Goal: Task Accomplishment & Management: Contribute content

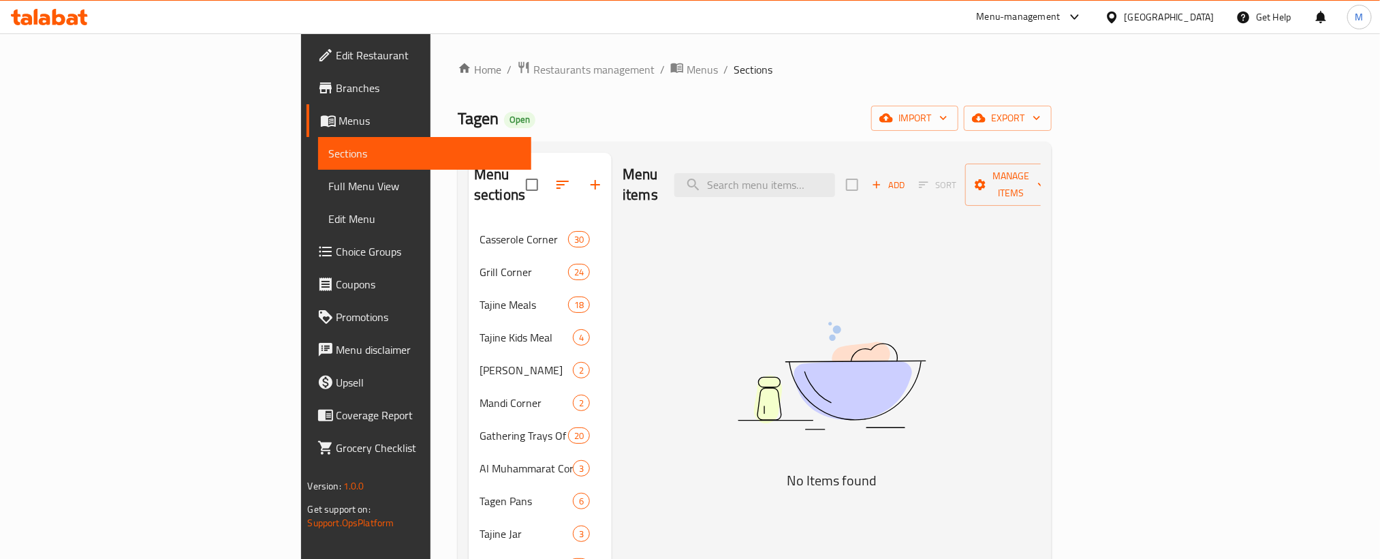
click at [907, 177] on span "Add" at bounding box center [888, 185] width 37 height 16
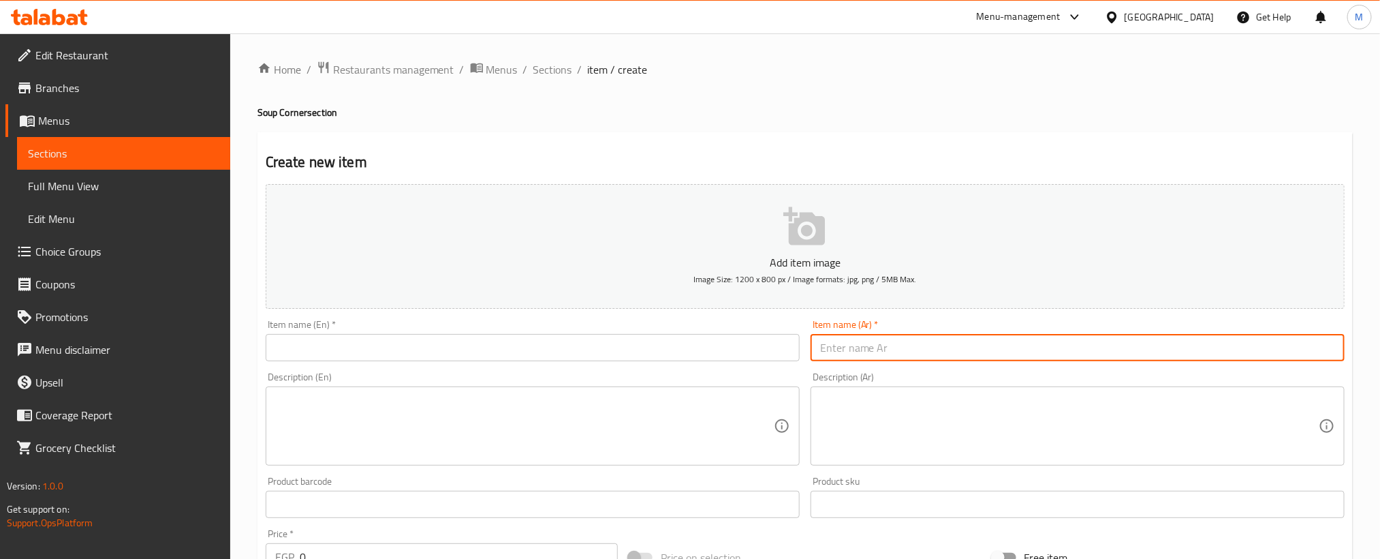
click at [1031, 356] on input "text" at bounding box center [1078, 347] width 534 height 27
paste input "شوربة لسان عصفور"
type input "شوربة لسان عصفور"
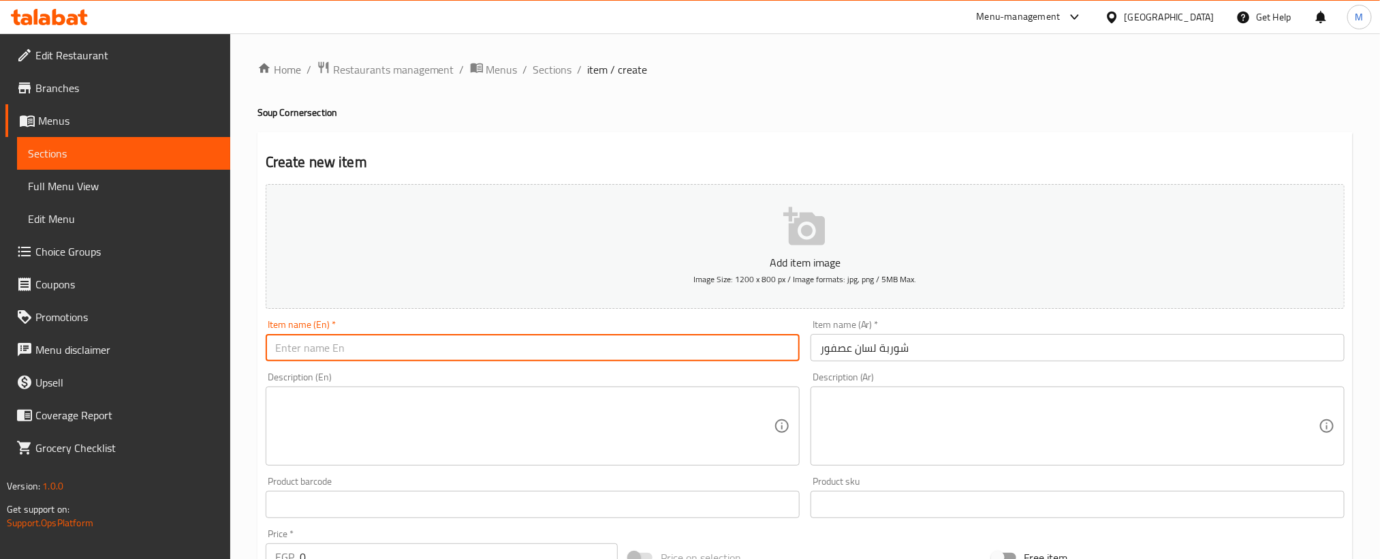
click at [660, 361] on input "text" at bounding box center [533, 347] width 534 height 27
paste input "Orzo"
paste input "soup"
click at [501, 349] on input "Orzo soup" at bounding box center [533, 347] width 534 height 27
click at [501, 350] on input "Orzo soup" at bounding box center [533, 347] width 534 height 27
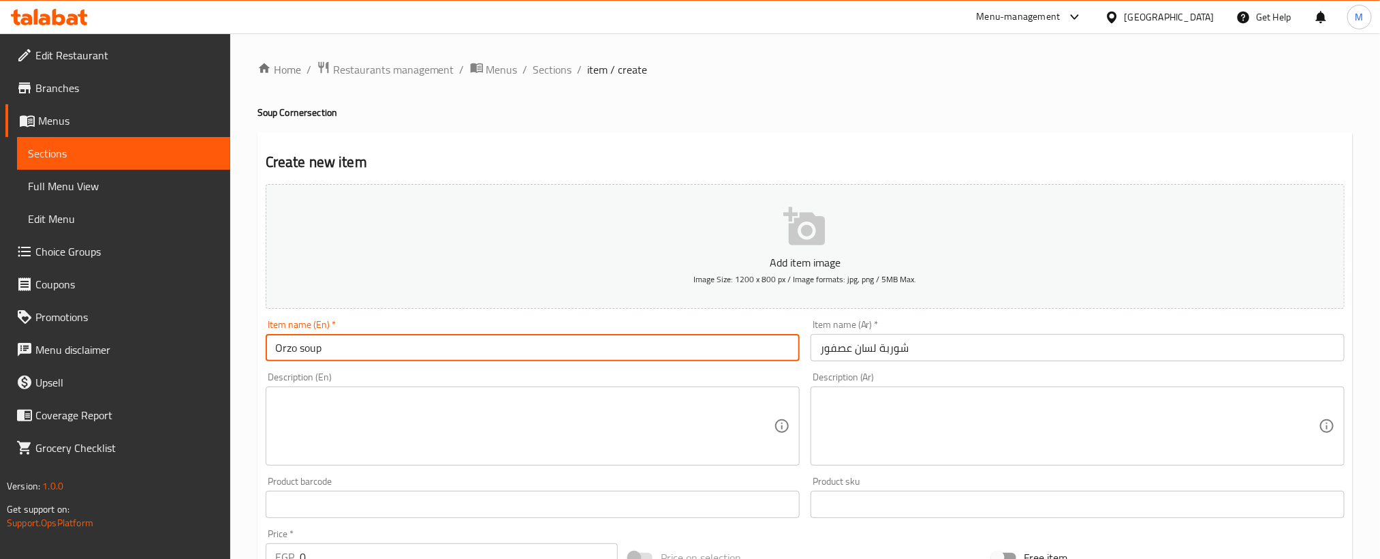
click at [501, 350] on input "Orzo soup" at bounding box center [533, 347] width 534 height 27
type input "Orzo Soup"
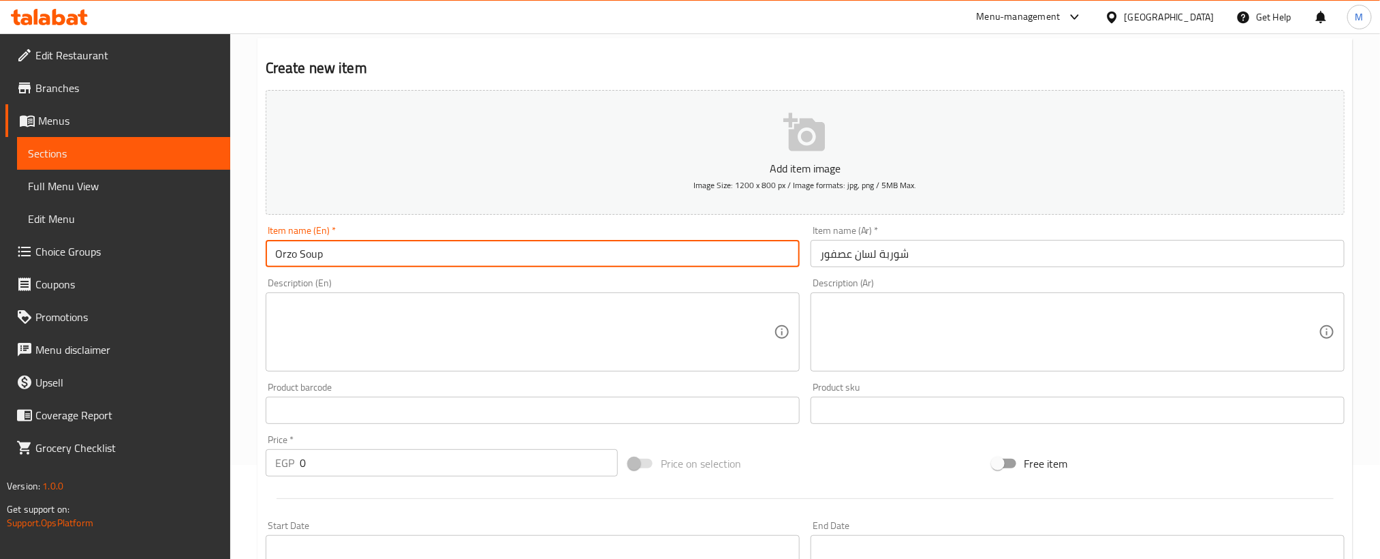
scroll to position [403, 0]
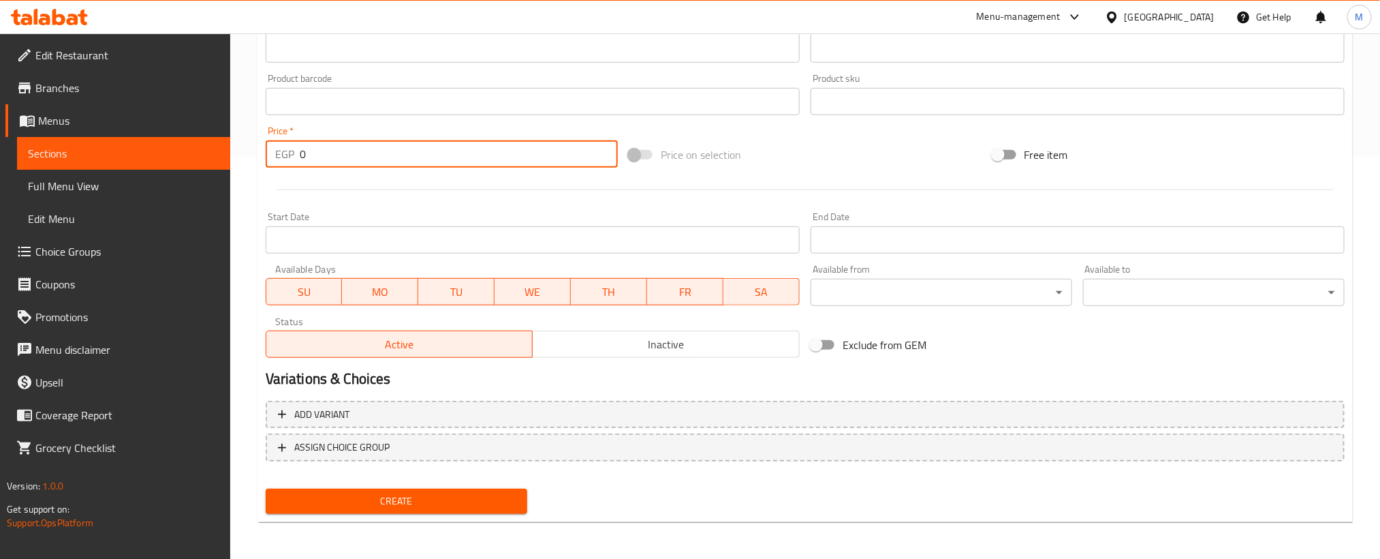
click at [448, 155] on input "0" at bounding box center [459, 153] width 318 height 27
paste input "45"
type input "45"
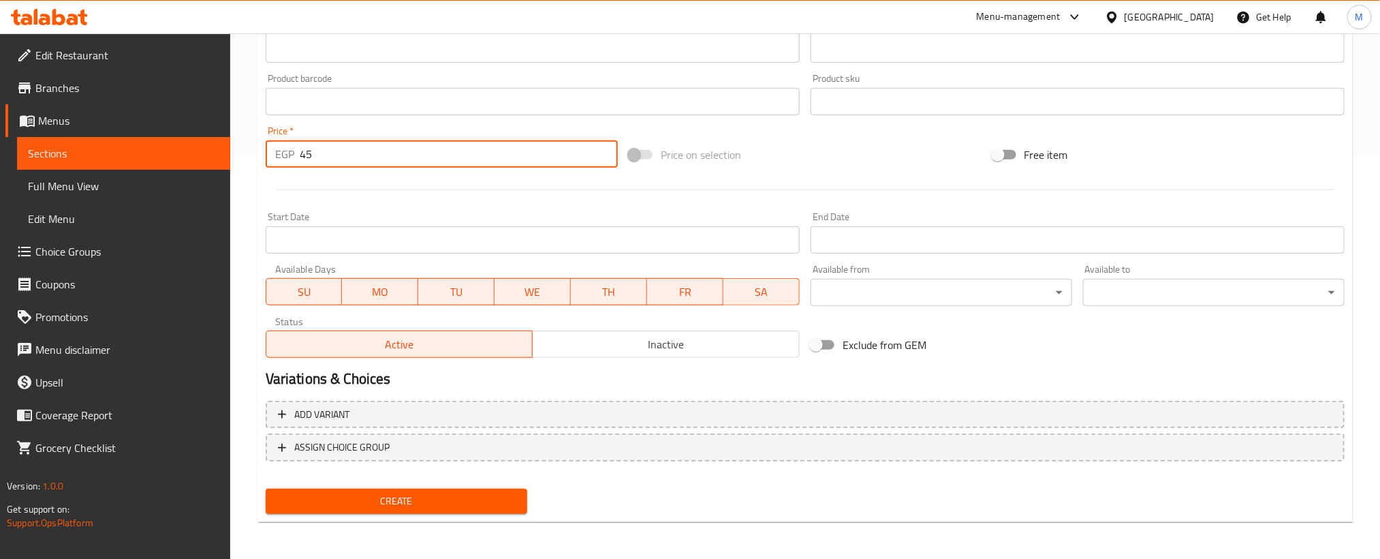
click at [475, 503] on span "Create" at bounding box center [397, 501] width 240 height 17
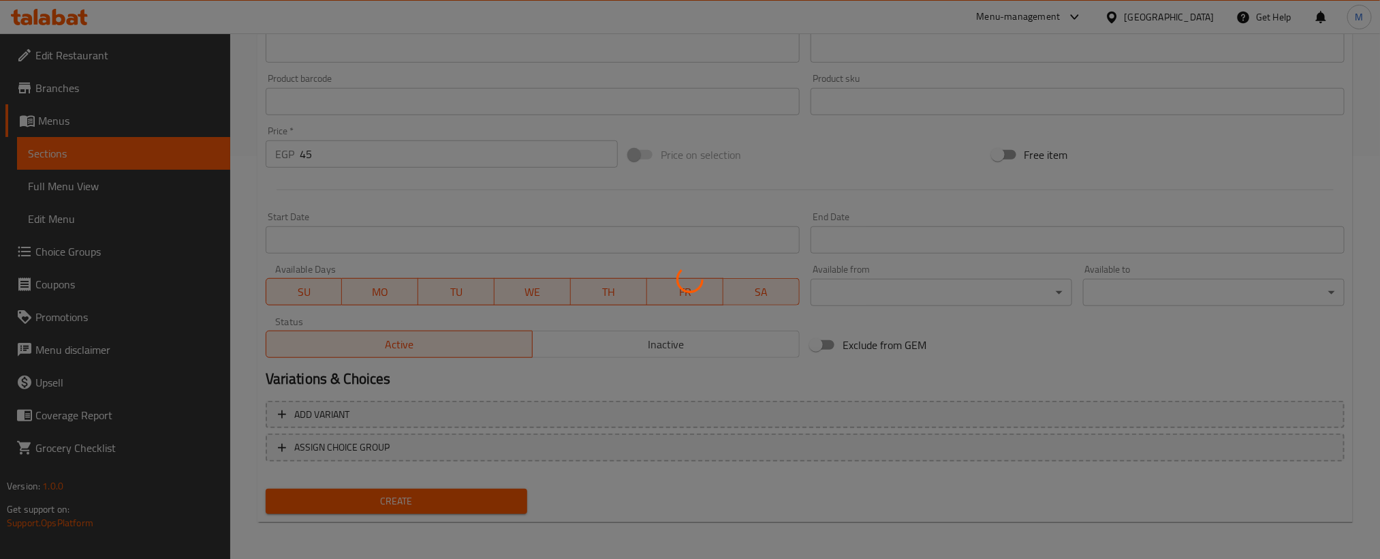
type input "0"
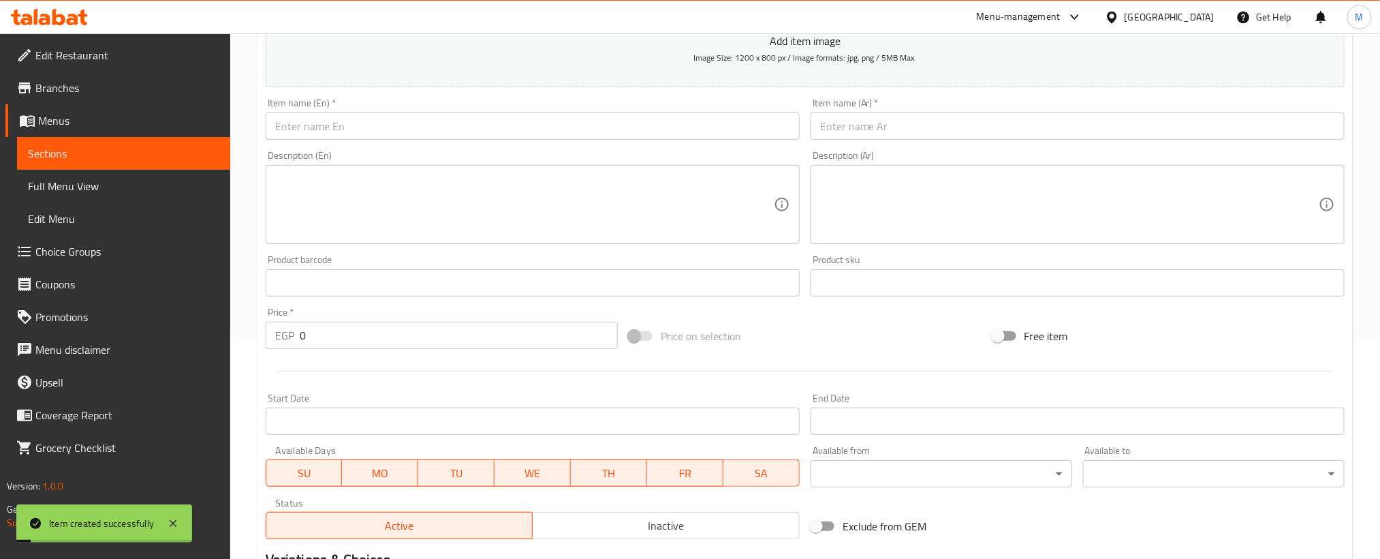
scroll to position [198, 0]
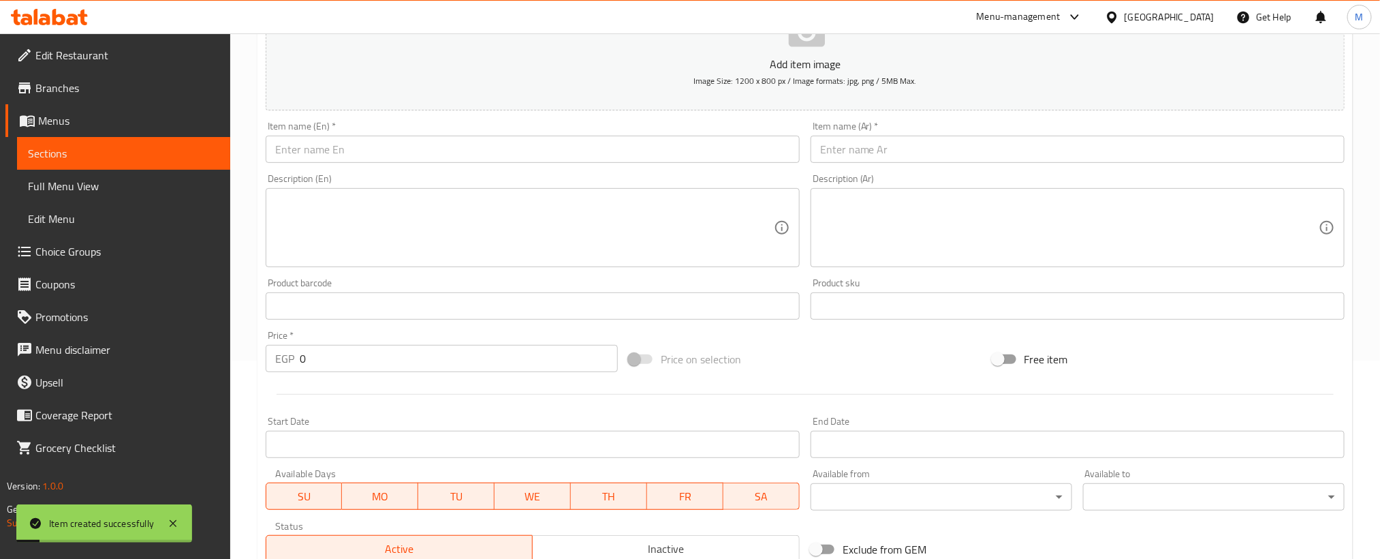
click at [967, 147] on input "text" at bounding box center [1078, 149] width 534 height 27
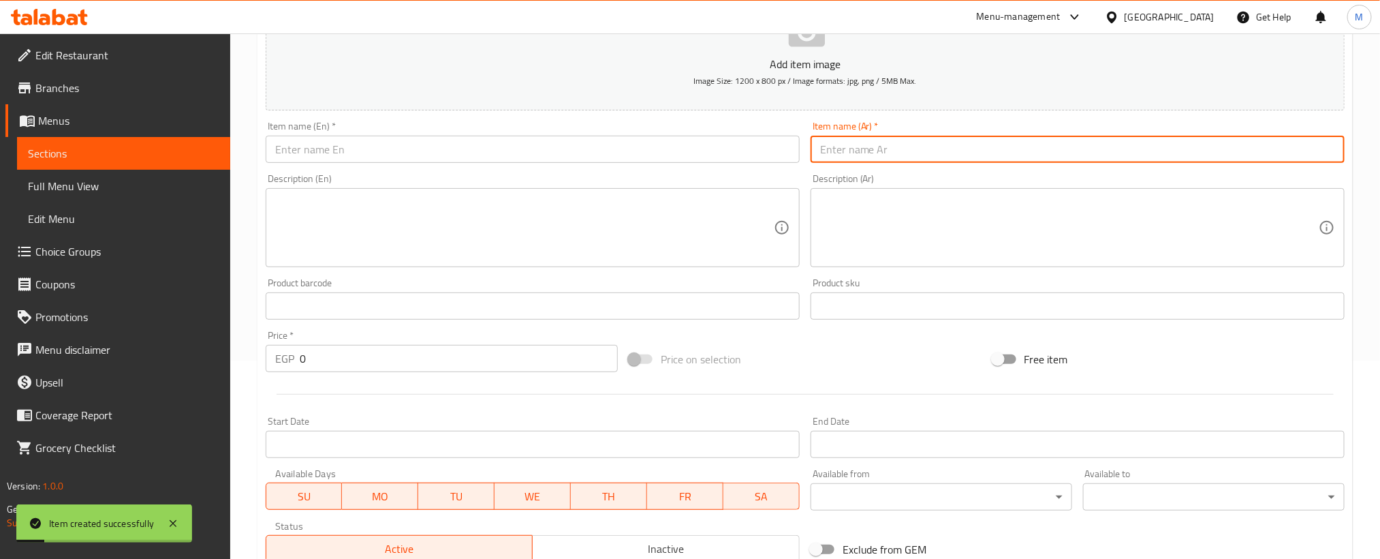
paste input "شوربة عدس"
type input "شوربة عدس"
click at [524, 144] on input "text" at bounding box center [533, 149] width 534 height 27
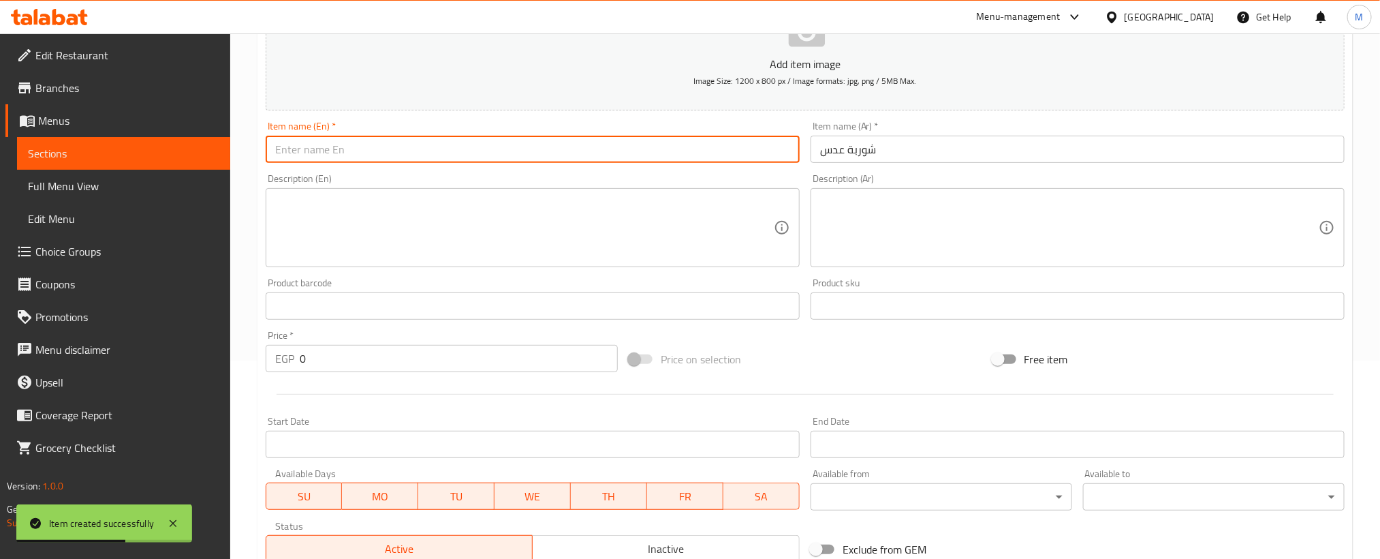
paste input "lentils"
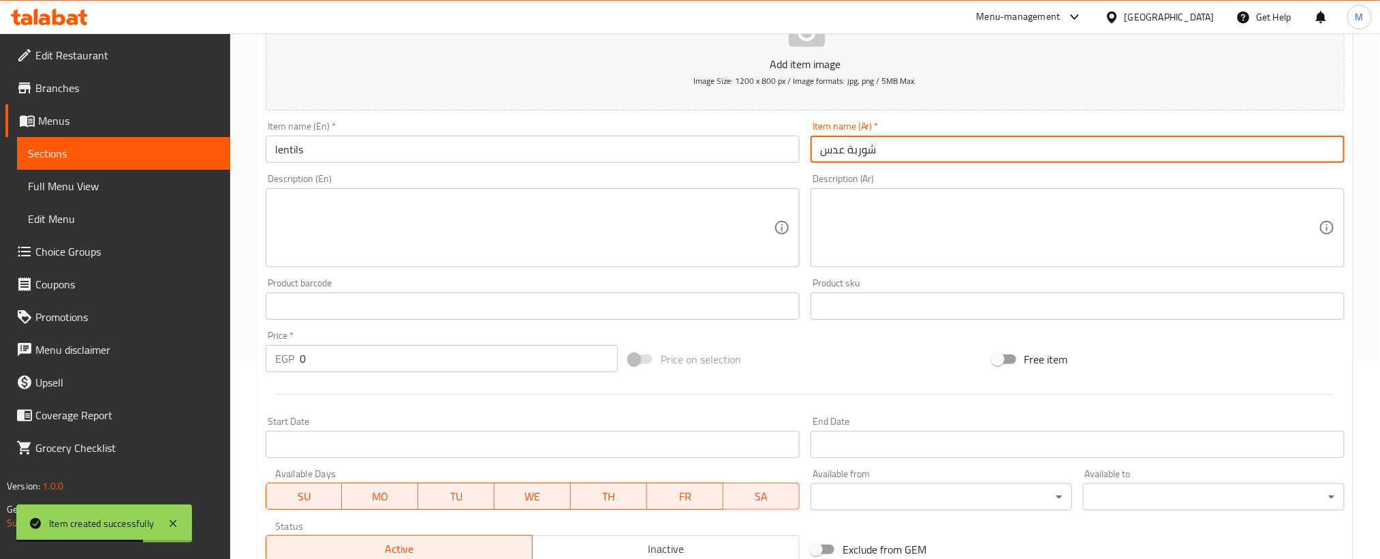
click at [855, 152] on input "شوربة عدس" at bounding box center [1078, 149] width 534 height 27
click at [465, 152] on input "lentils" at bounding box center [533, 149] width 534 height 27
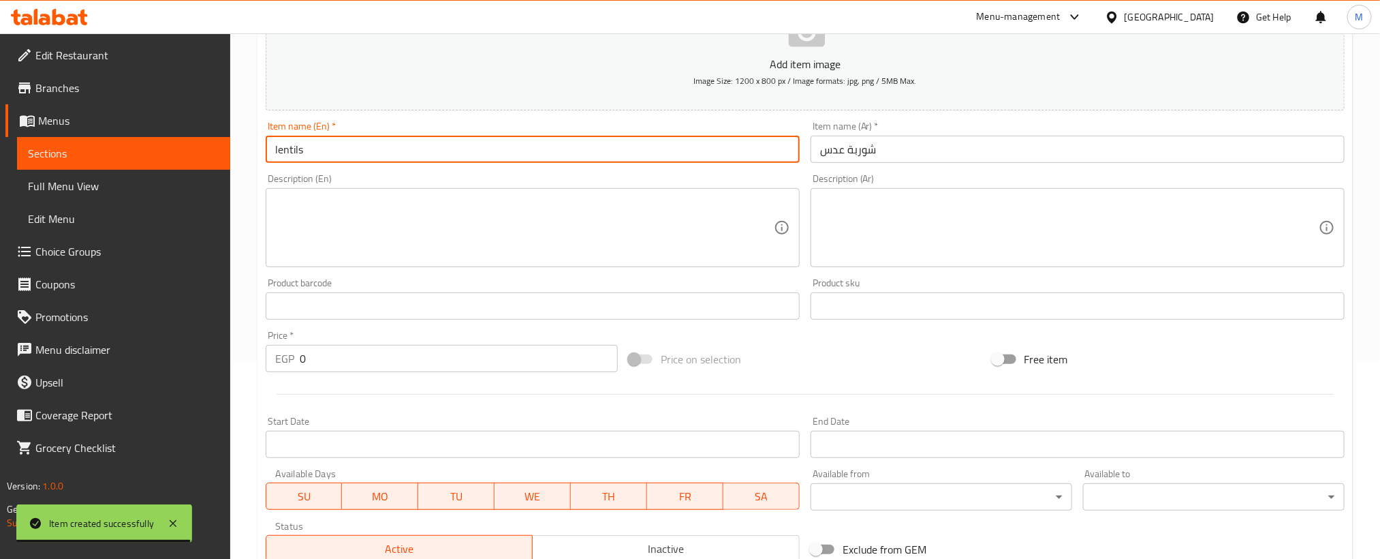
paste input "soup"
click at [465, 152] on input "lentils soup" at bounding box center [533, 149] width 534 height 27
type input "Lentils Soup"
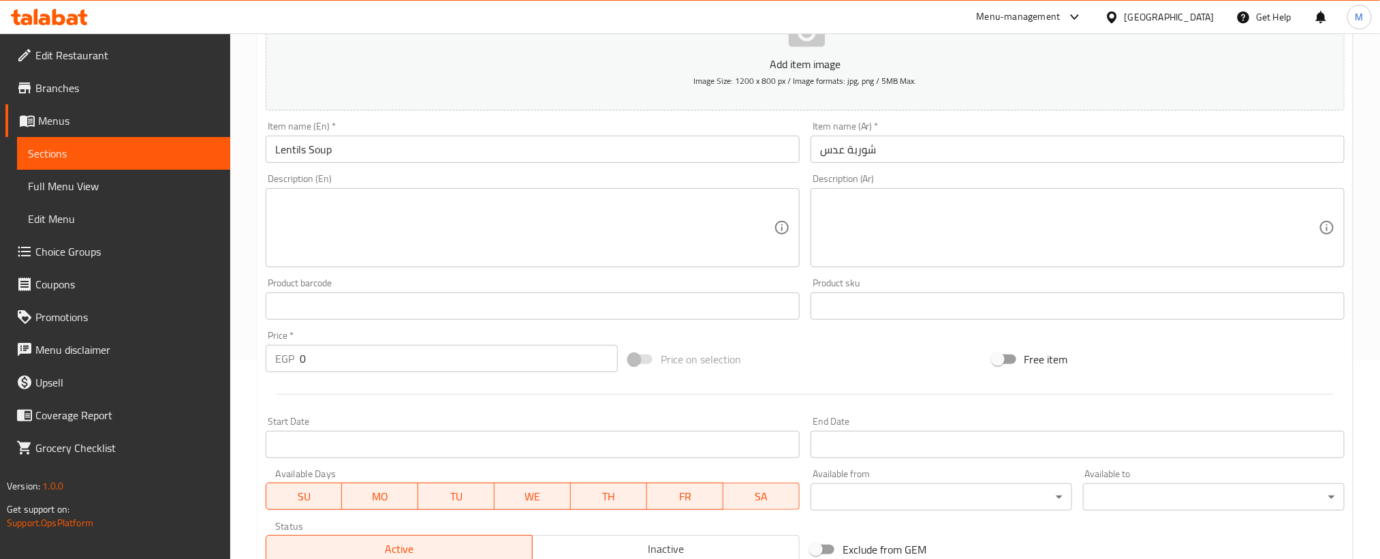
click at [493, 340] on div "Price   * EGP 0 Price *" at bounding box center [442, 351] width 352 height 42
click at [489, 356] on input "0" at bounding box center [459, 358] width 318 height 27
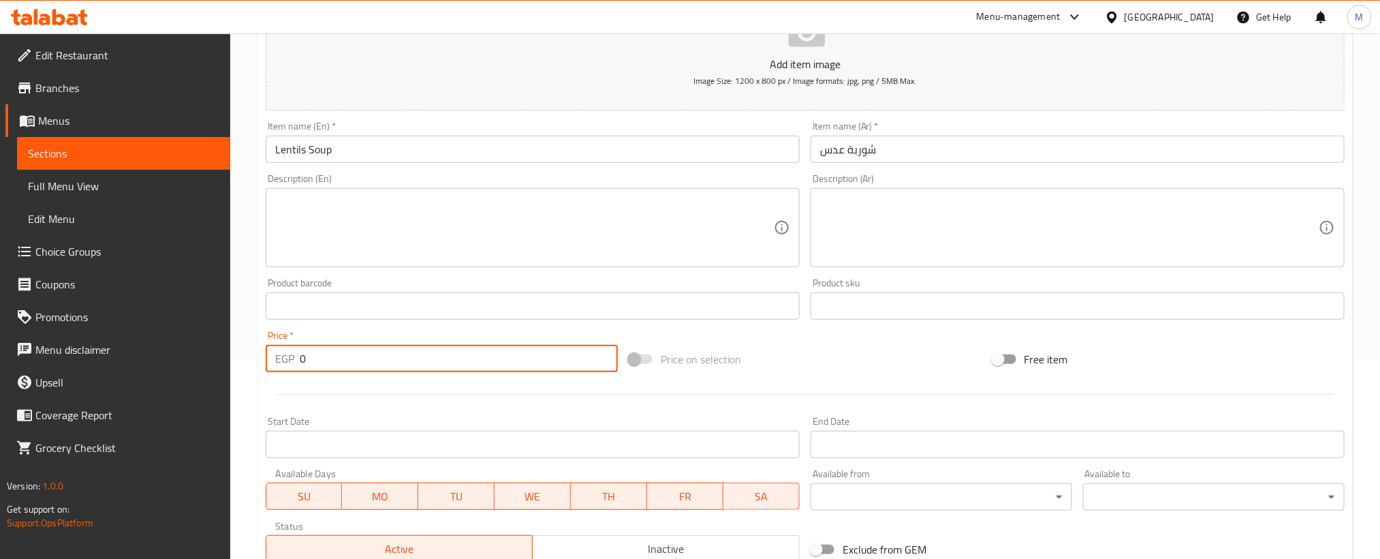
click at [489, 356] on input "0" at bounding box center [459, 358] width 318 height 27
paste input "6"
click at [489, 356] on input "0" at bounding box center [459, 358] width 318 height 27
type input "60"
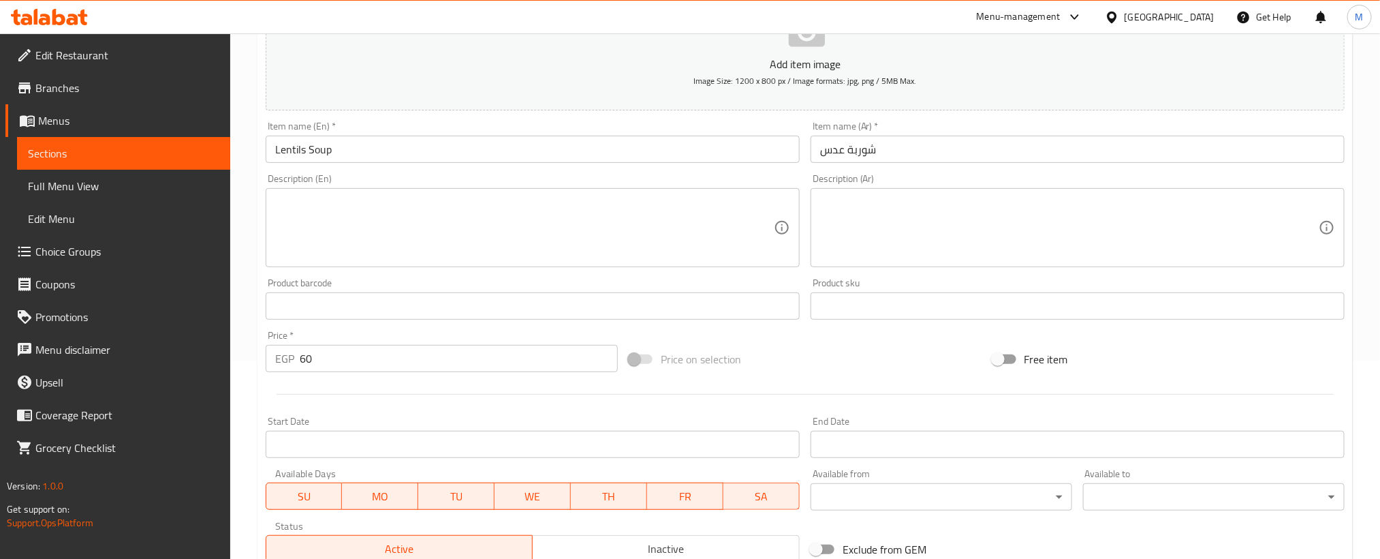
click at [471, 389] on div at bounding box center [805, 393] width 1090 height 33
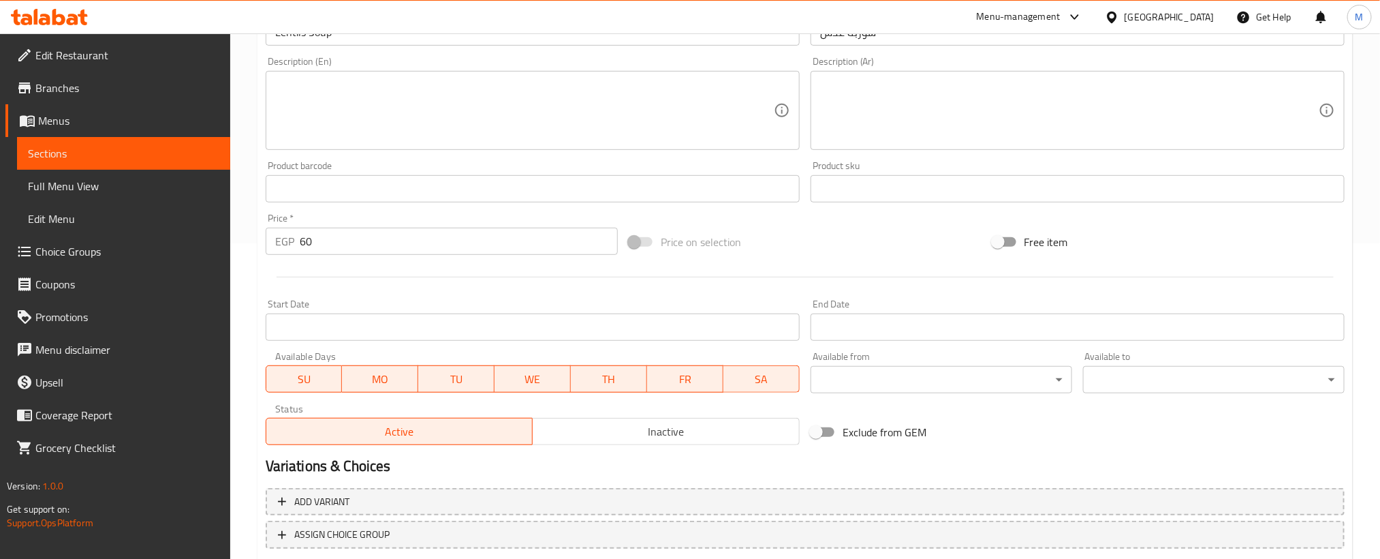
scroll to position [403, 0]
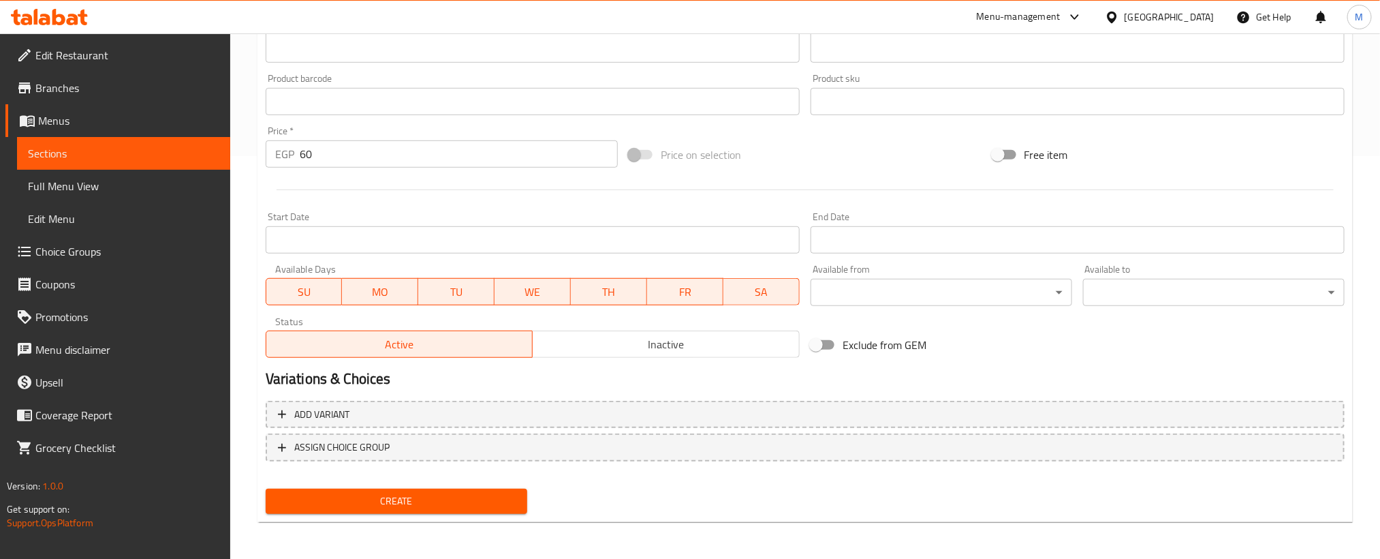
click at [485, 483] on div "Create" at bounding box center [396, 501] width 273 height 36
click at [493, 503] on span "Create" at bounding box center [397, 501] width 240 height 17
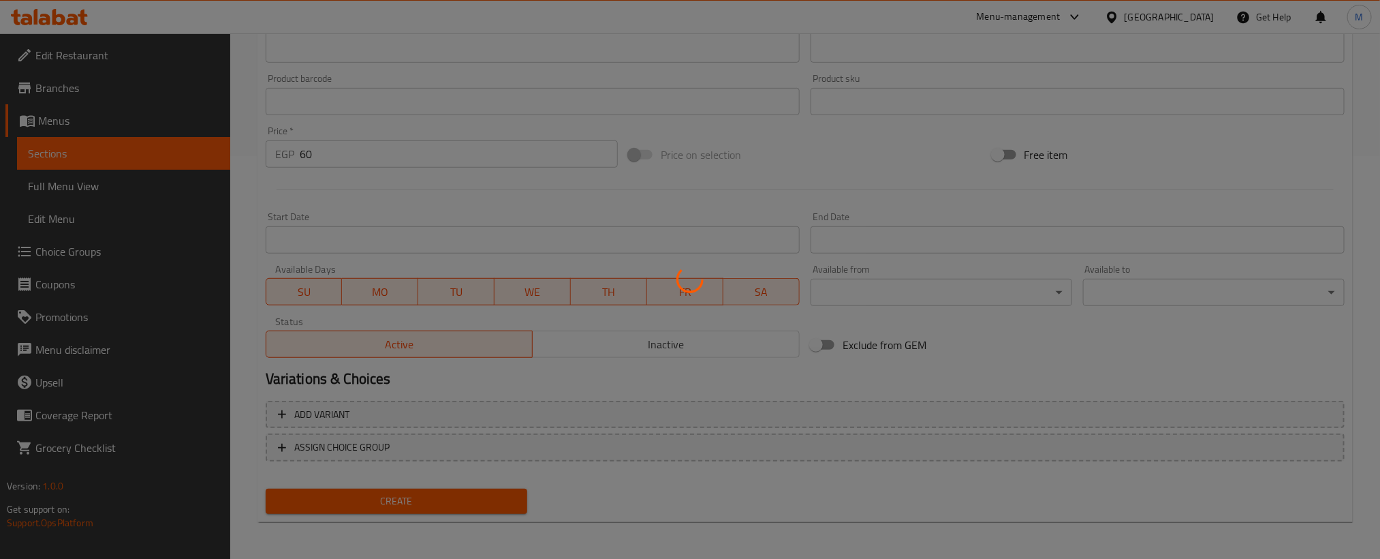
type input "0"
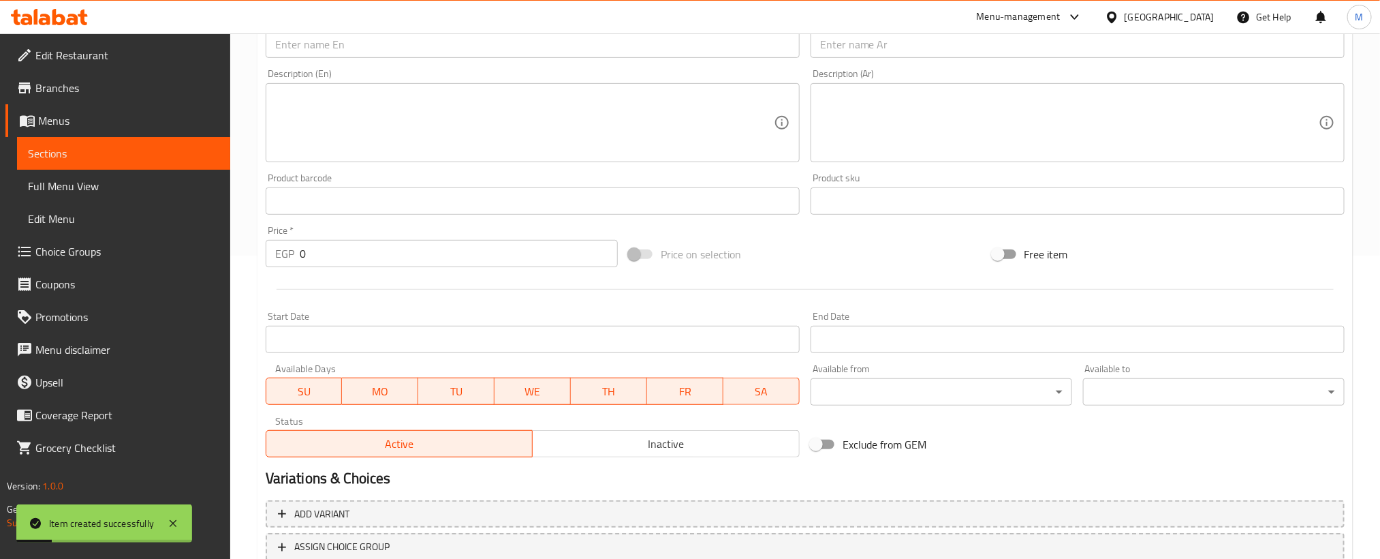
scroll to position [198, 0]
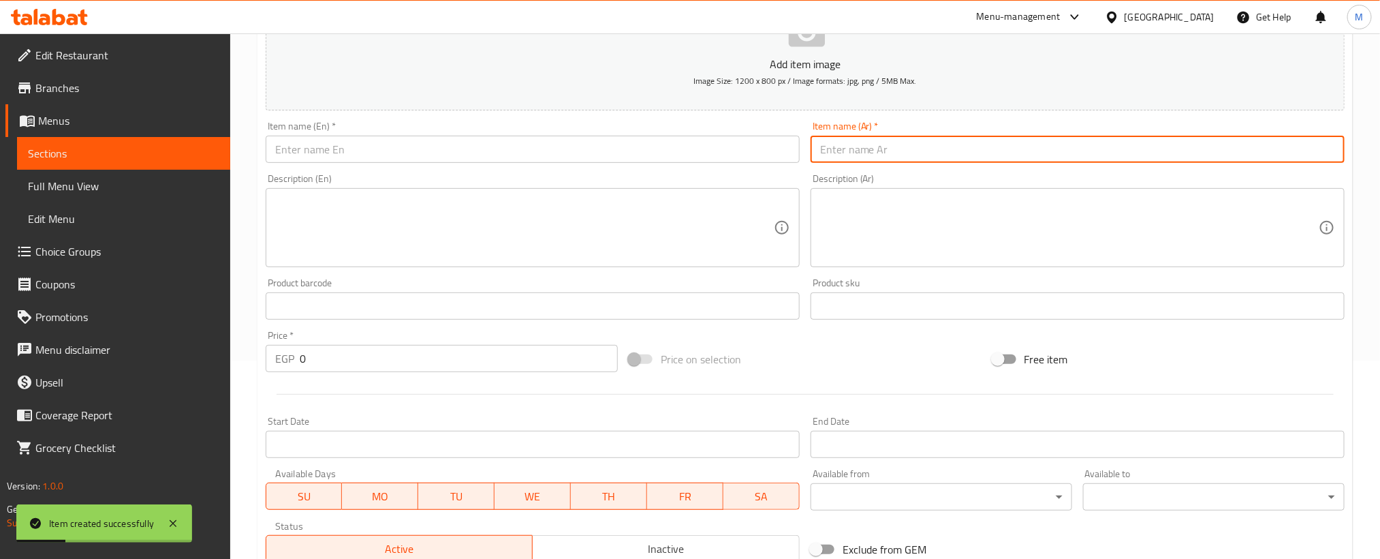
click at [954, 150] on input "text" at bounding box center [1078, 149] width 534 height 27
paste input "شوربة كريمة بالدجاج والمشروم"
type input "شوربة كريمة بالدجاج والمشروم"
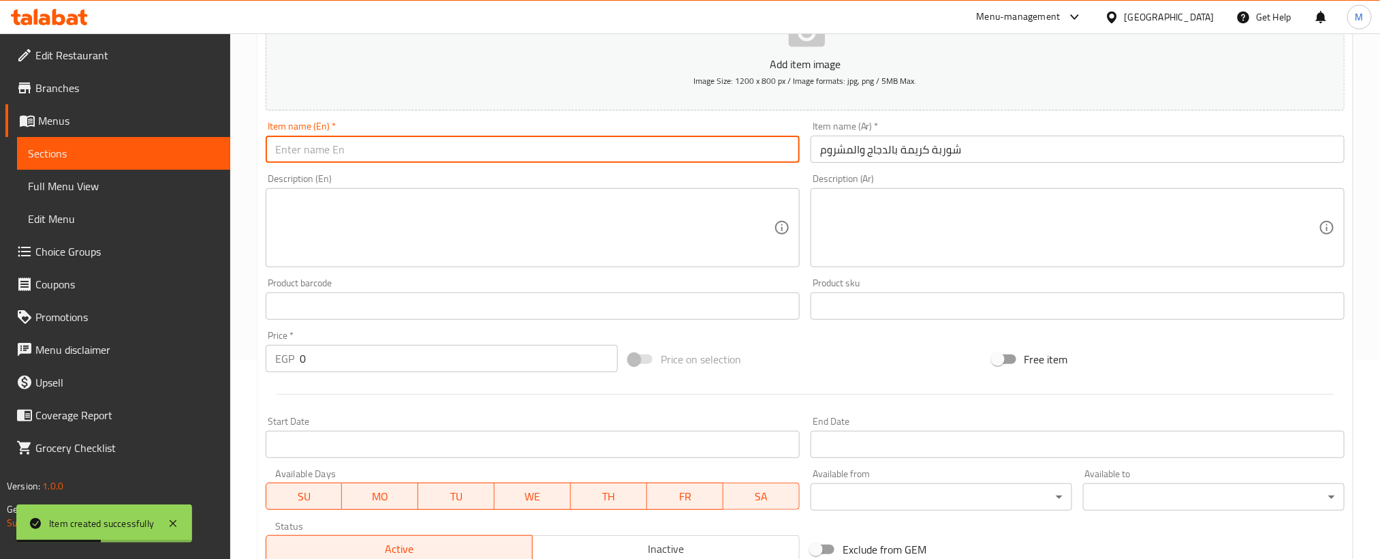
click at [595, 151] on input "text" at bounding box center [533, 149] width 534 height 27
paste input "Cream of chicken and mushroom soup"
click at [595, 151] on input "Cream of chicken and mushroom soup" at bounding box center [533, 149] width 534 height 27
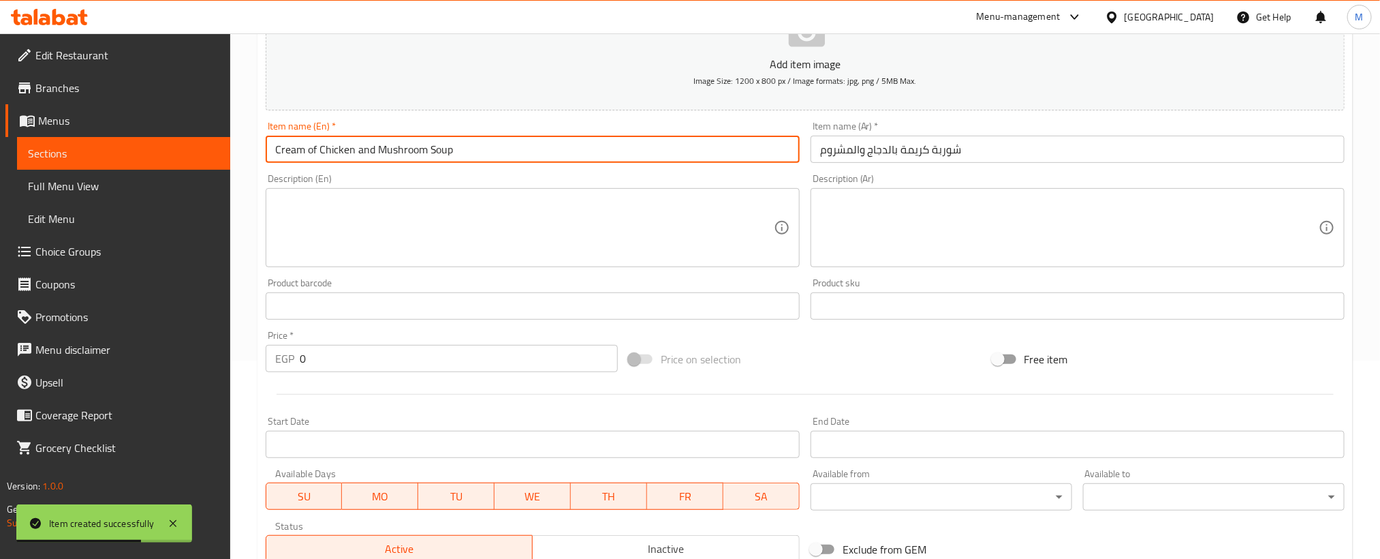
type input "Cream of Chicken and Mushroom Soup"
click at [393, 362] on input "0" at bounding box center [459, 358] width 318 height 27
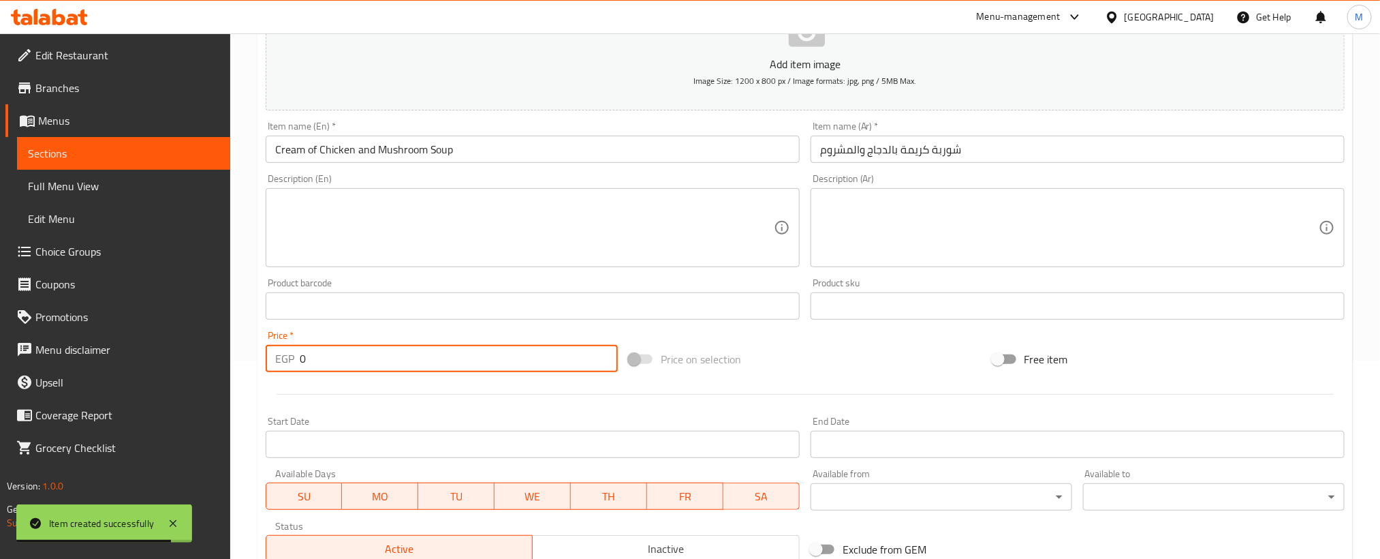
click at [393, 362] on input "0" at bounding box center [459, 358] width 318 height 27
paste input "9"
type input "90"
click at [399, 391] on div at bounding box center [805, 393] width 1090 height 33
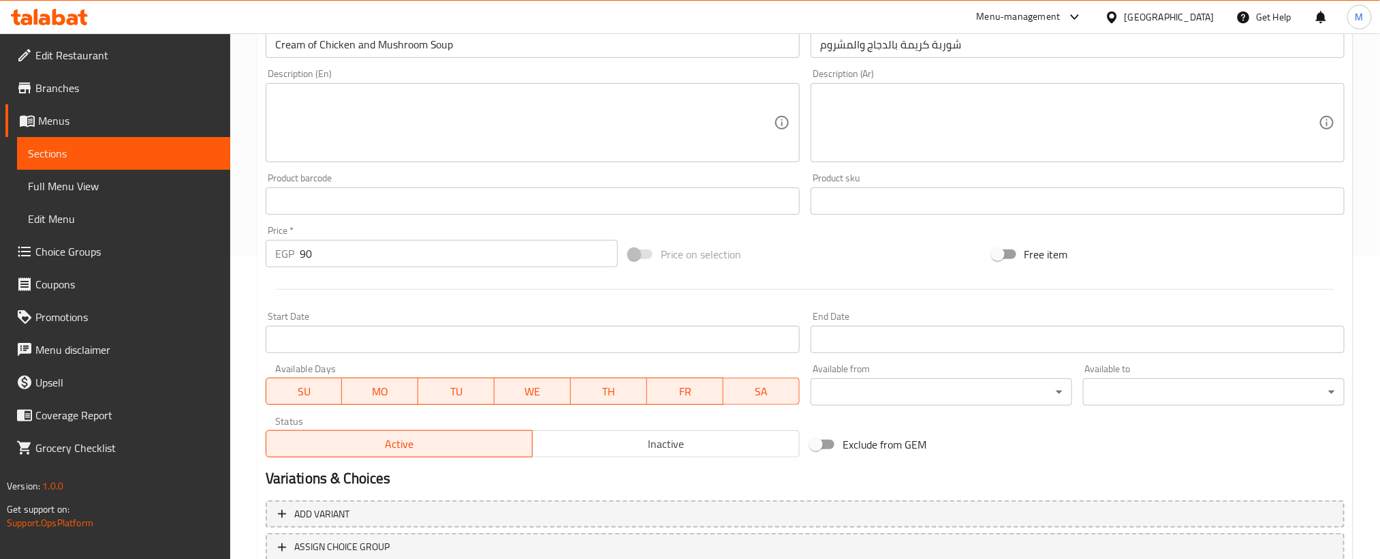
scroll to position [403, 0]
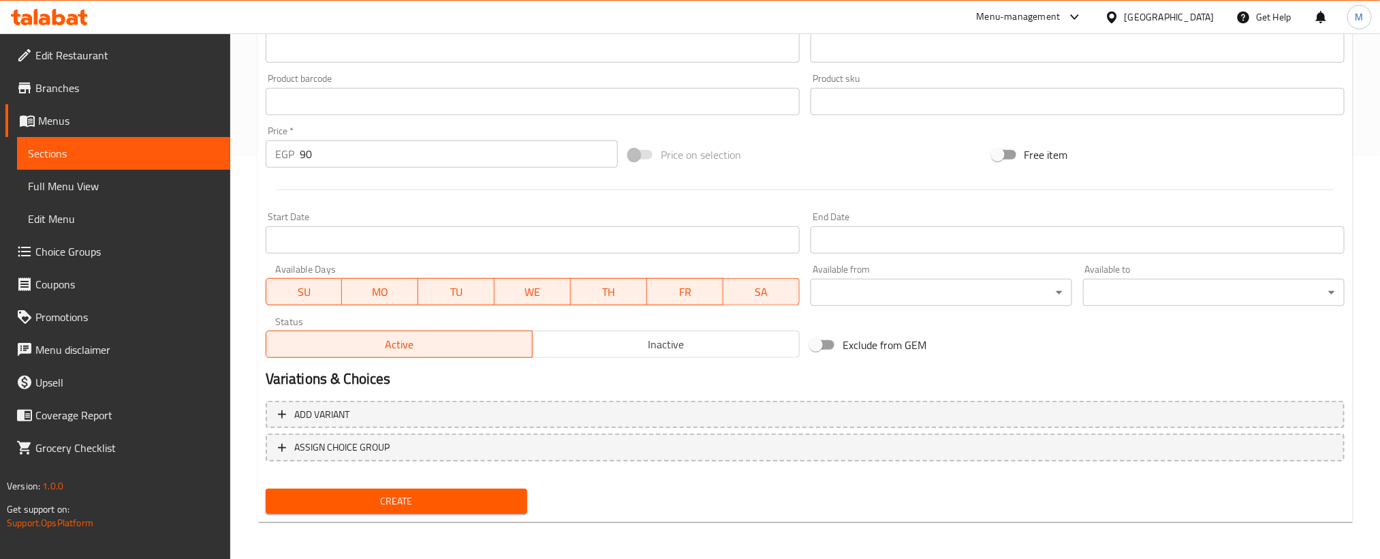
click at [442, 512] on button "Create" at bounding box center [397, 500] width 262 height 25
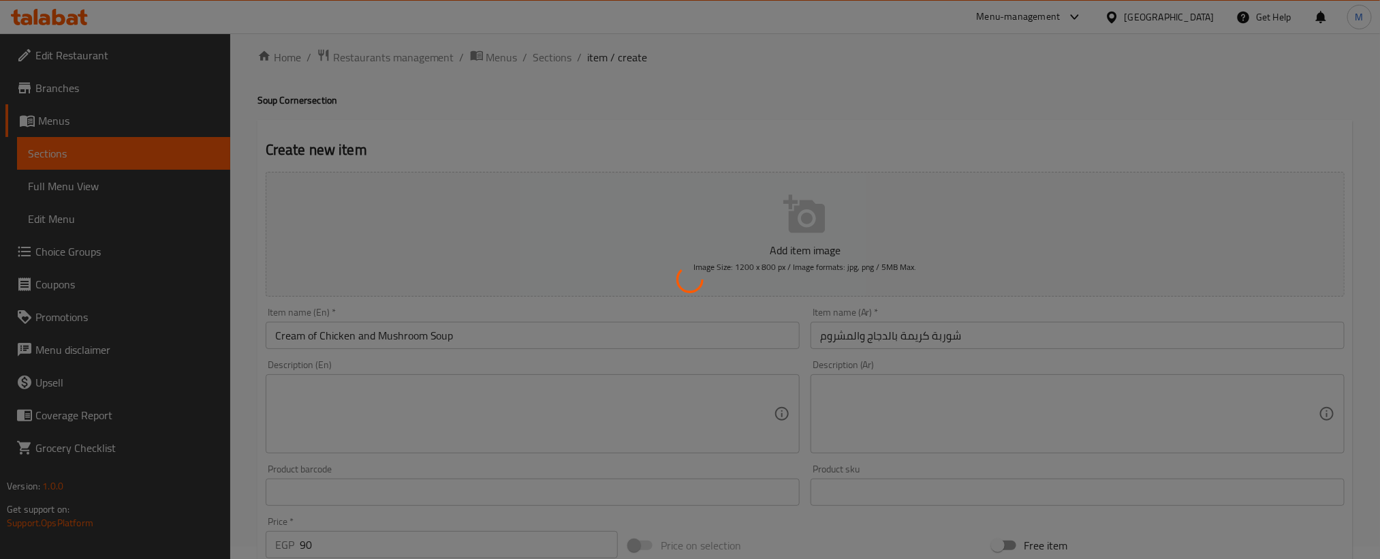
scroll to position [0, 0]
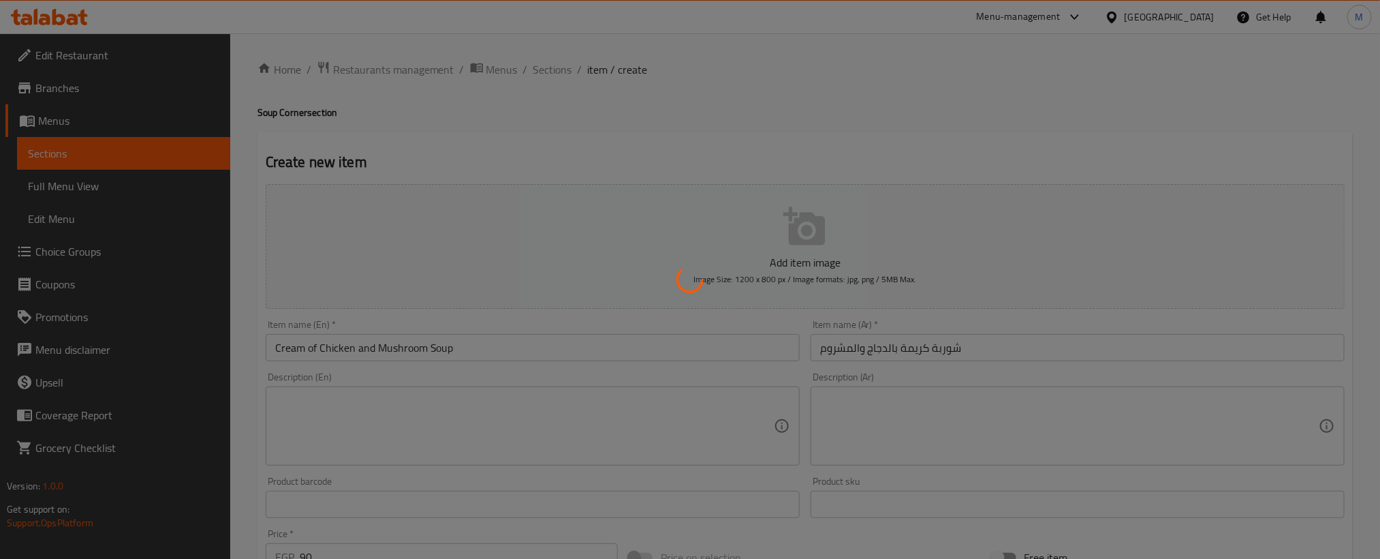
type input "0"
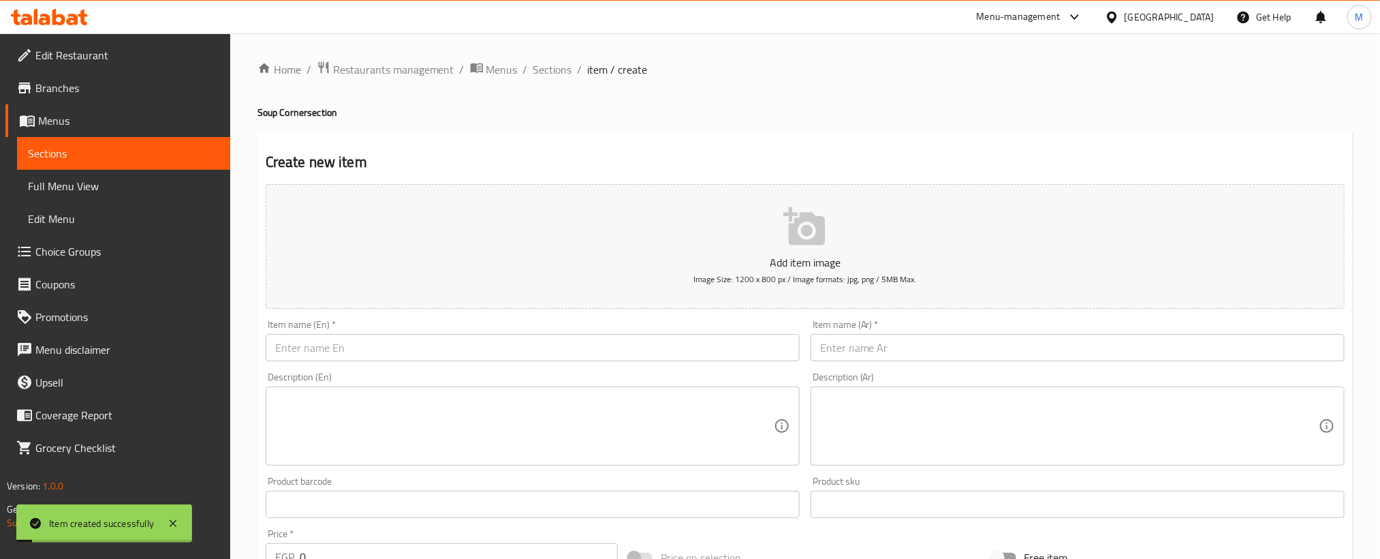
click at [977, 358] on input "text" at bounding box center [1078, 347] width 534 height 27
paste input "شوربة خضار"
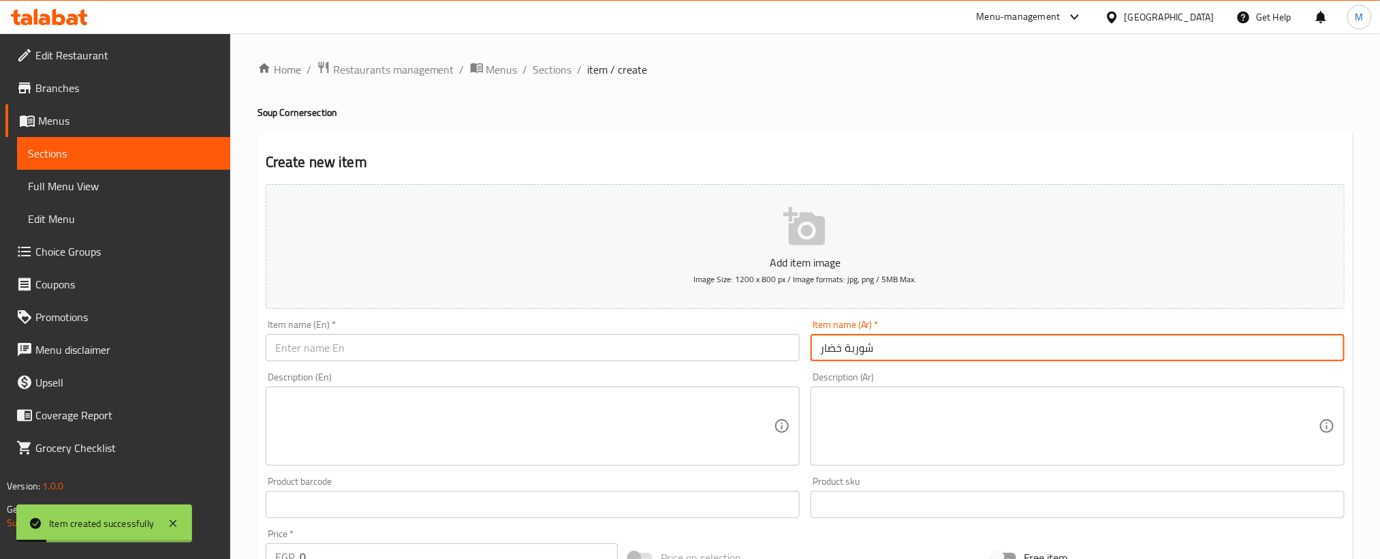
type input "شوربة خضار"
click at [454, 354] on input "text" at bounding box center [533, 347] width 534 height 27
paste input "Vegetable soup"
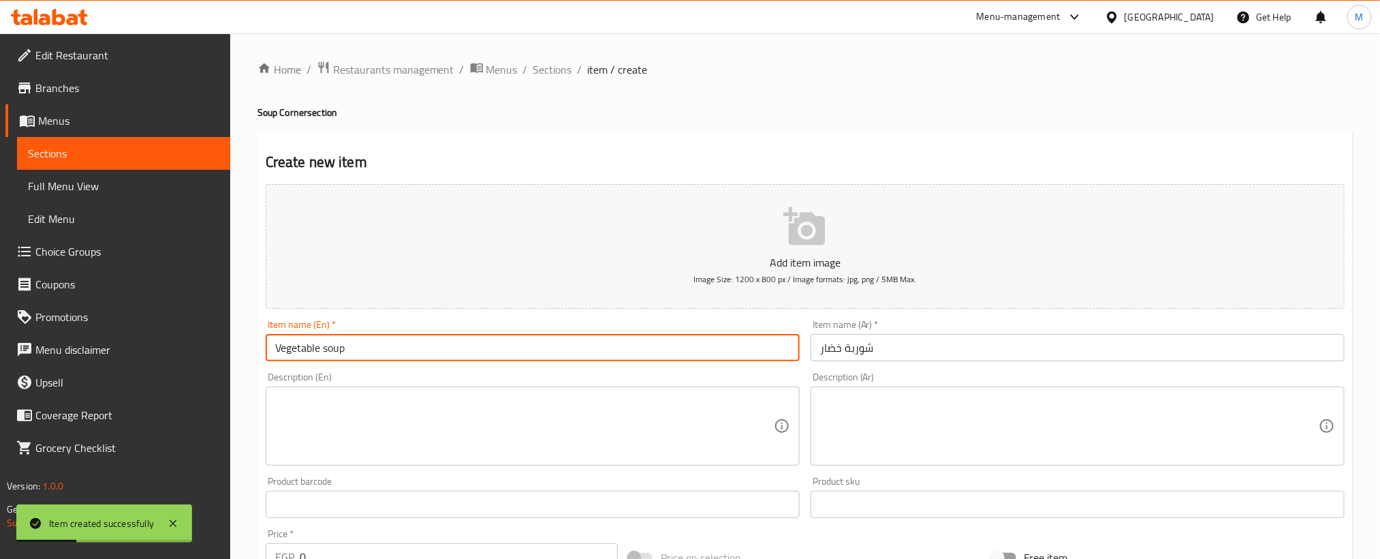
click at [454, 354] on input "Vegetable soup" at bounding box center [533, 347] width 534 height 27
type input "Vegetable Soup"
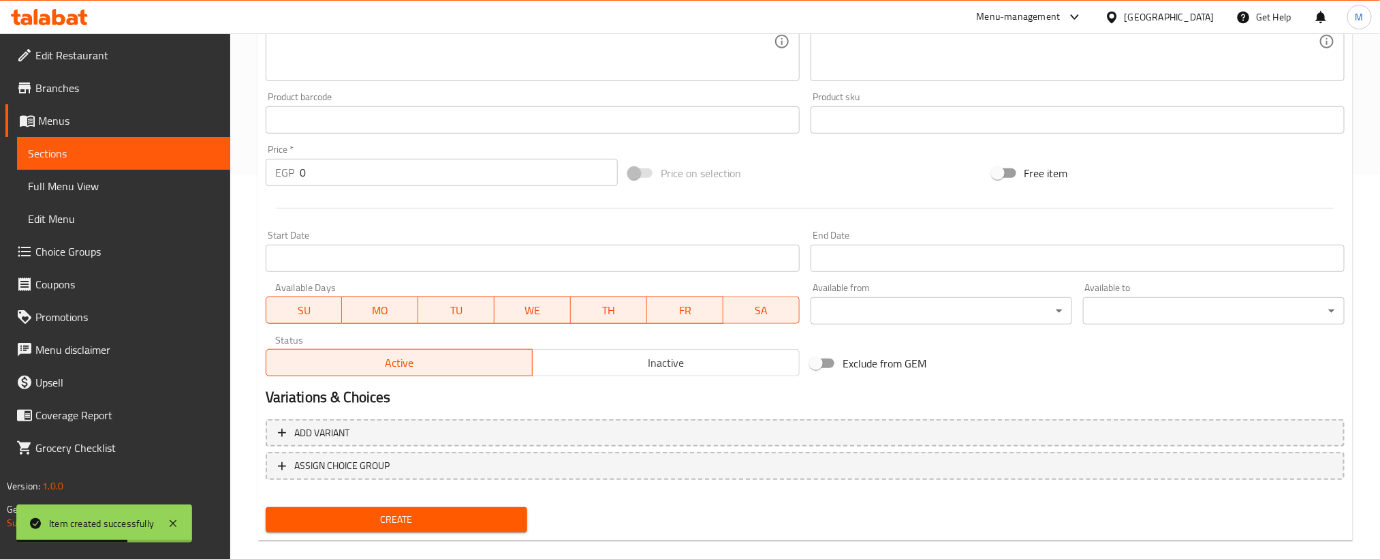
scroll to position [403, 0]
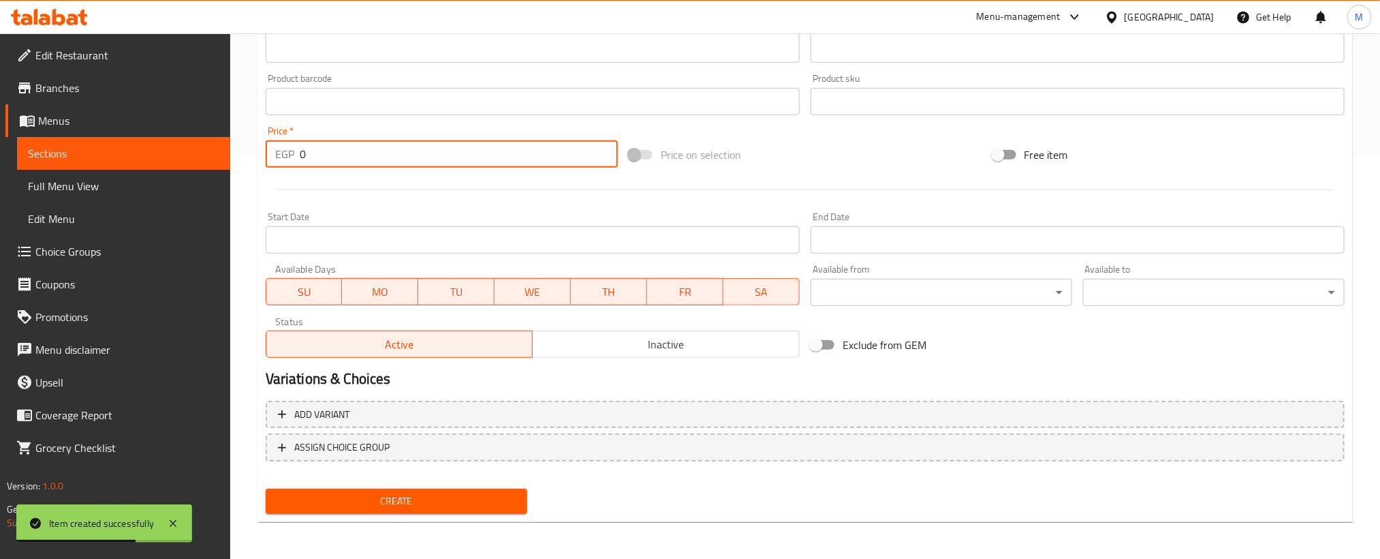
click at [454, 161] on input "0" at bounding box center [459, 153] width 318 height 27
paste input "55"
click at [454, 161] on input "55" at bounding box center [459, 153] width 318 height 27
type input "55"
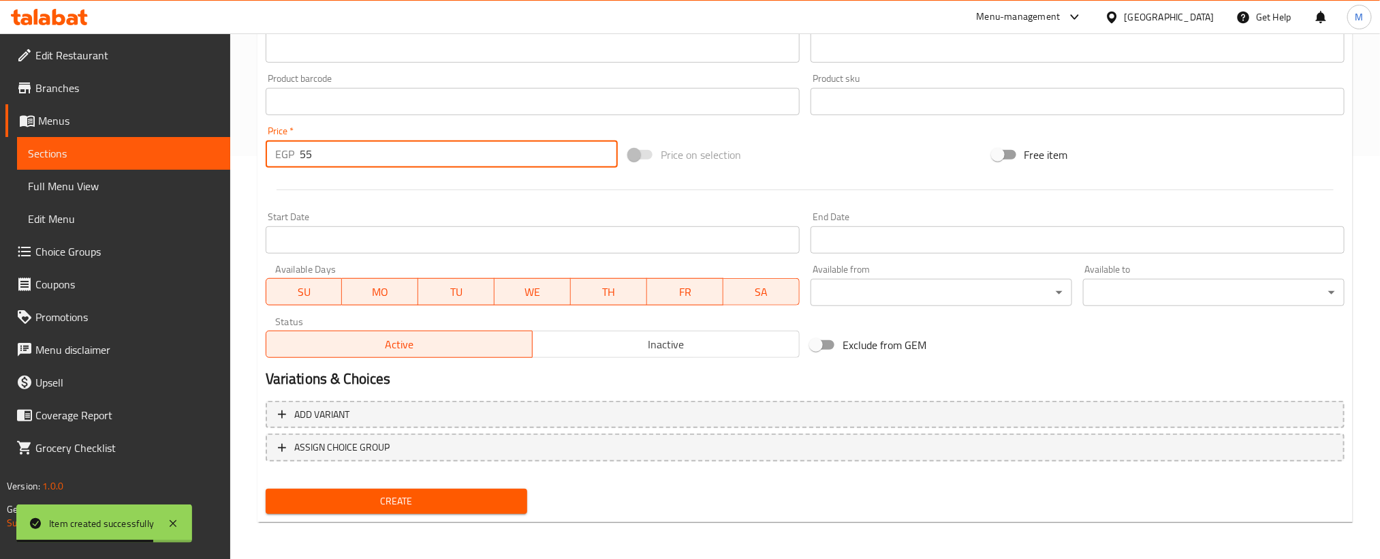
click at [466, 497] on span "Create" at bounding box center [397, 501] width 240 height 17
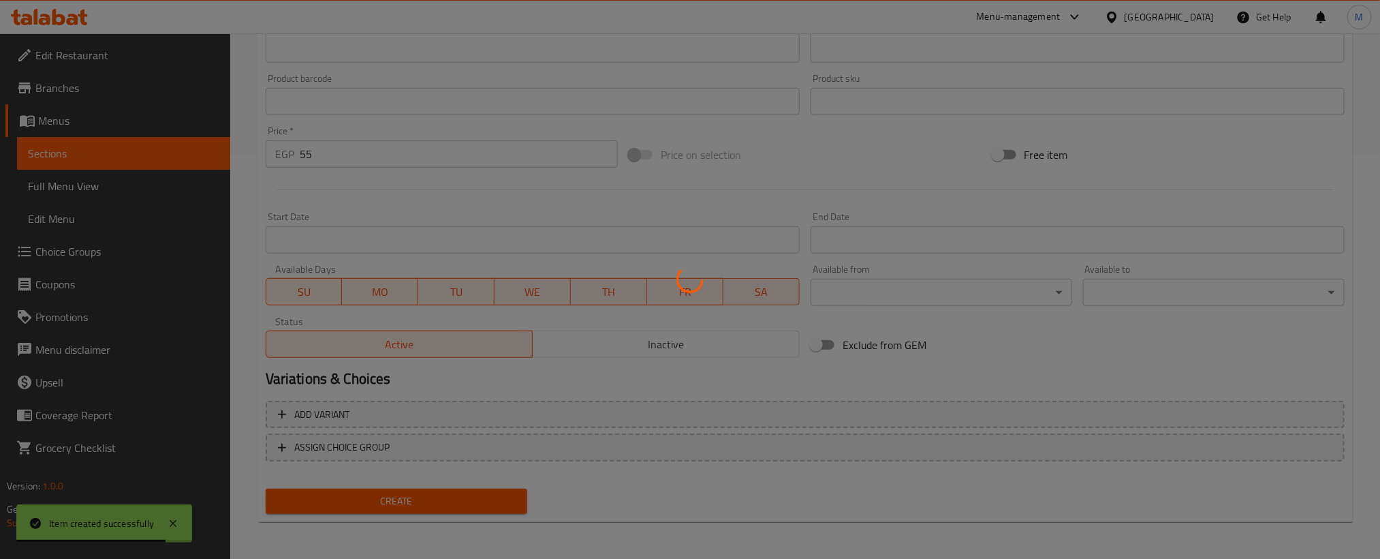
type input "0"
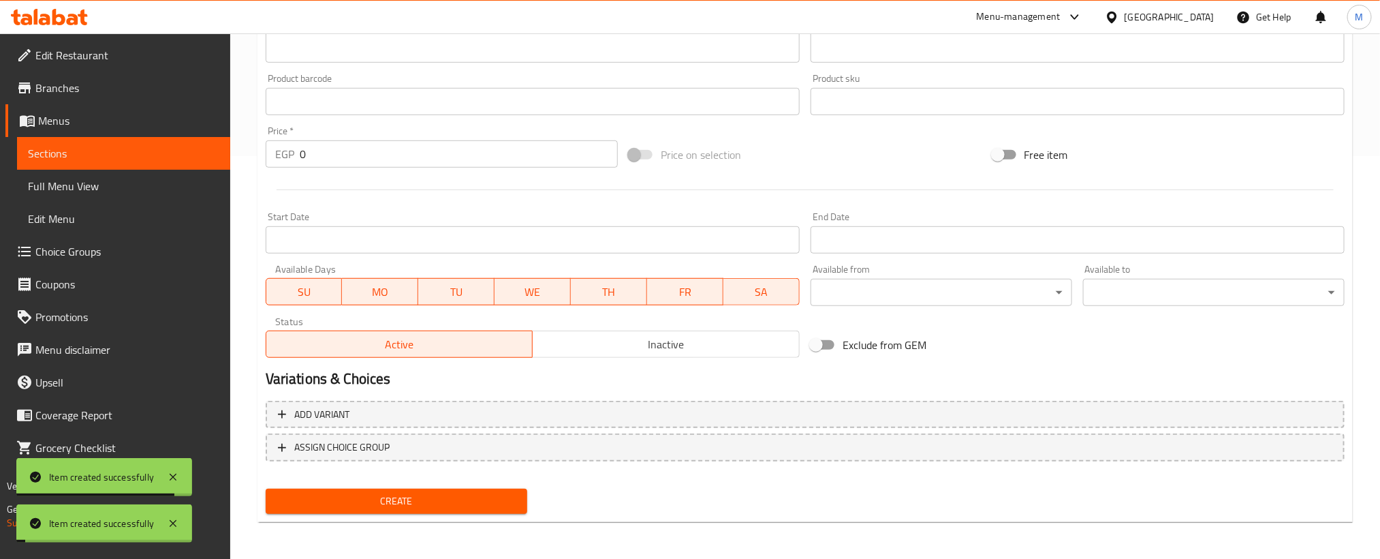
scroll to position [96, 0]
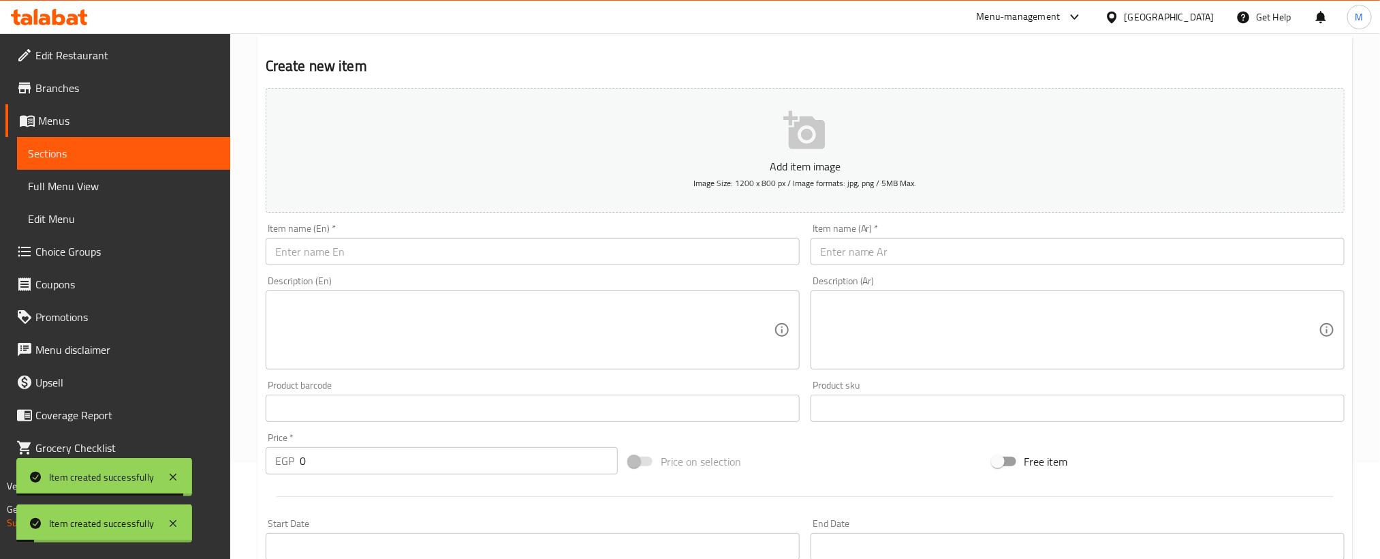
click at [967, 268] on div "Item name (Ar)   * Item name (Ar) *" at bounding box center [1077, 244] width 545 height 52
click at [965, 262] on input "text" at bounding box center [1078, 251] width 534 height 27
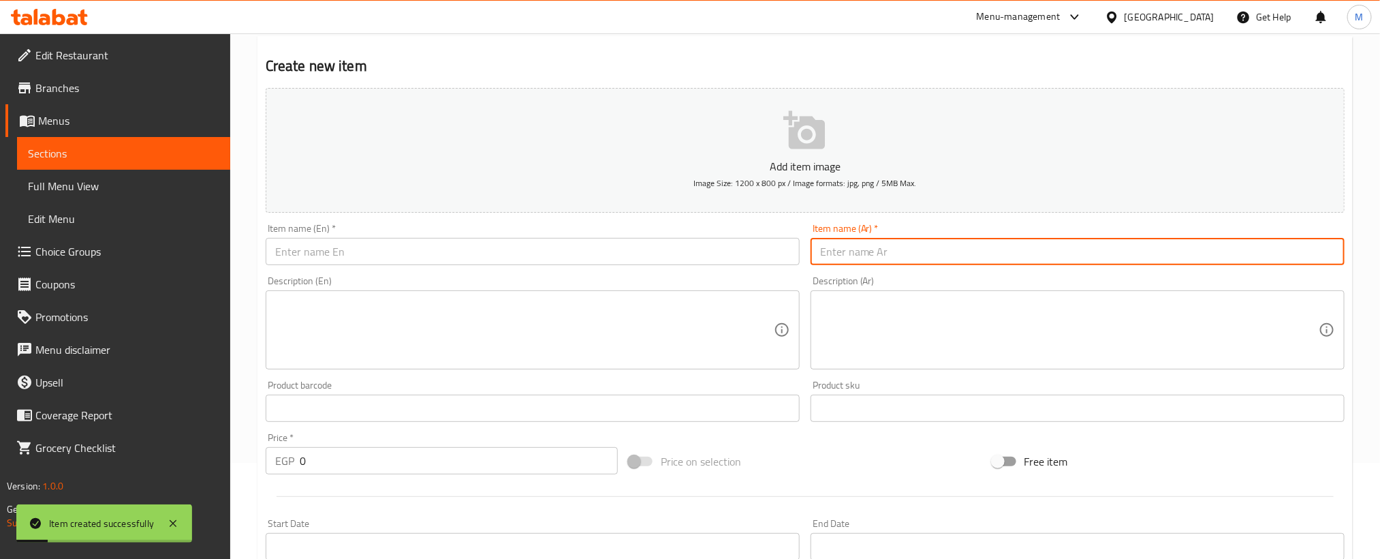
paste input "شوربة كوارع مخلية"
type input "شوربة كوارع مخلية"
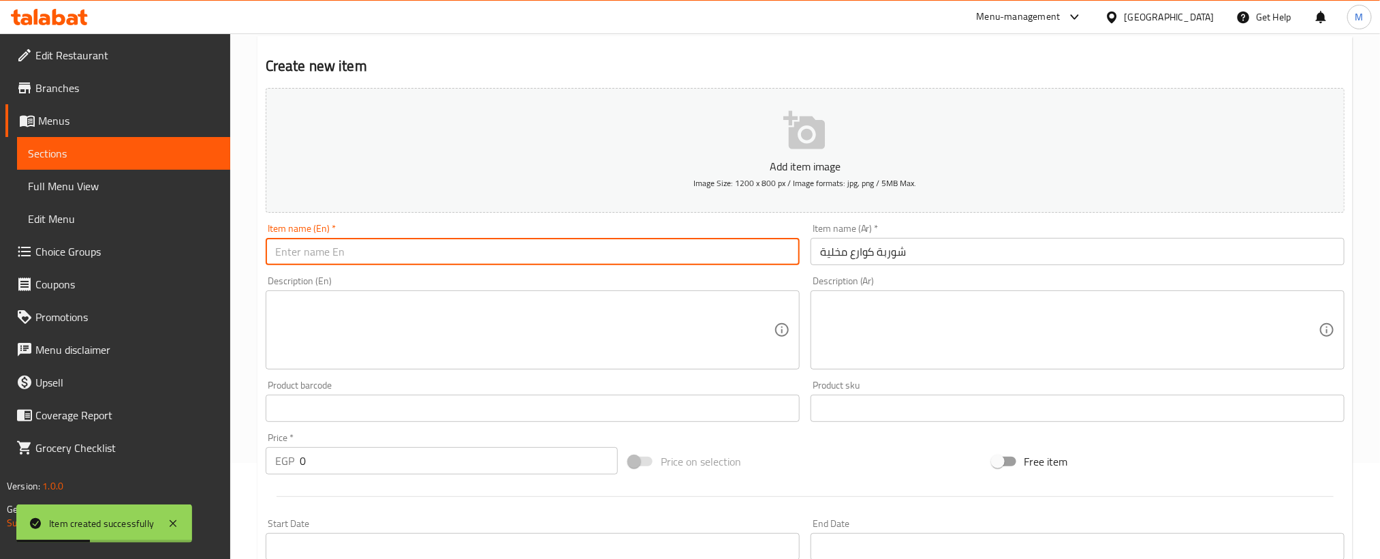
click at [503, 264] on input "text" at bounding box center [533, 251] width 534 height 27
paste input "boneless"
click at [869, 250] on input "شوربة كوارع مخلية" at bounding box center [1078, 251] width 534 height 27
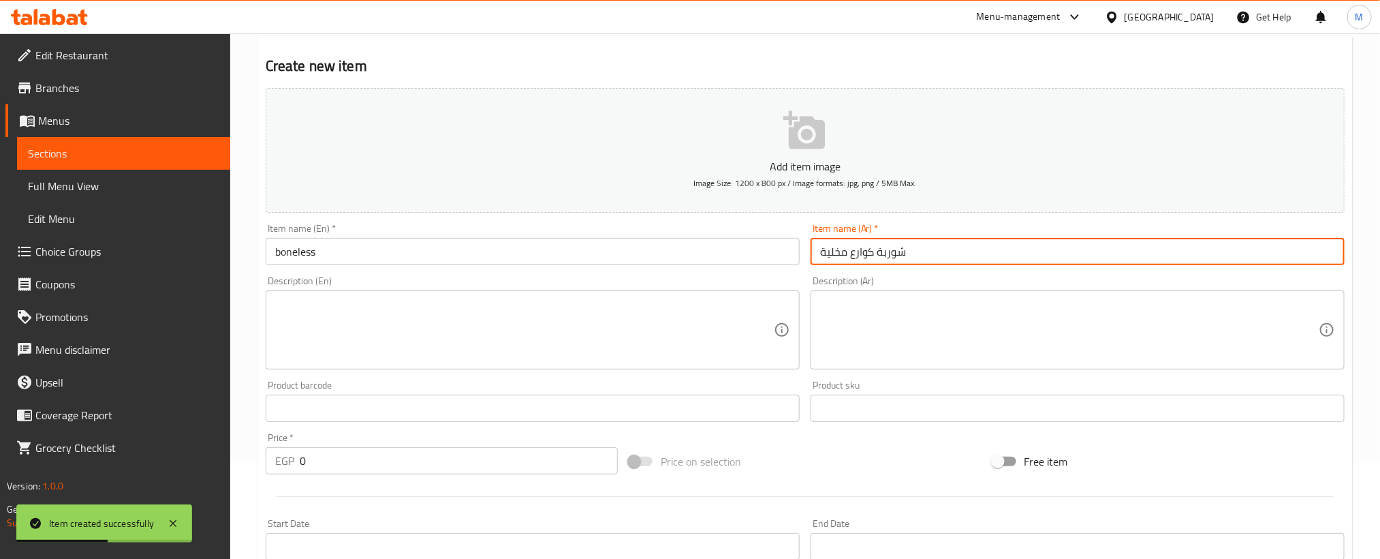
click at [869, 250] on input "شوربة كوارع مخلية" at bounding box center [1078, 251] width 534 height 27
click at [599, 256] on input "boneless" at bounding box center [533, 251] width 534 height 27
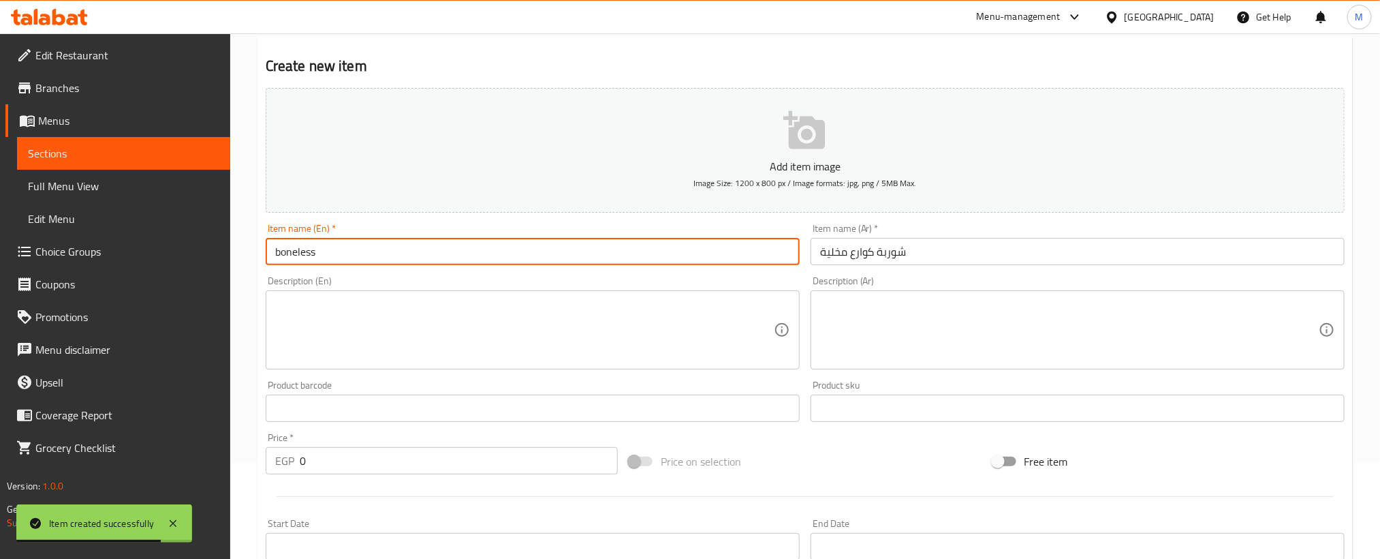
paste input "Knuckles"
paste input "soup"
click at [487, 245] on input "boneless Knuckles soup" at bounding box center [533, 251] width 534 height 27
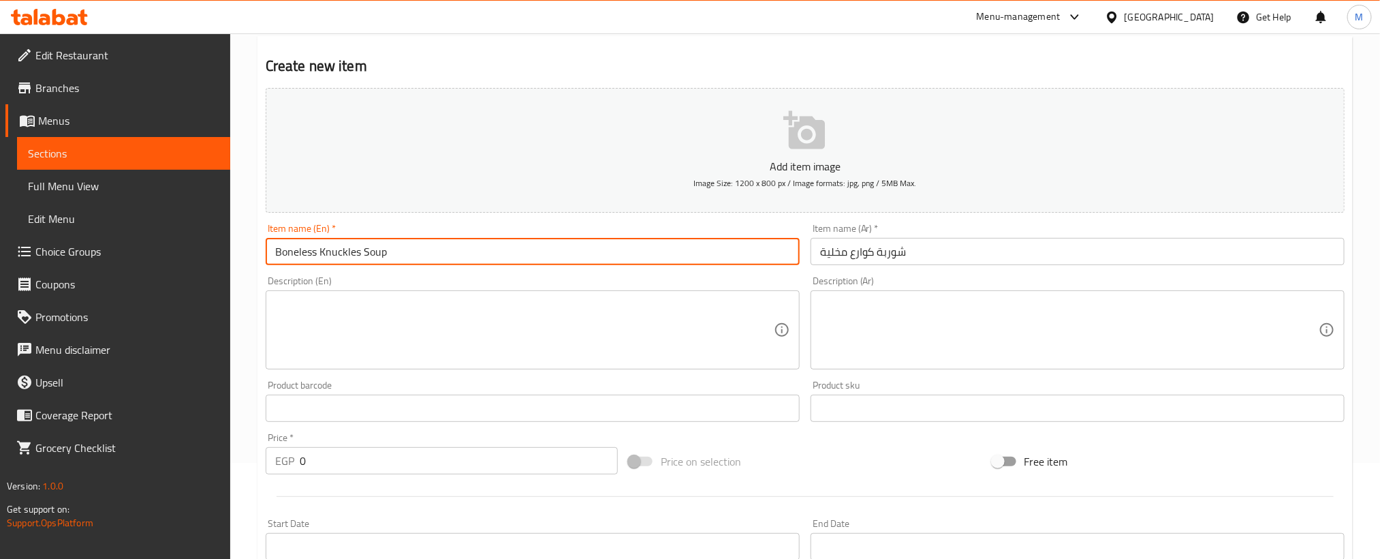
type input "Boneless Knuckles Soup"
click at [448, 465] on input "0" at bounding box center [459, 460] width 318 height 27
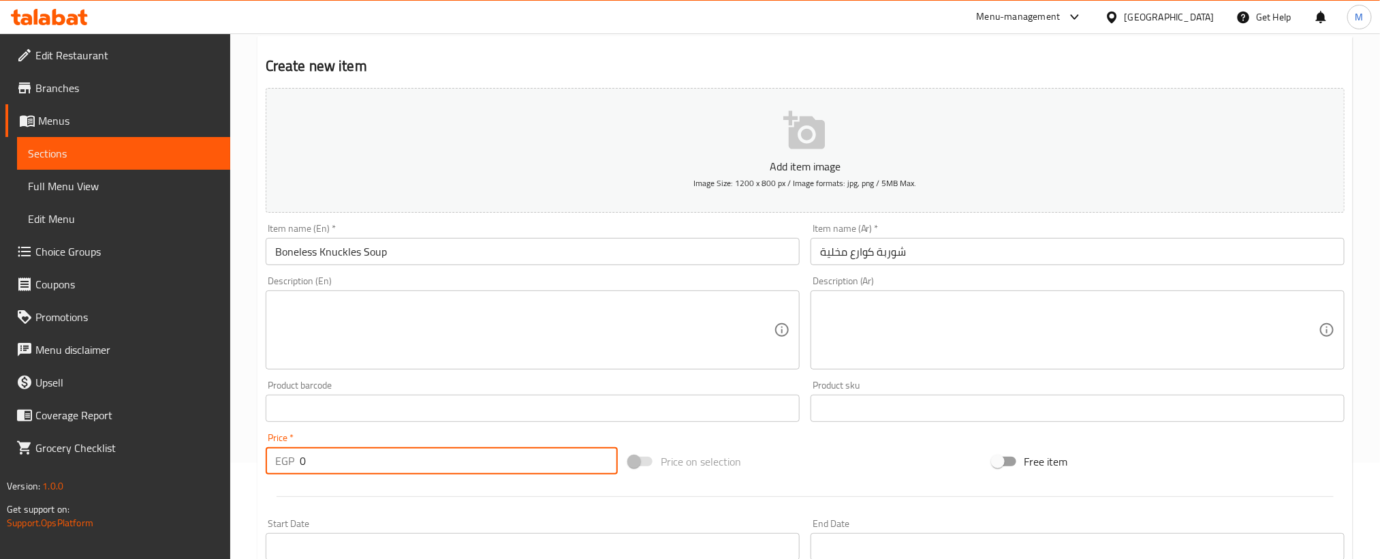
click at [448, 465] on input "0" at bounding box center [459, 460] width 318 height 27
paste input "11"
type input "110"
click at [435, 493] on div at bounding box center [805, 496] width 1090 height 33
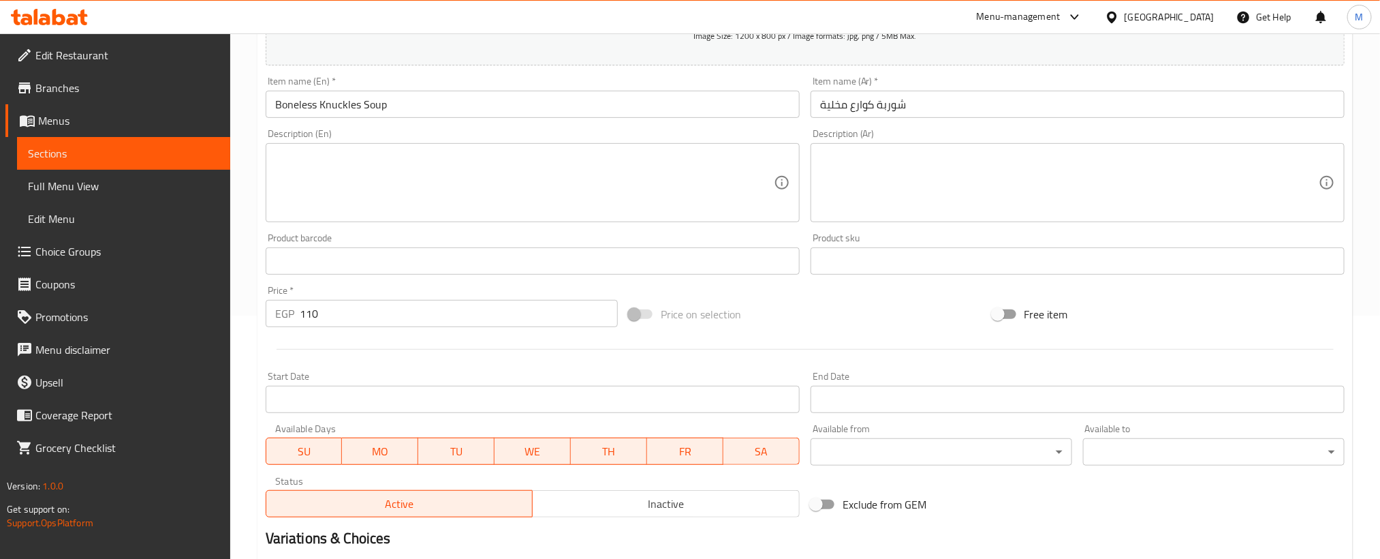
scroll to position [403, 0]
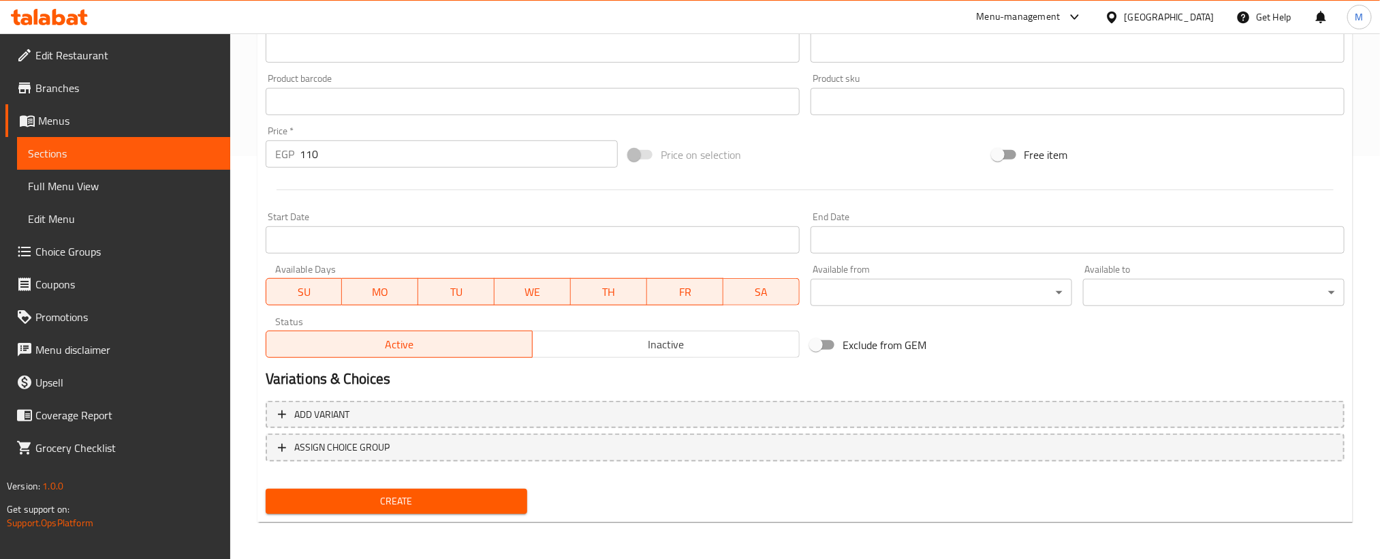
click at [436, 493] on span "Create" at bounding box center [397, 501] width 240 height 17
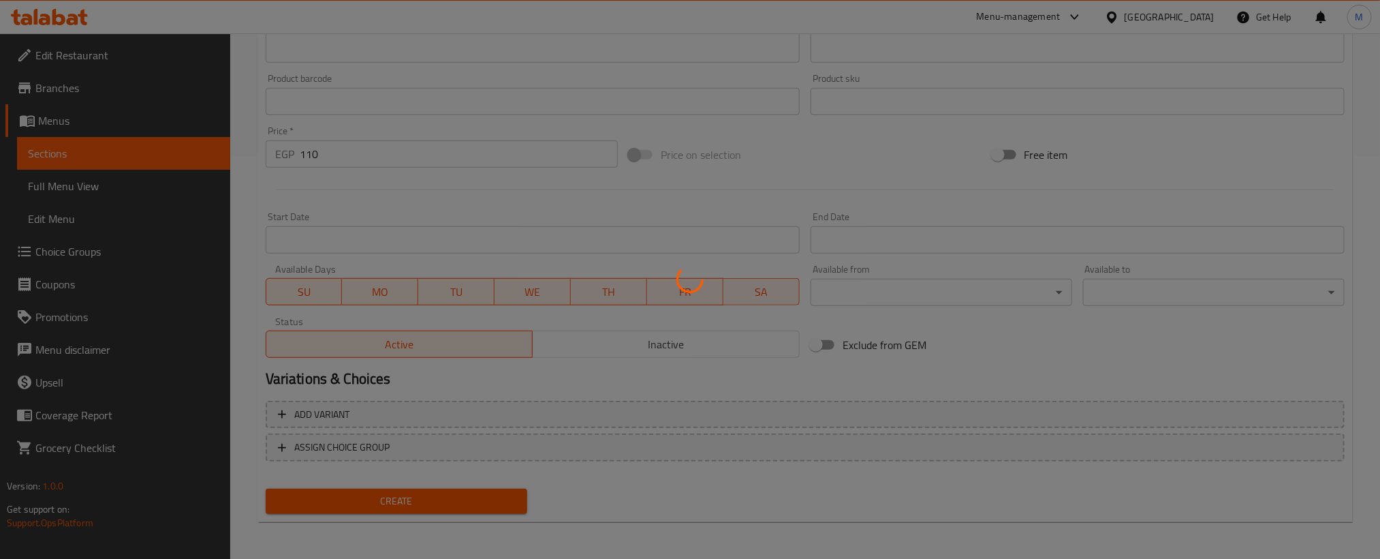
type input "0"
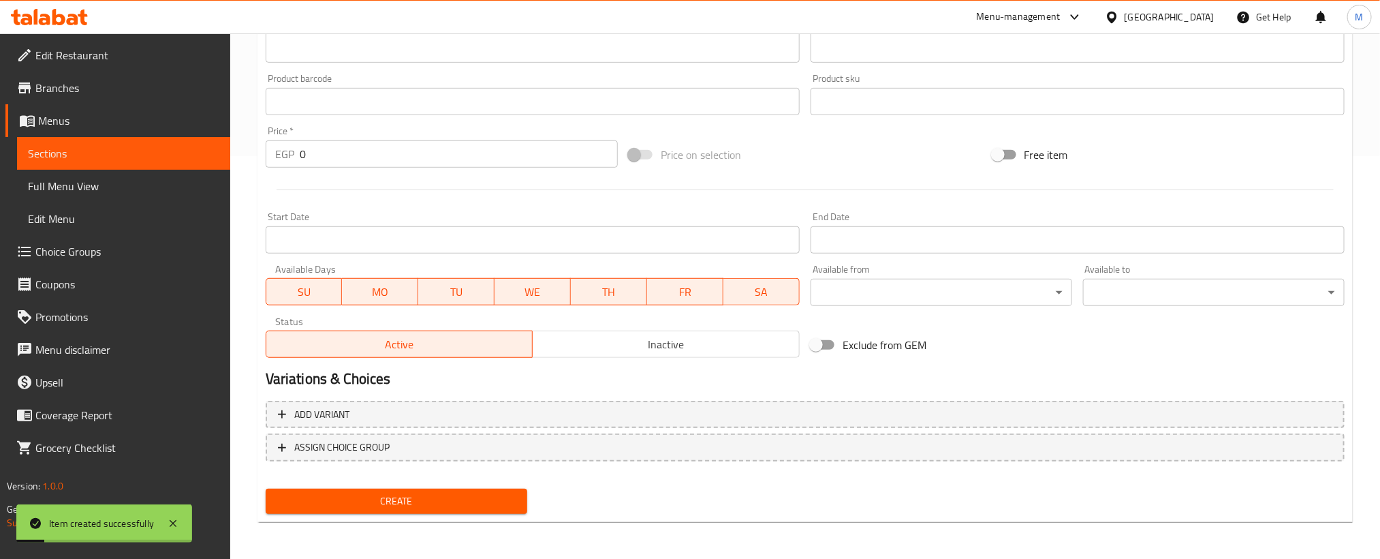
scroll to position [198, 0]
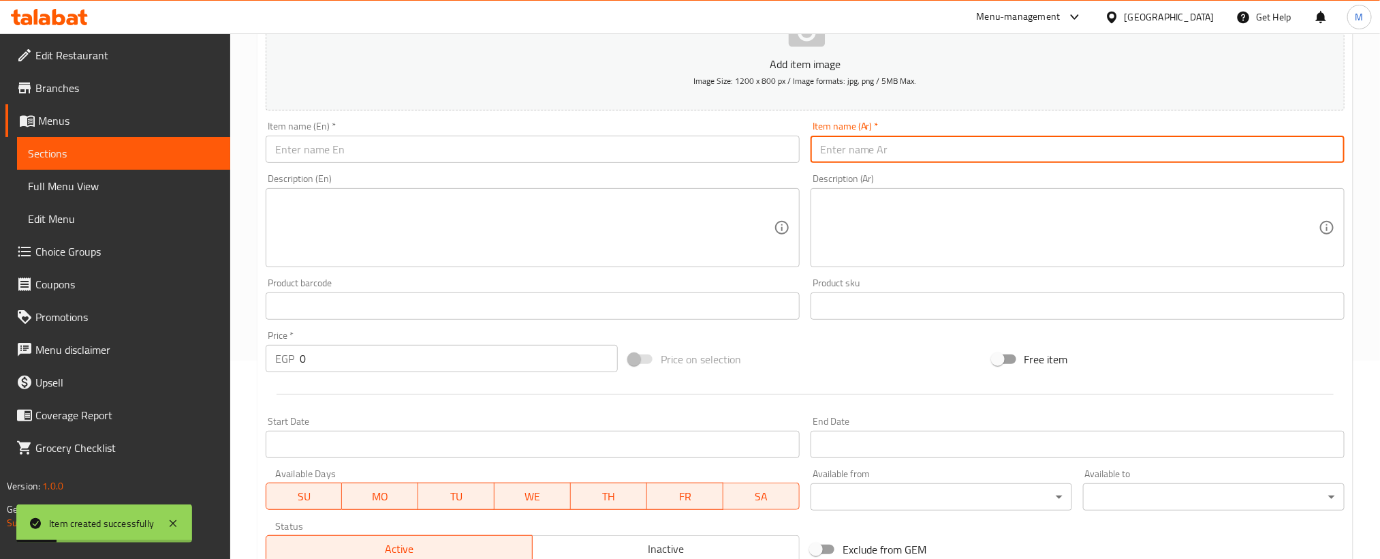
click at [993, 152] on input "text" at bounding box center [1078, 149] width 534 height 27
paste input "شورية الملك [PERSON_NAME]"
type input "شورية الملك [PERSON_NAME]"
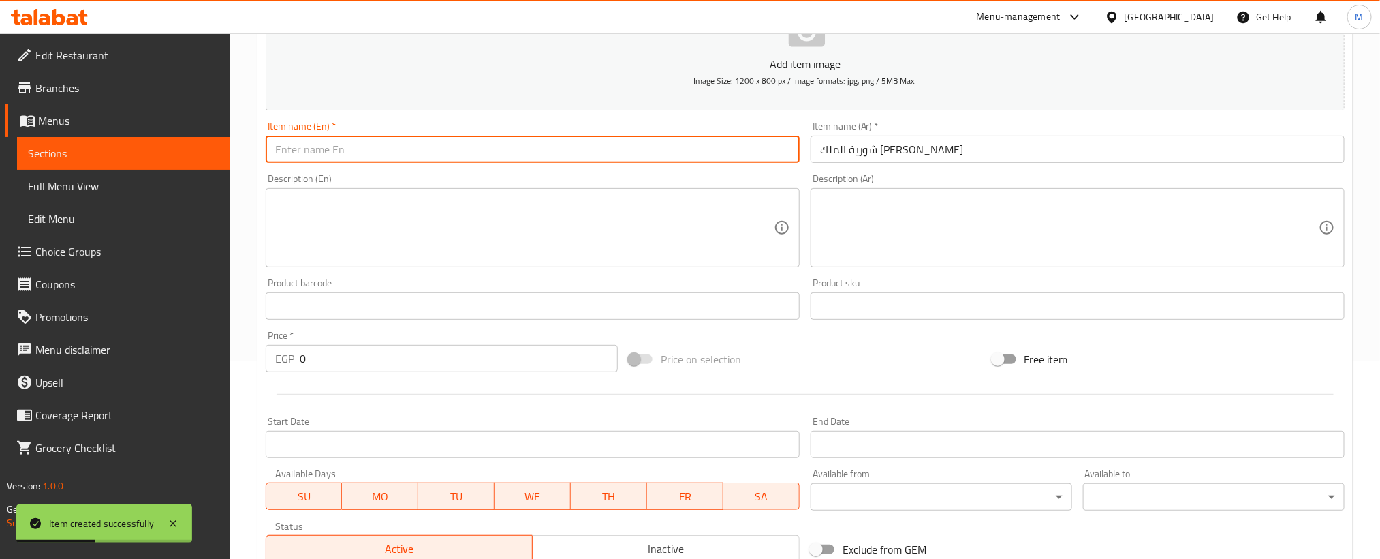
click at [542, 145] on input "text" at bounding box center [533, 149] width 534 height 27
paste input "King [PERSON_NAME]'s Shura Council"
type input "King [PERSON_NAME]'s Shura Council"
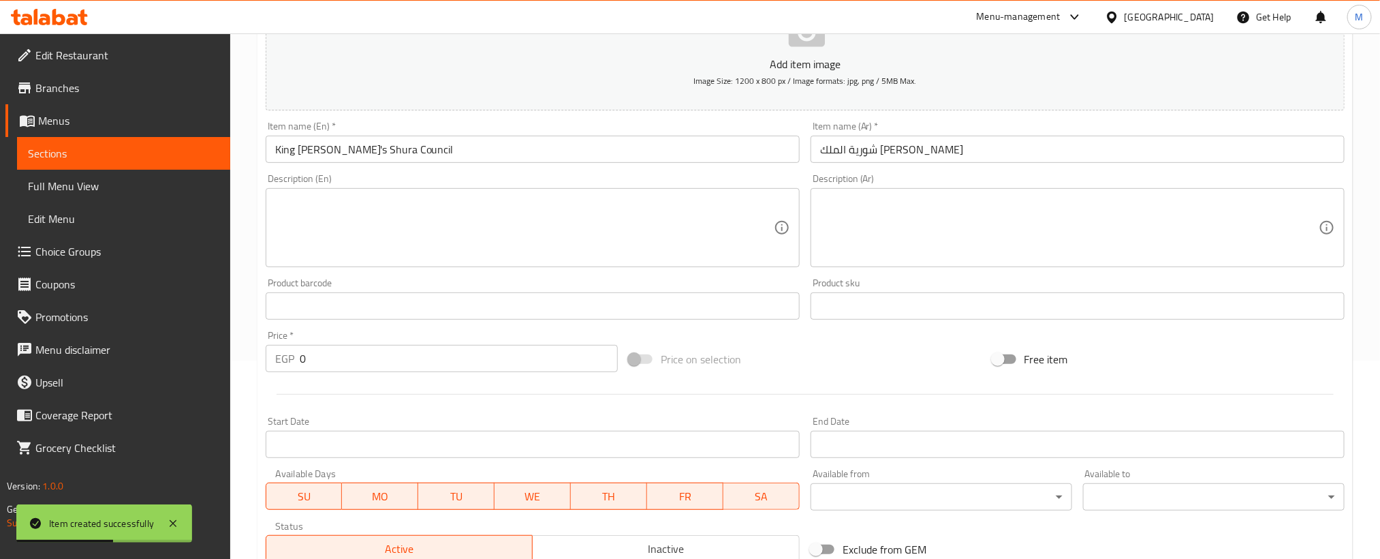
click at [883, 360] on div "Price on selection" at bounding box center [804, 359] width 363 height 37
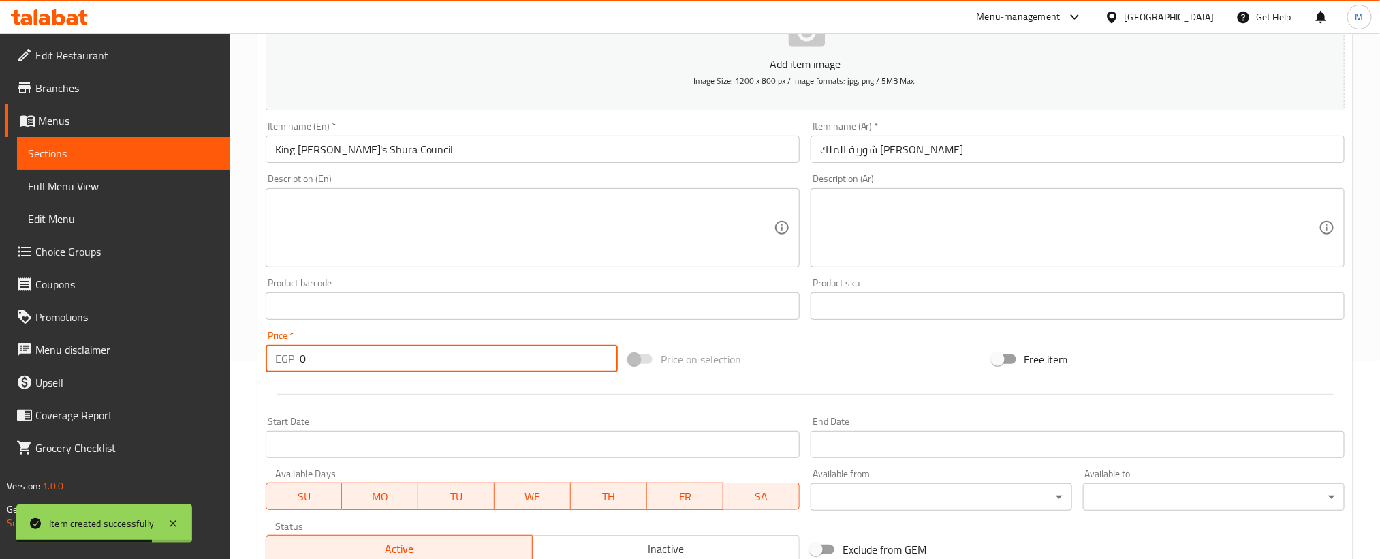
click at [534, 360] on input "0" at bounding box center [459, 358] width 318 height 27
paste input "10"
type input "100"
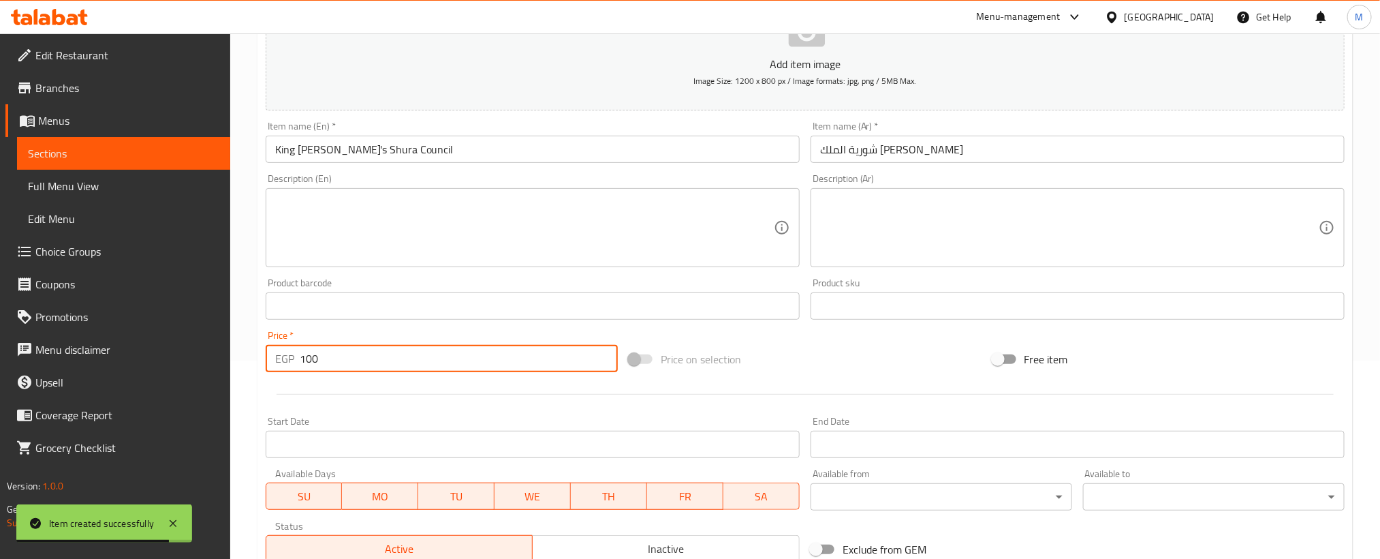
click at [521, 399] on div at bounding box center [805, 393] width 1090 height 33
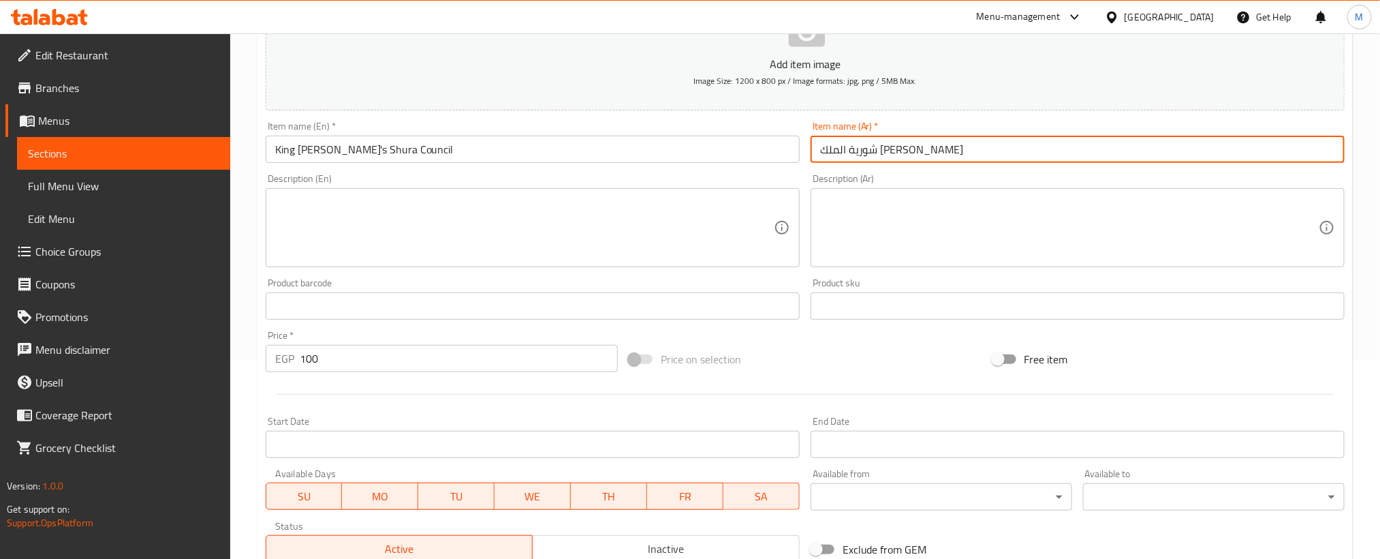
click at [890, 153] on input "شورية الملك [PERSON_NAME]" at bounding box center [1078, 149] width 534 height 27
click at [352, 148] on input "King [PERSON_NAME]'s Shura Council" at bounding box center [533, 149] width 534 height 27
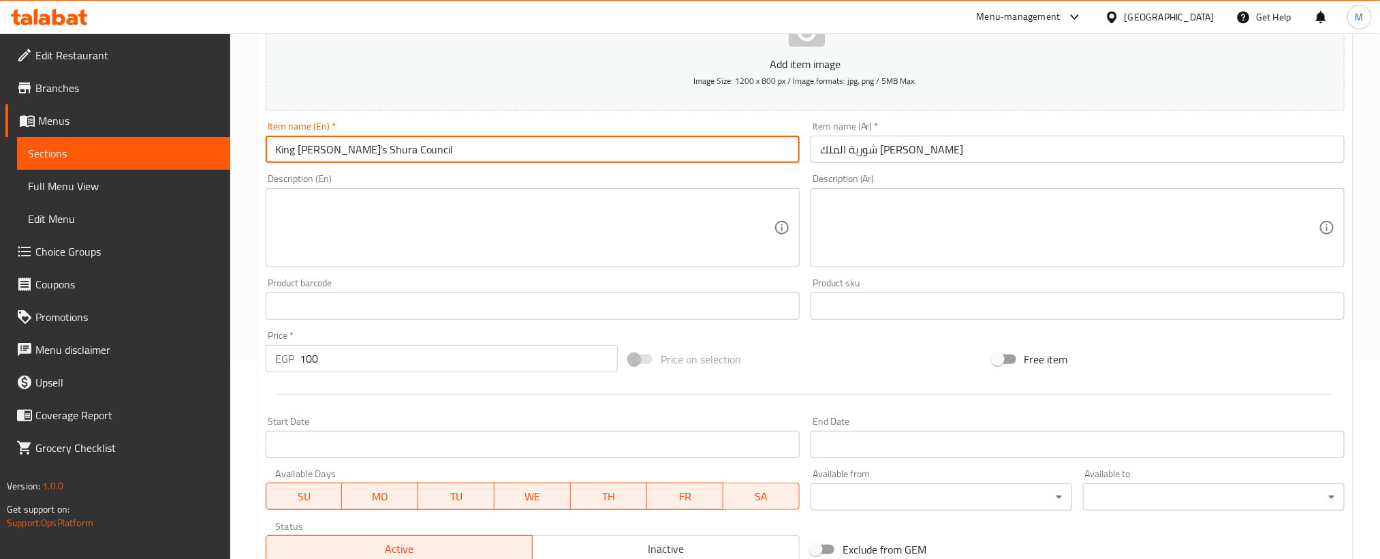
drag, startPoint x: 352, startPoint y: 148, endPoint x: 387, endPoint y: 148, distance: 35.4
click at [387, 148] on input "King [PERSON_NAME]'s Shura Council" at bounding box center [533, 149] width 534 height 27
paste input "soup"
type input "King [PERSON_NAME]'s soup"
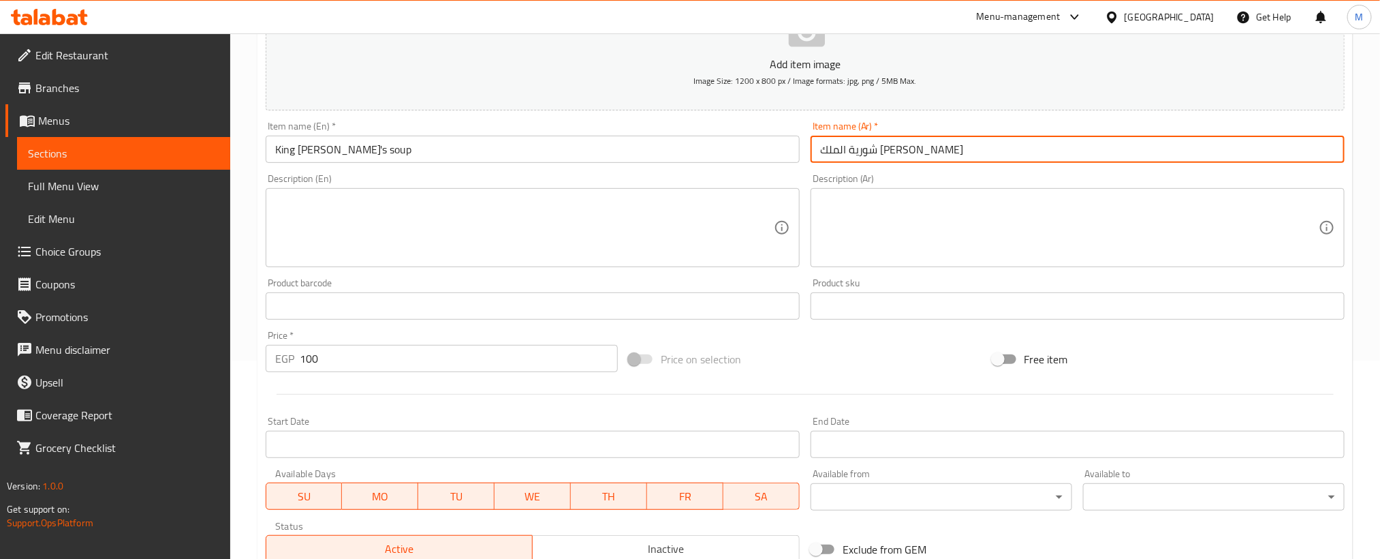
click at [885, 151] on input "شورية الملك [PERSON_NAME]" at bounding box center [1078, 149] width 534 height 27
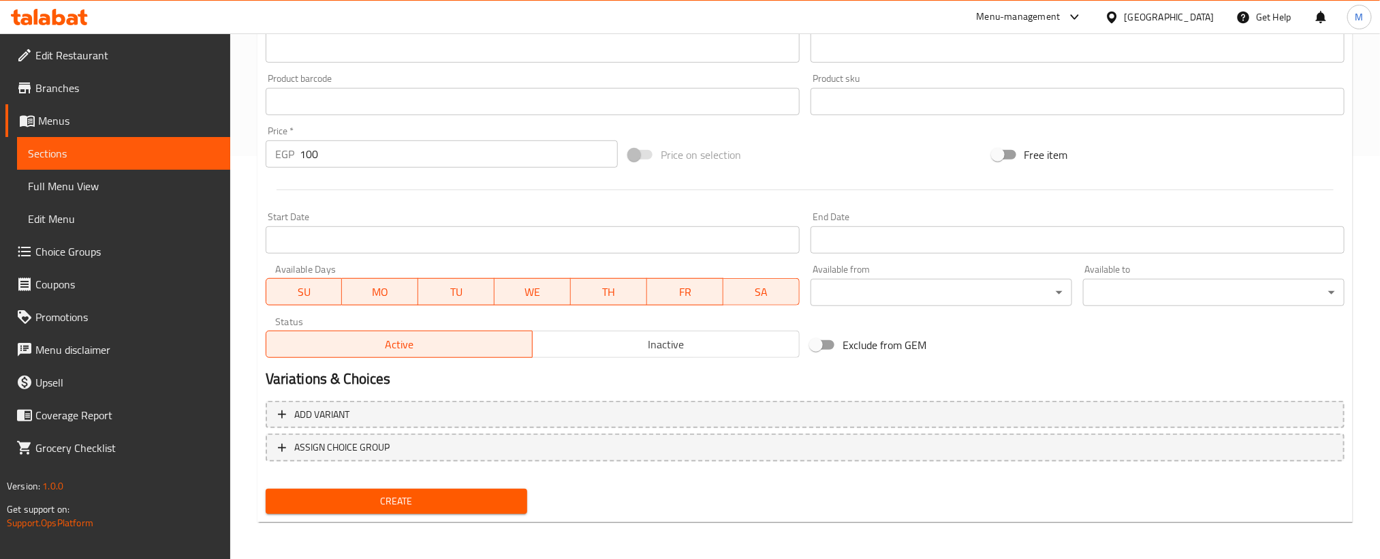
type input "شوربة الملك [PERSON_NAME]"
click at [506, 499] on span "Create" at bounding box center [397, 501] width 240 height 17
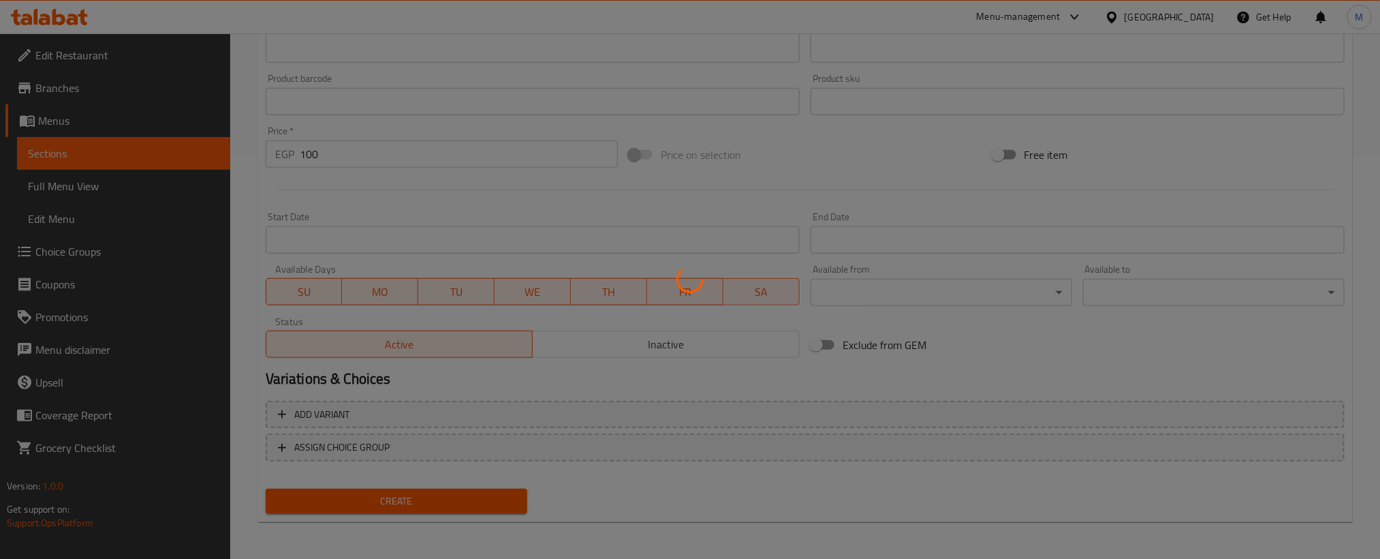
type input "0"
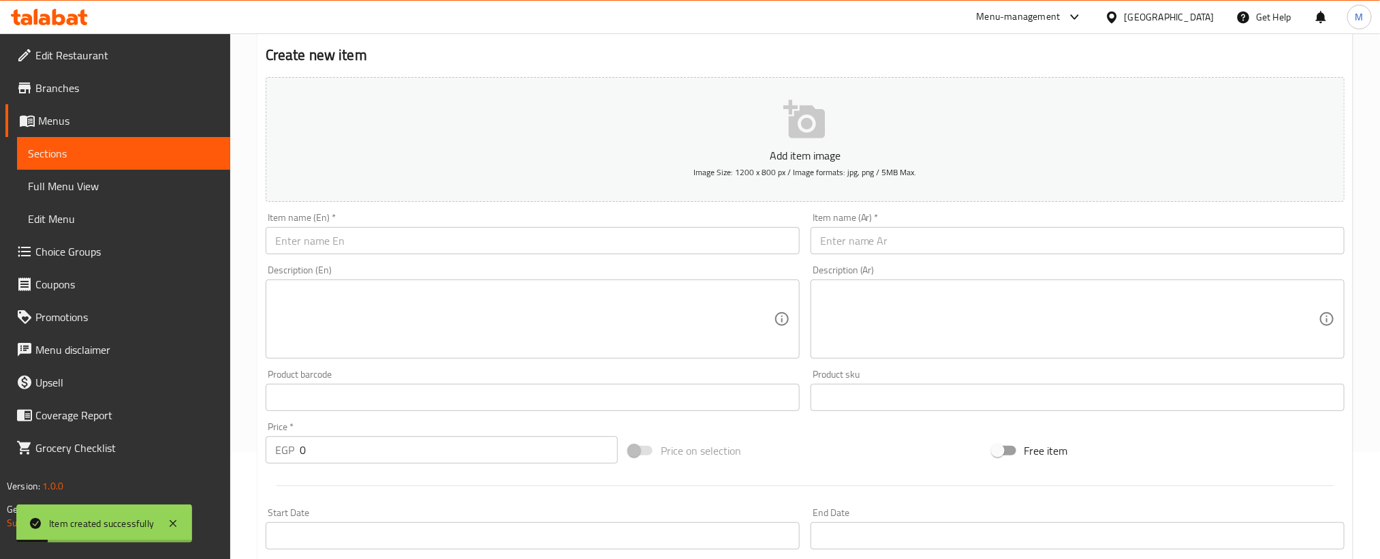
scroll to position [96, 0]
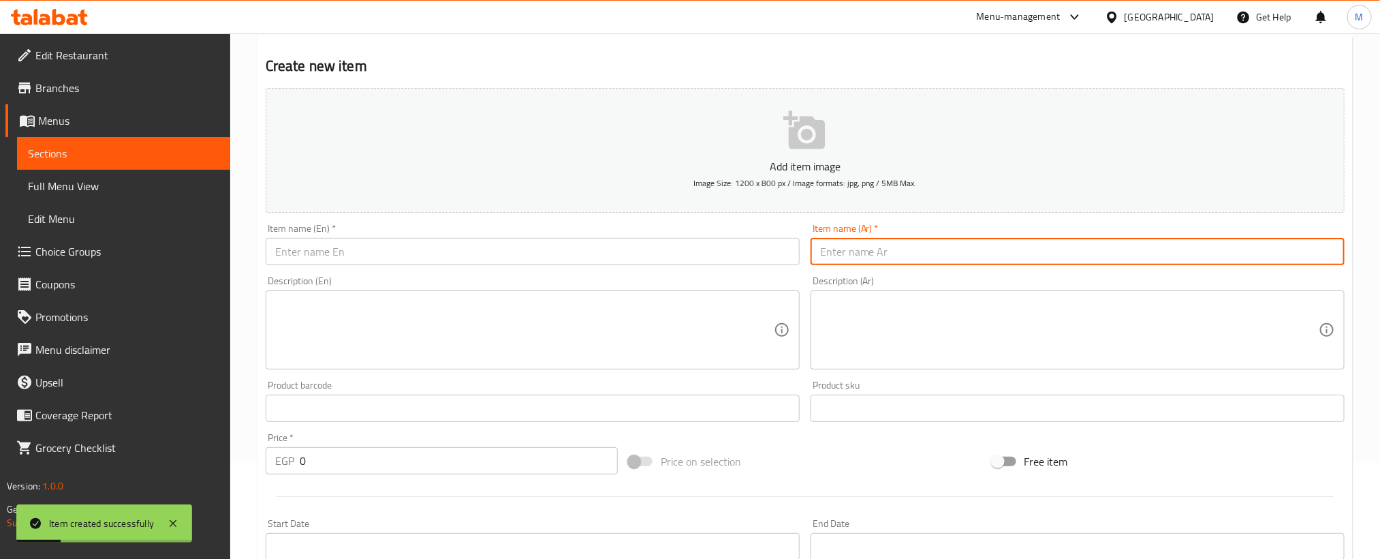
click at [1100, 241] on input "text" at bounding box center [1078, 251] width 534 height 27
paste input "شورية بهاريز"
type input "شورية بهاريز"
click at [403, 256] on input "text" at bounding box center [533, 251] width 534 height 27
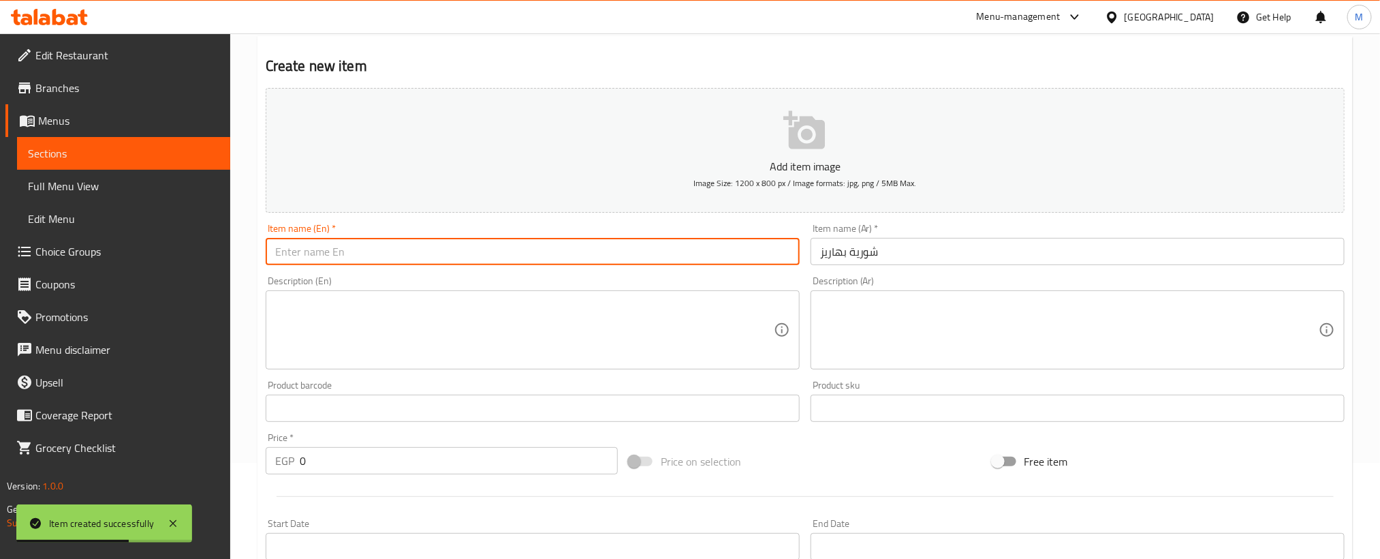
paste input "bihariz"
paste input "soup"
click at [484, 251] on input "bihariz soup" at bounding box center [533, 251] width 534 height 27
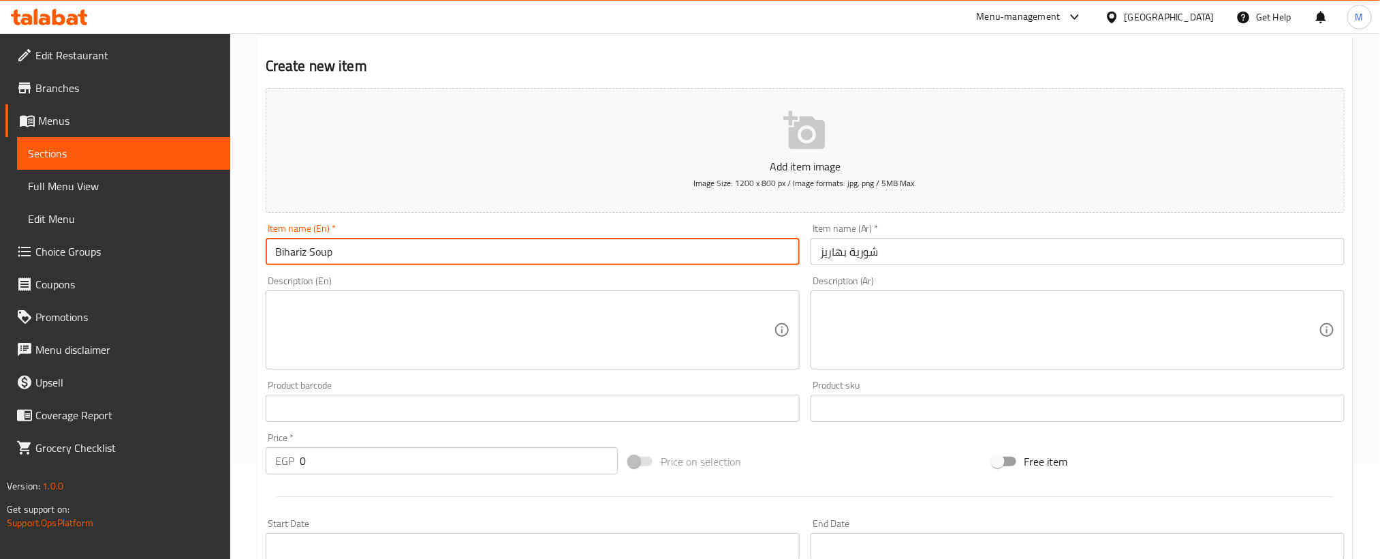
type input "Bihariz Soup"
click at [422, 478] on div "Price   * EGP 0 Price *" at bounding box center [441, 453] width 363 height 52
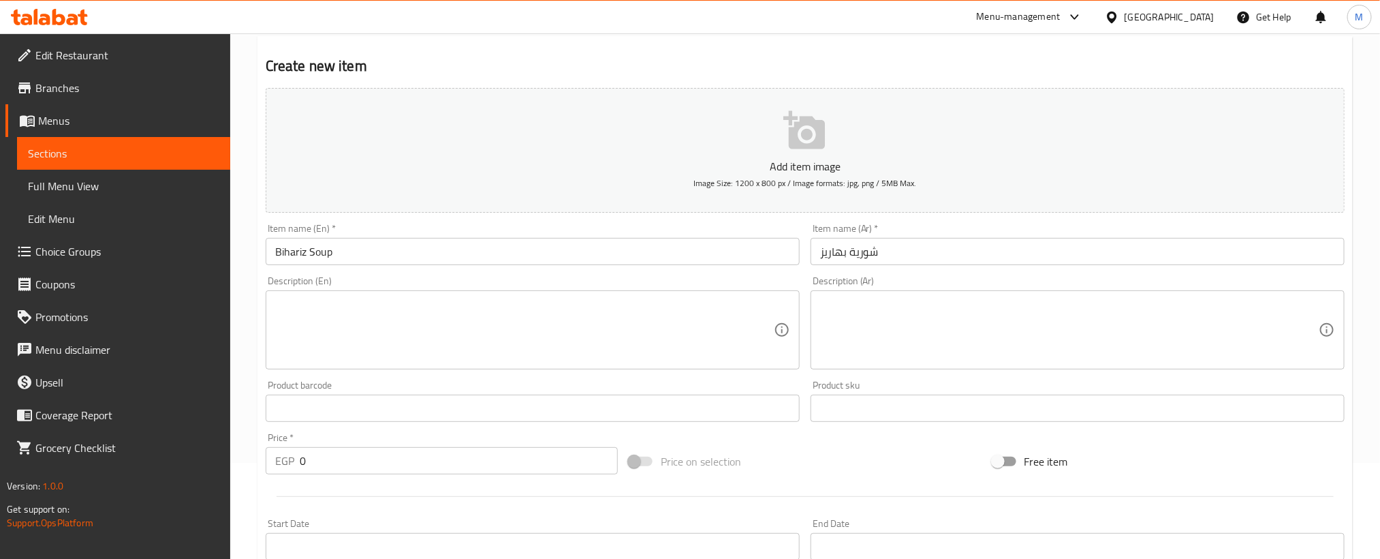
click at [424, 461] on input "0" at bounding box center [459, 460] width 318 height 27
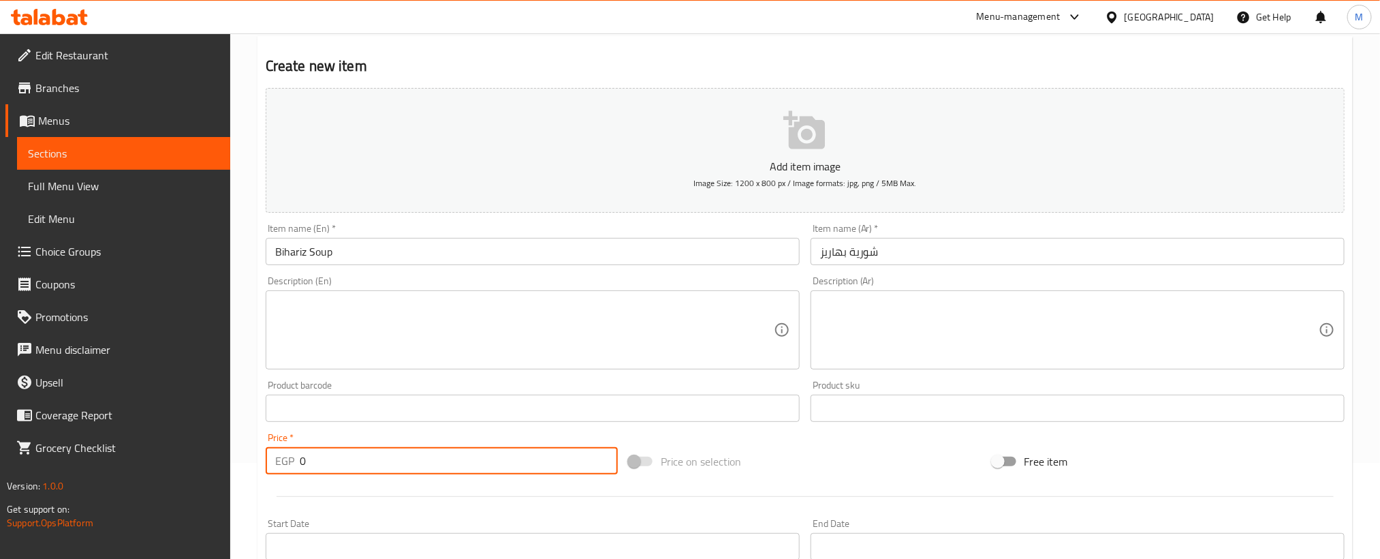
click at [424, 461] on input "0" at bounding box center [459, 460] width 318 height 27
paste input "14"
type input "140"
click at [421, 495] on div at bounding box center [805, 496] width 1090 height 33
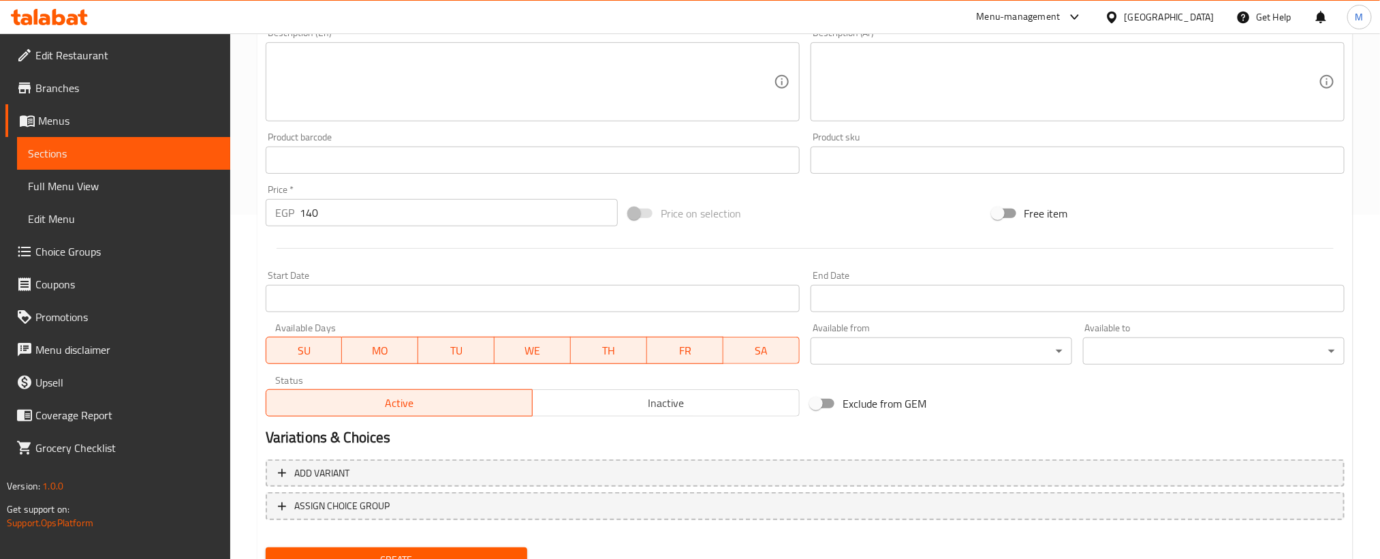
scroll to position [403, 0]
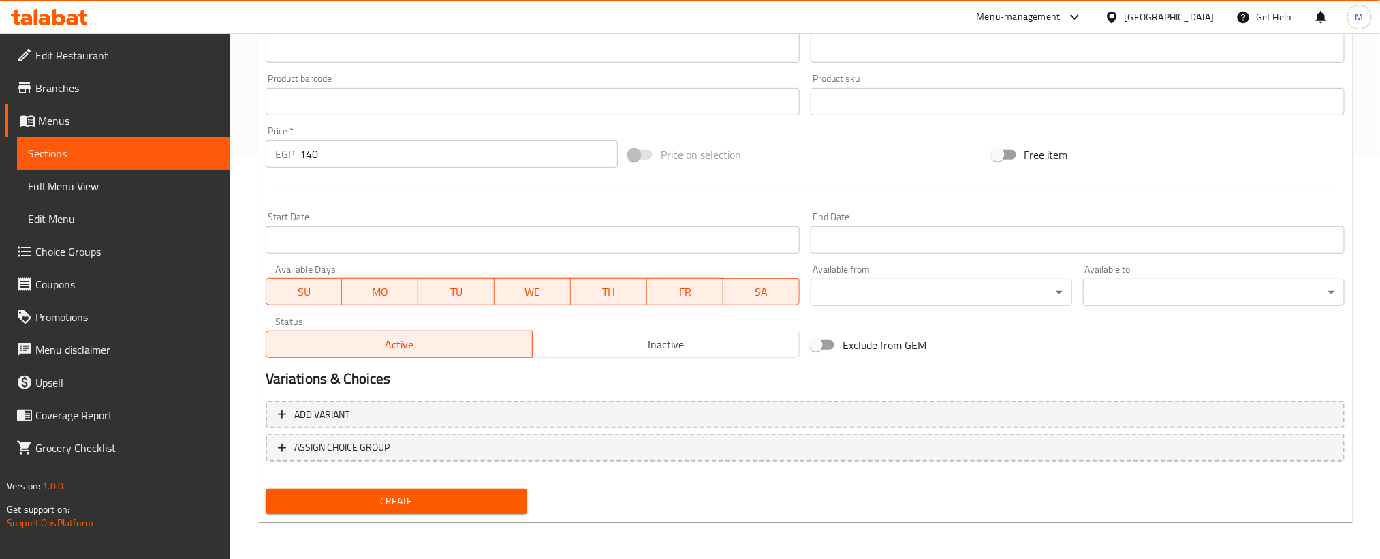
click at [440, 493] on span "Create" at bounding box center [397, 501] width 240 height 17
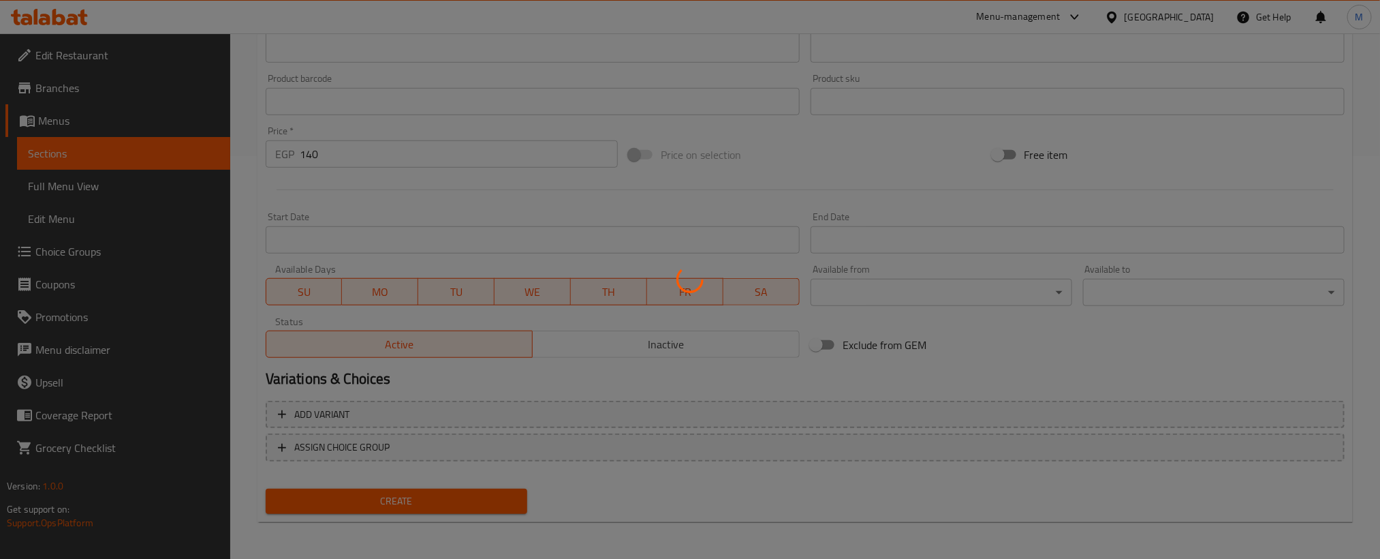
type input "0"
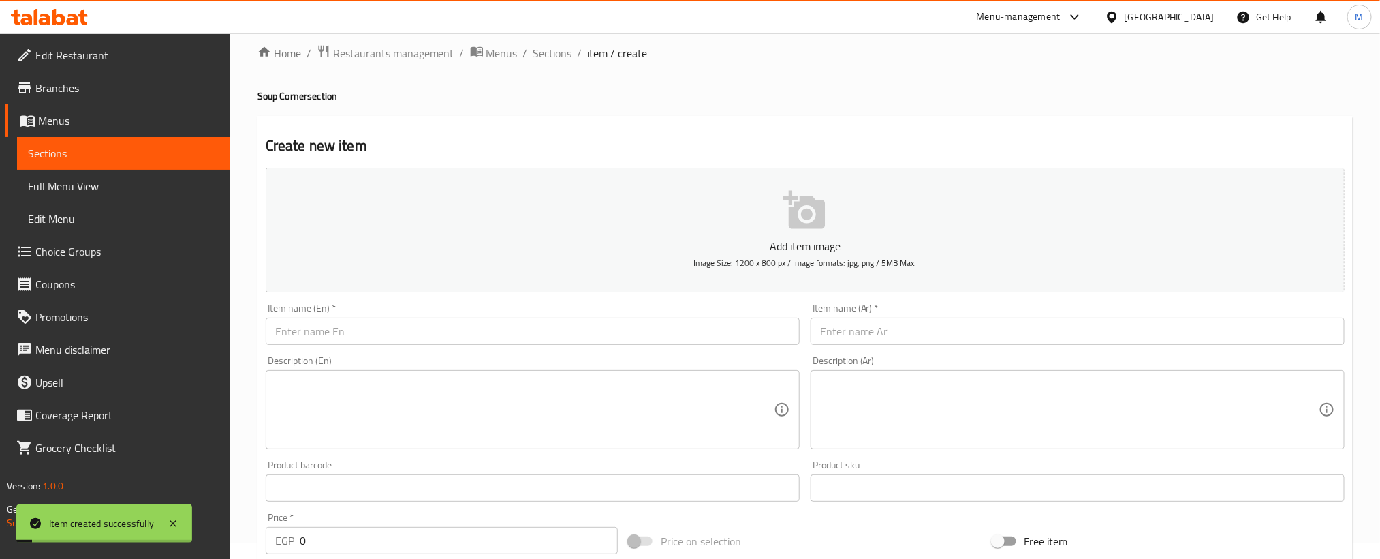
scroll to position [0, 0]
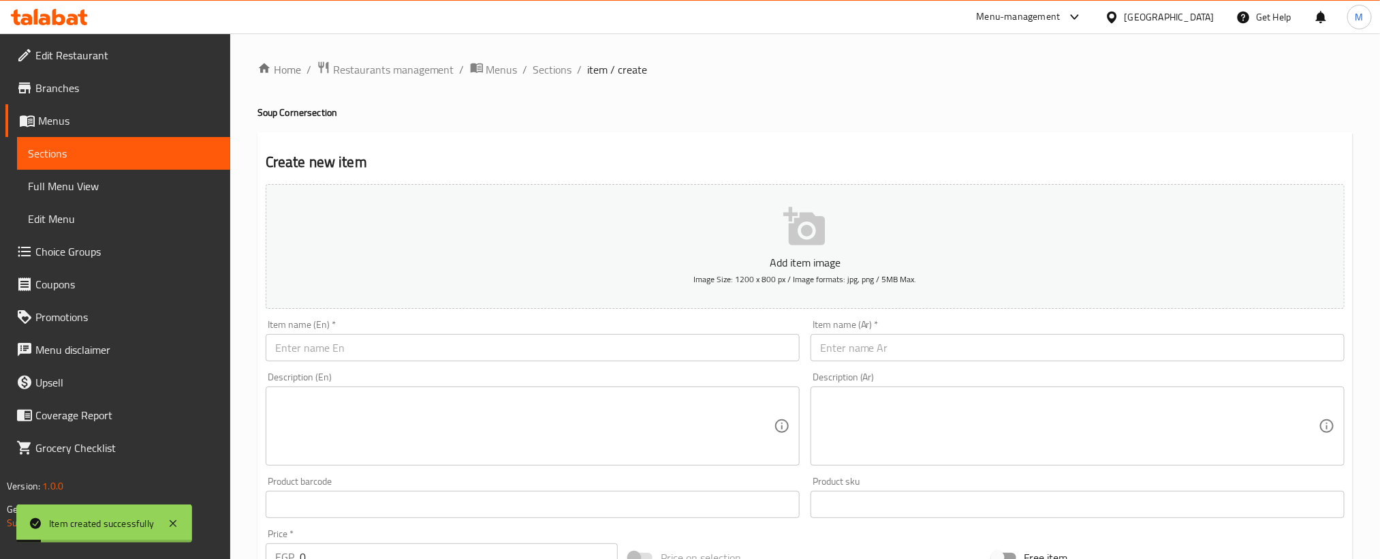
click at [944, 350] on input "text" at bounding box center [1078, 347] width 534 height 27
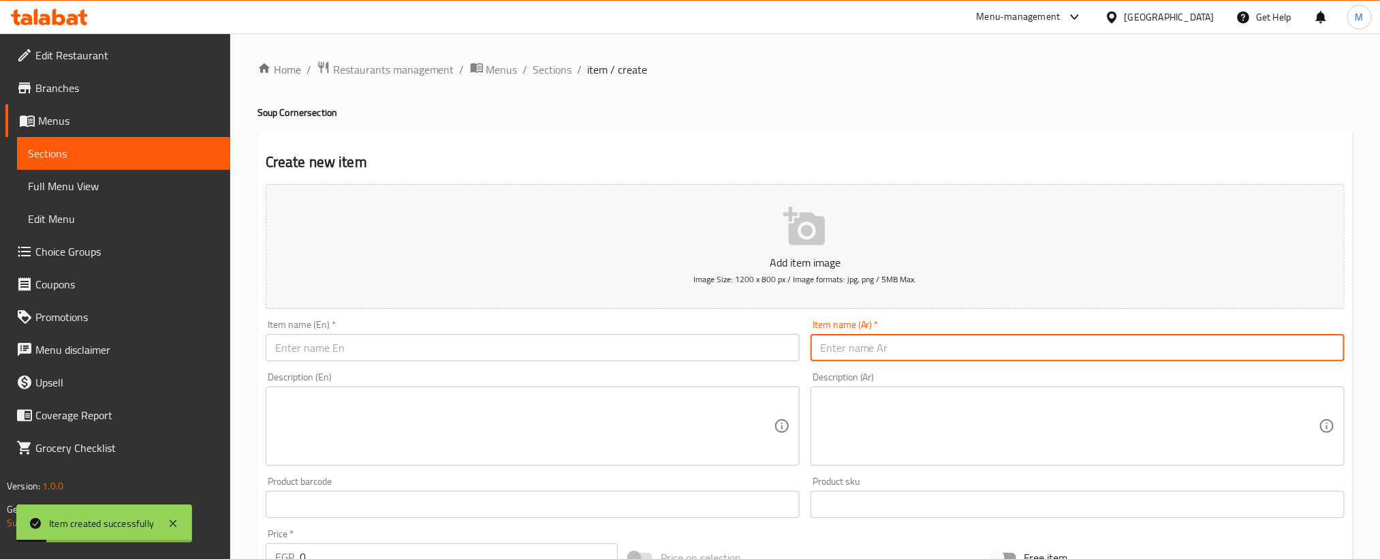
paste input "شوربة دجاج بالكاري الهندي"
type input "شوربة دجاج بالكاري الهندي"
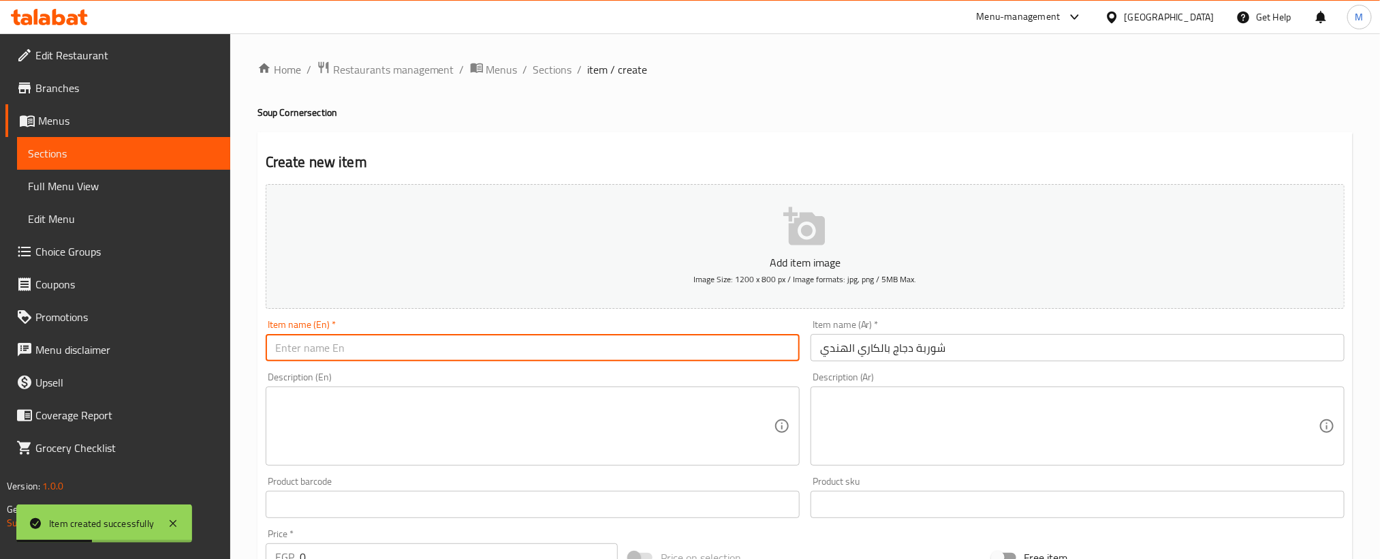
click at [535, 342] on input "text" at bounding box center [533, 347] width 534 height 27
paste input "Indian Chicken [PERSON_NAME] Soup"
type input "Indian Chicken [PERSON_NAME] Soup"
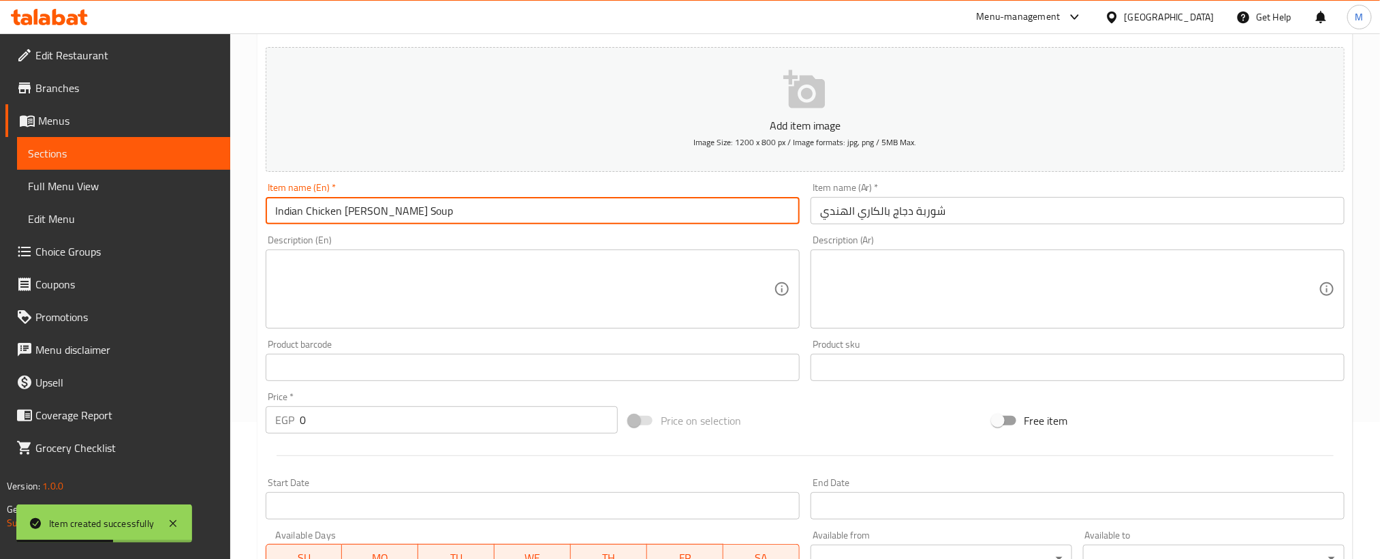
scroll to position [403, 0]
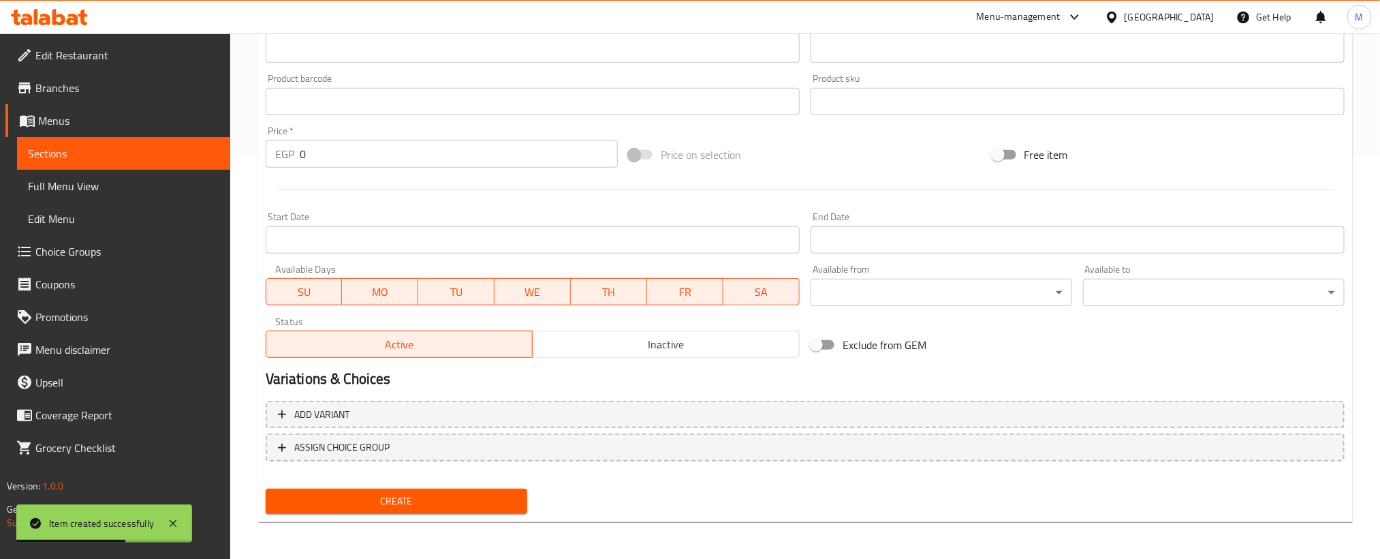
click at [446, 158] on input "0" at bounding box center [459, 153] width 318 height 27
paste input "10"
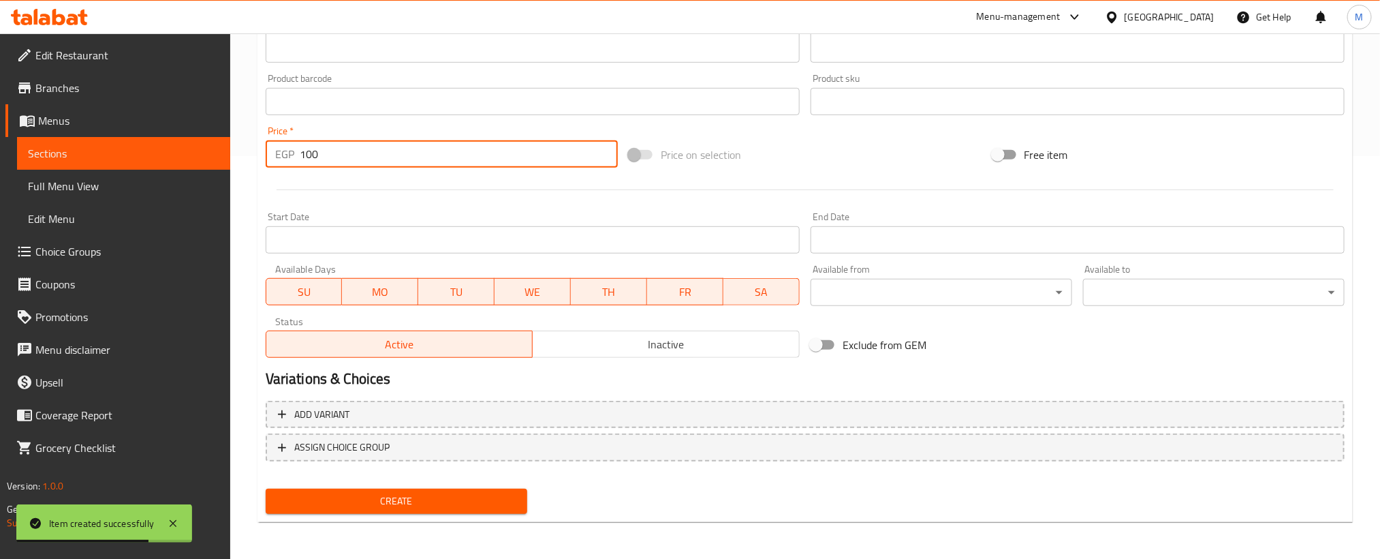
type input "100"
click at [434, 501] on span "Create" at bounding box center [397, 501] width 240 height 17
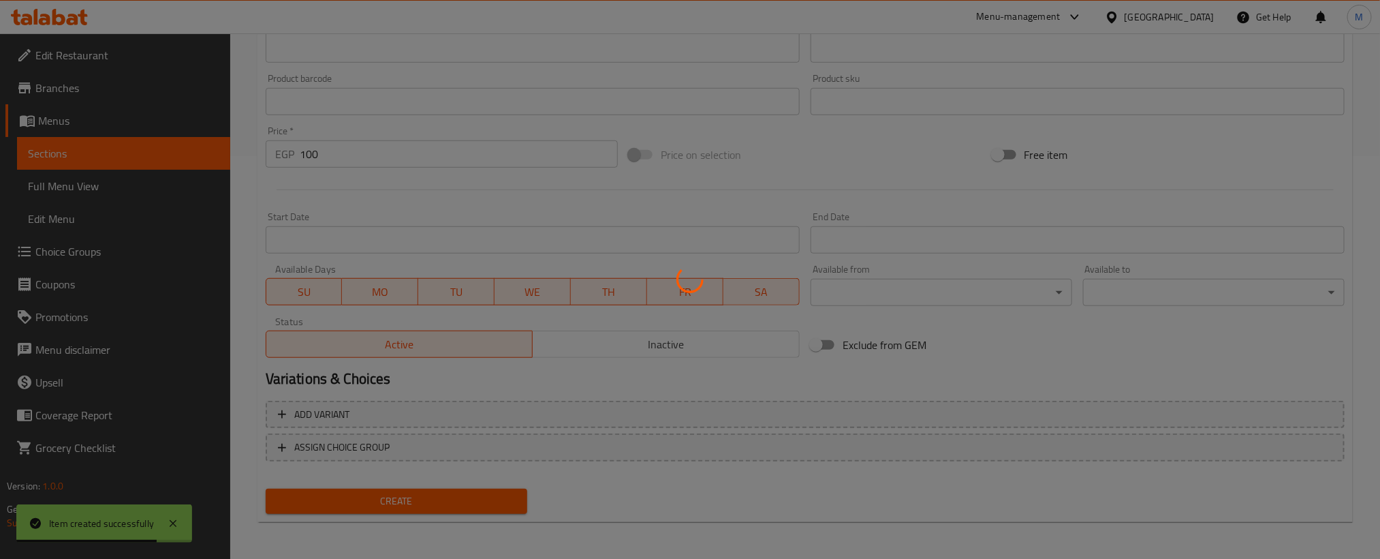
type input "0"
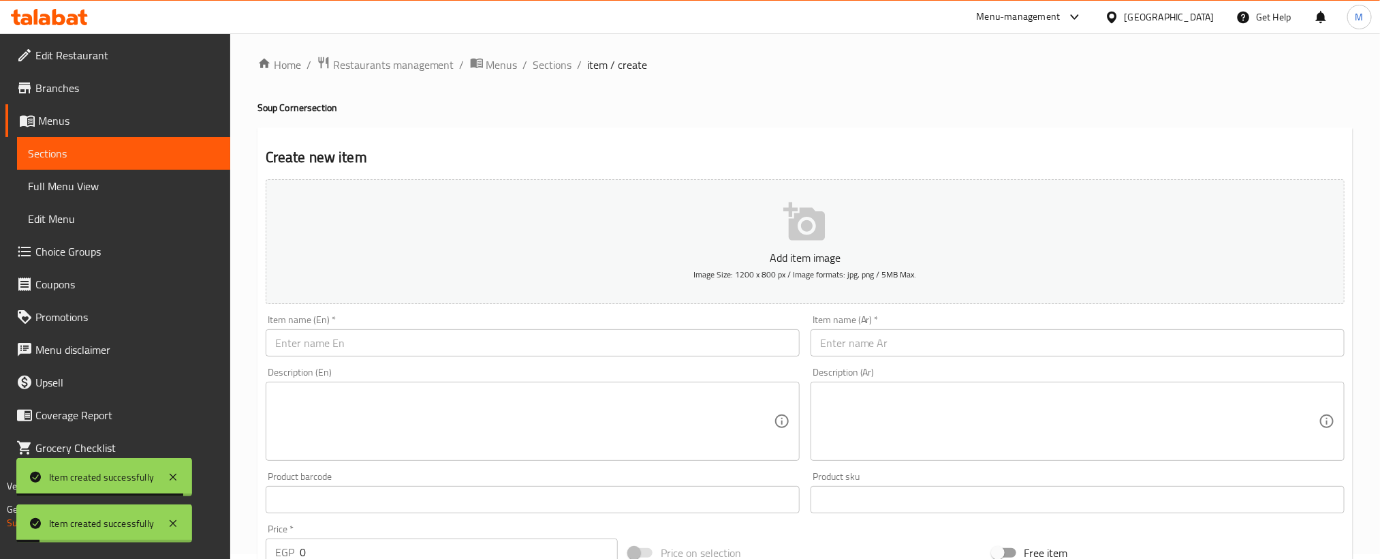
scroll to position [0, 0]
click at [538, 62] on span "Sections" at bounding box center [552, 69] width 39 height 16
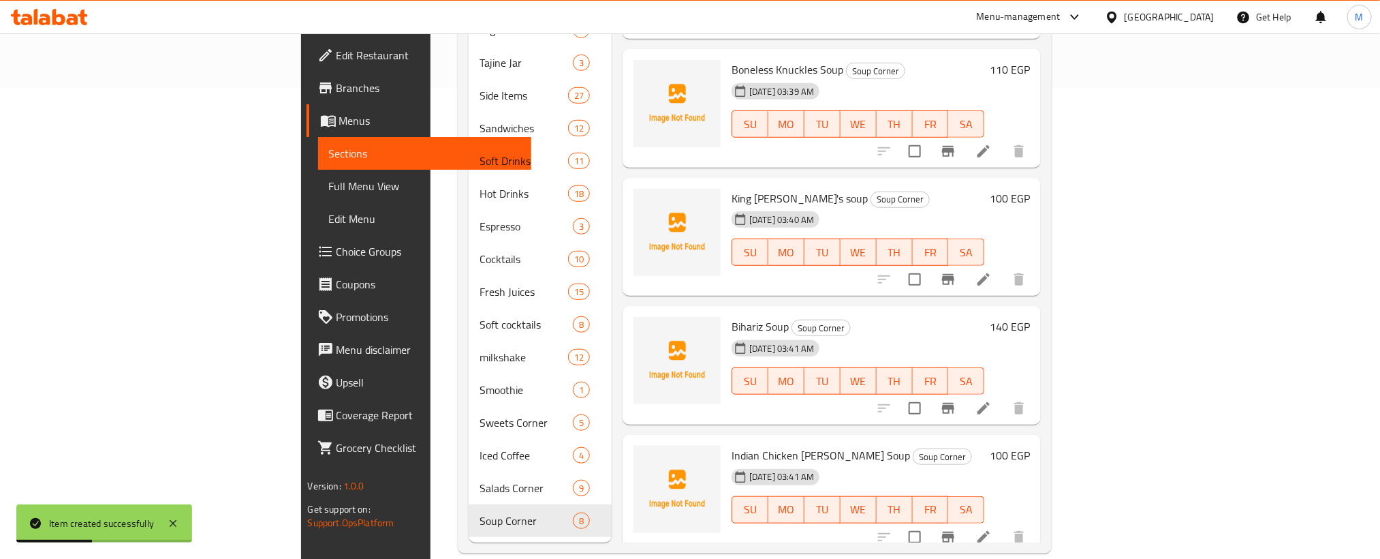
scroll to position [223, 0]
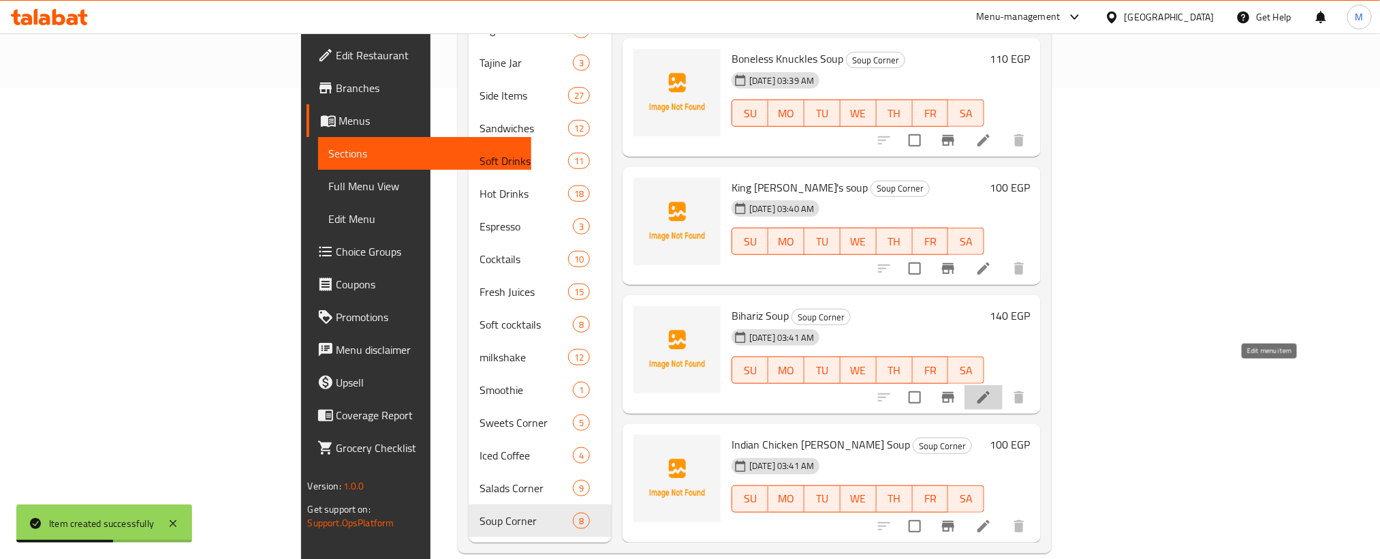
click at [992, 389] on icon at bounding box center [984, 397] width 16 height 16
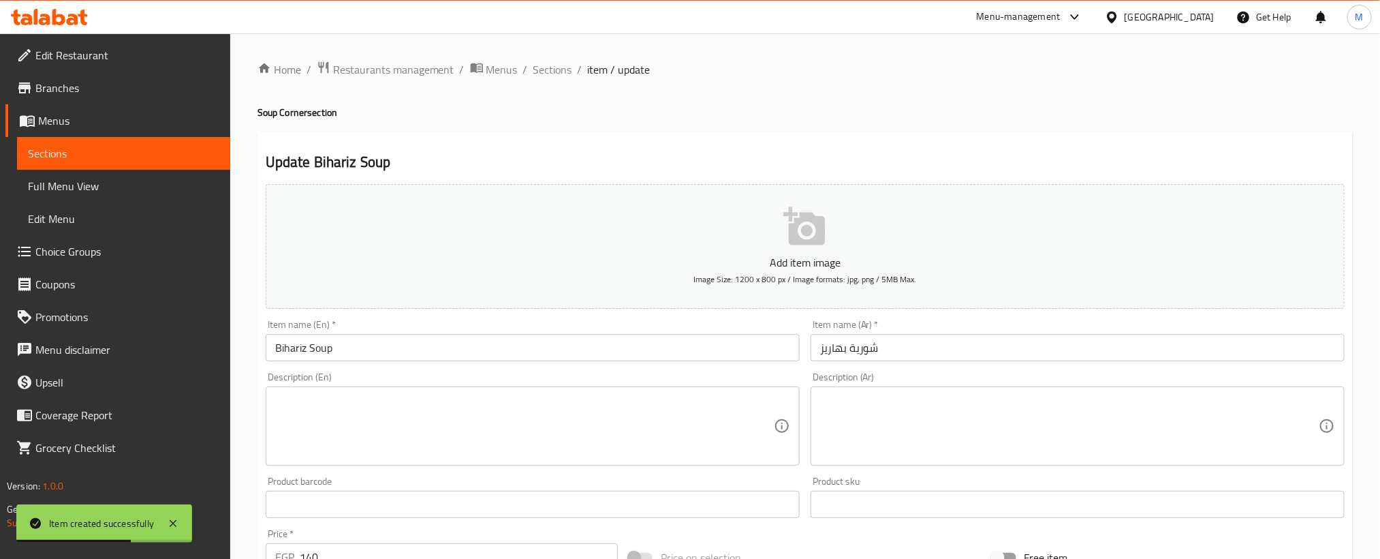
click at [1031, 401] on textarea at bounding box center [1069, 426] width 499 height 65
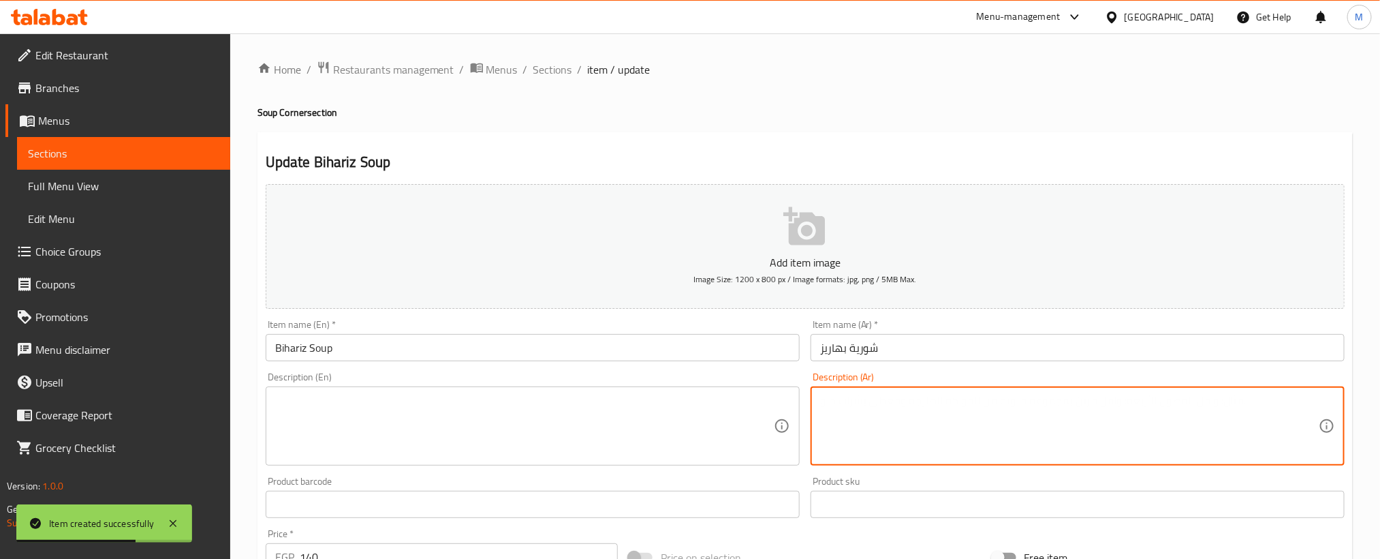
paste textarea "حمام+كوارع+نخاع+لحمة"
type textarea "حمام+كوارع+نخاع+لحمة"
click at [507, 395] on textarea at bounding box center [524, 426] width 499 height 65
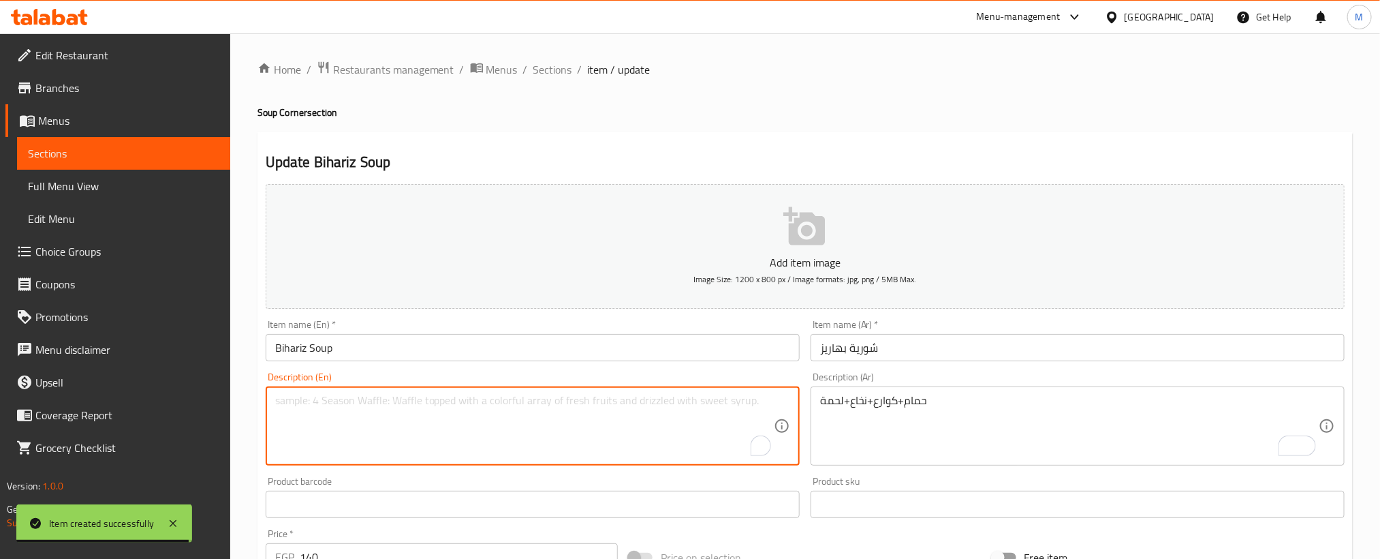
paste textarea "Pigeon + trotters + marrow + meat"
click at [335, 401] on textarea "Pigeon + trotters + marrow + meat" at bounding box center [524, 426] width 499 height 65
paste textarea "Knuckles"
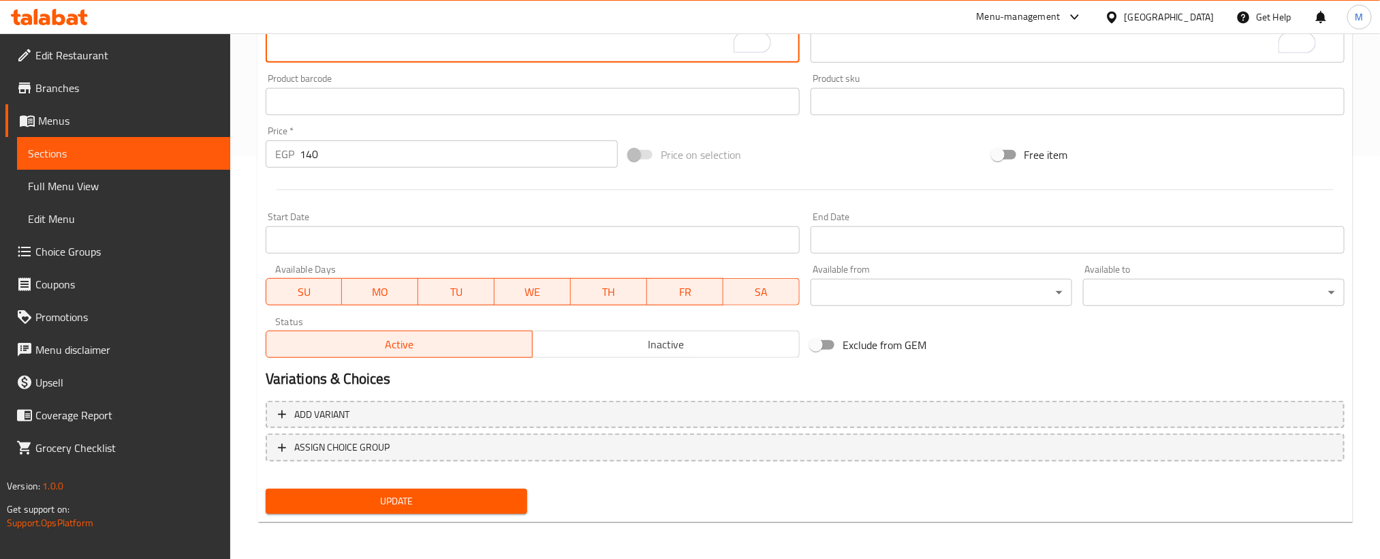
type textarea "Pigeon + Knuckles+ marrow + meat"
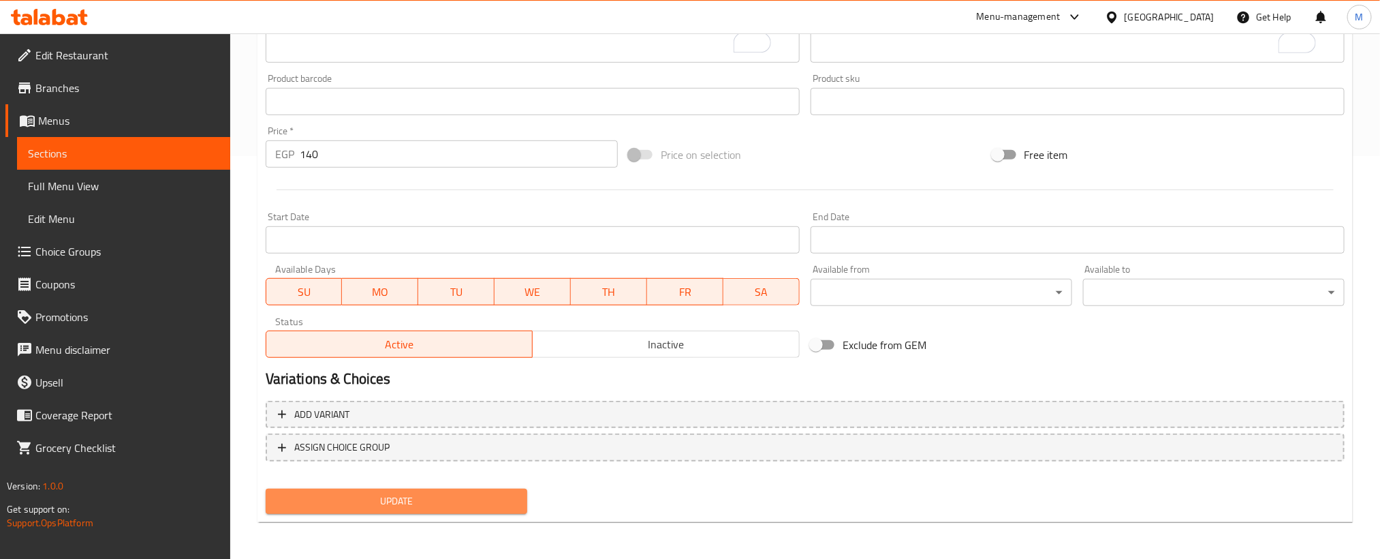
click at [471, 503] on span "Update" at bounding box center [397, 501] width 240 height 17
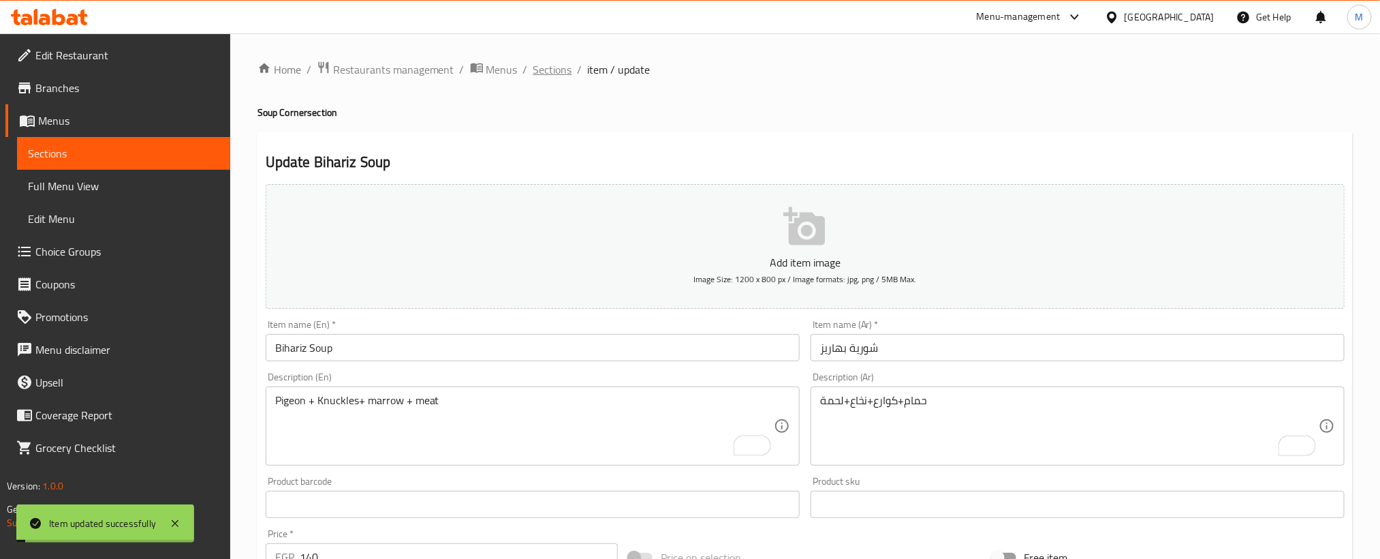
click at [555, 74] on span "Sections" at bounding box center [552, 69] width 39 height 16
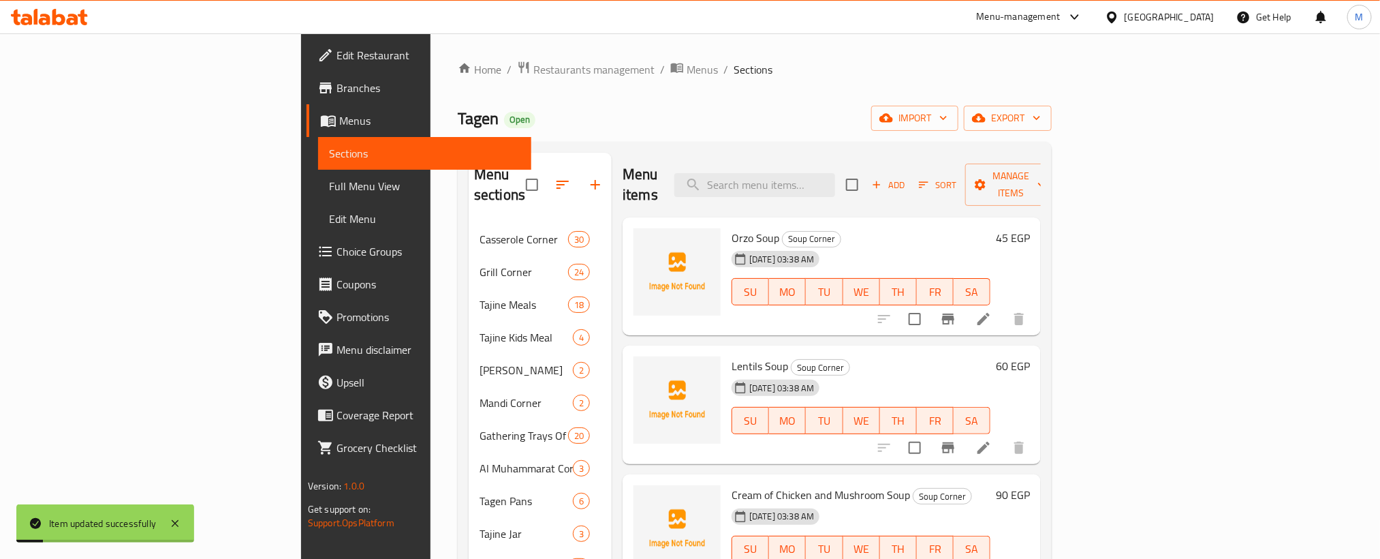
click at [764, 94] on div "Home / Restaurants management / Menus / Sections Tagen Open import export Menu …" at bounding box center [755, 542] width 594 height 963
click at [835, 185] on input "search" at bounding box center [754, 185] width 161 height 24
paste input "فرخة شيش"
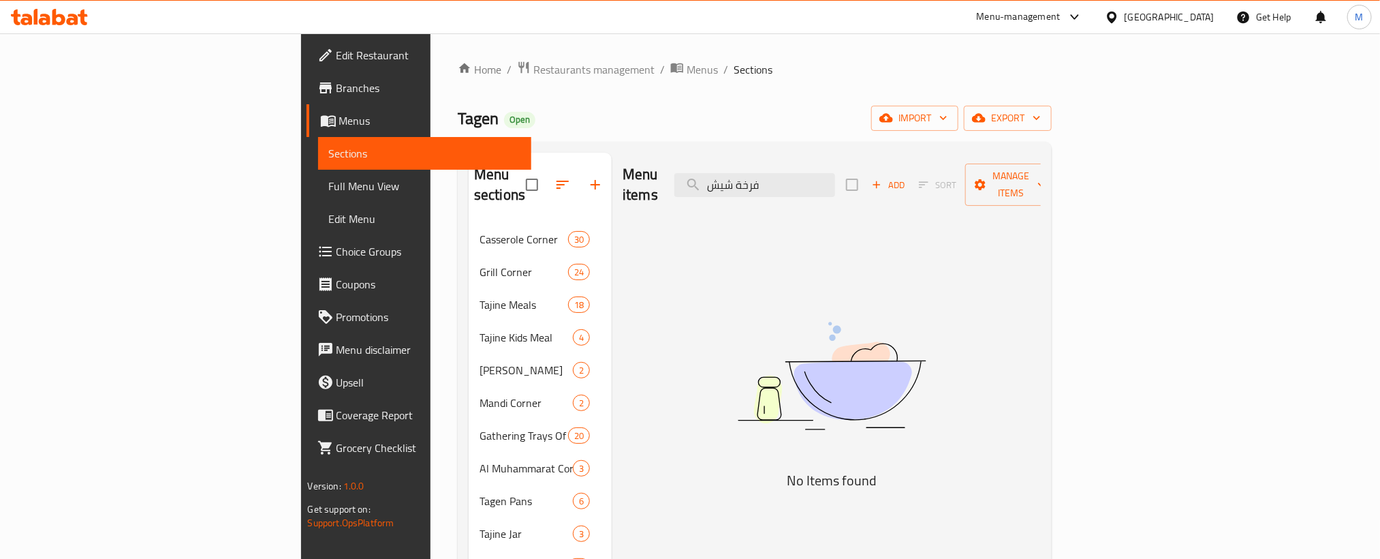
type input "فرخة شيش"
click at [835, 182] on input "فرخة شيش" at bounding box center [754, 185] width 161 height 24
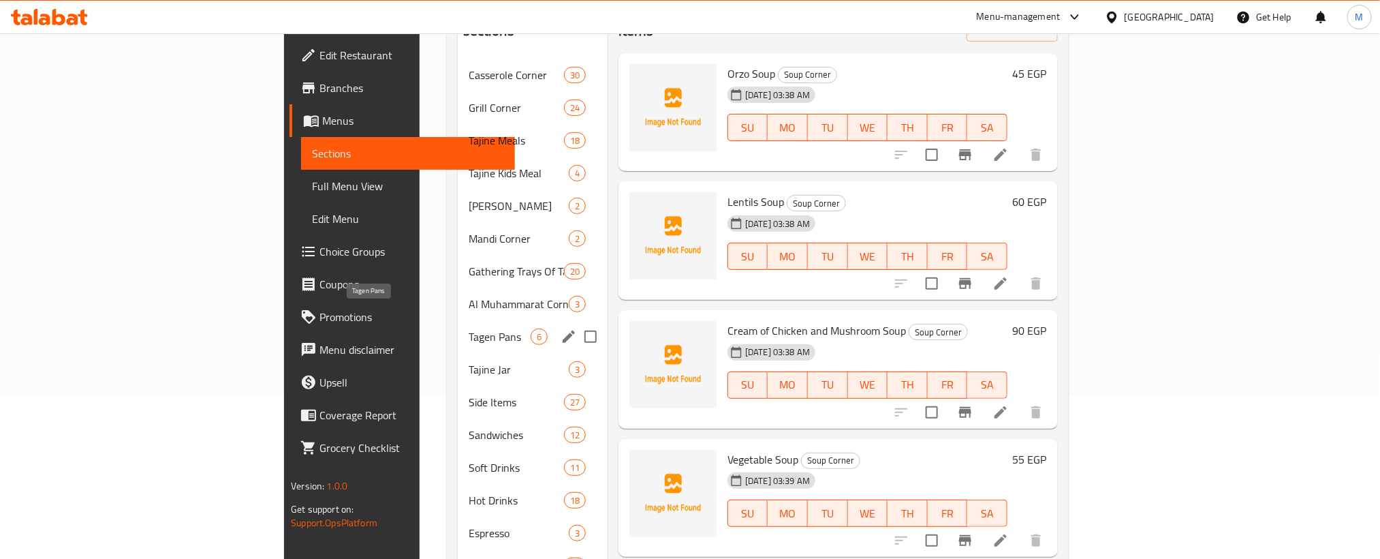
scroll to position [62, 0]
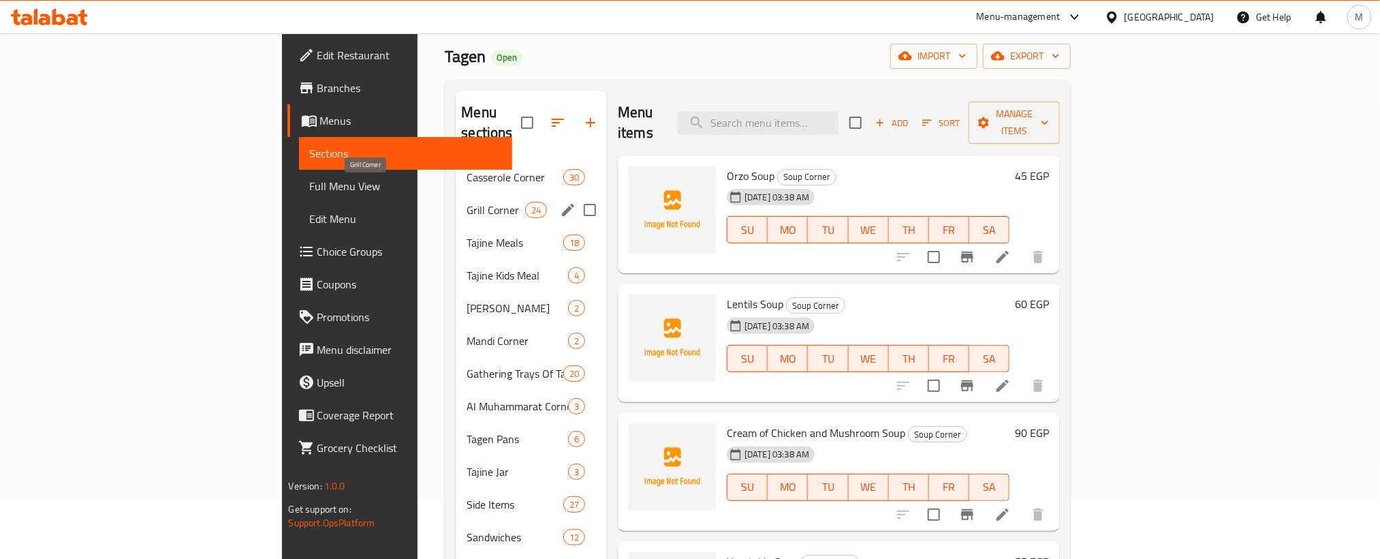
click at [467, 202] on span "Grill Corner" at bounding box center [496, 210] width 58 height 16
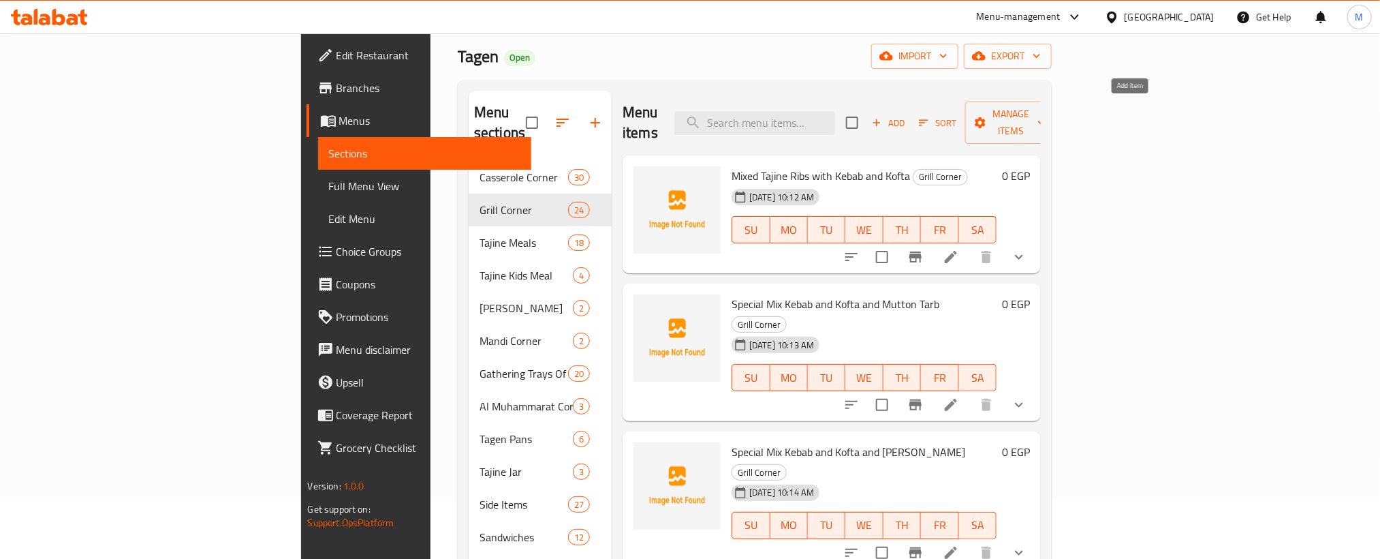
click at [907, 115] on span "Add" at bounding box center [888, 123] width 37 height 16
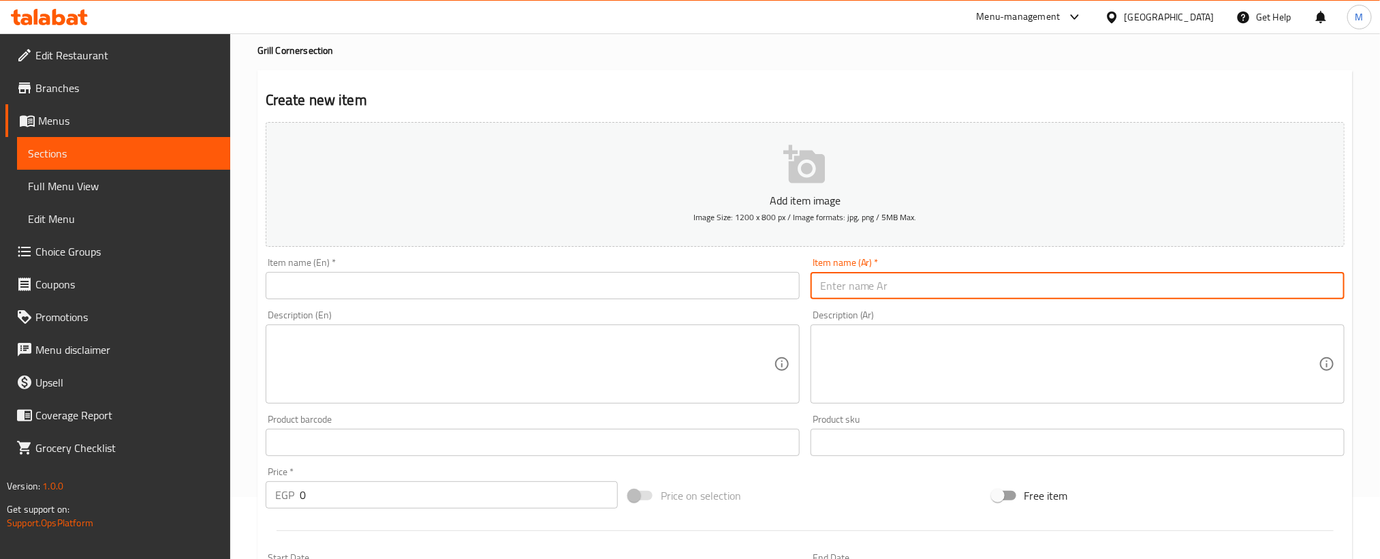
click at [1071, 291] on input "text" at bounding box center [1078, 285] width 534 height 27
paste input "فرخة شيش"
type input "فرخة شيش"
click at [530, 281] on input "text" at bounding box center [533, 285] width 534 height 27
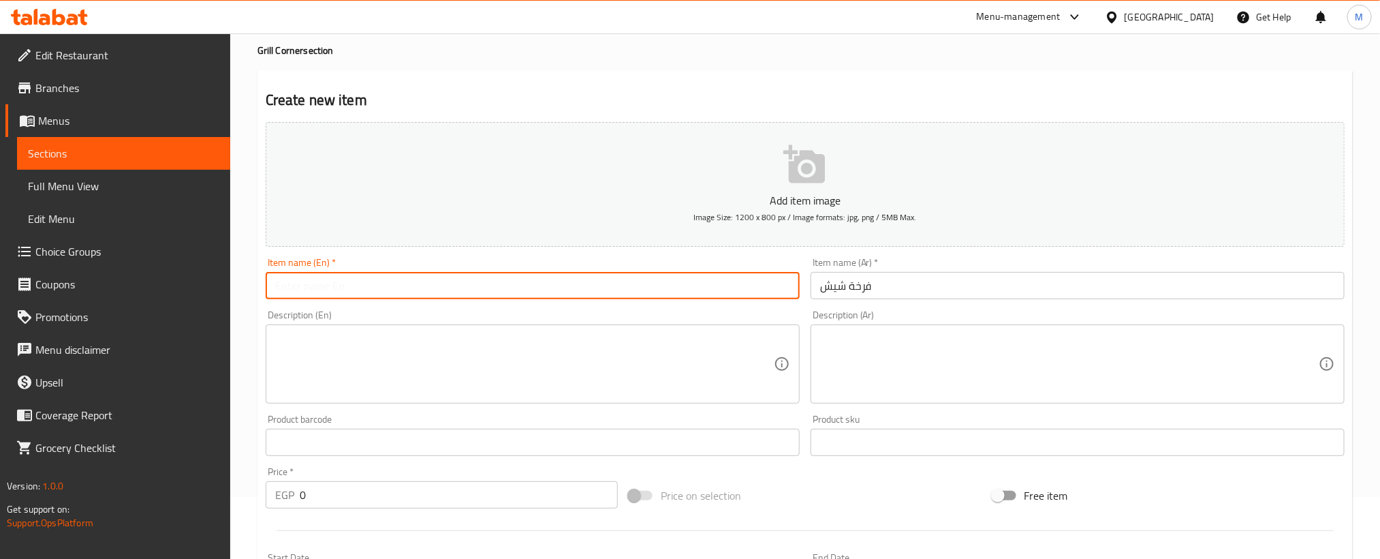
paste input "chicken"
click at [638, 287] on input "chicken" at bounding box center [533, 285] width 534 height 27
paste input "shish"
click at [630, 290] on input "chicken shish" at bounding box center [533, 285] width 534 height 27
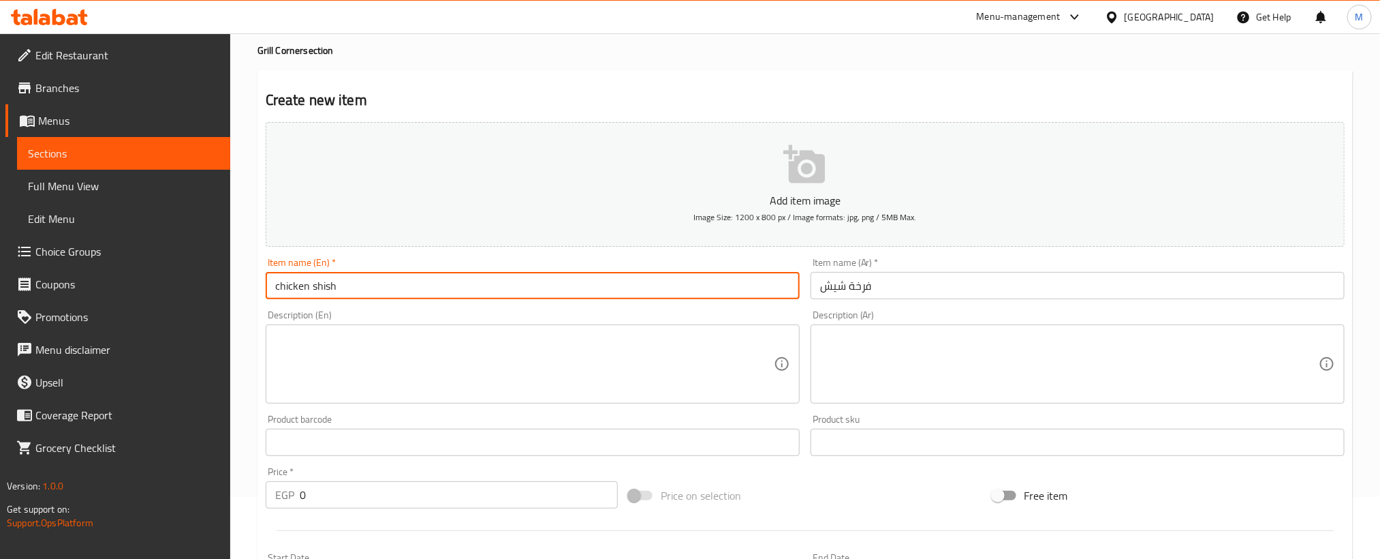
click at [630, 290] on input "chicken shish" at bounding box center [533, 285] width 534 height 27
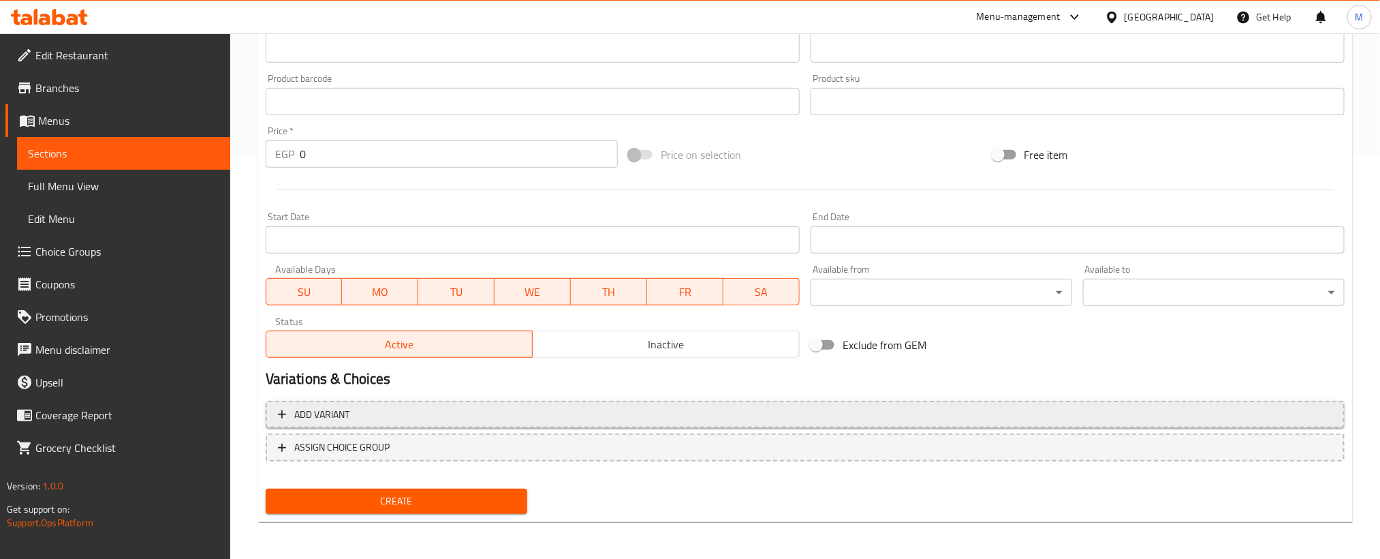
type input "Chicken Shish"
click at [930, 409] on span "Add variant" at bounding box center [805, 414] width 1055 height 17
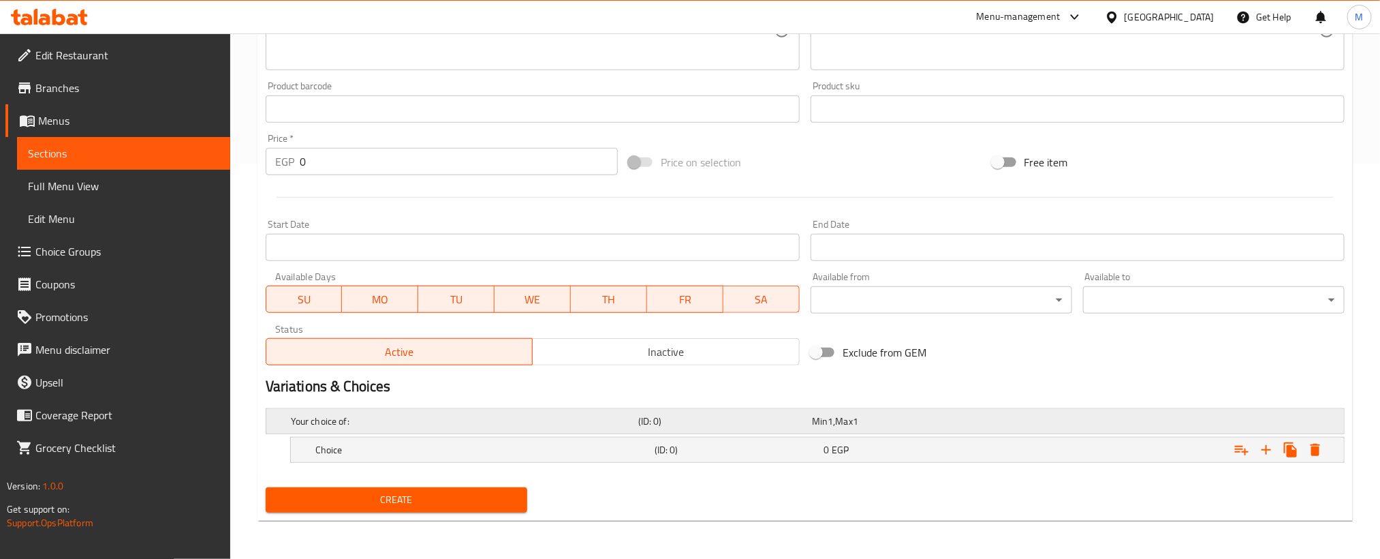
scroll to position [397, 0]
click at [1261, 448] on icon "Expand" at bounding box center [1266, 449] width 16 height 16
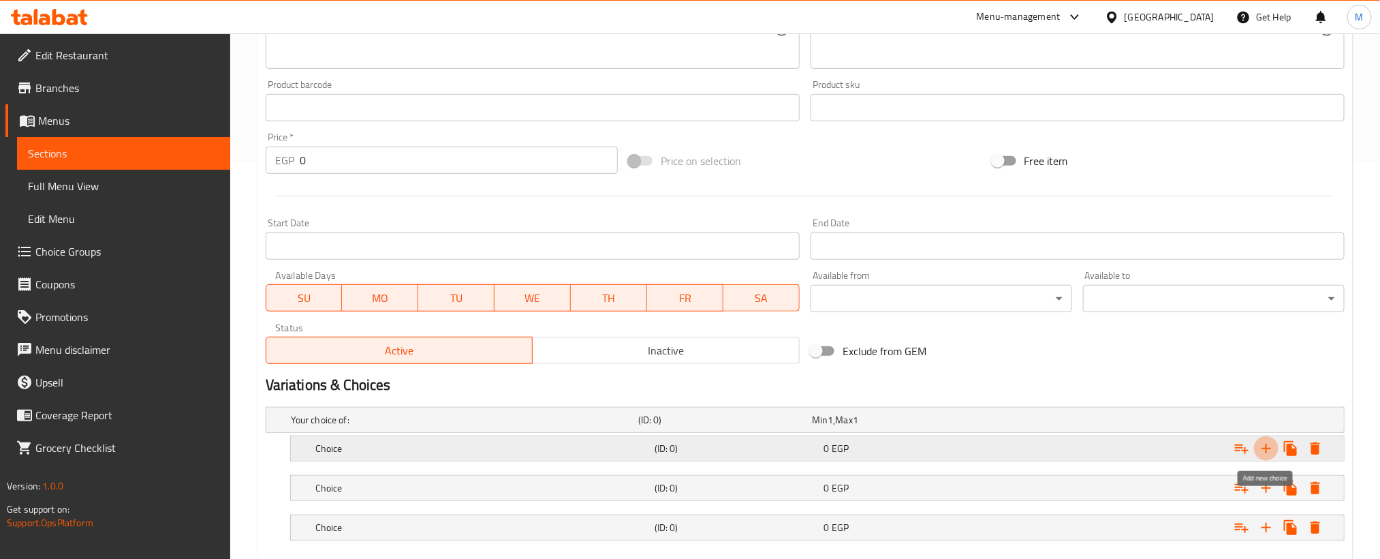
click at [1261, 448] on icon "Expand" at bounding box center [1266, 448] width 16 height 16
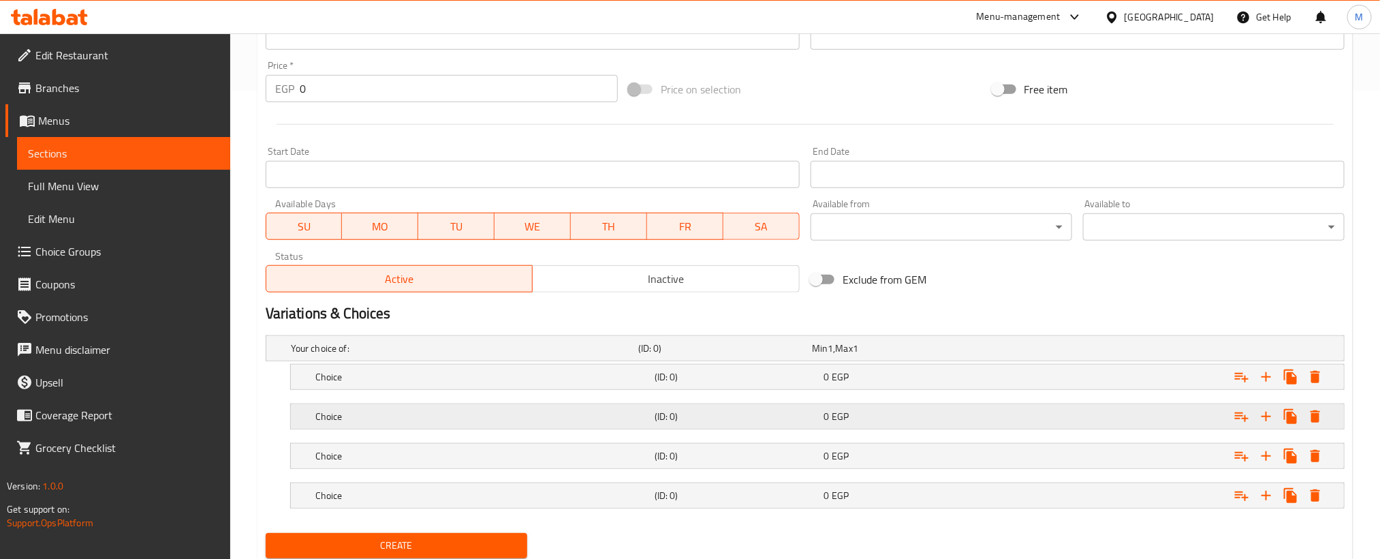
scroll to position [516, 0]
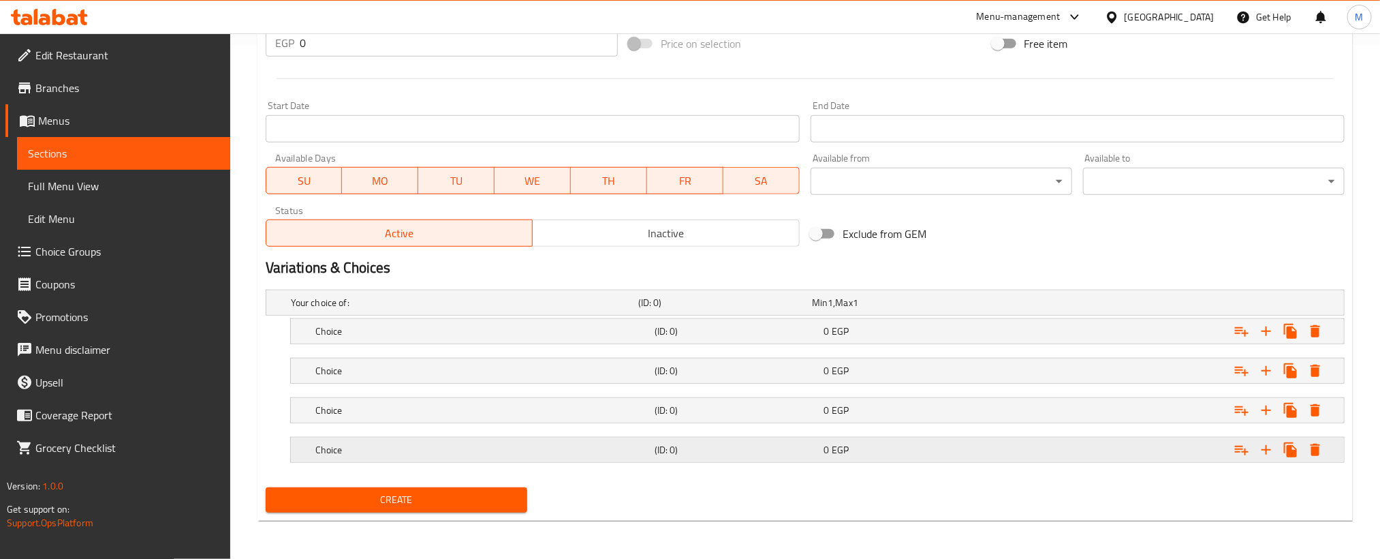
click at [1085, 305] on div "Expand" at bounding box center [1156, 302] width 347 height 5
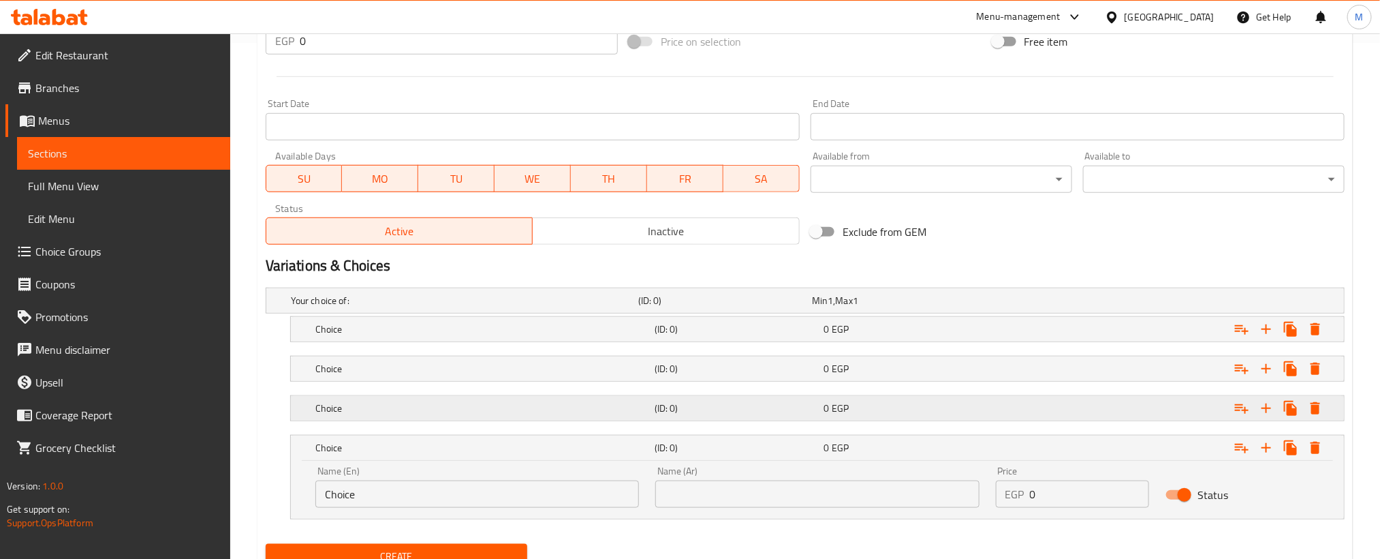
drag, startPoint x: 1081, startPoint y: 409, endPoint x: 1081, endPoint y: 401, distance: 7.5
click at [1081, 303] on div "Expand" at bounding box center [1156, 300] width 347 height 5
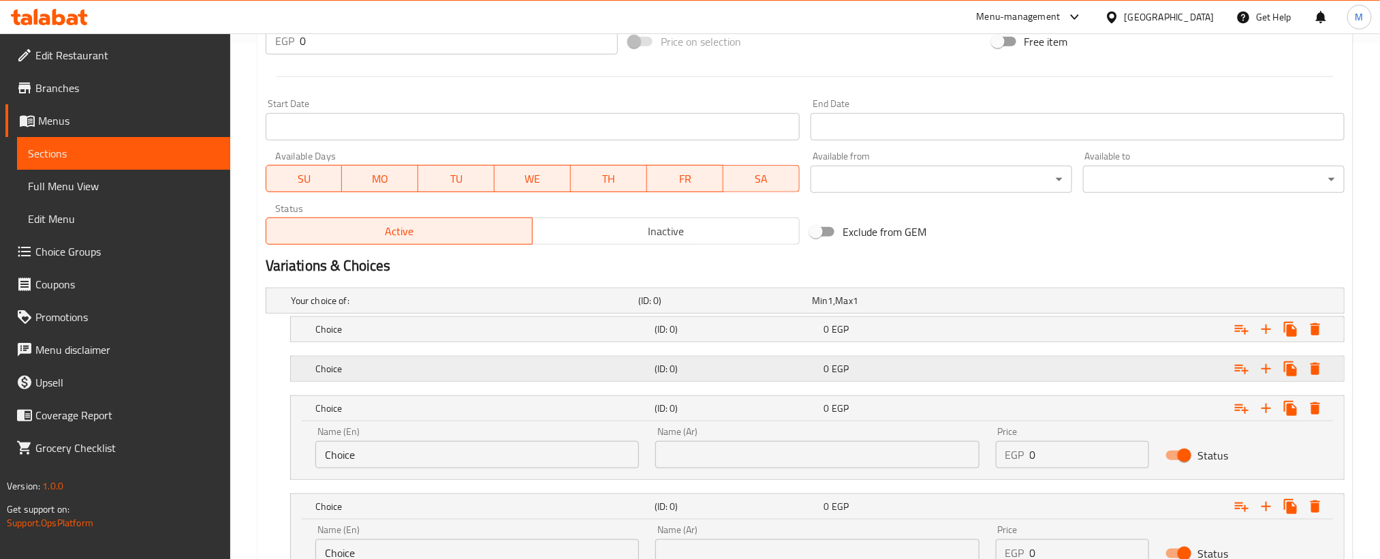
click at [1078, 303] on div "Expand" at bounding box center [1156, 300] width 347 height 5
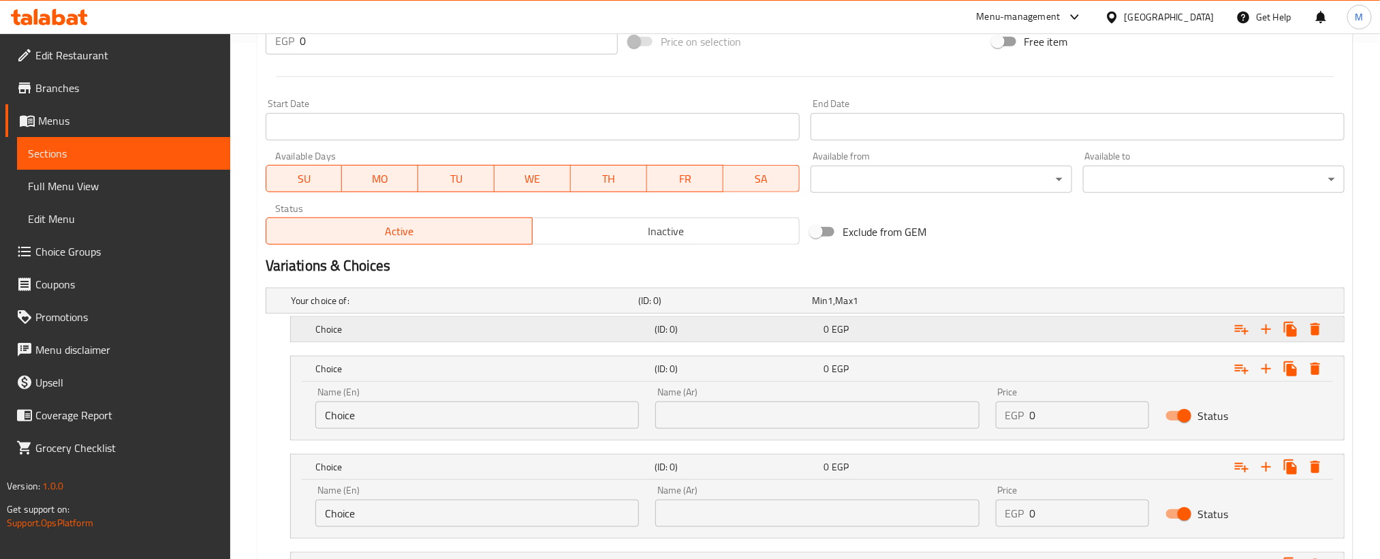
click at [1074, 303] on div "Expand" at bounding box center [1156, 300] width 347 height 5
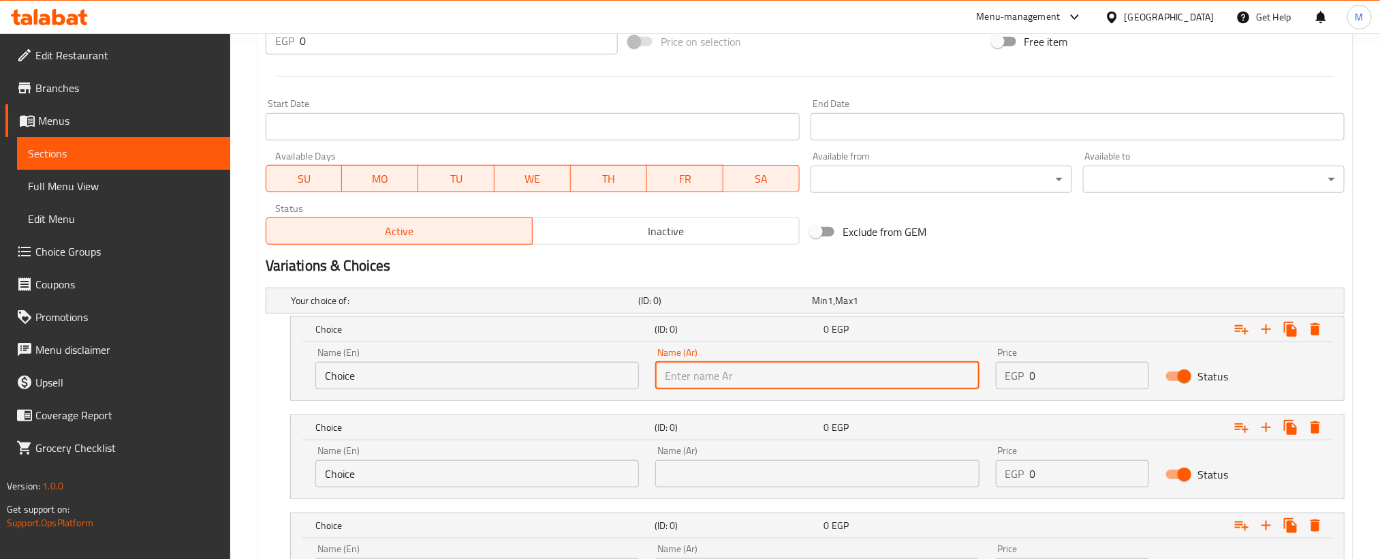
click at [857, 383] on input "text" at bounding box center [817, 375] width 324 height 27
paste input "ربع ورك"
type input "ربع ورك"
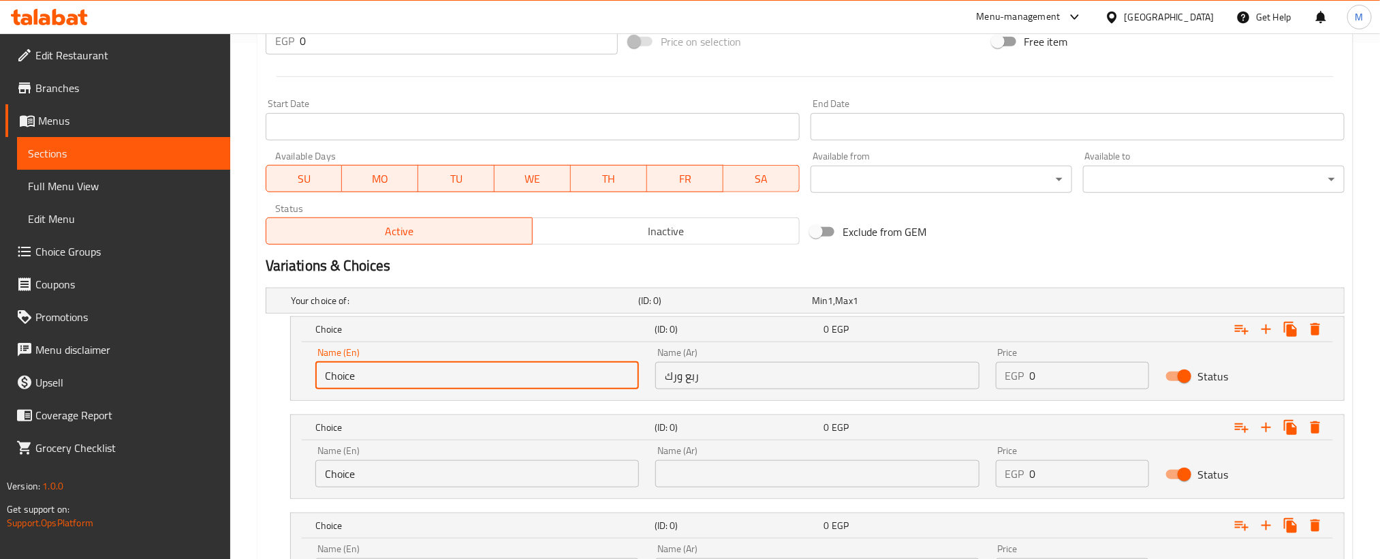
click at [577, 378] on input "Choice" at bounding box center [477, 375] width 324 height 27
paste input "Quarter hip"
click at [565, 371] on input "ChoiceQuarter hip" at bounding box center [477, 375] width 324 height 27
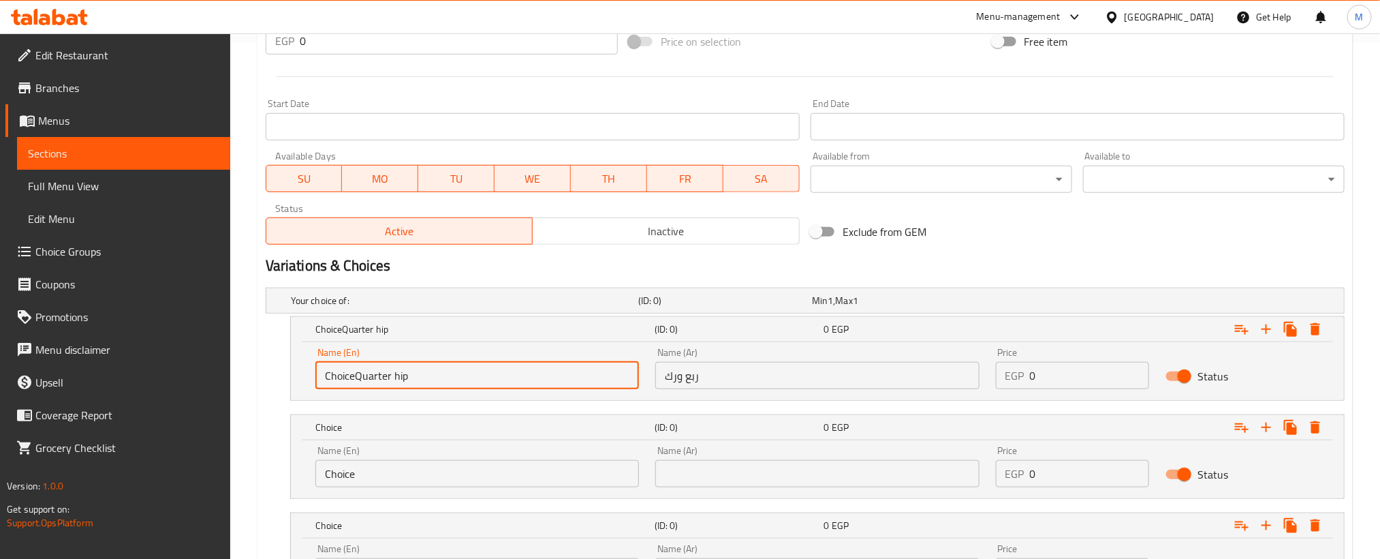
paste input "text"
click at [416, 378] on input "Quarter hip" at bounding box center [477, 375] width 324 height 27
click at [374, 380] on input "Quarter hip" at bounding box center [477, 375] width 324 height 27
click at [367, 379] on input "Quarter hip" at bounding box center [477, 375] width 324 height 27
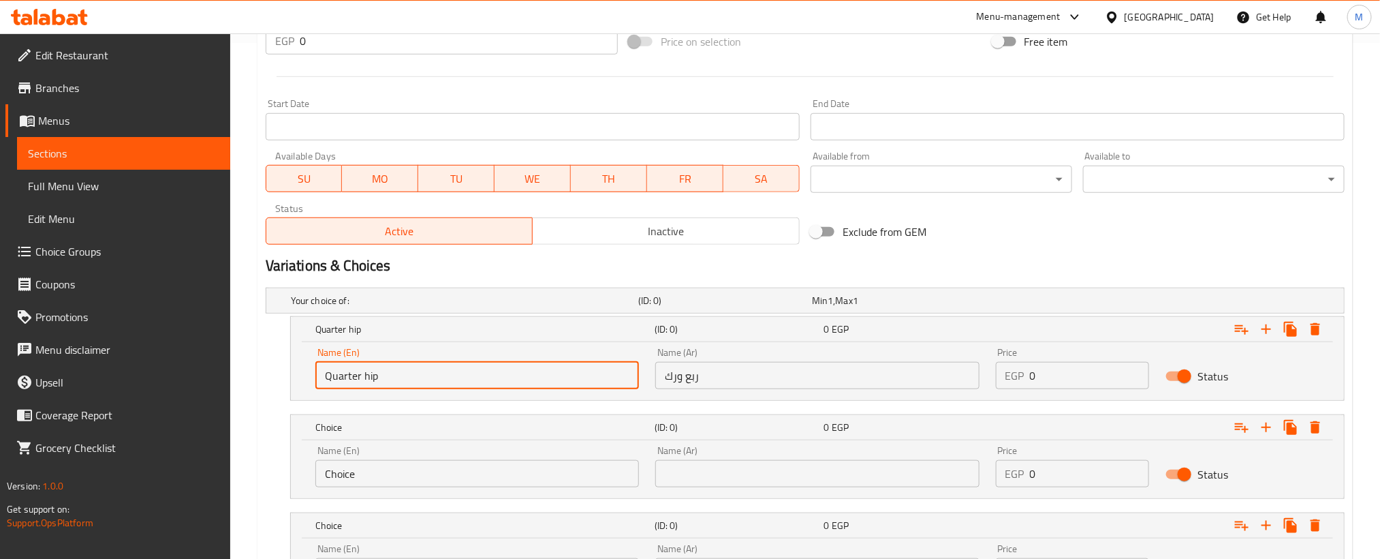
paste input "leg"
type input "Quarter leg"
click at [1065, 374] on input "0" at bounding box center [1090, 375] width 120 height 27
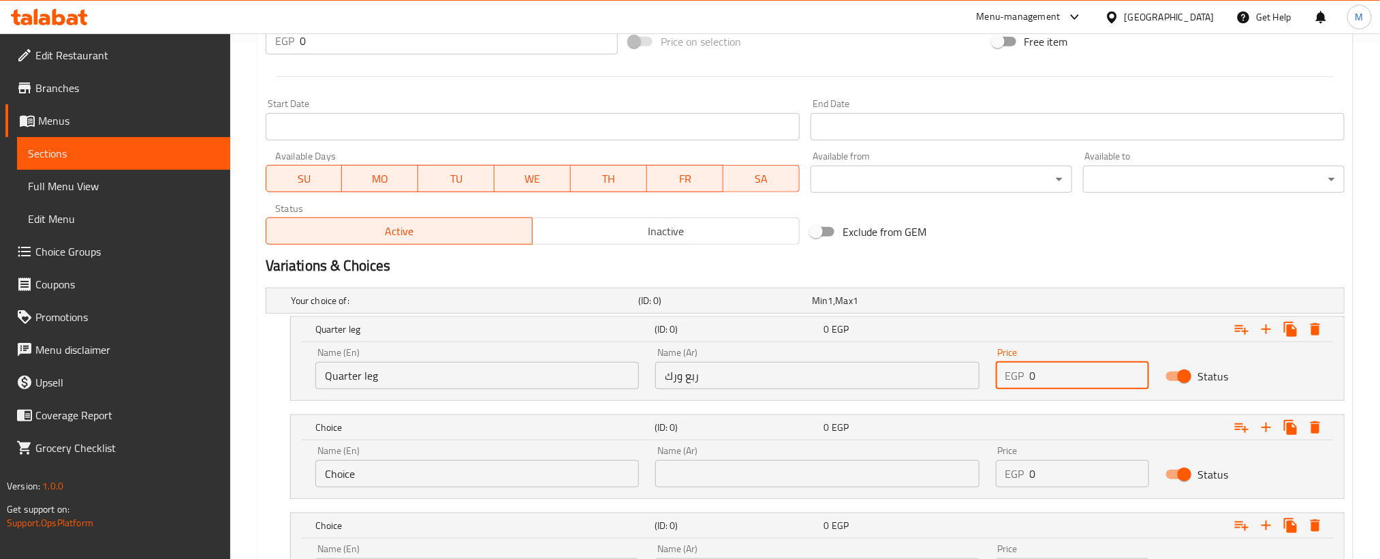
click at [1065, 374] on input "0" at bounding box center [1090, 375] width 120 height 27
paste input "95"
click at [1065, 374] on input "95" at bounding box center [1090, 375] width 120 height 27
type input "95"
click at [871, 471] on input "text" at bounding box center [817, 473] width 324 height 27
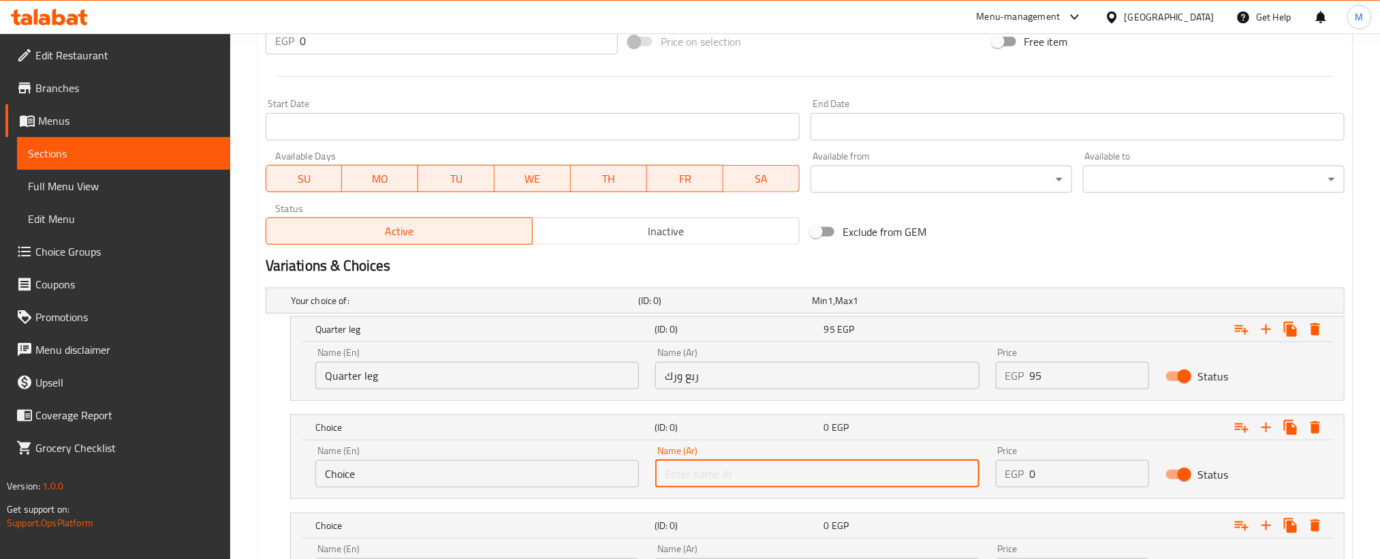
paste input "ربع صدر"
type input "ربع صدر"
click at [495, 486] on input "Choice" at bounding box center [477, 473] width 324 height 27
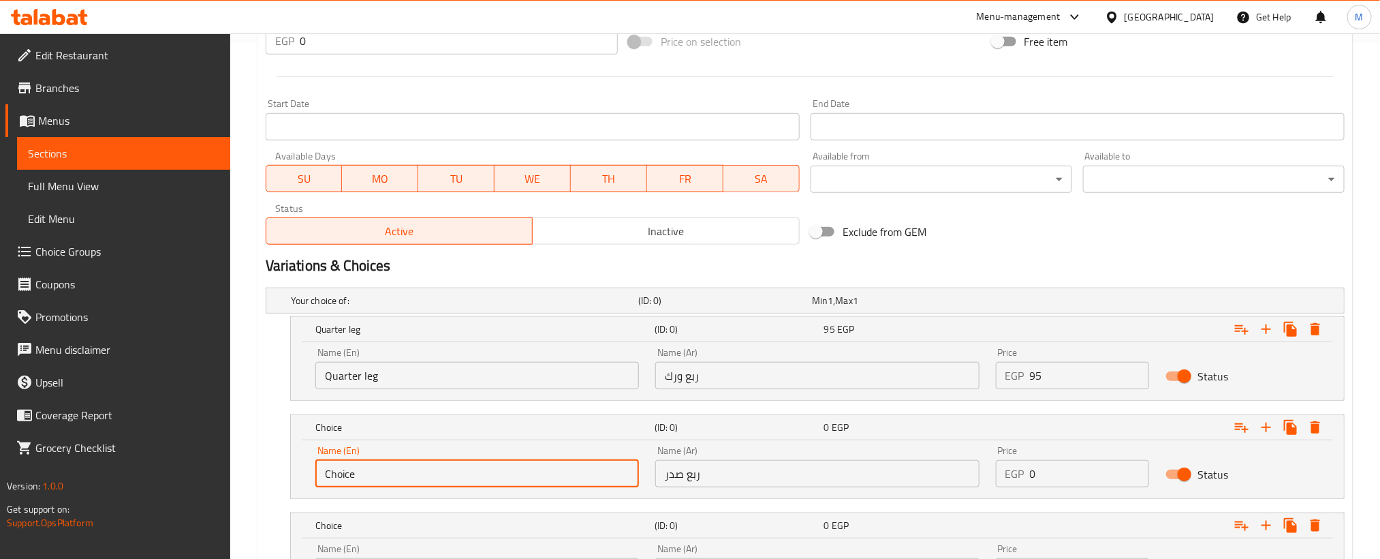
click at [493, 486] on input "Choice" at bounding box center [477, 473] width 324 height 27
paste input "Quarter breast"
type input "Quarter breast"
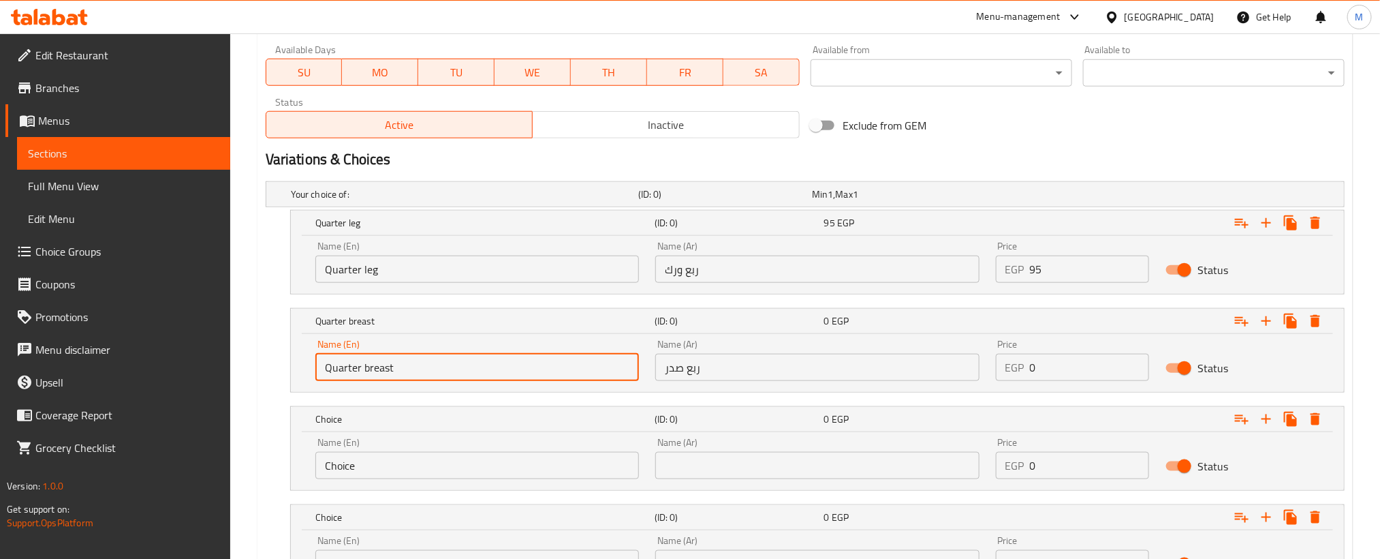
scroll to position [751, 0]
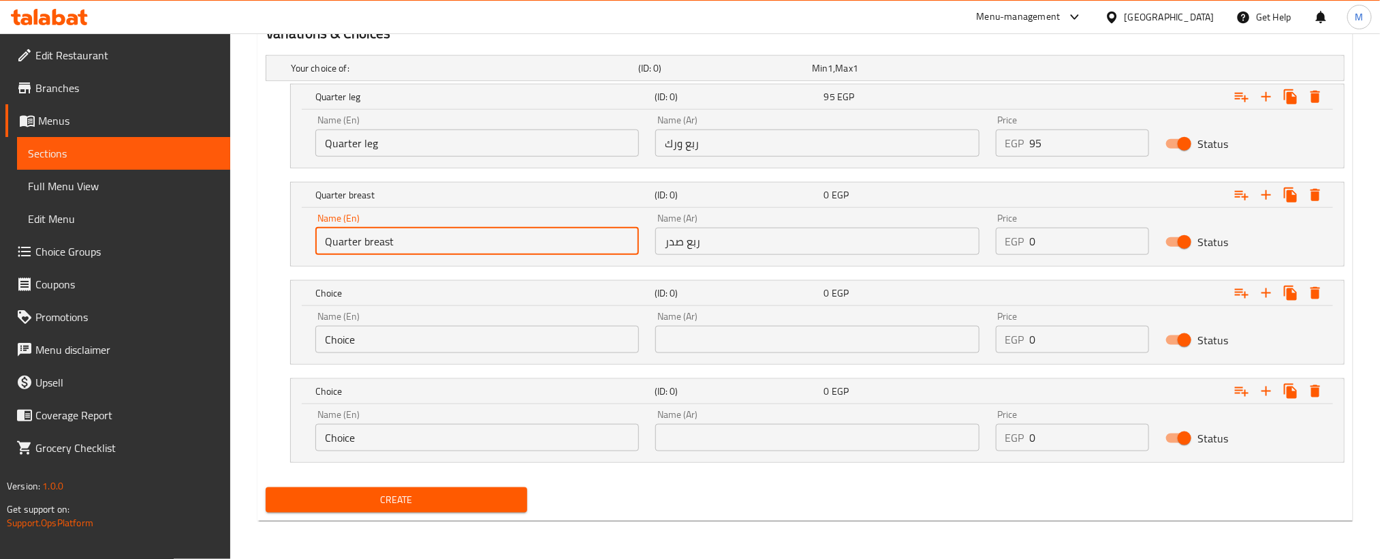
click at [1070, 242] on input "0" at bounding box center [1090, 241] width 120 height 27
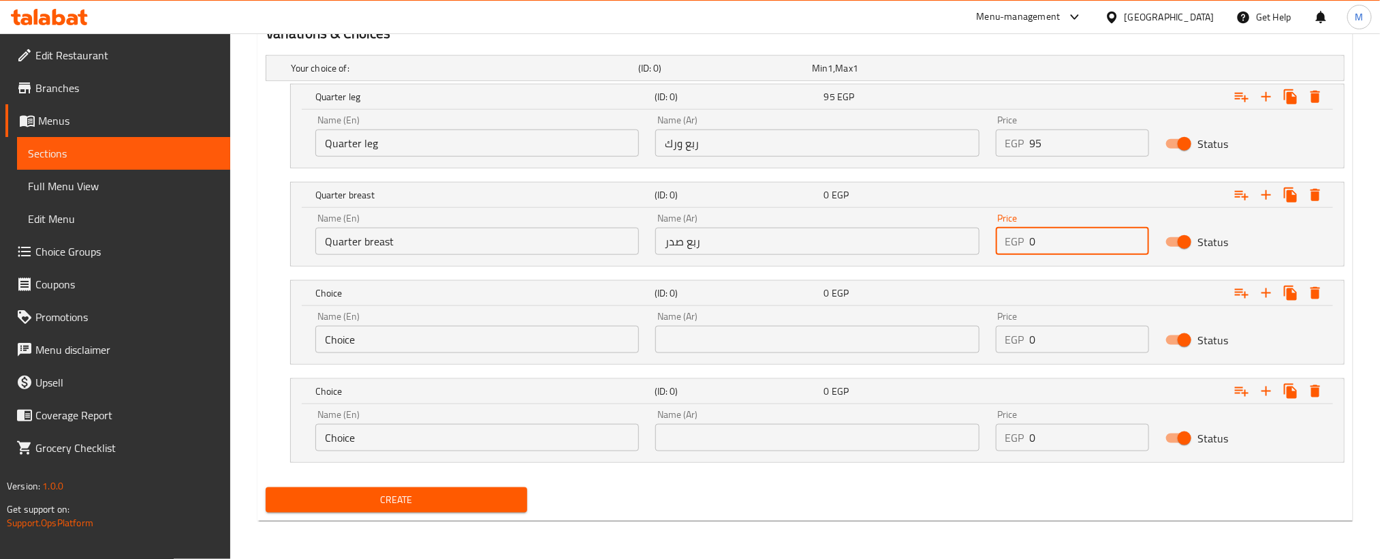
click at [1070, 242] on input "0" at bounding box center [1090, 241] width 120 height 27
paste input "105"
click at [1070, 242] on input "105" at bounding box center [1090, 241] width 120 height 27
type input "105"
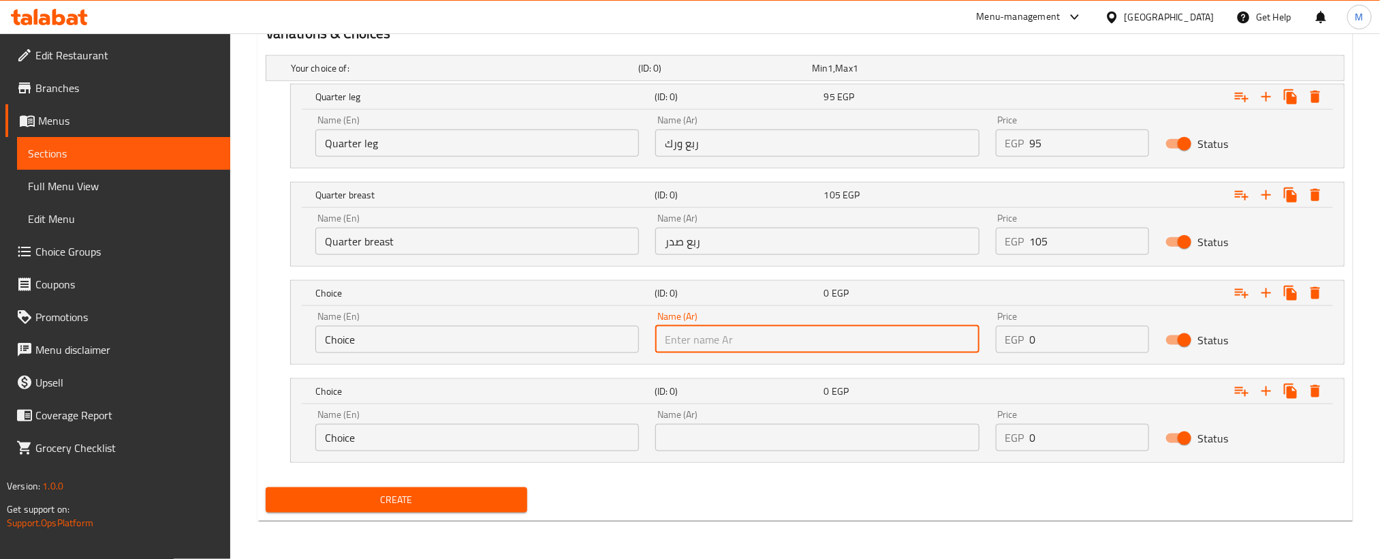
click at [801, 339] on input "text" at bounding box center [817, 339] width 324 height 27
paste input "نص فرخة"
type input "نص فرخة"
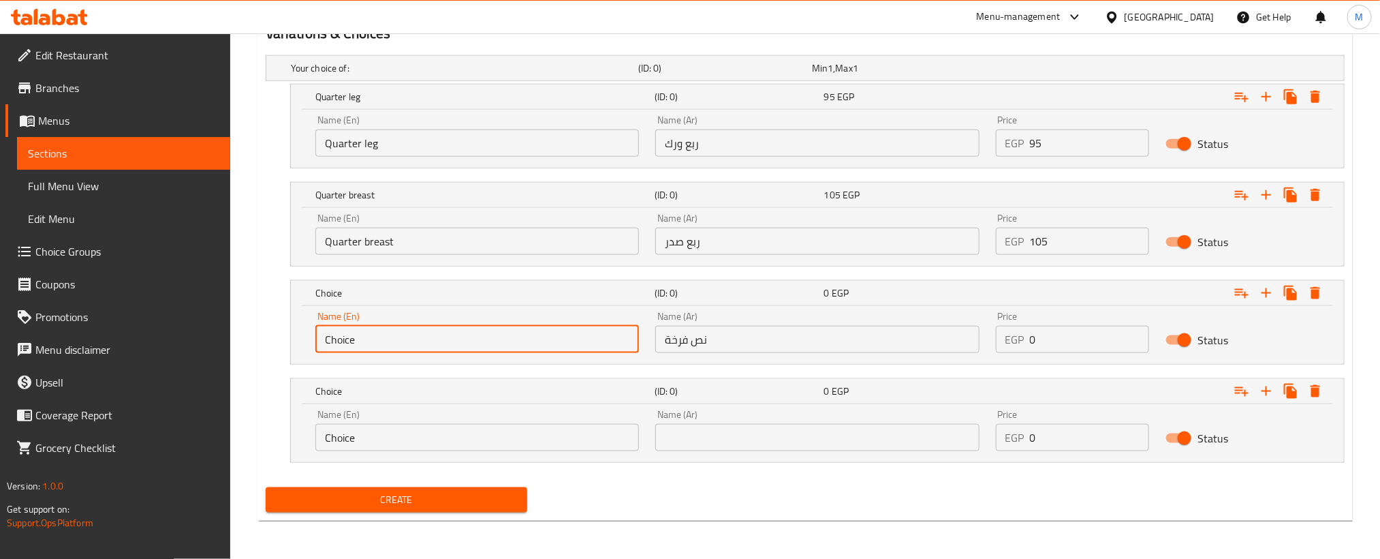
click at [602, 341] on input "Choice" at bounding box center [477, 339] width 324 height 27
paste input "Half a chicken"
click at [602, 341] on input "Choice" at bounding box center [477, 339] width 324 height 27
type input "Half a chicken"
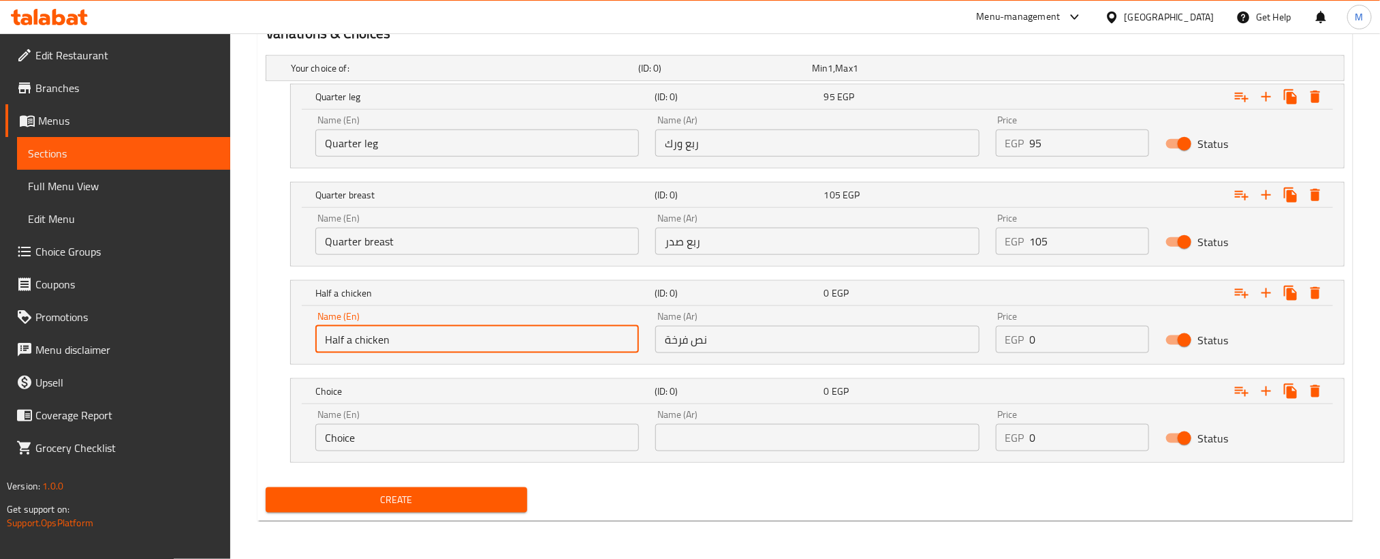
click at [1067, 344] on input "0" at bounding box center [1090, 339] width 120 height 27
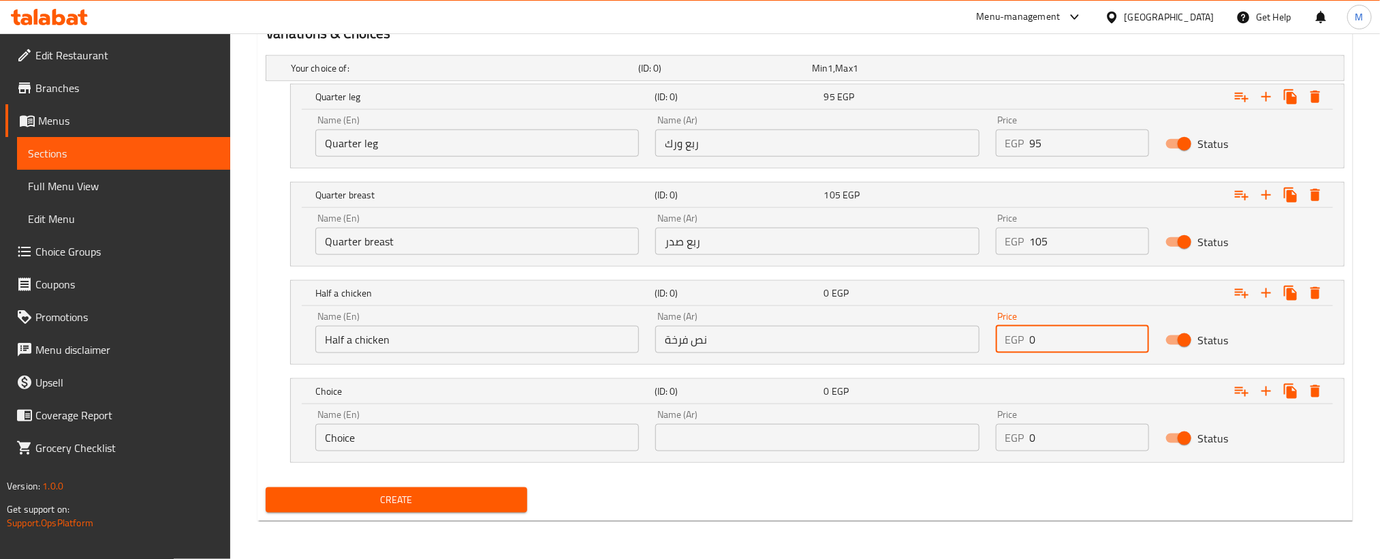
click at [1067, 344] on input "0" at bounding box center [1090, 339] width 120 height 27
paste input "19"
click at [1067, 344] on input "0" at bounding box center [1090, 339] width 120 height 27
type input "190"
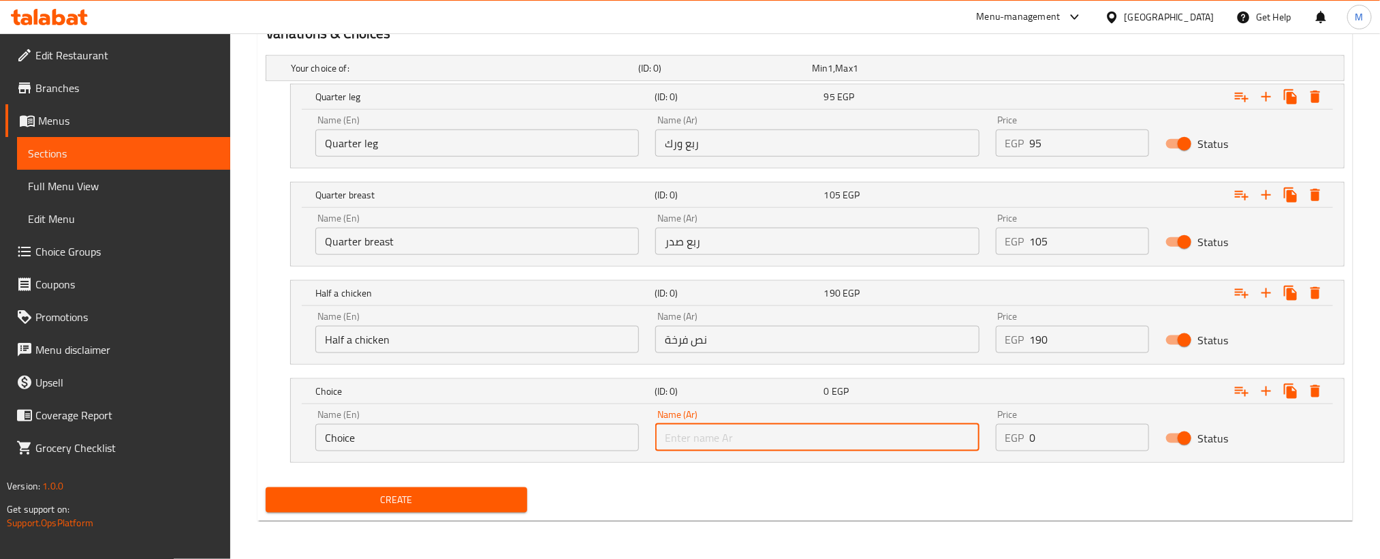
click at [894, 450] on input "text" at bounding box center [817, 437] width 324 height 27
paste input "فرخة كاملة"
type input "فرخة كاملة"
click at [570, 440] on input "Choice" at bounding box center [477, 437] width 324 height 27
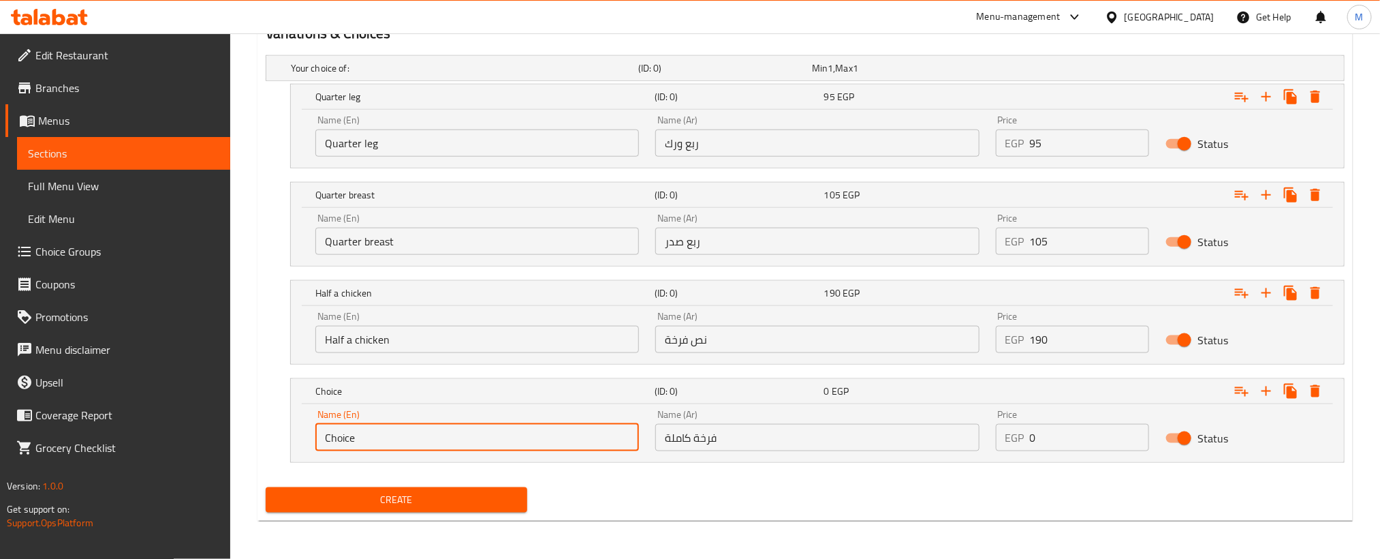
click at [570, 440] on input "Choice" at bounding box center [477, 437] width 324 height 27
paste input "Whole chicken"
type input "Whole chicken"
click at [1061, 427] on input "0" at bounding box center [1090, 437] width 120 height 27
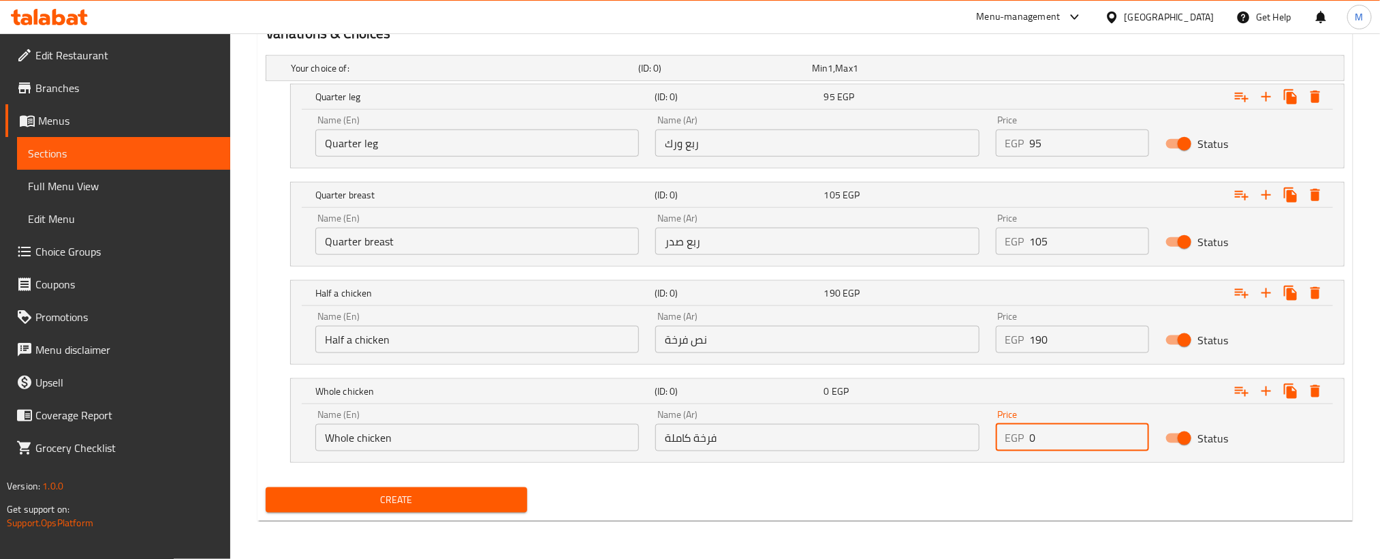
click at [1061, 427] on input "0" at bounding box center [1090, 437] width 120 height 27
paste input "38"
type input "380"
click at [965, 470] on nav at bounding box center [805, 470] width 1079 height 11
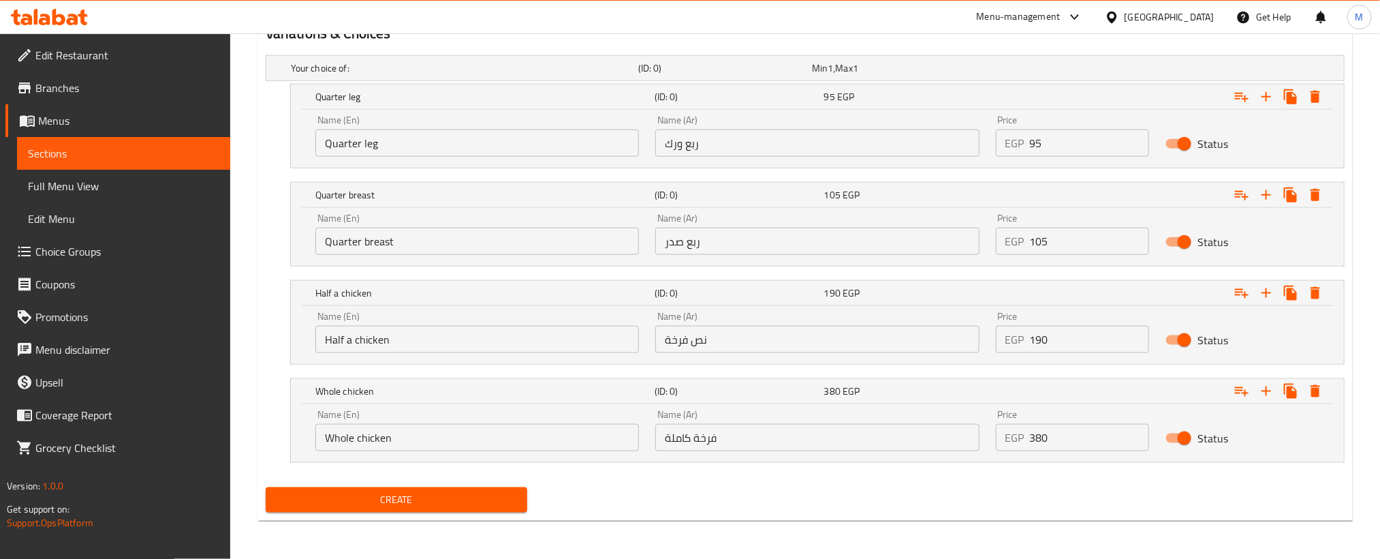
click at [469, 495] on span "Create" at bounding box center [397, 499] width 240 height 17
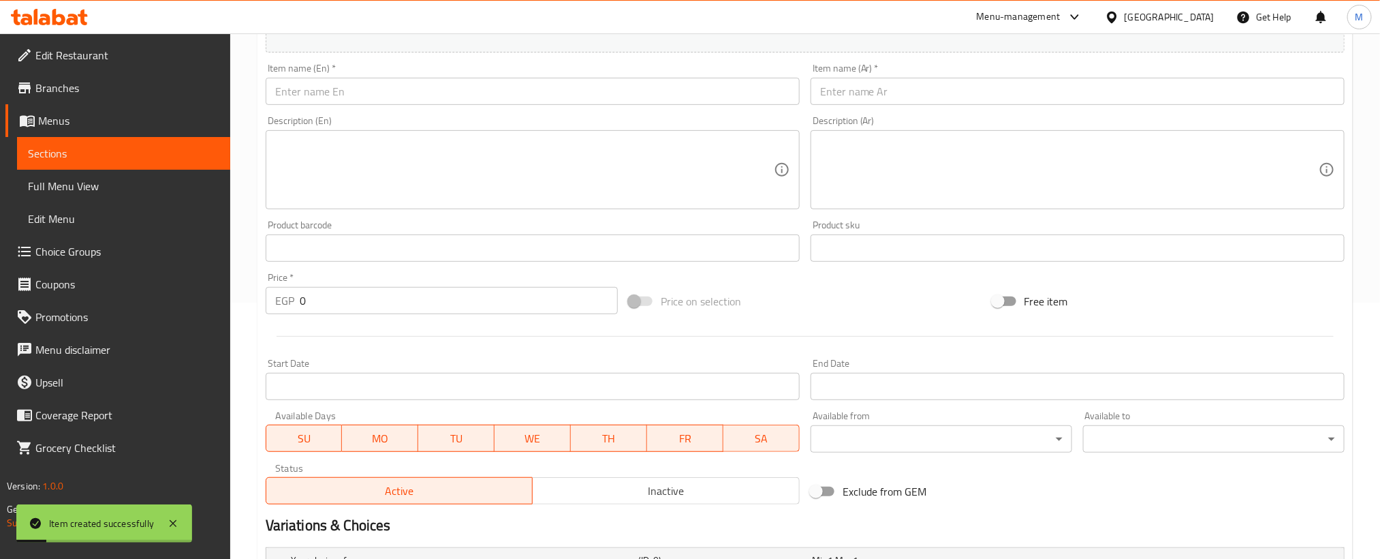
scroll to position [138, 0]
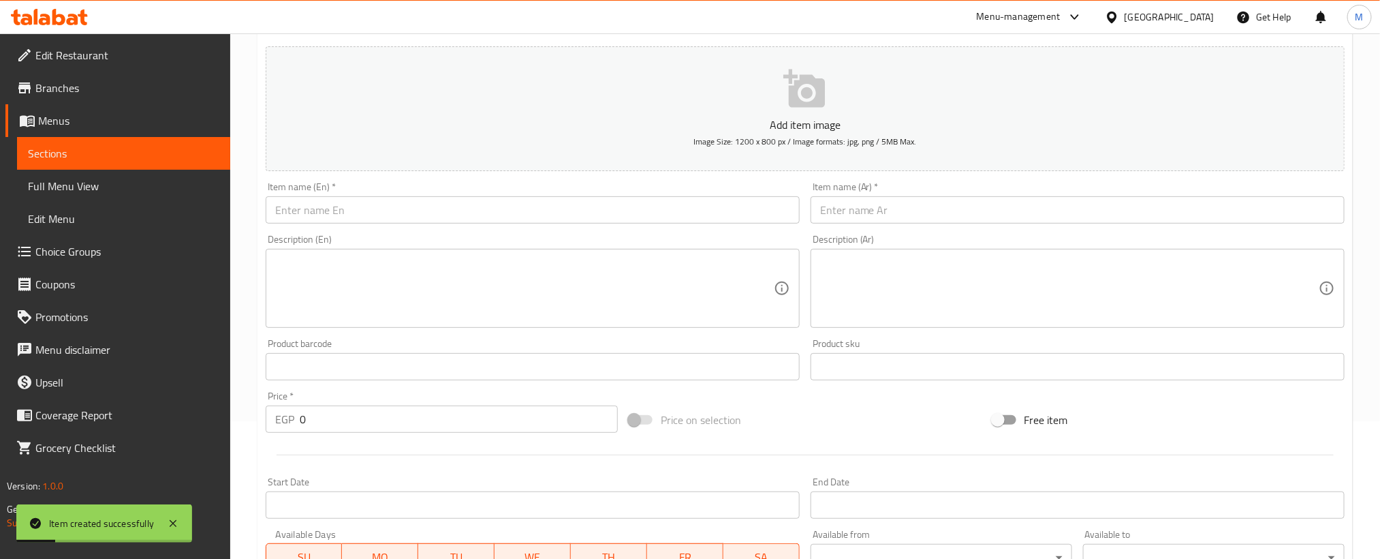
click at [1031, 223] on input "text" at bounding box center [1078, 209] width 534 height 27
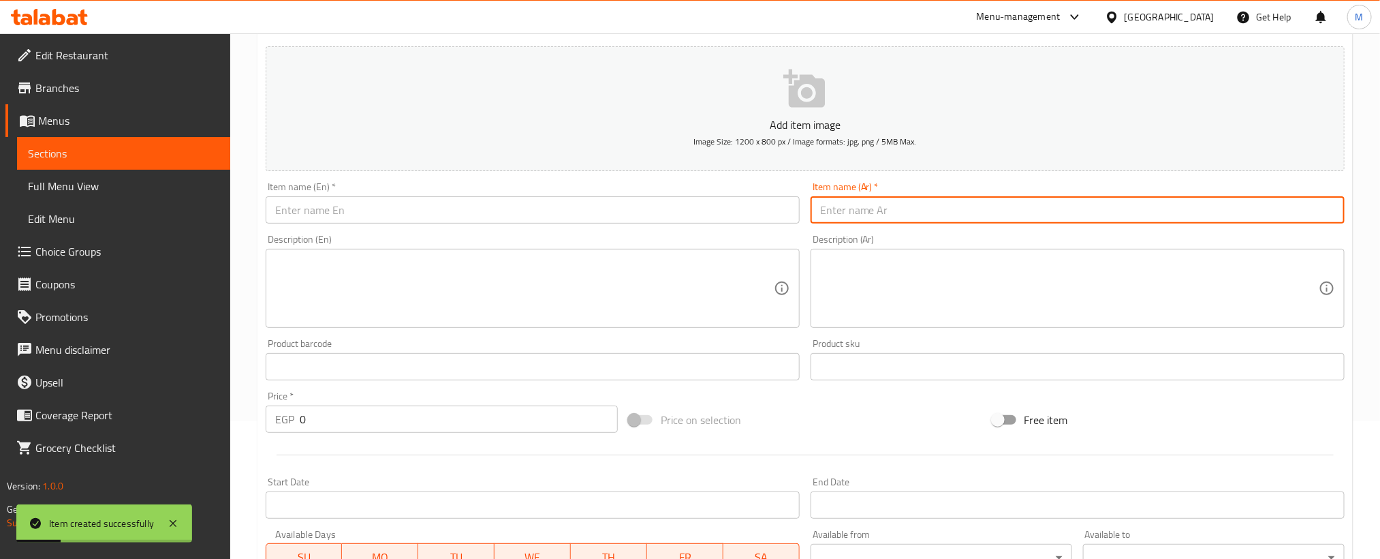
paste input "فرخة مشوية علي الفحم"
type input "فرخة مشوية علي الفحم"
click at [565, 215] on input "text" at bounding box center [533, 209] width 534 height 27
paste input "Grilled chicken on charcoal"
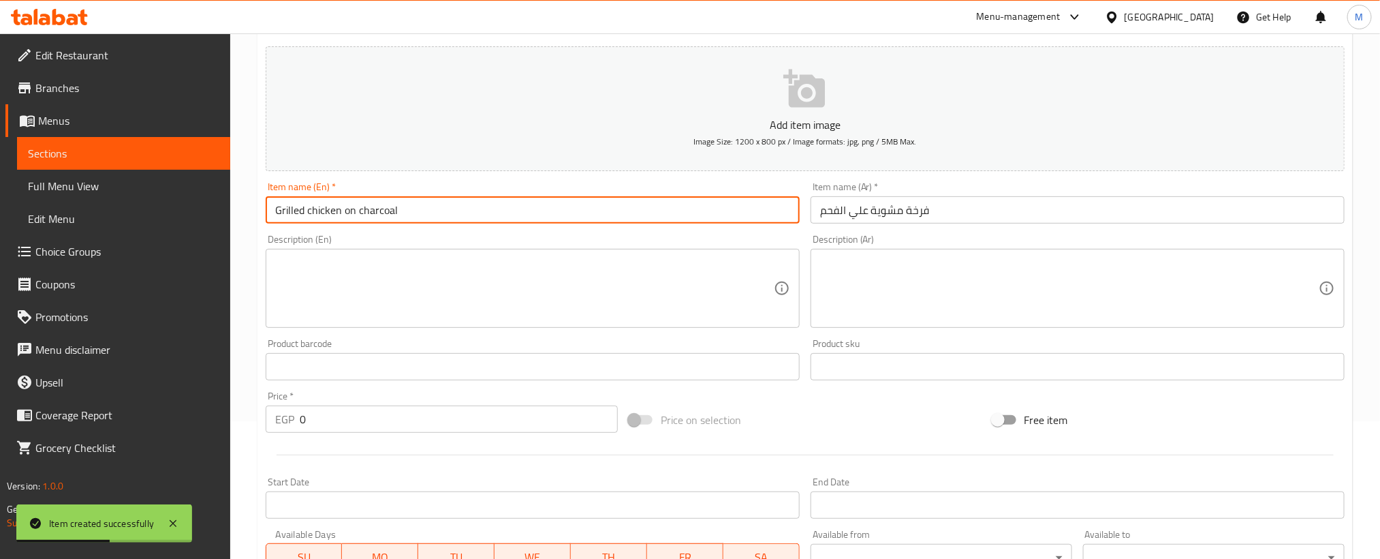
type input "Grilled chicken on charcoal"
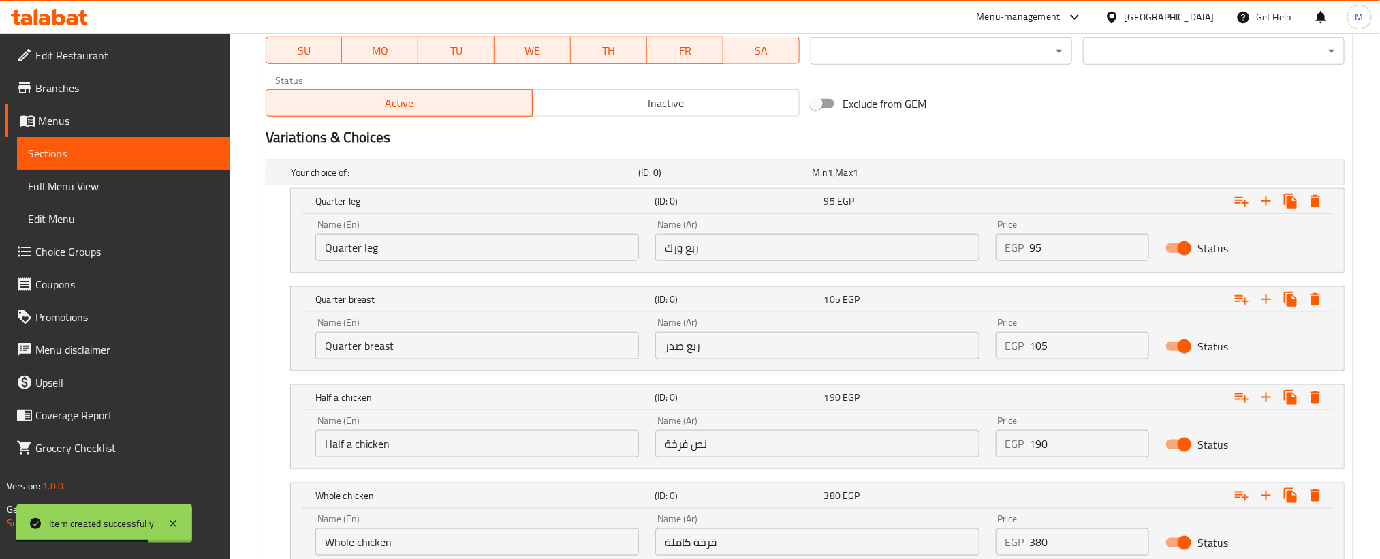
scroll to position [649, 0]
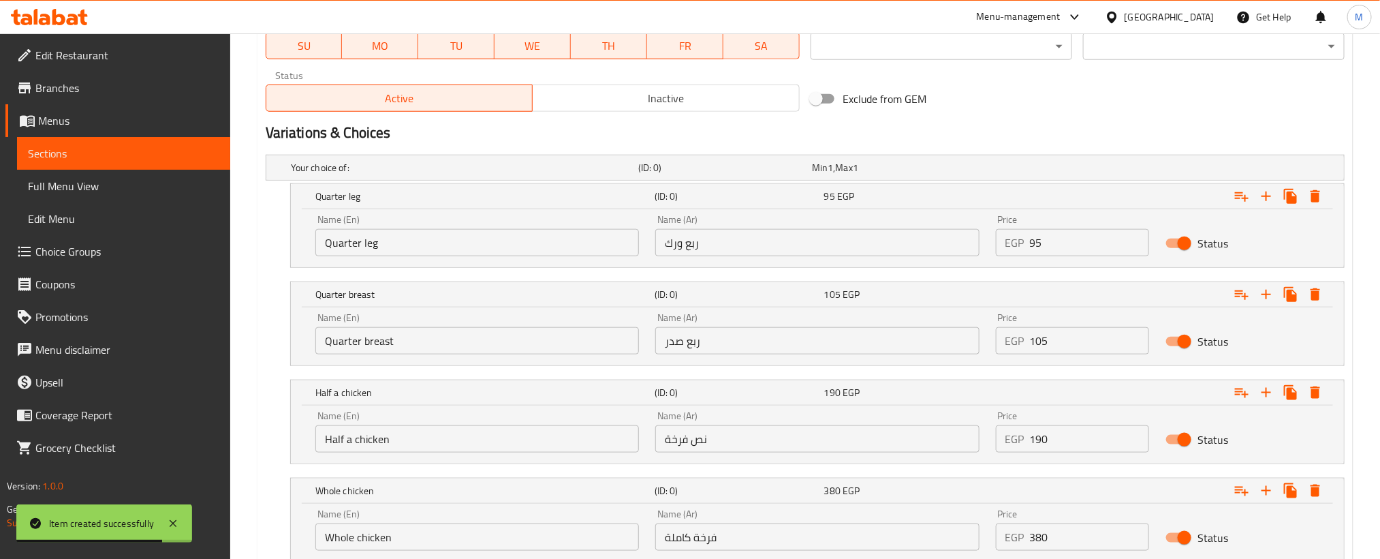
click at [903, 258] on div "Name (Ar) ربع ورك Name (Ar)" at bounding box center [817, 235] width 340 height 58
click at [900, 248] on input "ربع ورك" at bounding box center [817, 242] width 324 height 27
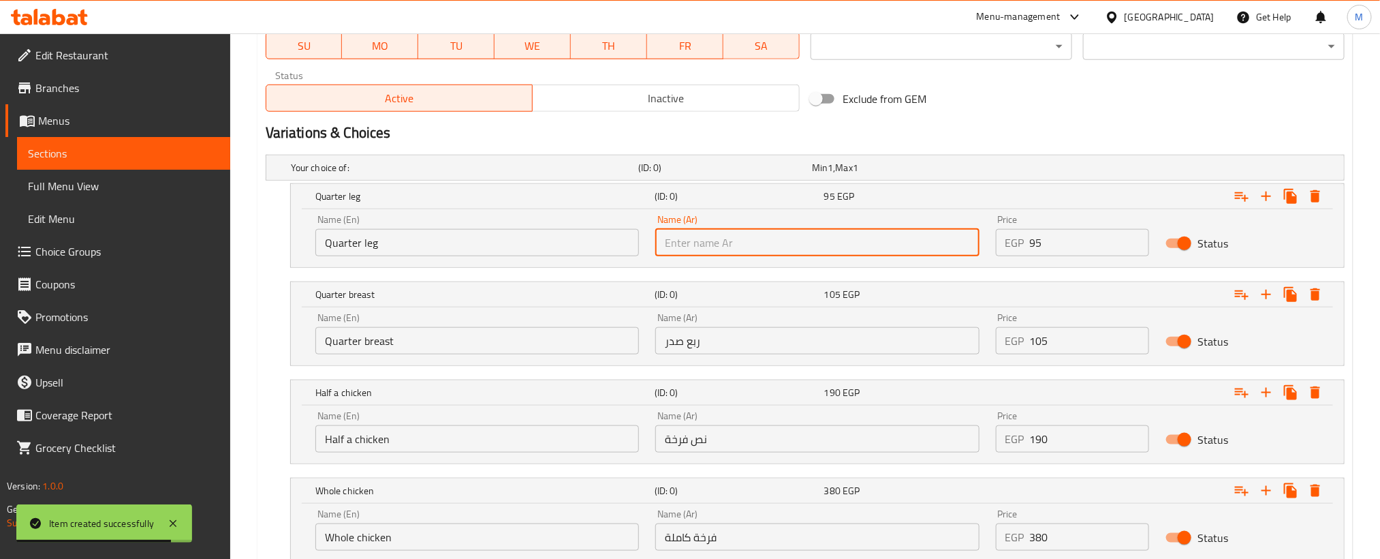
paste input "ربع ورك"
type input "ربع ورك"
click at [463, 245] on input "Quarter leg" at bounding box center [477, 242] width 324 height 27
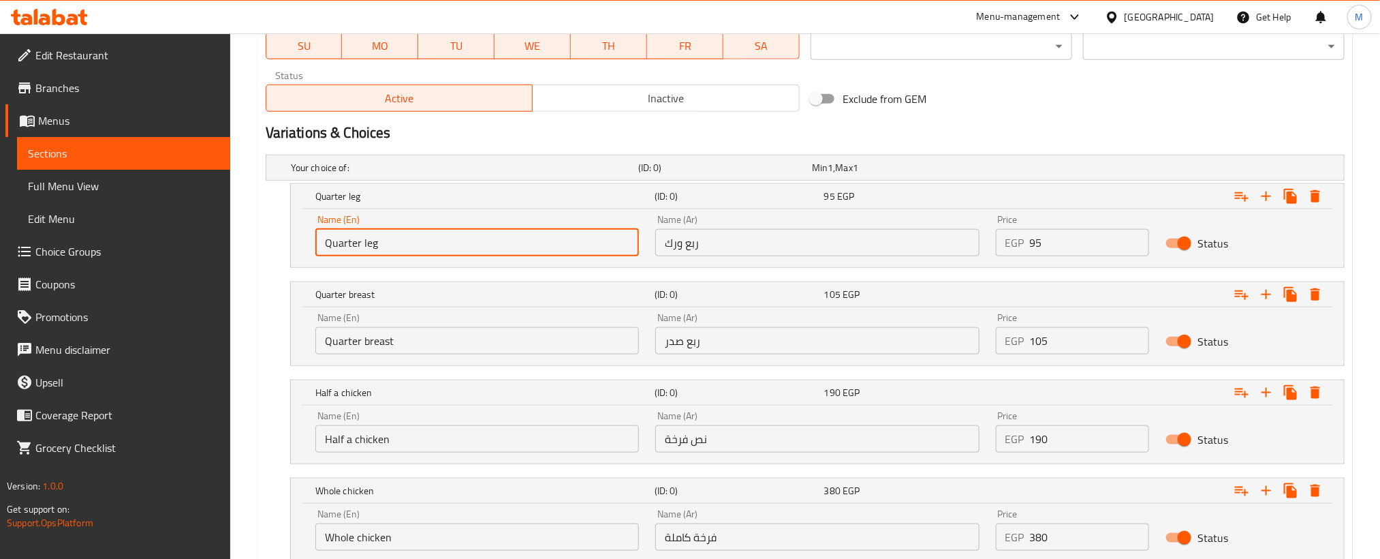
click at [463, 245] on input "Quarter leg" at bounding box center [477, 242] width 324 height 27
paste input "Quarter"
type input "Quarter leg"
click at [914, 348] on input "ربع صدر" at bounding box center [817, 340] width 324 height 27
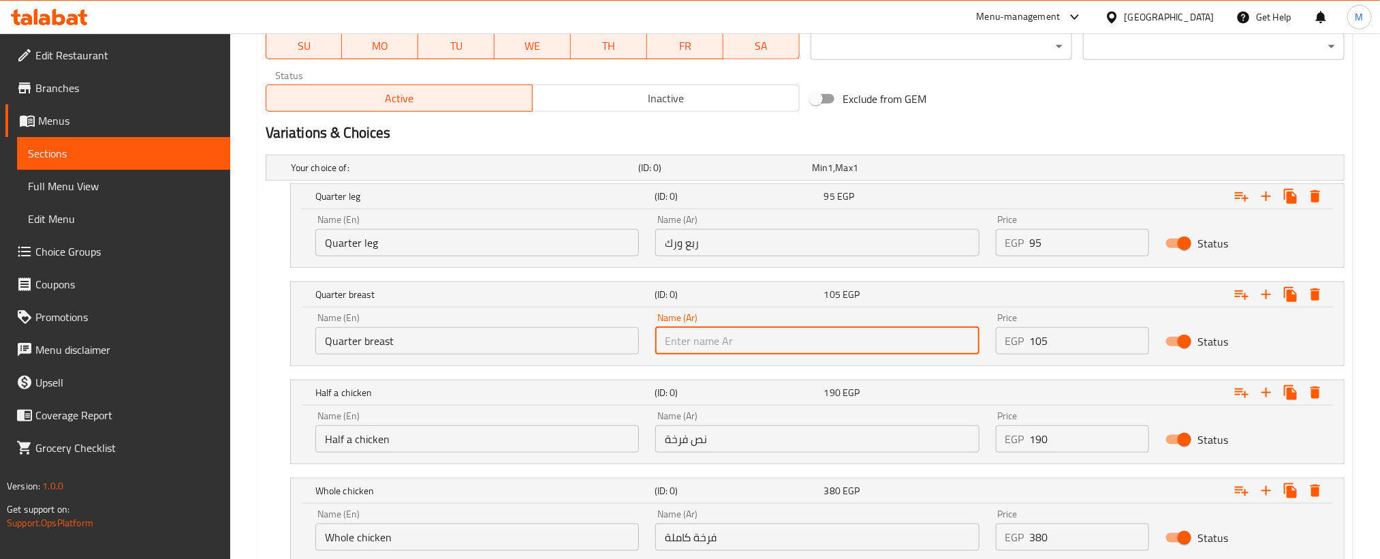
paste input "ربع صدر"
type input "ربع صدر"
click at [335, 247] on input "Quarter leg" at bounding box center [477, 242] width 324 height 27
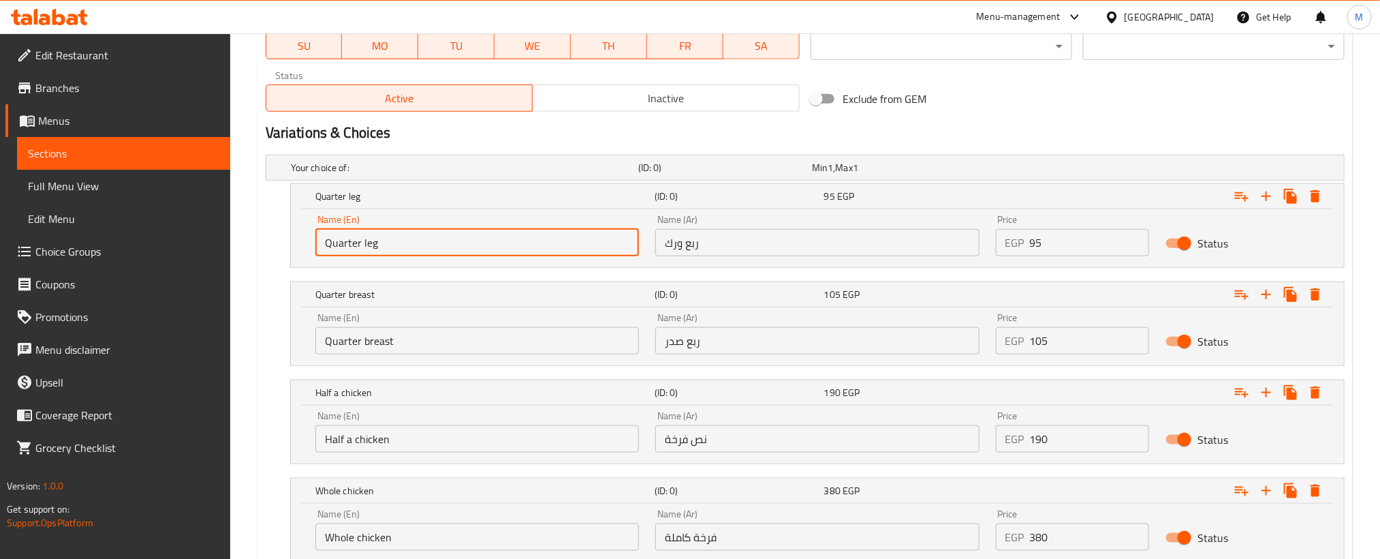
click at [335, 247] on input "Quarter leg" at bounding box center [477, 242] width 324 height 27
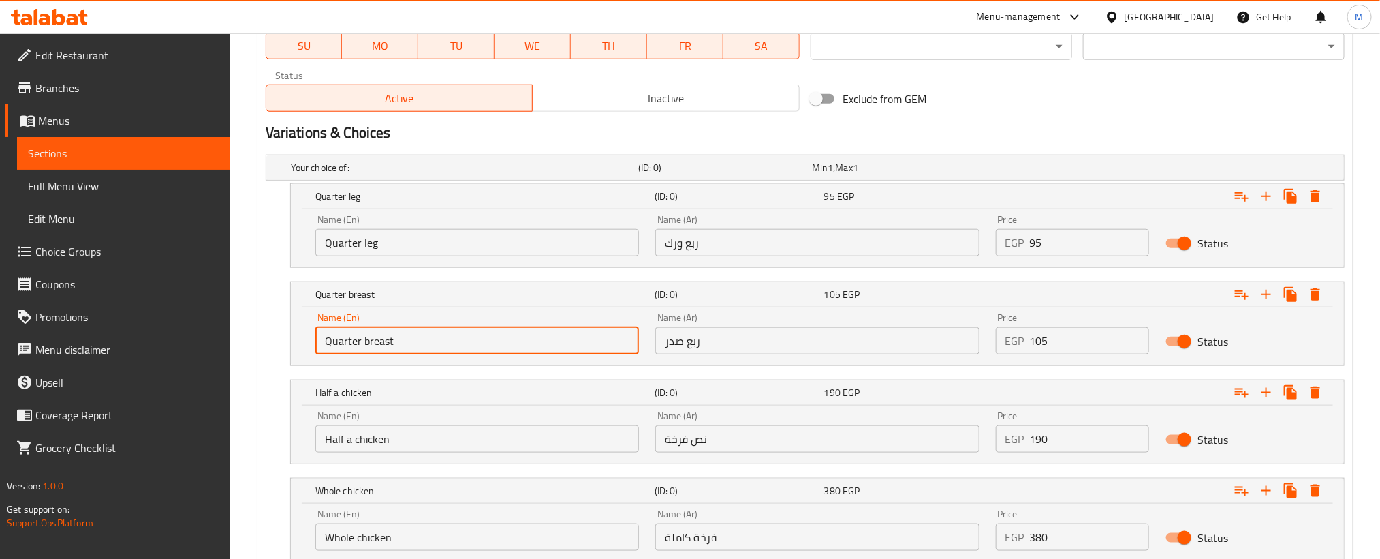
click at [376, 350] on input "Quarter breast" at bounding box center [477, 340] width 324 height 27
paste input "Quarter"
type input "Quarter breast"
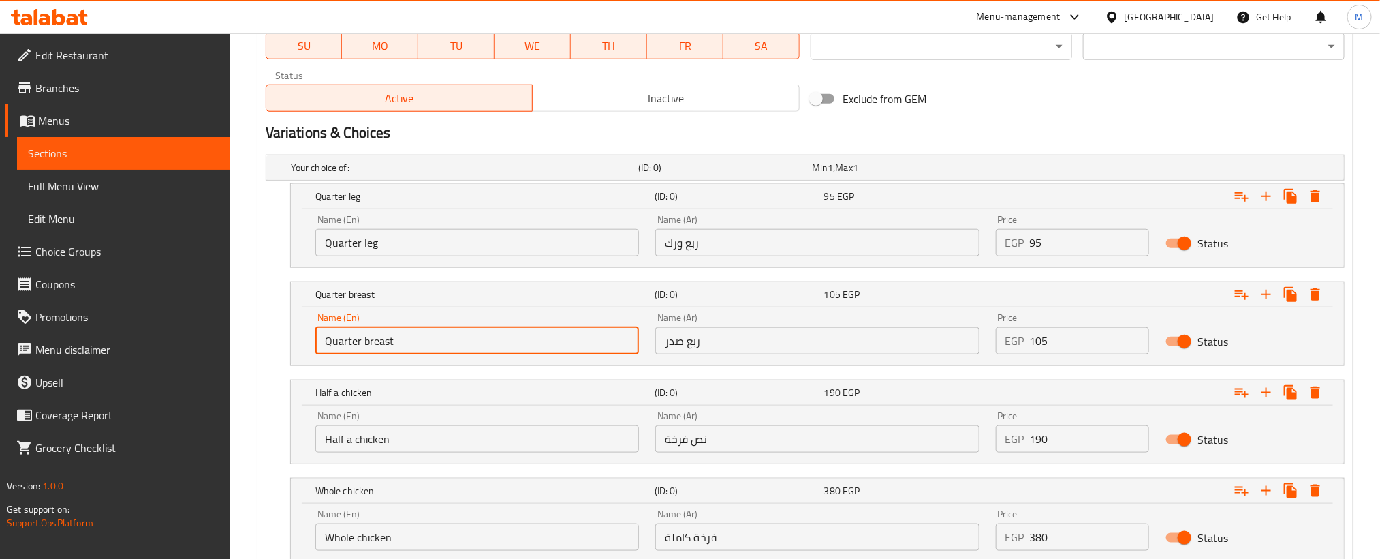
click at [867, 437] on input "نص فرخة" at bounding box center [817, 438] width 324 height 27
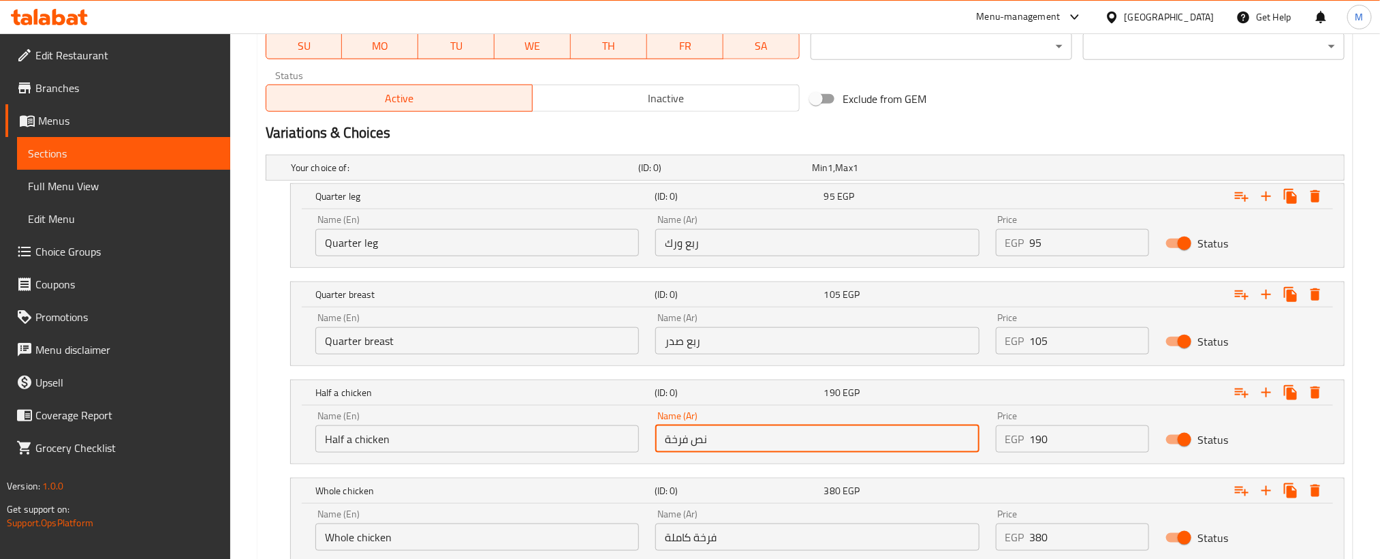
click at [867, 437] on input "نص فرخة" at bounding box center [817, 438] width 324 height 27
paste input "نص فرخة"
type input "نص فرخة"
click at [510, 446] on input "Half a chicken" at bounding box center [477, 438] width 324 height 27
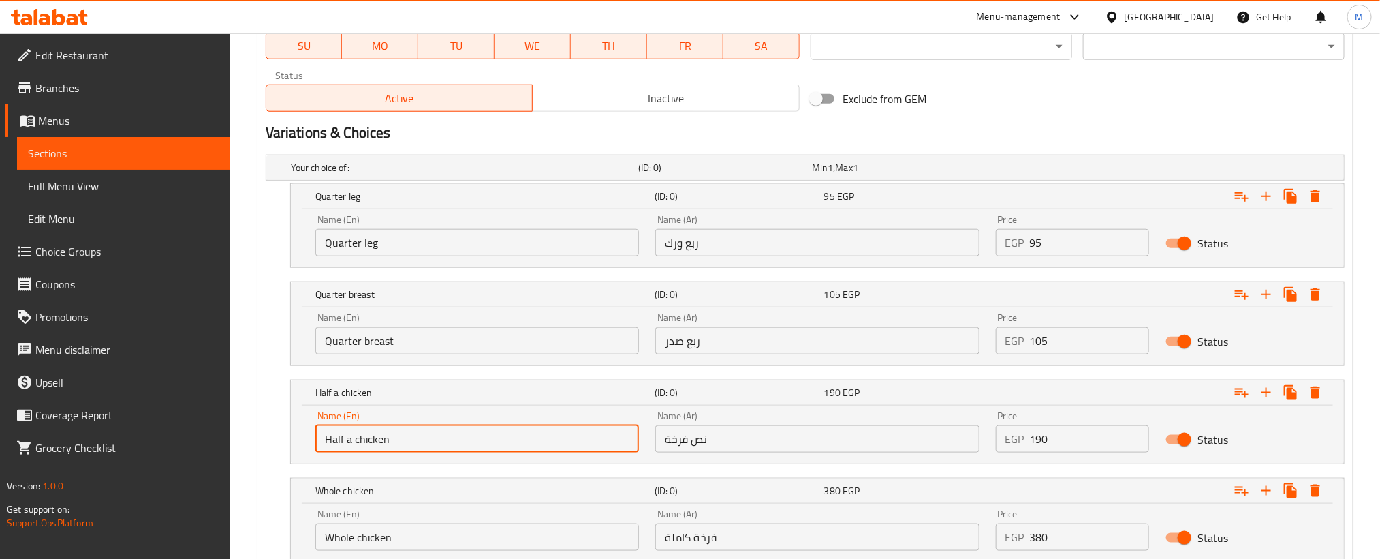
click at [511, 446] on input "Half a chicken" at bounding box center [477, 438] width 324 height 27
paste input "Half a chicken"
click at [511, 446] on input "Half a chicken" at bounding box center [477, 438] width 324 height 27
type input "Half a chicken"
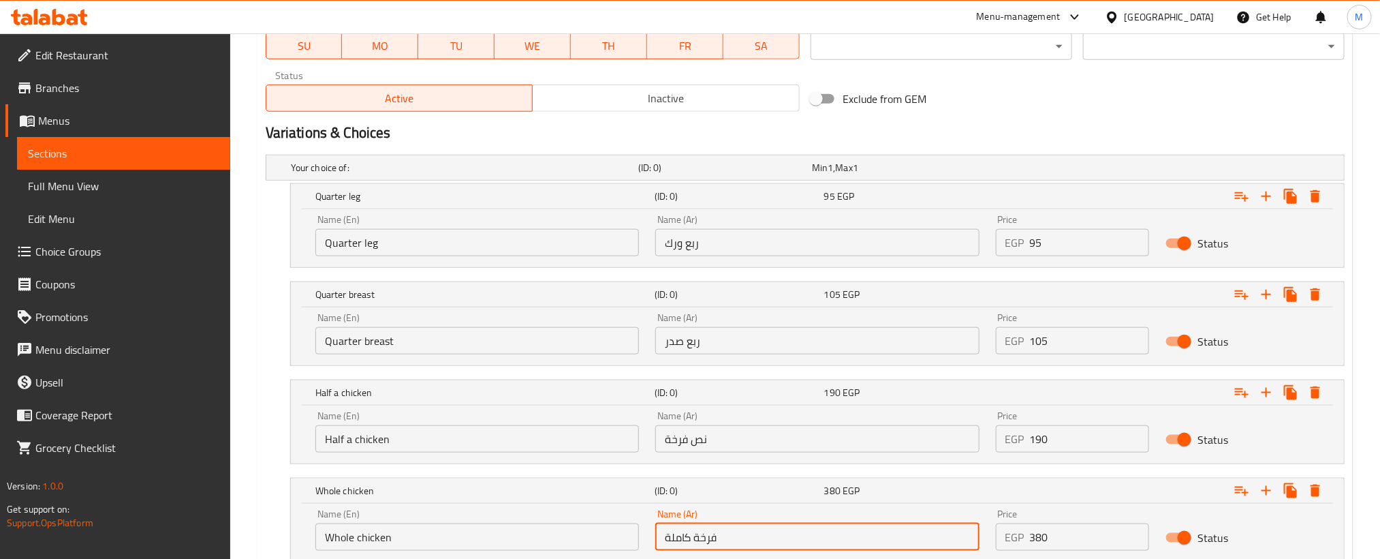
click at [905, 532] on input "فرخة كاملة" at bounding box center [817, 536] width 324 height 27
paste input "فرخة كاملة"
type input "فرخة كاملة"
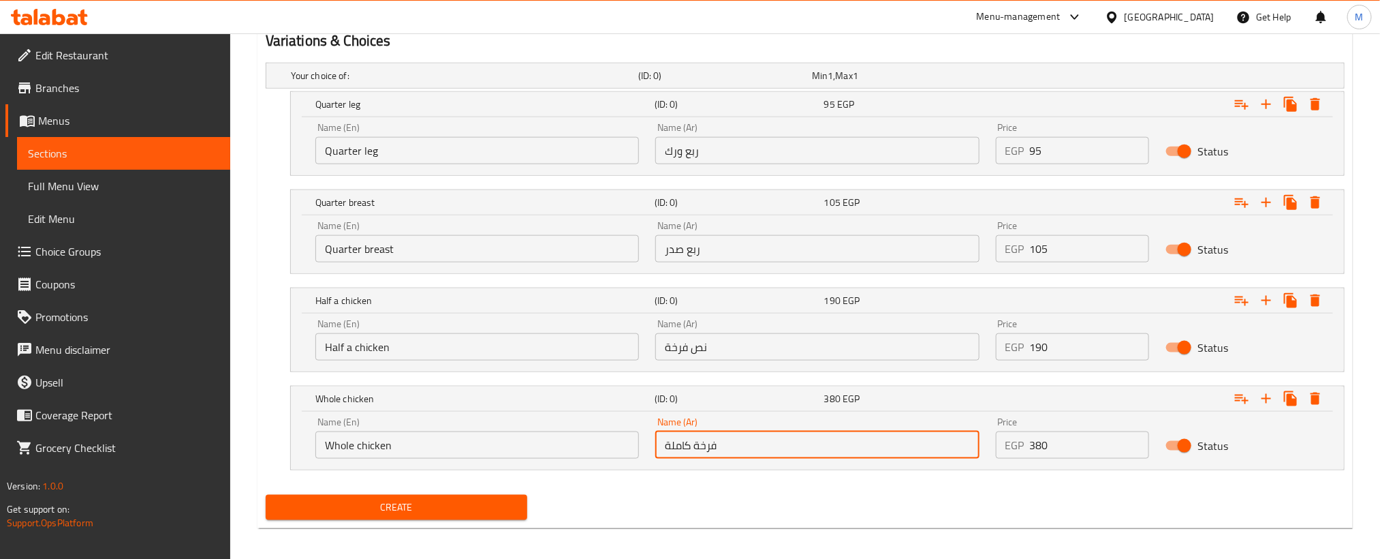
scroll to position [751, 0]
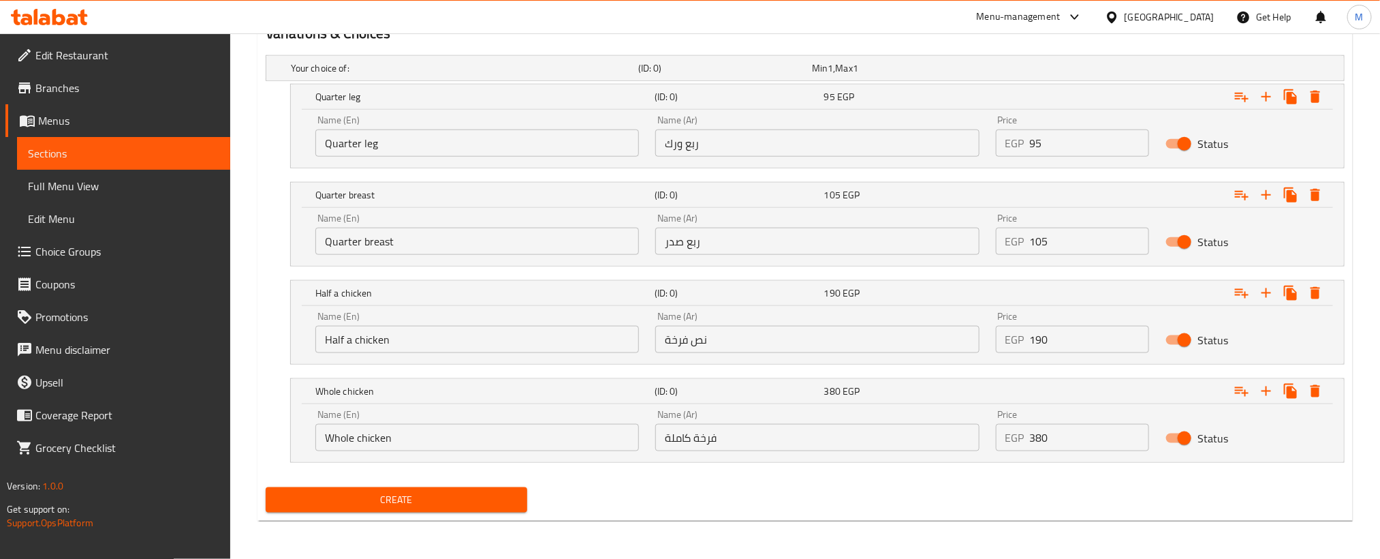
click at [540, 417] on div "Name (En) Whole chicken Name (En)" at bounding box center [477, 430] width 324 height 42
click at [542, 438] on input "Whole chicken" at bounding box center [477, 437] width 324 height 27
paste input "Whole chicken"
click at [542, 438] on input "Choice" at bounding box center [477, 437] width 324 height 27
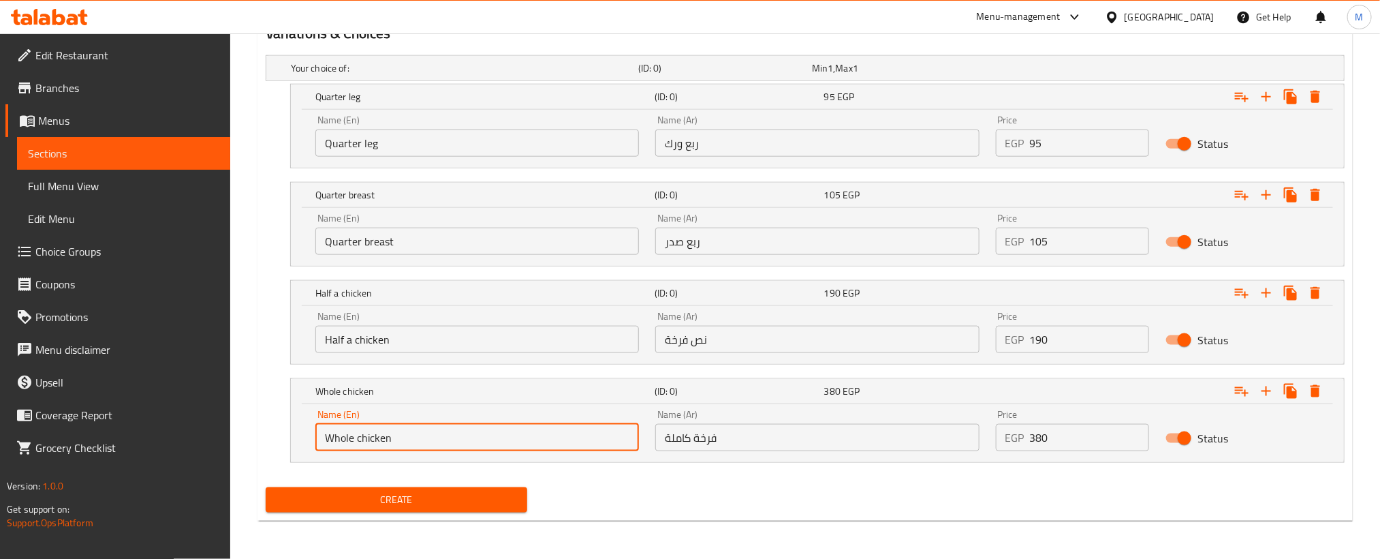
type input "Whole chicken"
click at [1061, 147] on input "95" at bounding box center [1090, 142] width 120 height 27
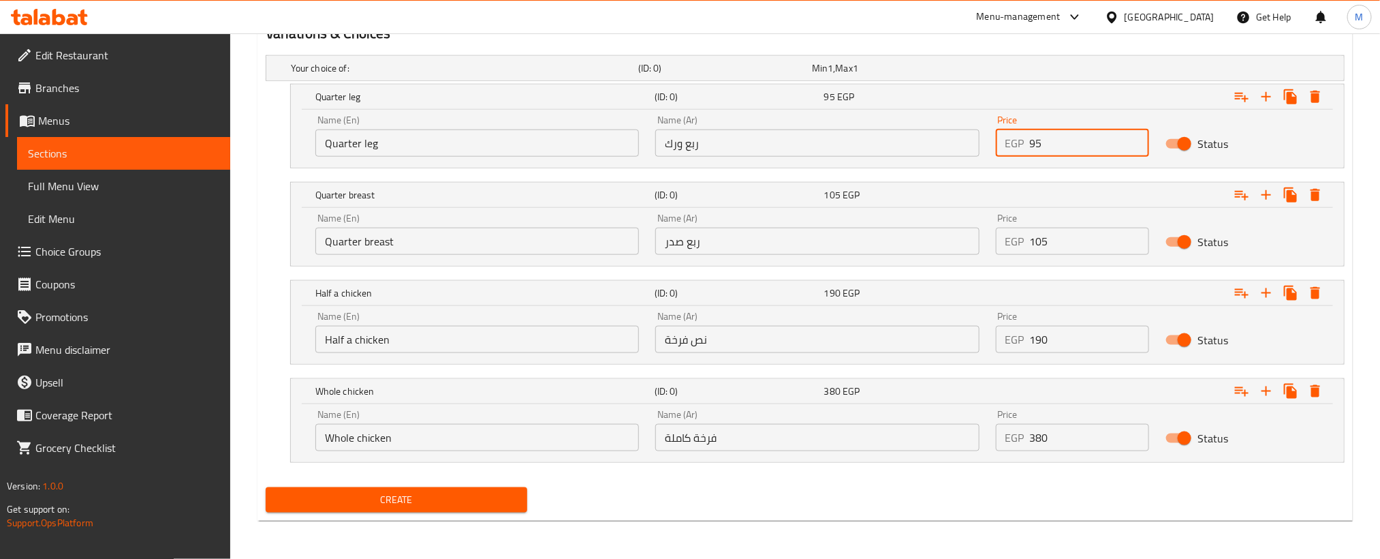
click at [1061, 147] on input "95" at bounding box center [1090, 142] width 120 height 27
paste input "95"
click at [1061, 147] on input "0" at bounding box center [1090, 142] width 120 height 27
type input "95"
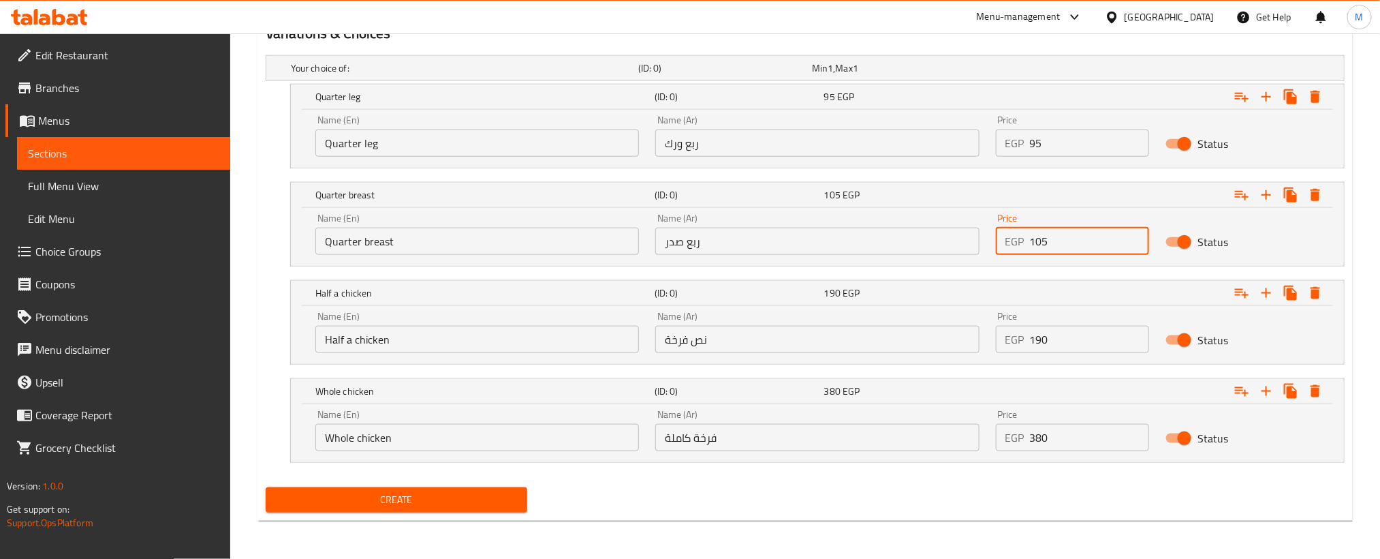
click at [1067, 238] on input "105" at bounding box center [1090, 241] width 120 height 27
click at [1067, 238] on input "0" at bounding box center [1090, 241] width 120 height 27
paste input "105"
type input "105"
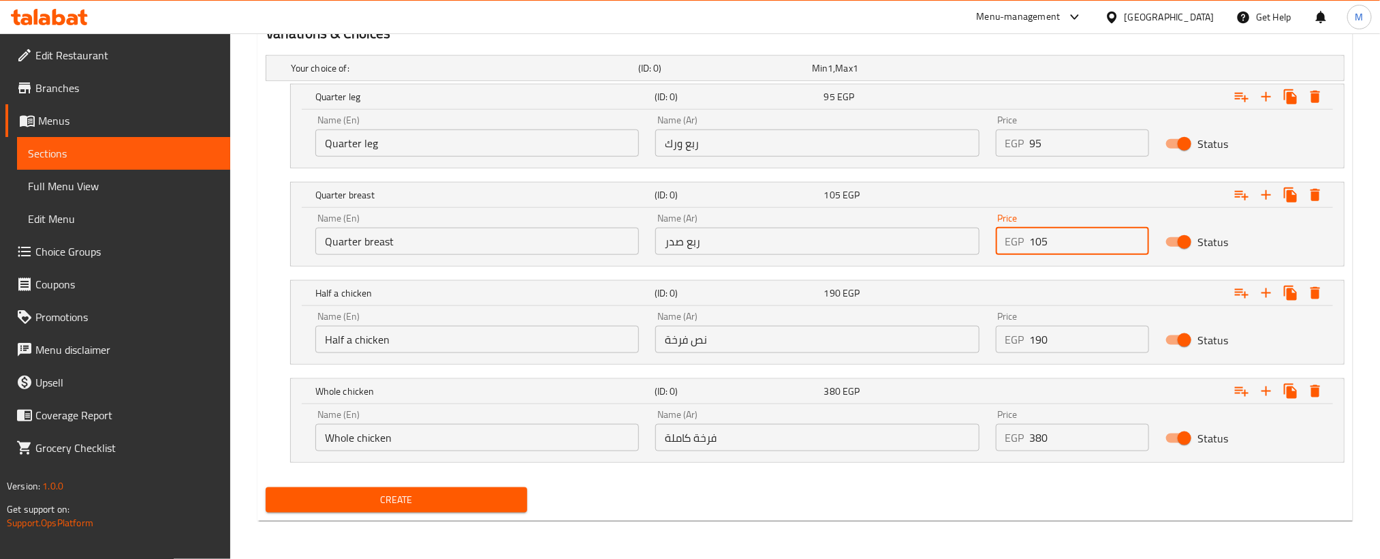
click at [1093, 345] on input "190" at bounding box center [1090, 339] width 120 height 27
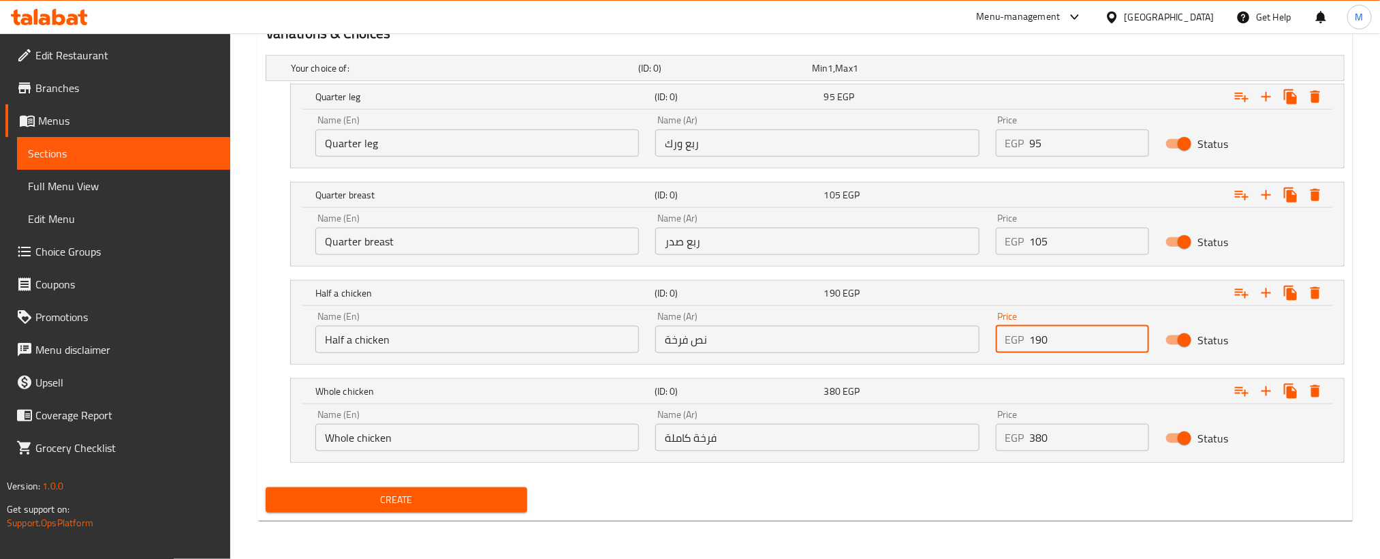
click at [1093, 345] on input "190" at bounding box center [1090, 339] width 120 height 27
click at [1093, 345] on input "0" at bounding box center [1090, 339] width 120 height 27
paste input "19"
type input "190"
click at [1069, 440] on input "380" at bounding box center [1090, 437] width 120 height 27
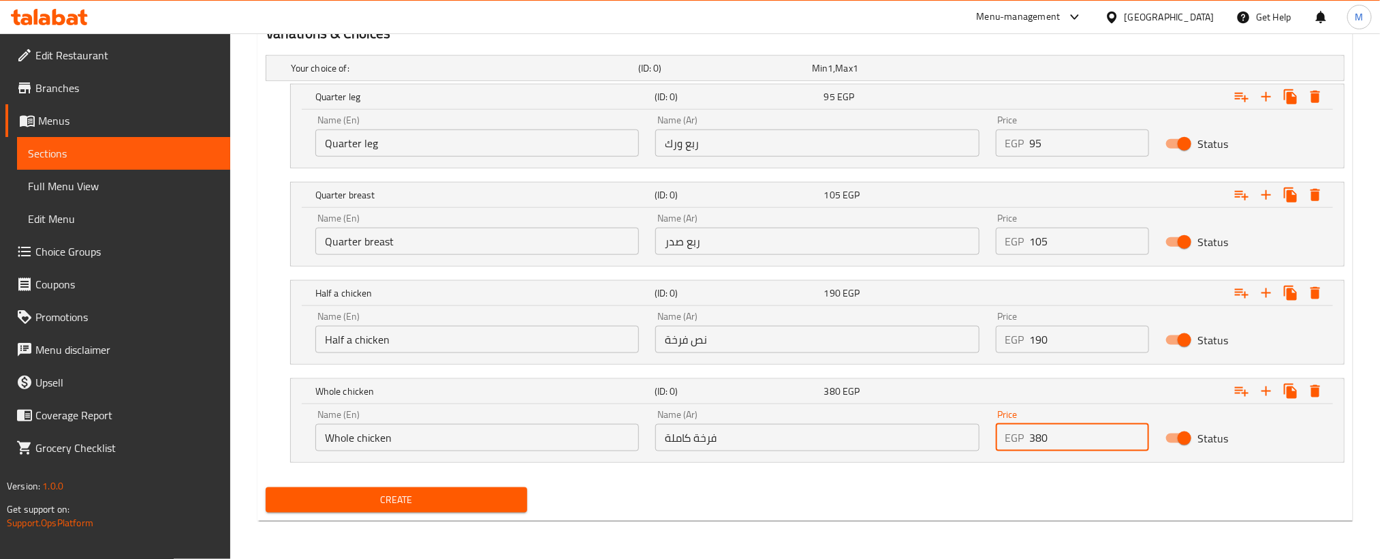
click at [1069, 440] on input "380" at bounding box center [1090, 437] width 120 height 27
click at [1069, 440] on input "0" at bounding box center [1090, 437] width 120 height 27
paste input "38"
type input "380"
click at [730, 495] on div "Create" at bounding box center [805, 500] width 1090 height 36
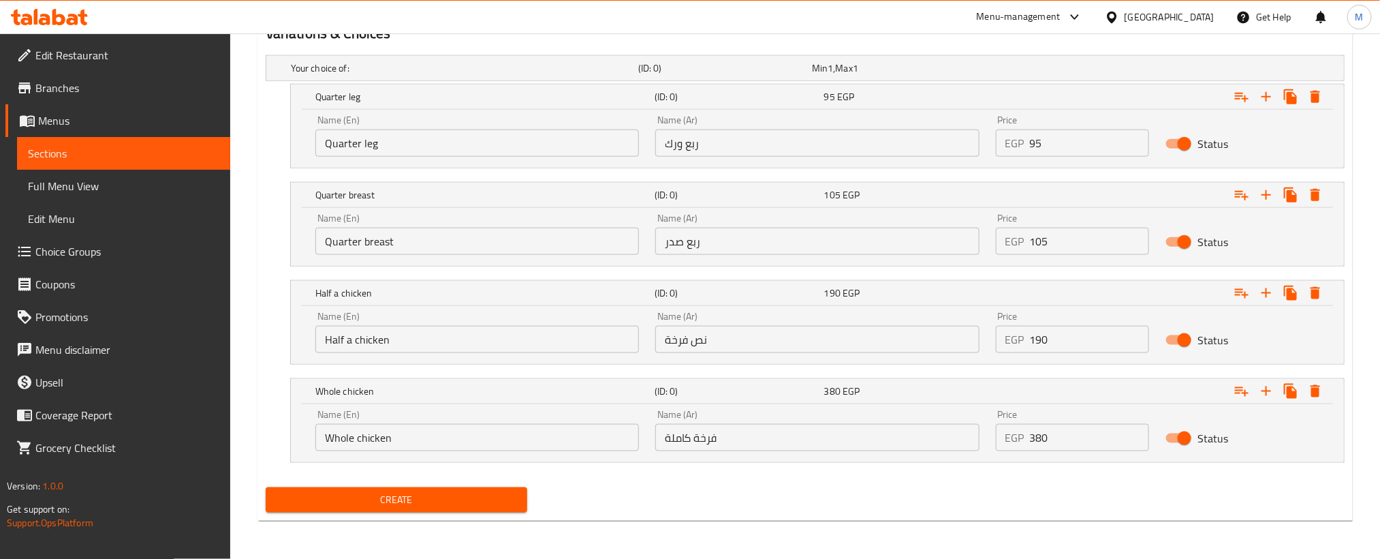
click at [488, 501] on span "Create" at bounding box center [397, 499] width 240 height 17
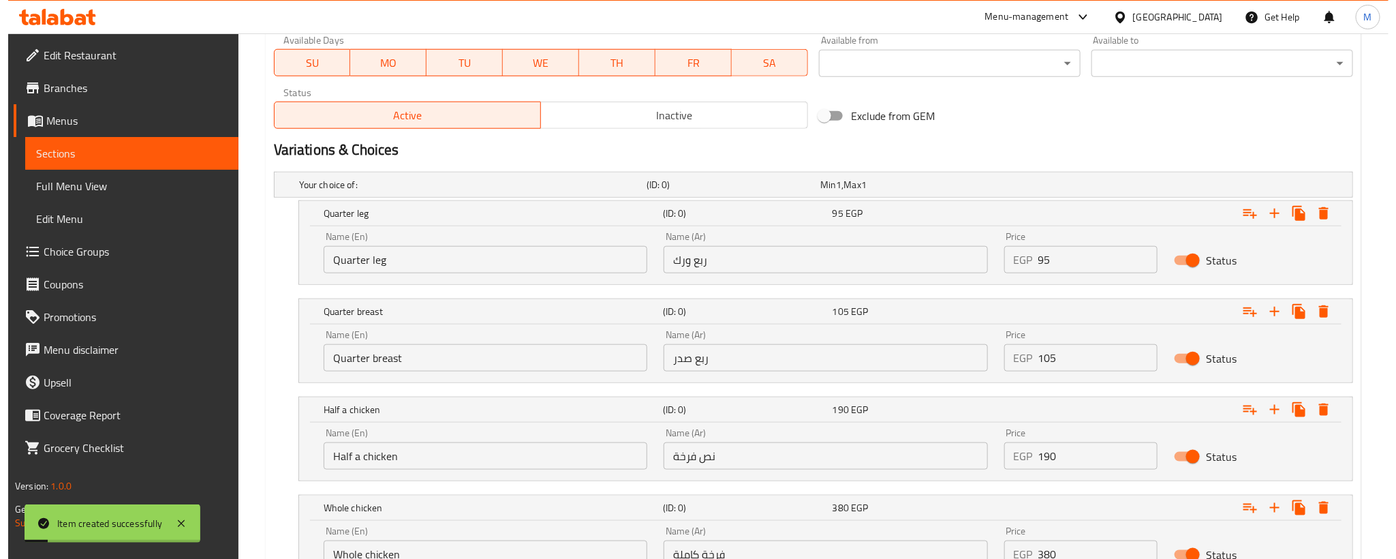
scroll to position [649, 0]
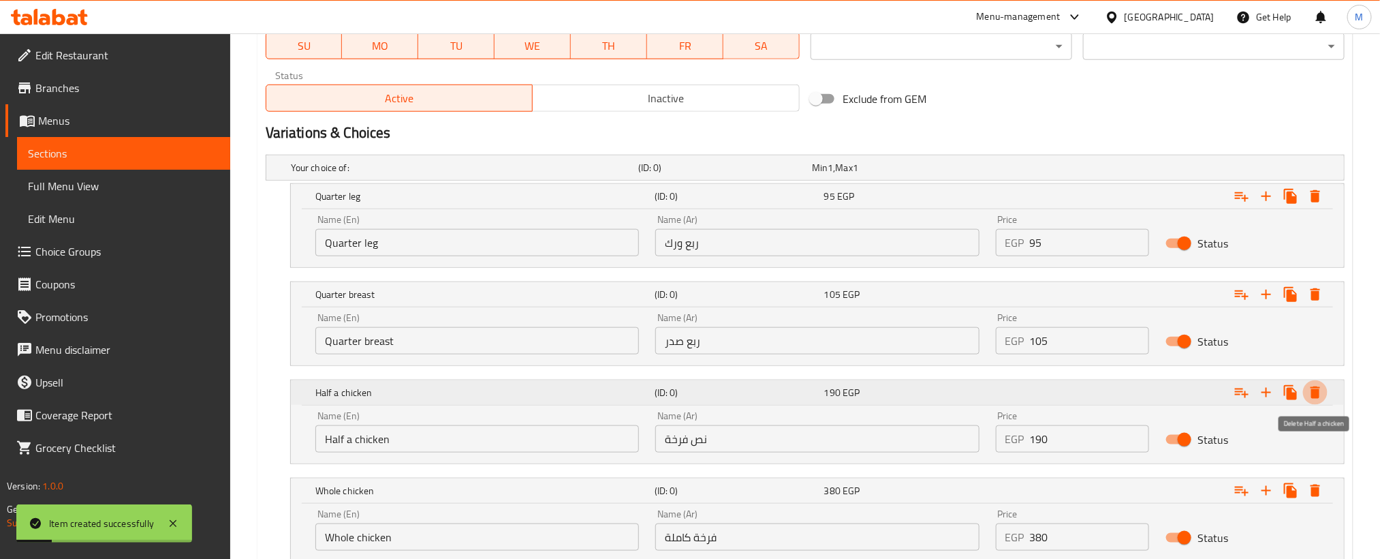
click at [1316, 401] on icon "Expand" at bounding box center [1315, 392] width 16 height 16
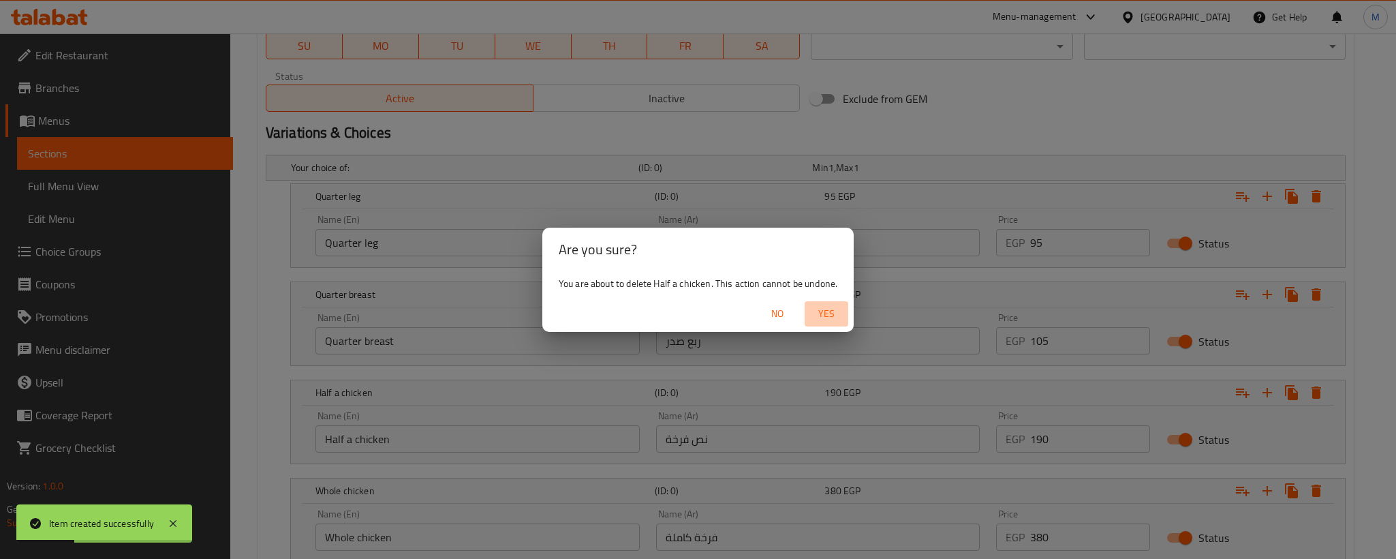
click at [835, 311] on span "Yes" at bounding box center [826, 313] width 33 height 17
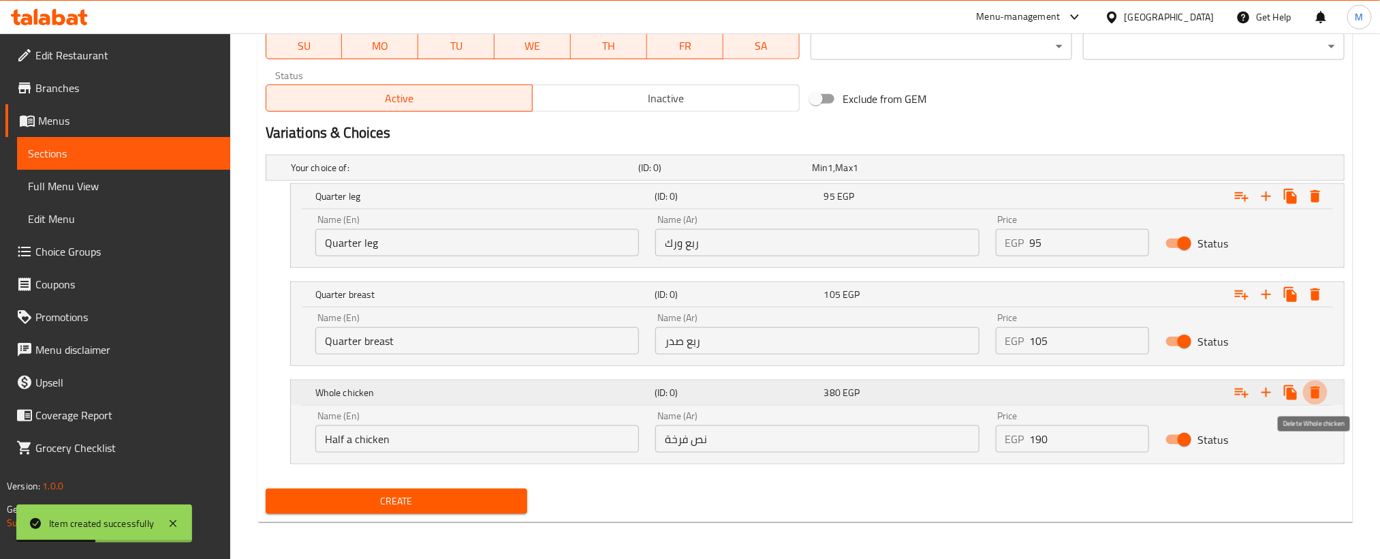
click at [1319, 399] on icon "Expand" at bounding box center [1316, 392] width 10 height 12
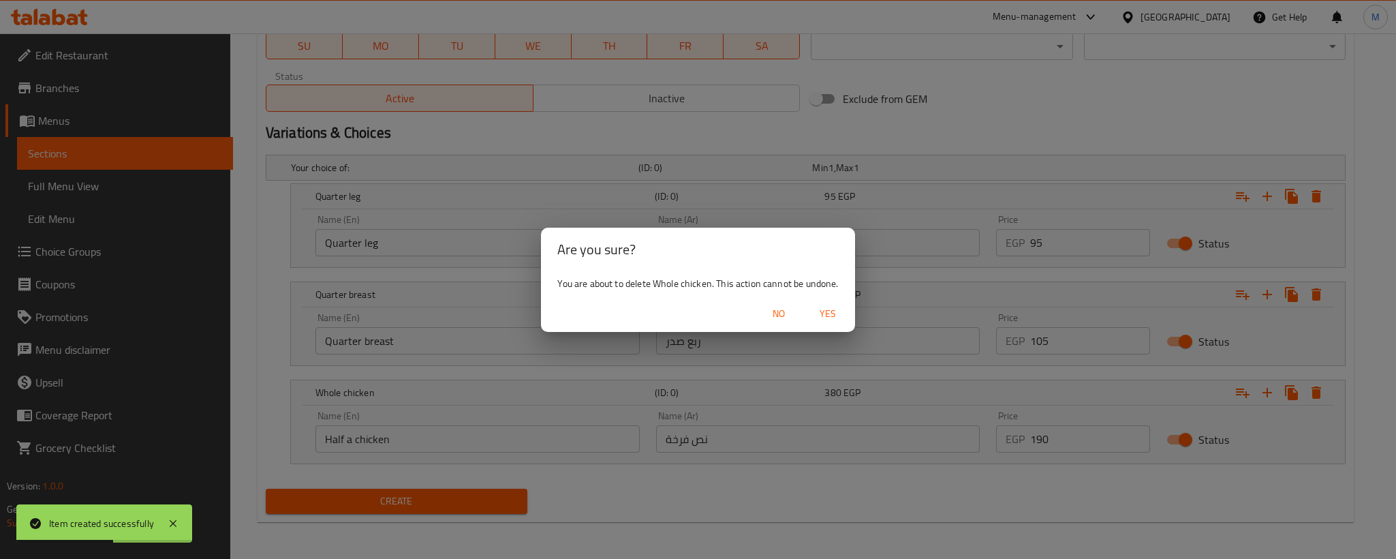
click at [824, 317] on span "Yes" at bounding box center [827, 313] width 33 height 17
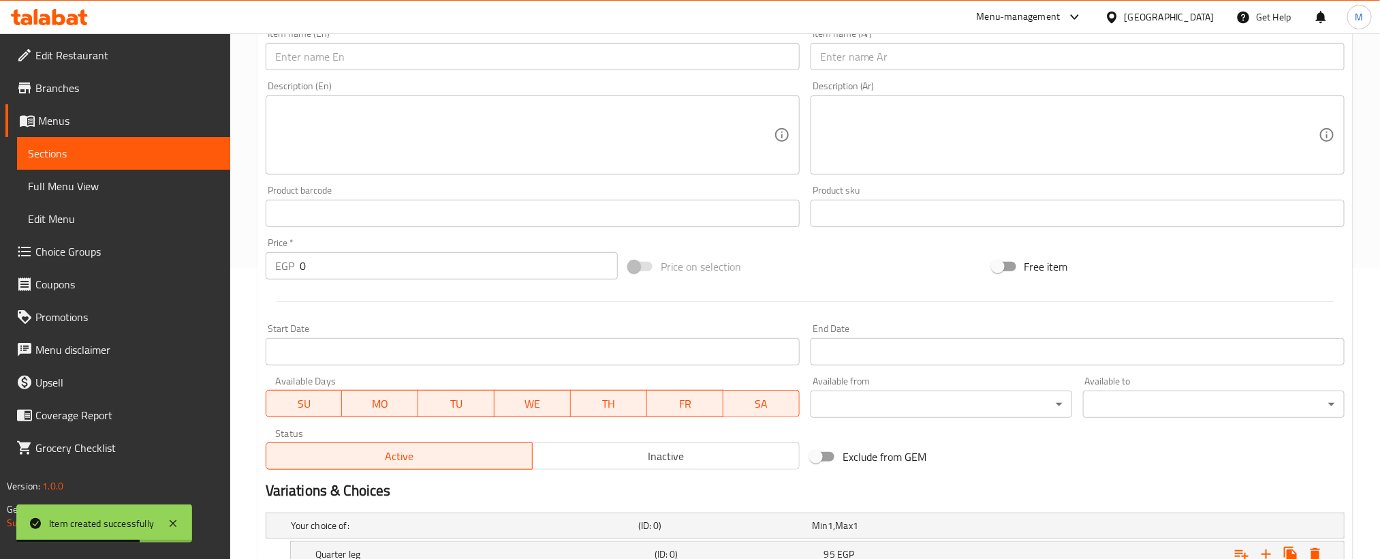
scroll to position [246, 0]
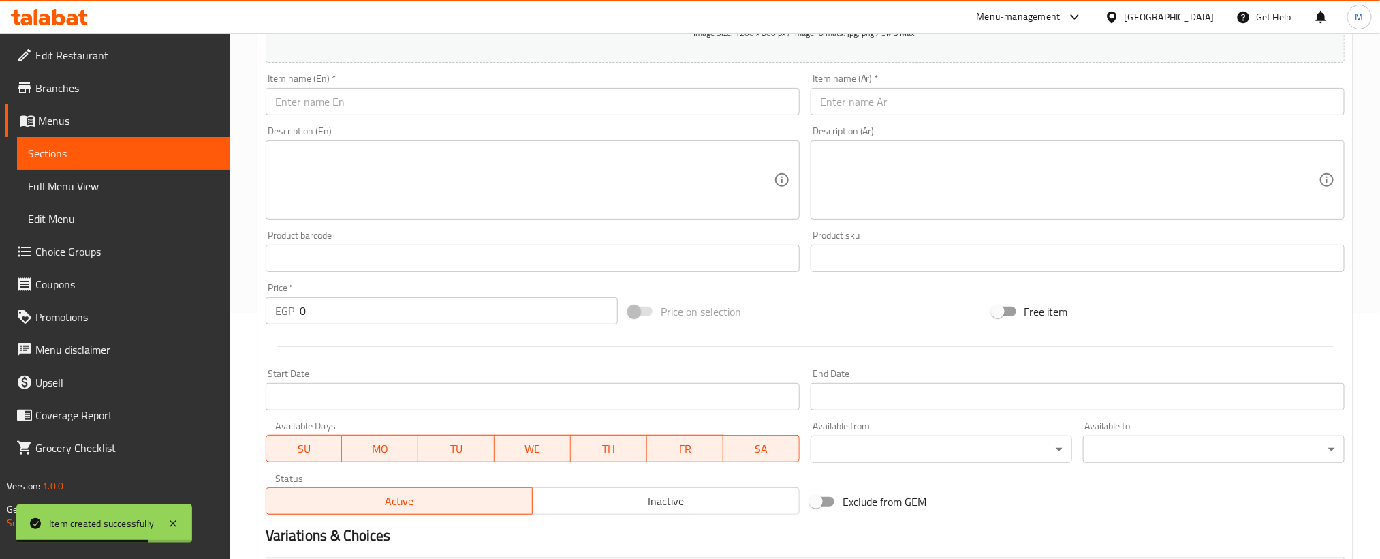
click at [981, 108] on input "text" at bounding box center [1078, 101] width 534 height 27
paste input "دجاج مسحب مخلي"
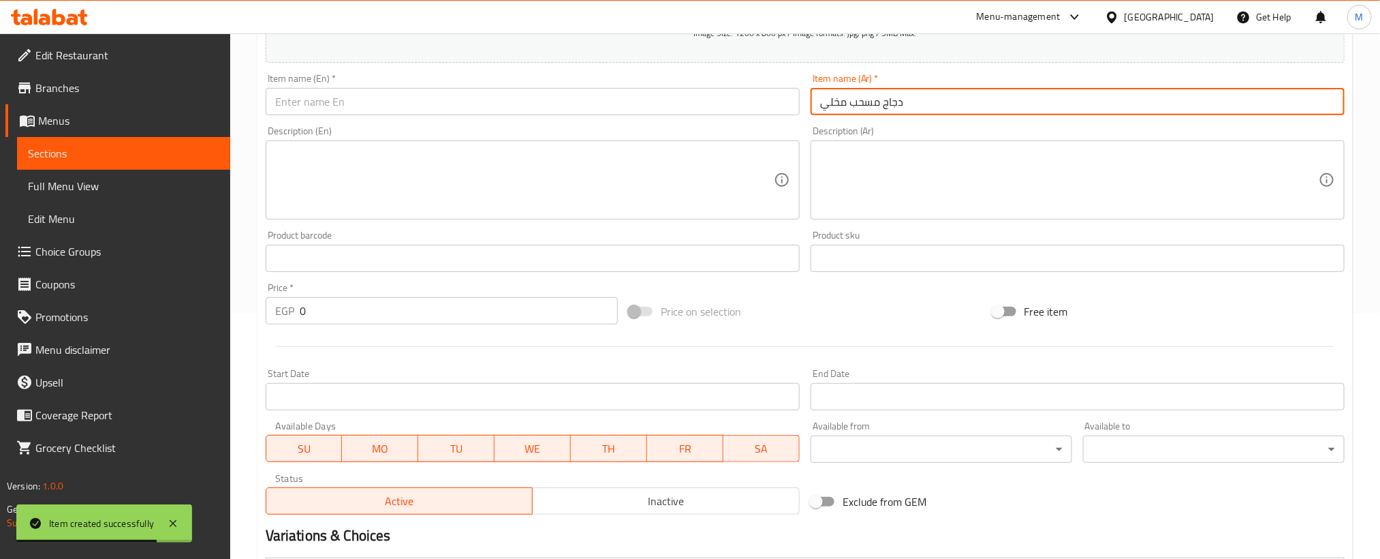
type input "دجاج مسحب مخلي"
click at [734, 109] on input "text" at bounding box center [533, 101] width 534 height 27
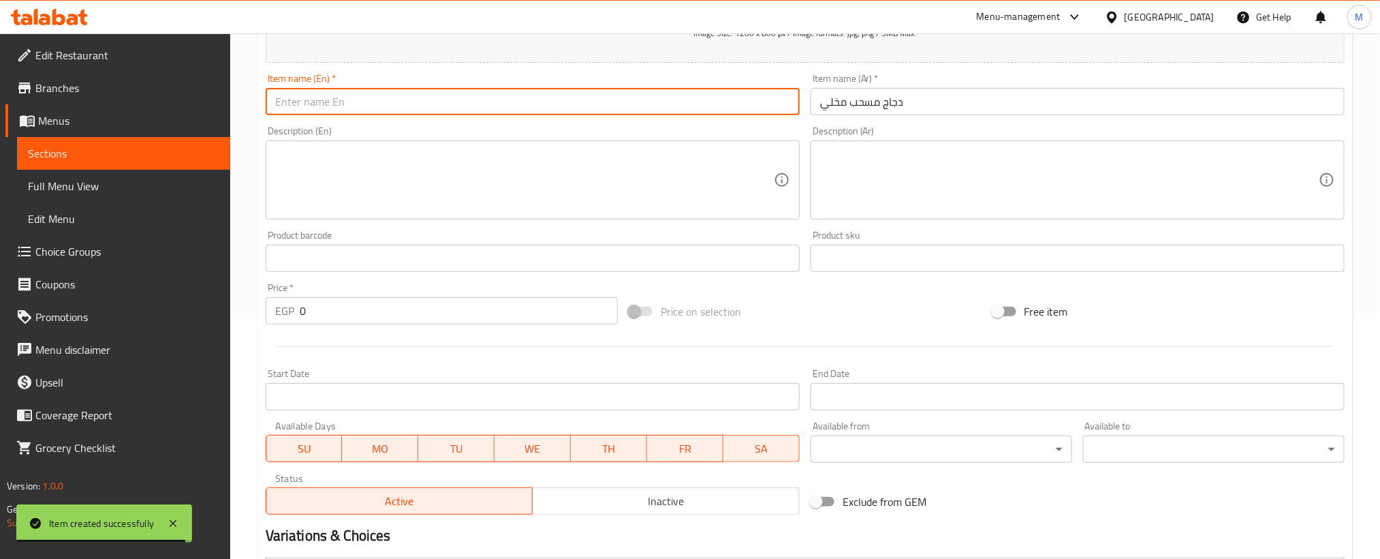
paste input "boneless pulled chicken"
type input "boneless pulled chicken"
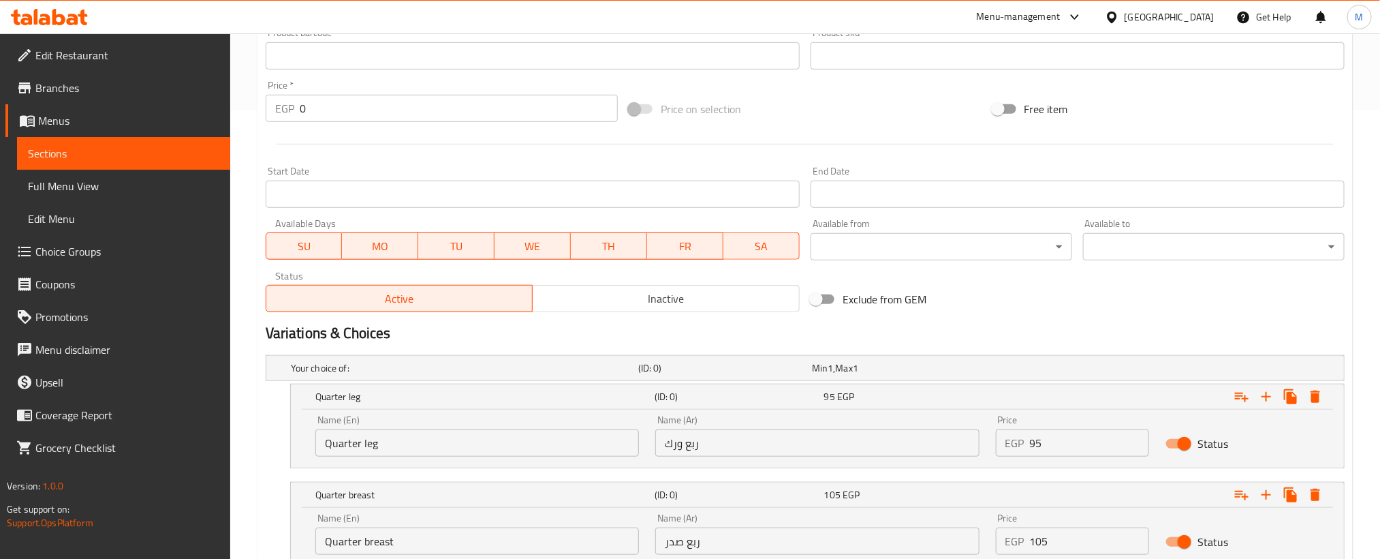
scroll to position [450, 0]
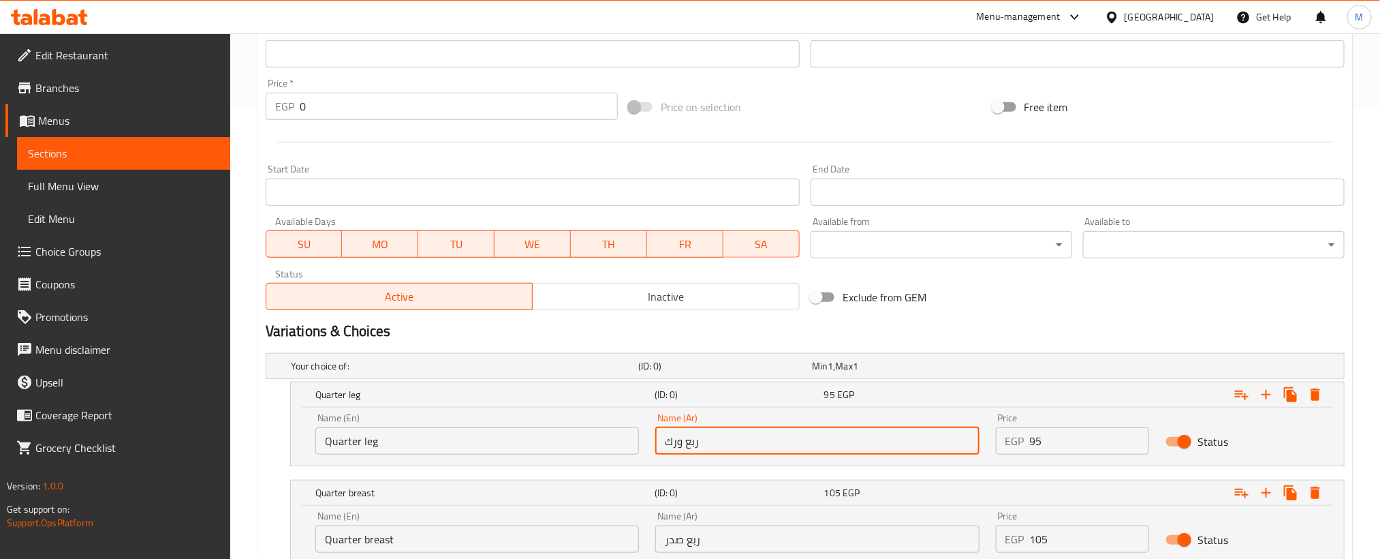
click at [867, 448] on input "ربع ورك" at bounding box center [817, 440] width 324 height 27
paste input "نص فرخة"
type input "نص فرخة"
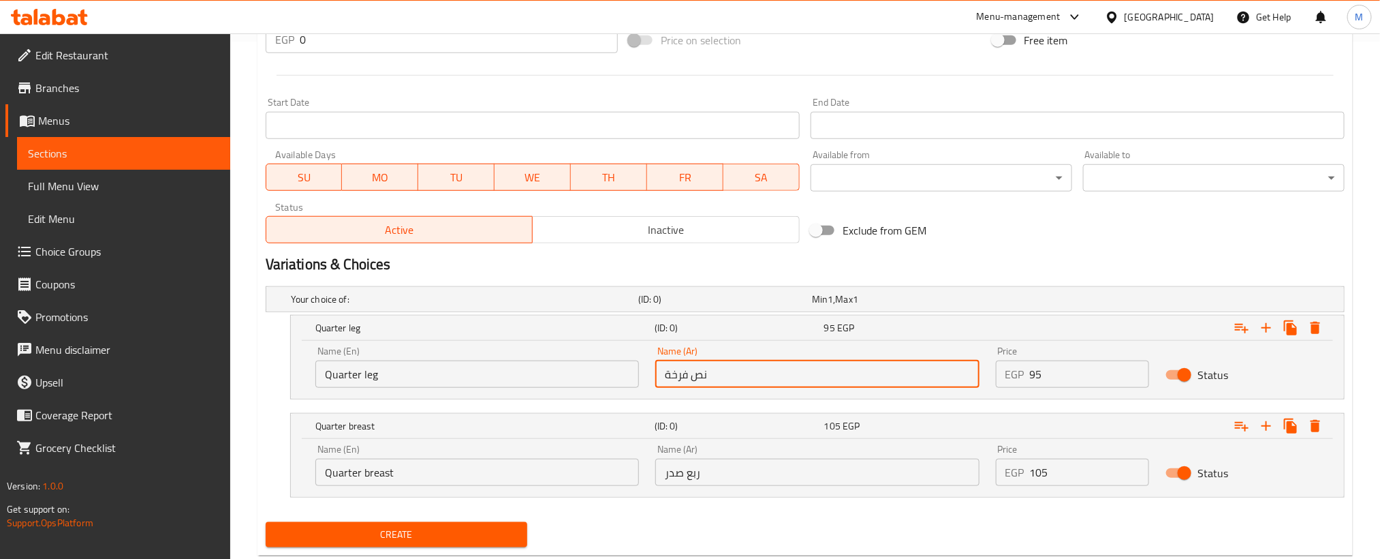
scroll to position [553, 0]
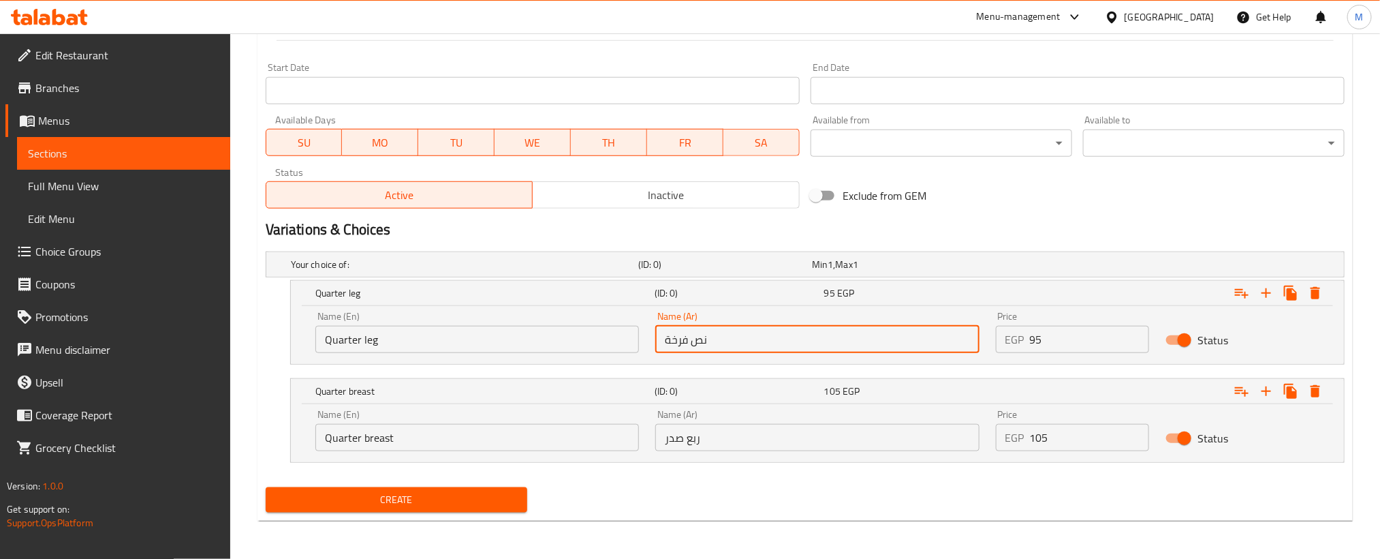
click at [538, 349] on input "Quarter leg" at bounding box center [477, 339] width 324 height 27
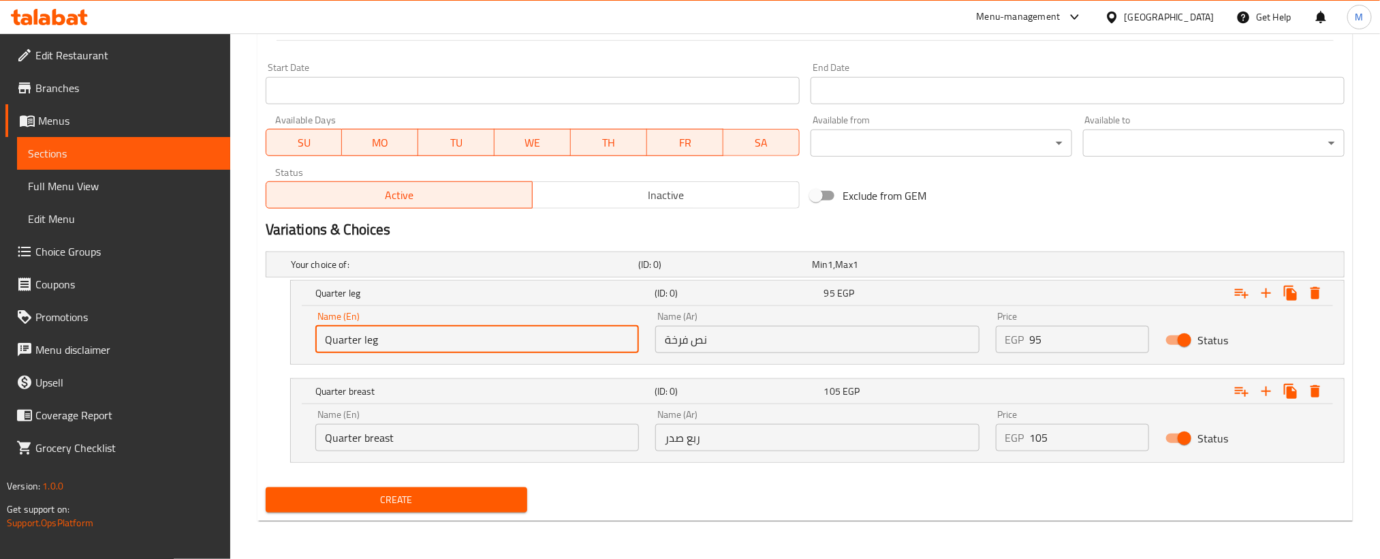
click at [538, 349] on input "Quarter leg" at bounding box center [477, 339] width 324 height 27
paste input "Half a chicken"
click at [538, 349] on input "Half a chicken" at bounding box center [477, 339] width 324 height 27
type input "Half a chicken"
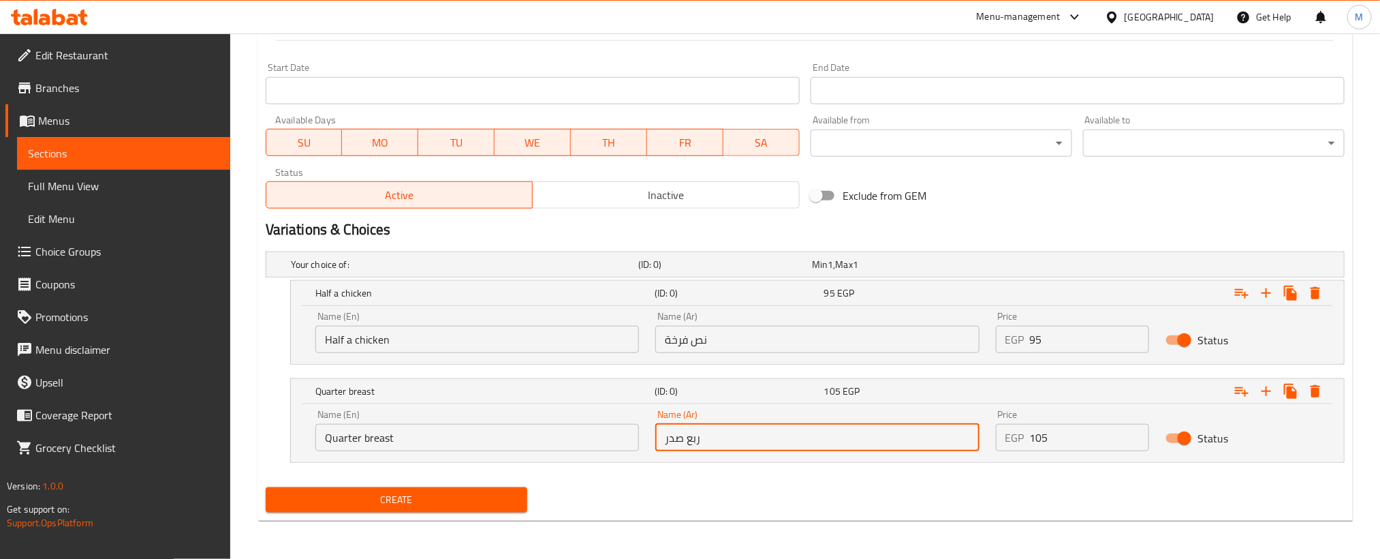
click at [934, 446] on input "ربع صدر" at bounding box center [817, 437] width 324 height 27
paste input "فرخة كاملة"
type input "فرخة كاملة"
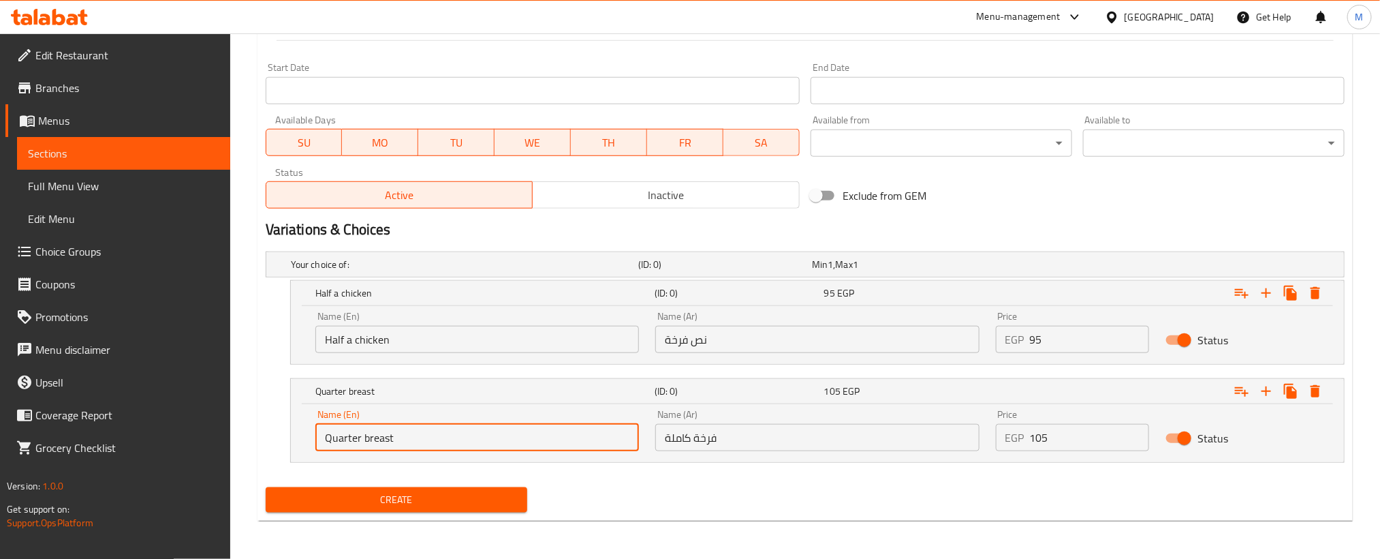
click at [581, 442] on input "Quarter breast" at bounding box center [477, 437] width 324 height 27
paste input "Whole chicken"
click at [581, 442] on input "Whole chicken" at bounding box center [477, 437] width 324 height 27
type input "Whole chicken"
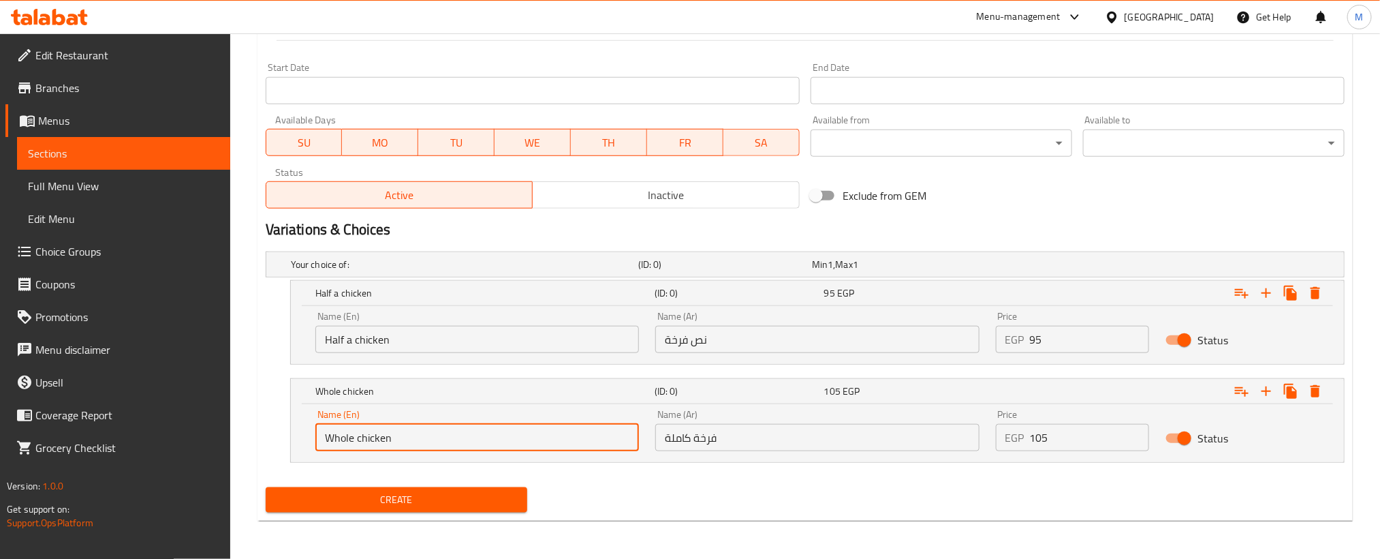
click at [1094, 347] on input "95" at bounding box center [1090, 339] width 120 height 27
click at [1094, 348] on input "95" at bounding box center [1090, 339] width 120 height 27
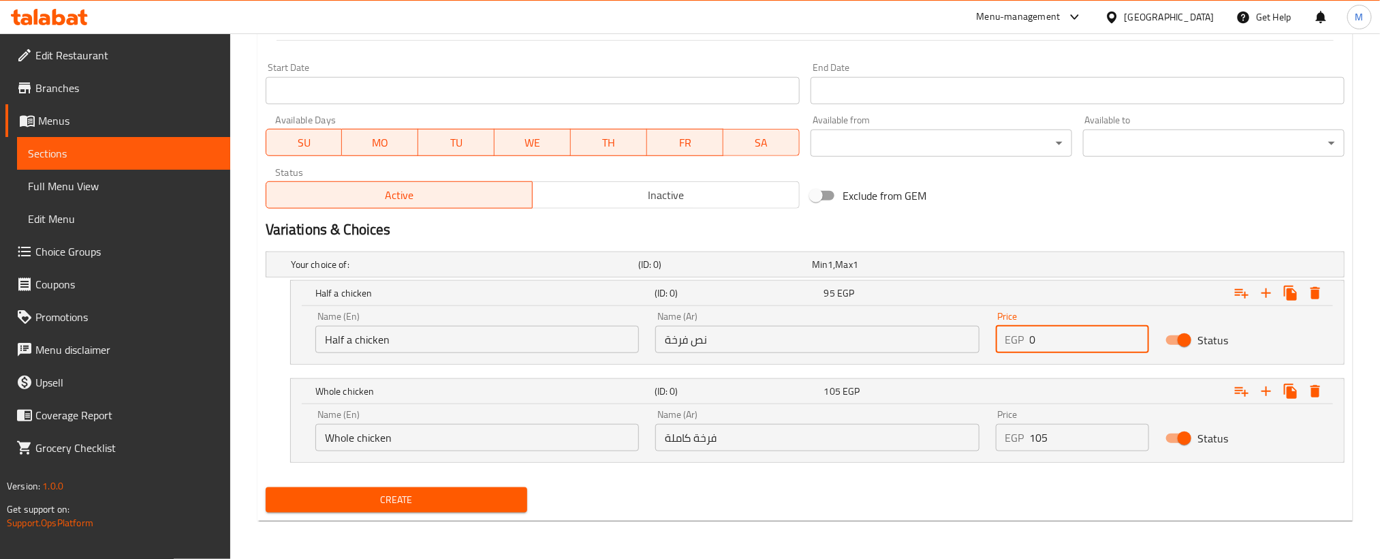
paste input "19"
click at [1094, 348] on input "190" at bounding box center [1090, 339] width 120 height 27
type input "190"
click at [1053, 441] on input "105" at bounding box center [1090, 437] width 120 height 27
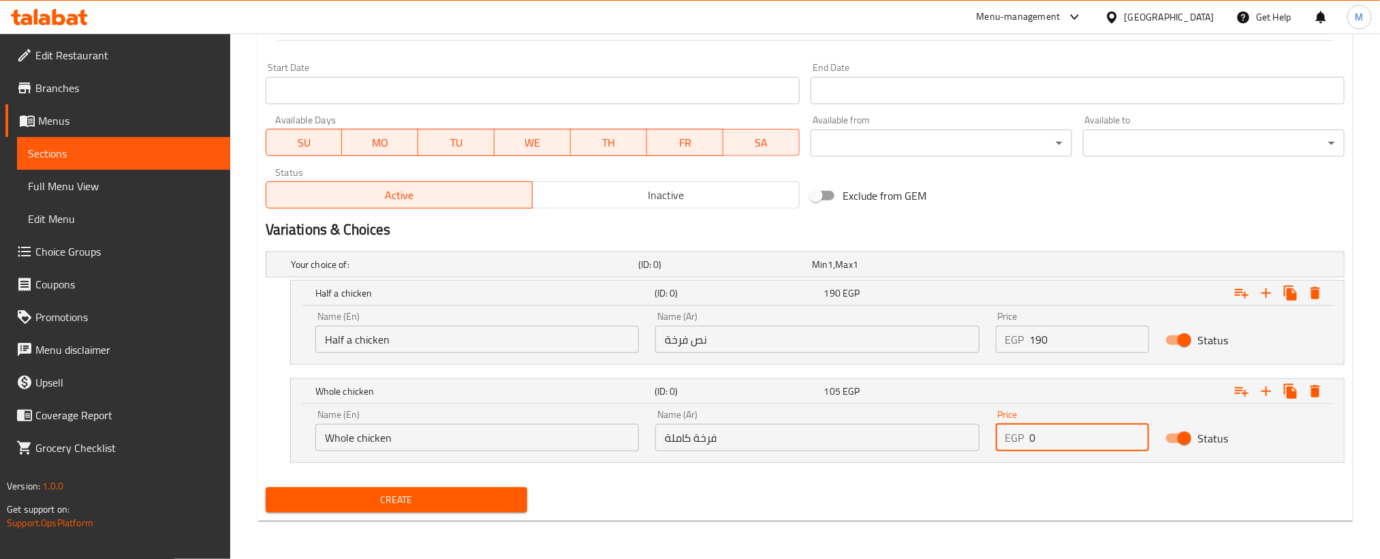
paste input "38"
click at [1053, 441] on input "380" at bounding box center [1090, 437] width 120 height 27
type input "380"
click at [957, 497] on div "Create" at bounding box center [805, 500] width 1090 height 36
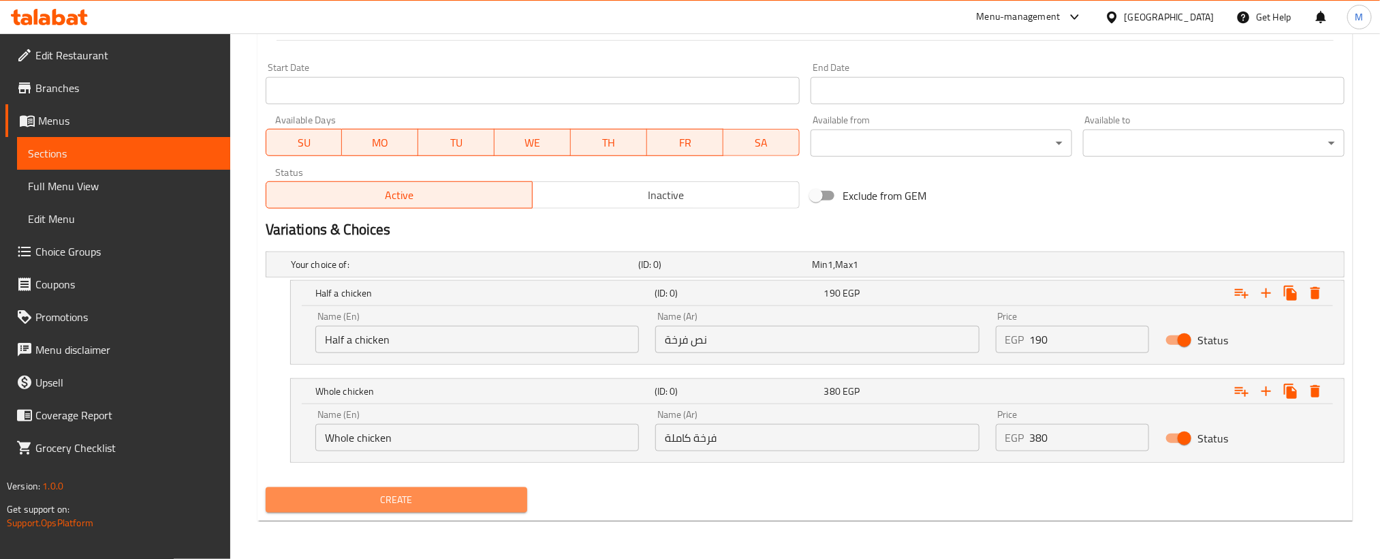
drag, startPoint x: 463, startPoint y: 491, endPoint x: 851, endPoint y: 29, distance: 603.5
click at [463, 491] on button "Create" at bounding box center [397, 499] width 262 height 25
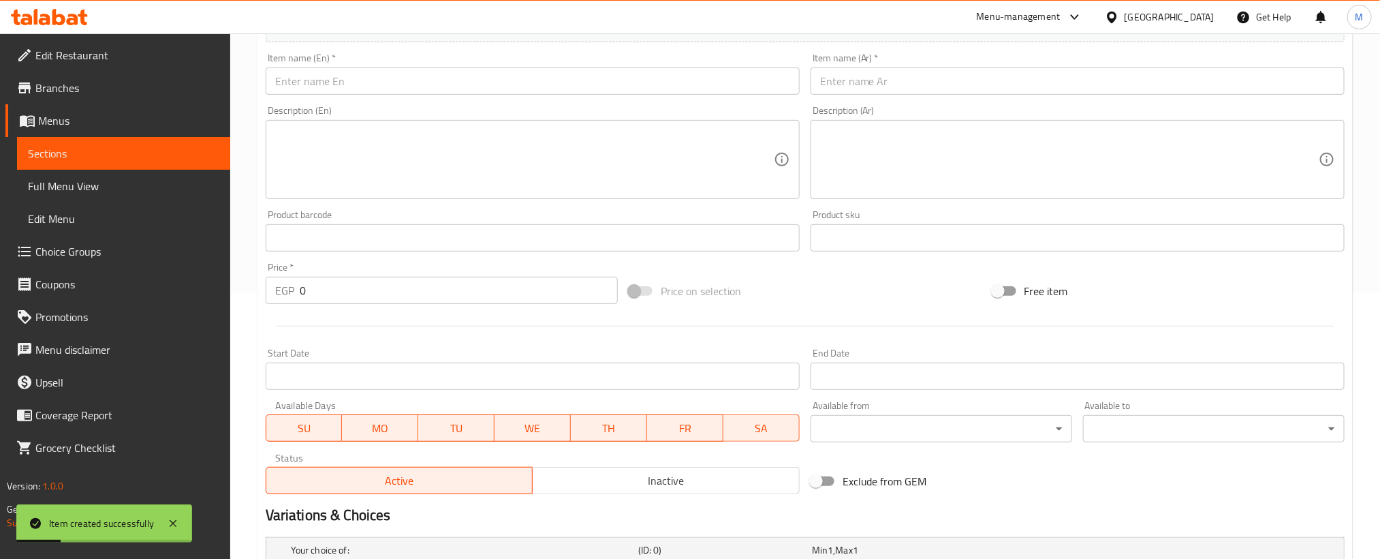
scroll to position [246, 0]
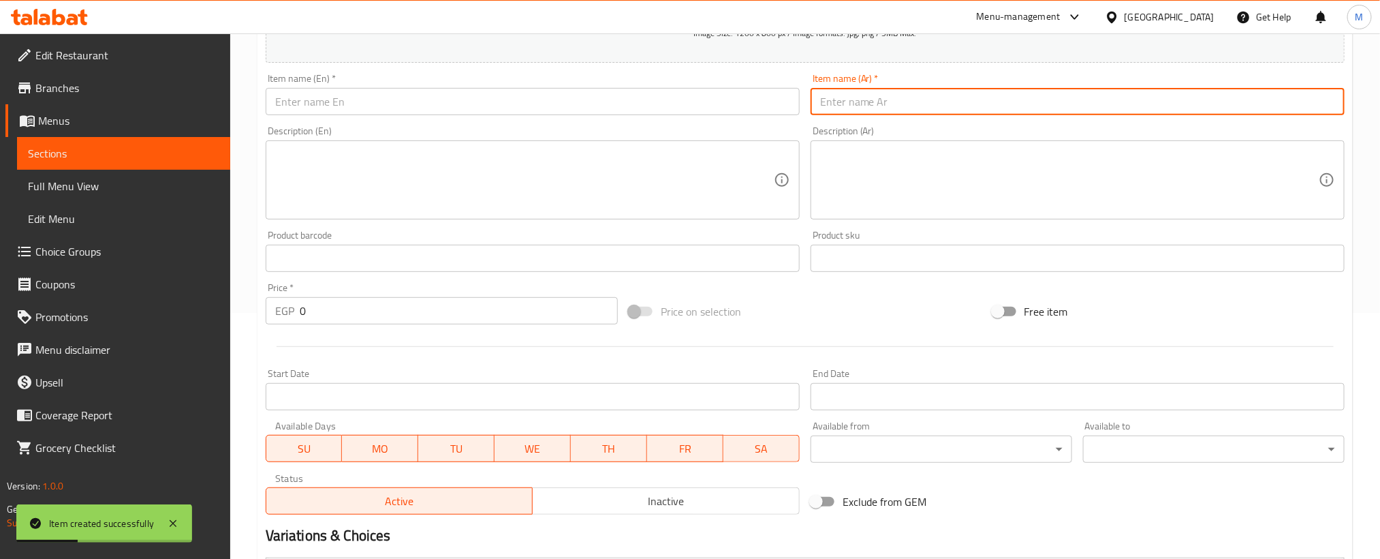
click at [1100, 114] on input "text" at bounding box center [1078, 101] width 534 height 27
paste input "دجاج تندوري"
type input "دجاج تندوري"
click at [683, 99] on input "text" at bounding box center [533, 101] width 534 height 27
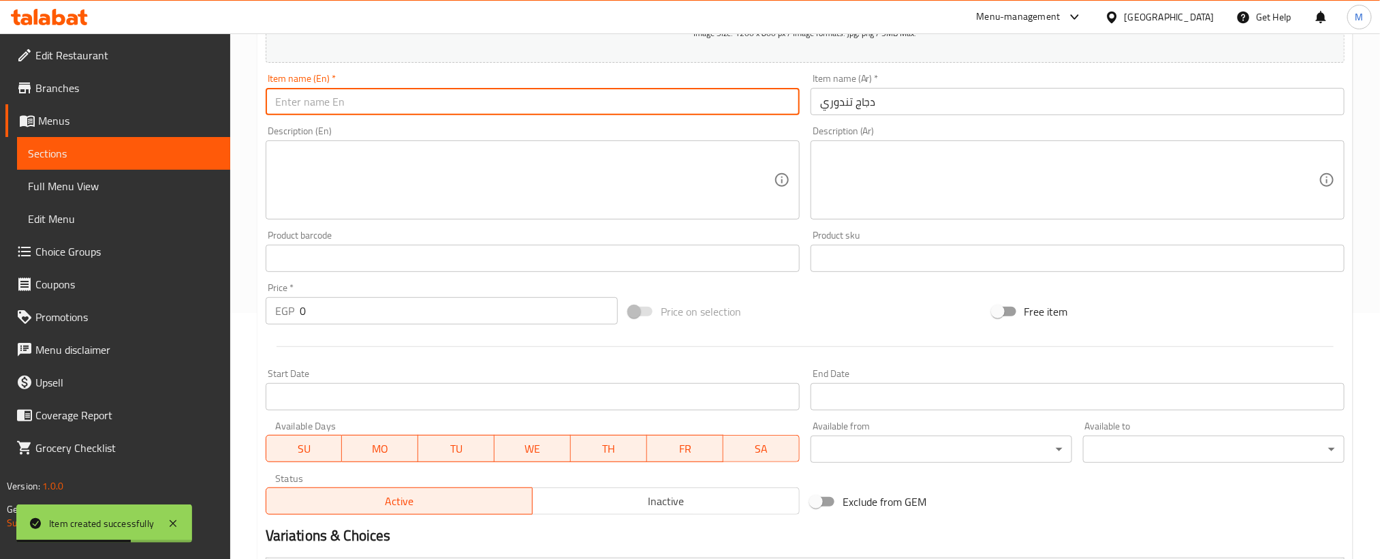
paste input "Tandoori chicken"
type input "Tandoori chicken"
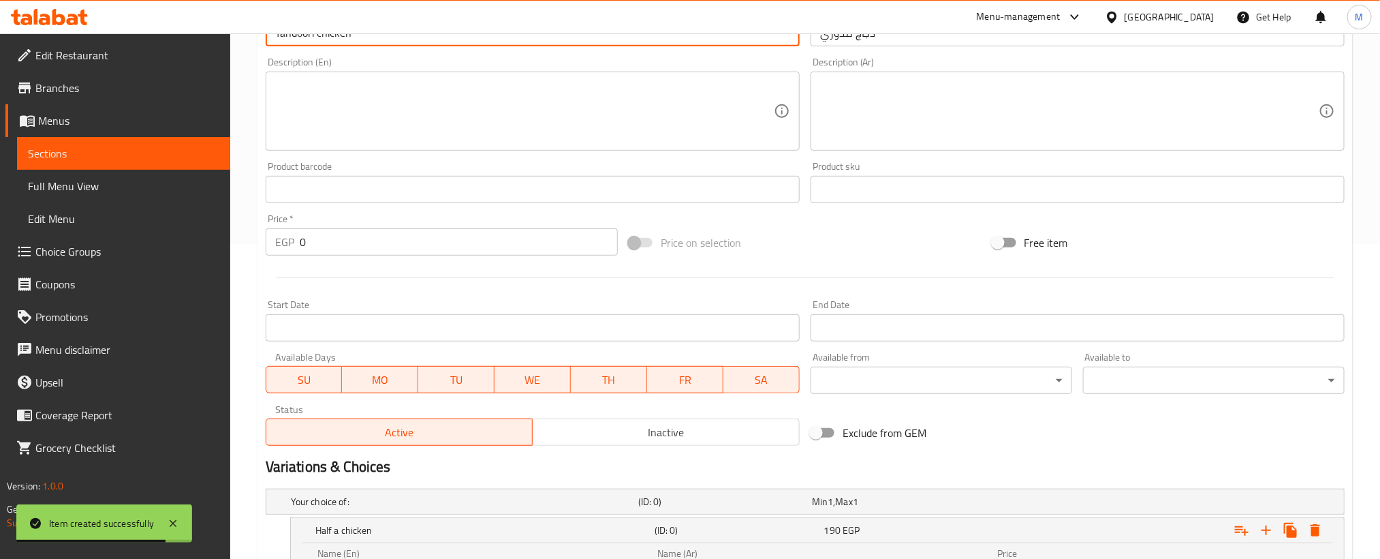
scroll to position [553, 0]
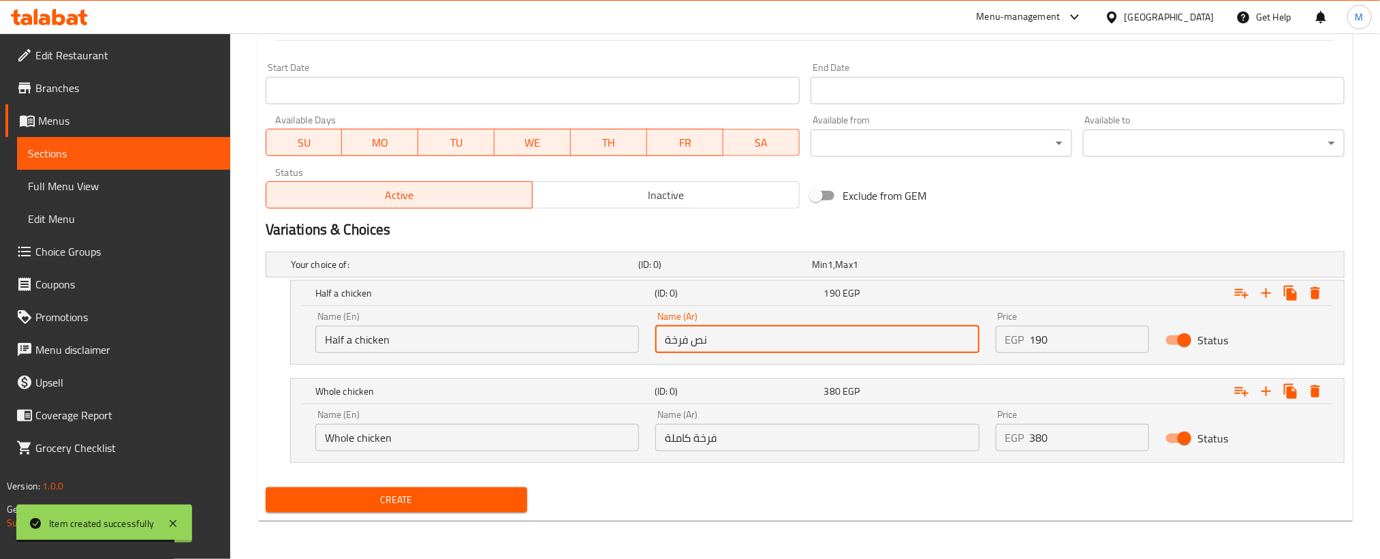
click at [910, 330] on input "نص فرخة" at bounding box center [817, 339] width 324 height 27
paste input "نص فرخة"
type input "نص فرخة"
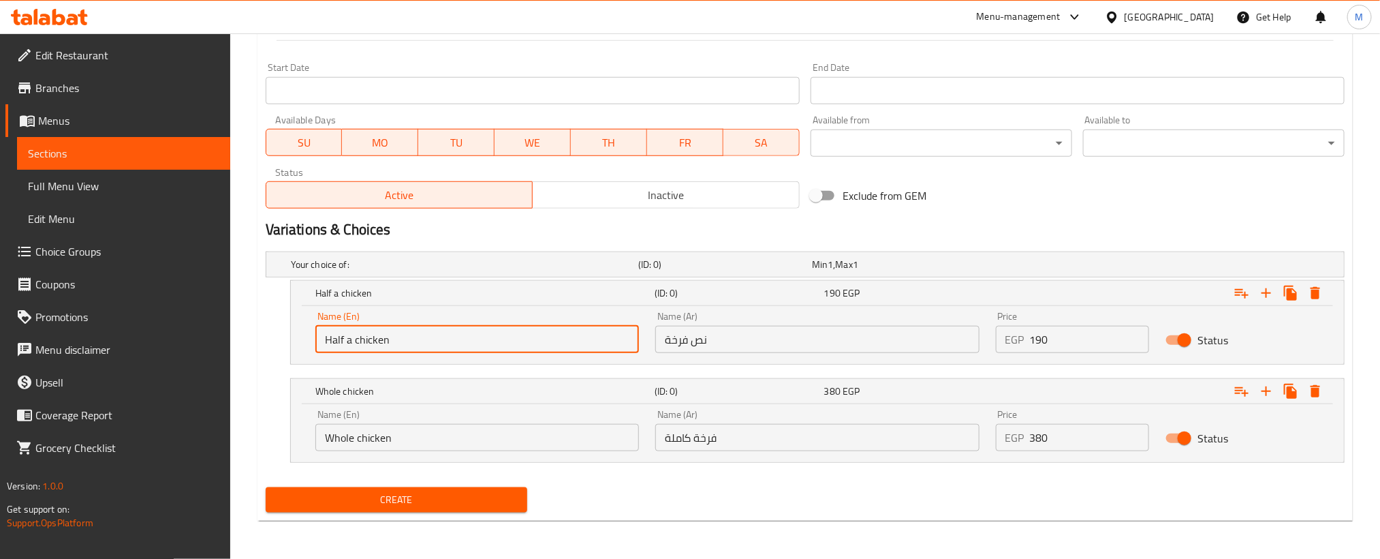
click at [608, 346] on input "Half a chicken" at bounding box center [477, 339] width 324 height 27
click at [608, 346] on input "Choice" at bounding box center [477, 339] width 324 height 27
paste input "Half a chicken"
type input "Half a chicken"
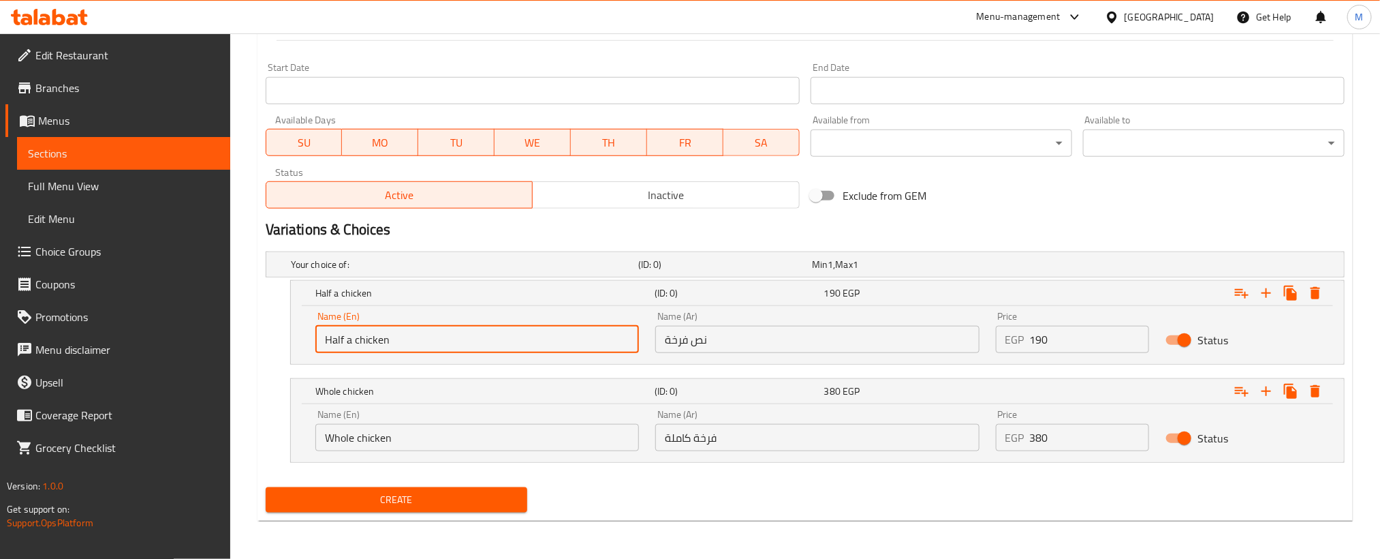
click at [965, 422] on div "Name (Ar) فرخة كاملة Name (Ar)" at bounding box center [817, 430] width 324 height 42
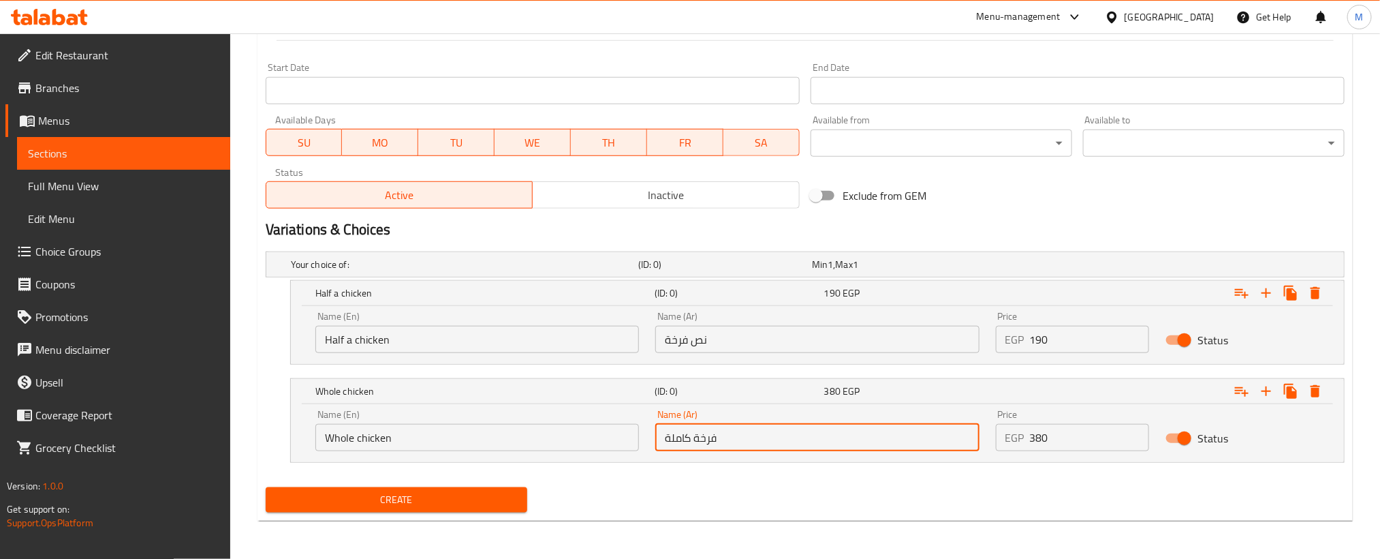
click at [936, 437] on input "فرخة كاملة" at bounding box center [817, 437] width 324 height 27
paste input "فرخة كاملة"
type input "فرخة كاملة"
click at [599, 446] on input "Whole chicken" at bounding box center [477, 437] width 324 height 27
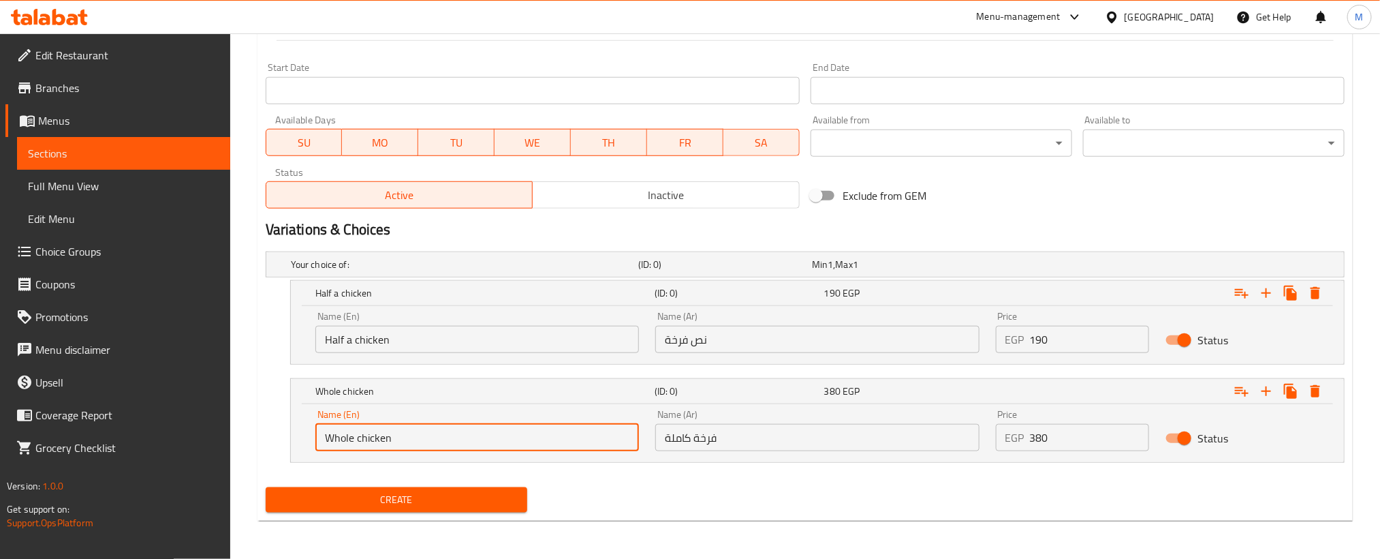
click at [599, 446] on input "Whole chicken" at bounding box center [477, 437] width 324 height 27
paste input "Whole chicken"
click at [599, 446] on input "Choice" at bounding box center [477, 437] width 324 height 27
type input "Whole chicken"
click at [1080, 346] on input "190" at bounding box center [1090, 339] width 120 height 27
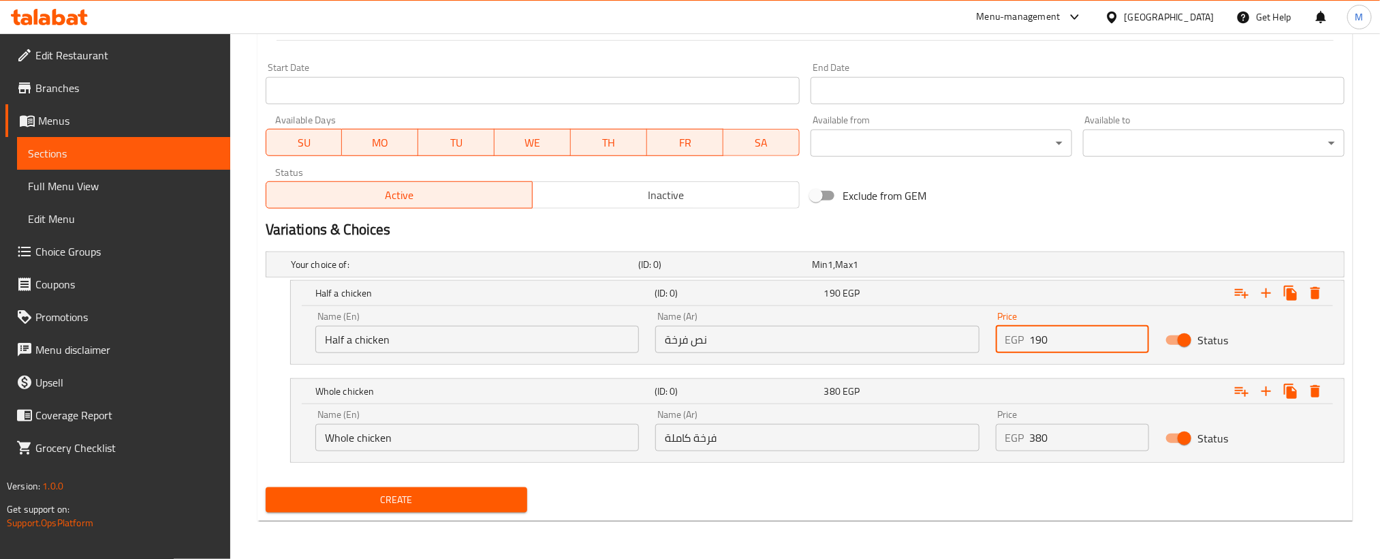
click at [1080, 346] on input "190" at bounding box center [1090, 339] width 120 height 27
click at [1080, 346] on input "0" at bounding box center [1090, 339] width 120 height 27
paste input "19"
type input "190"
click at [1069, 433] on input "380" at bounding box center [1090, 437] width 120 height 27
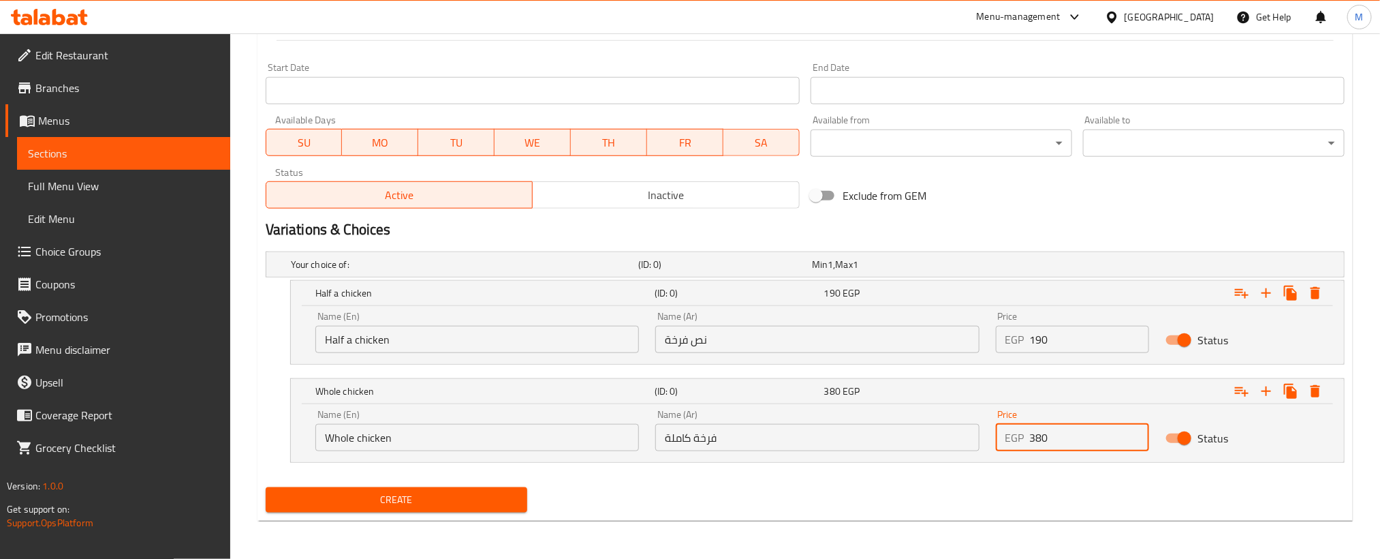
click at [1069, 433] on input "380" at bounding box center [1090, 437] width 120 height 27
paste input "38"
type input "380"
click at [914, 516] on div "Create" at bounding box center [805, 500] width 1090 height 36
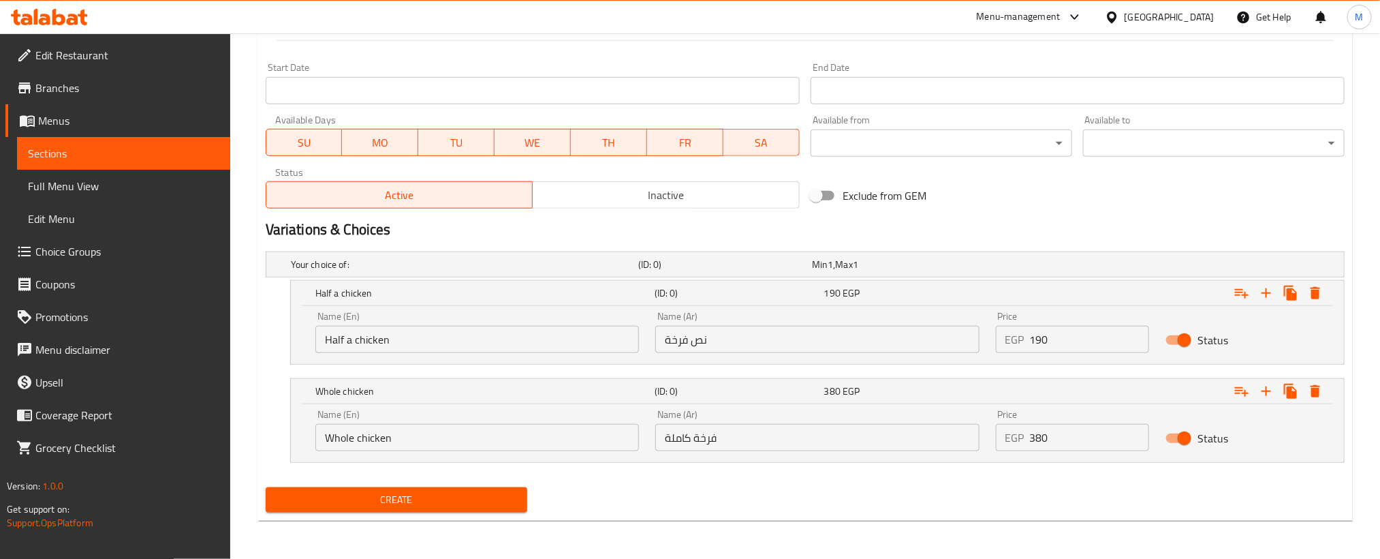
click at [495, 491] on button "Create" at bounding box center [397, 499] width 262 height 25
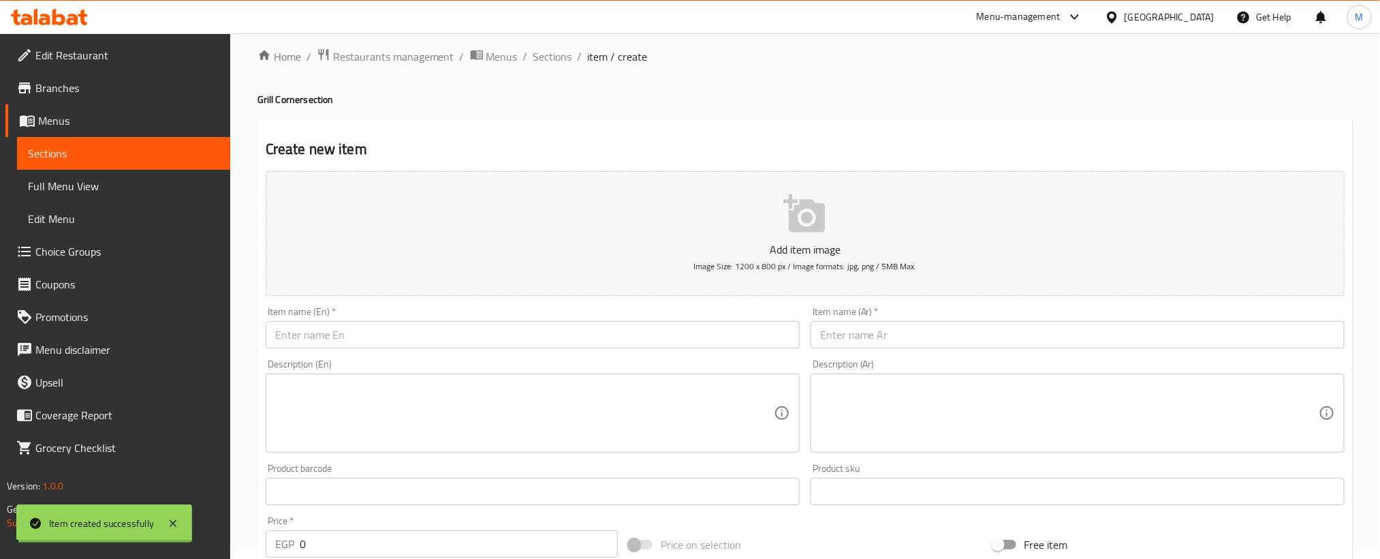
scroll to position [0, 0]
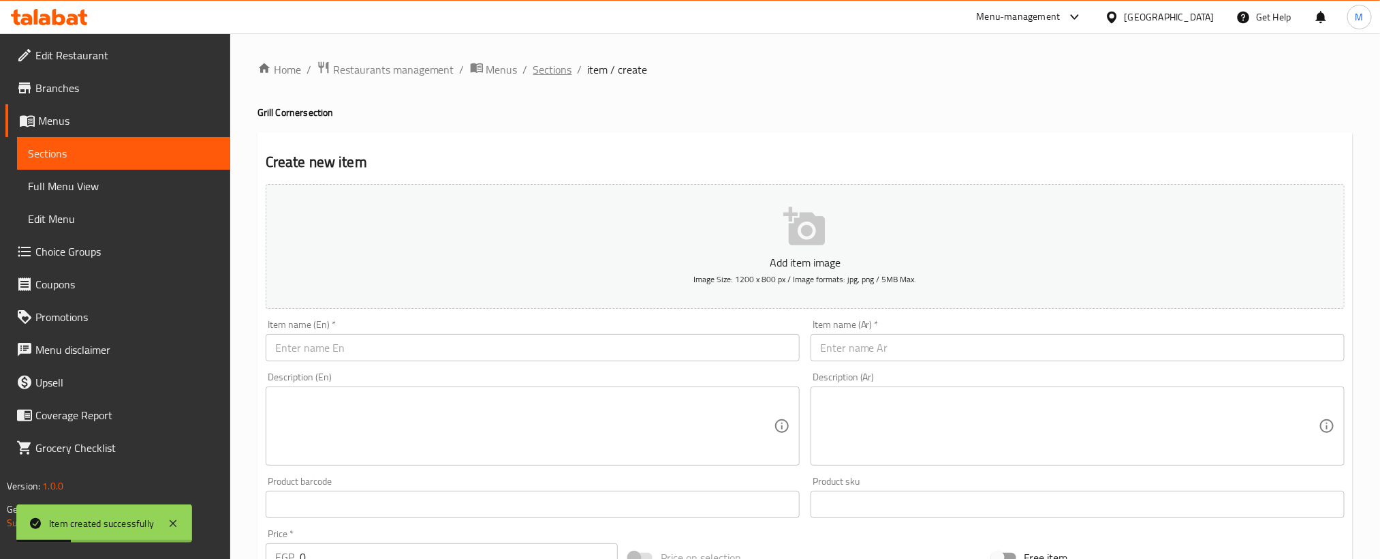
click at [550, 66] on span "Sections" at bounding box center [552, 69] width 39 height 16
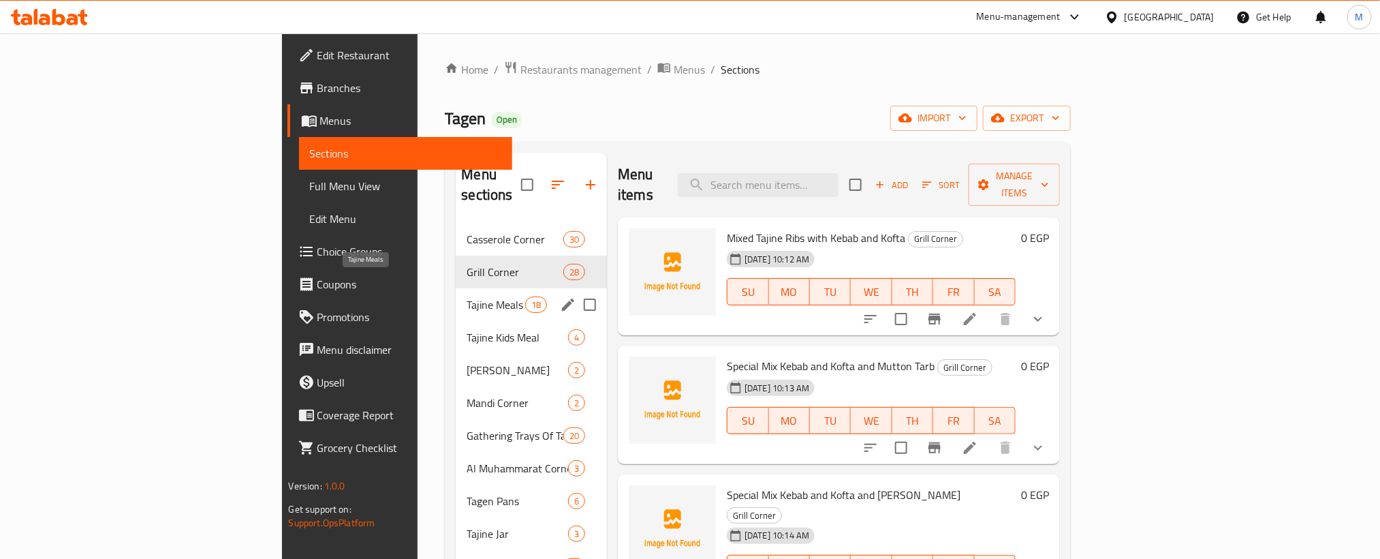
click at [467, 296] on span "Tajine Meals" at bounding box center [496, 304] width 58 height 16
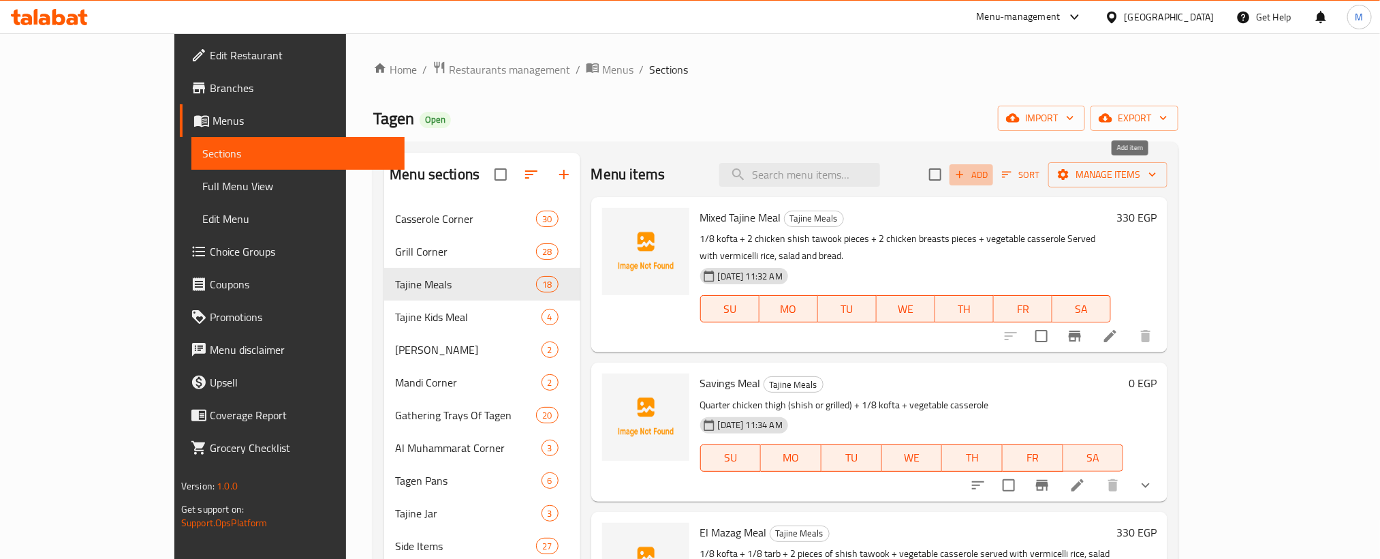
click at [990, 172] on span "Add" at bounding box center [971, 175] width 37 height 16
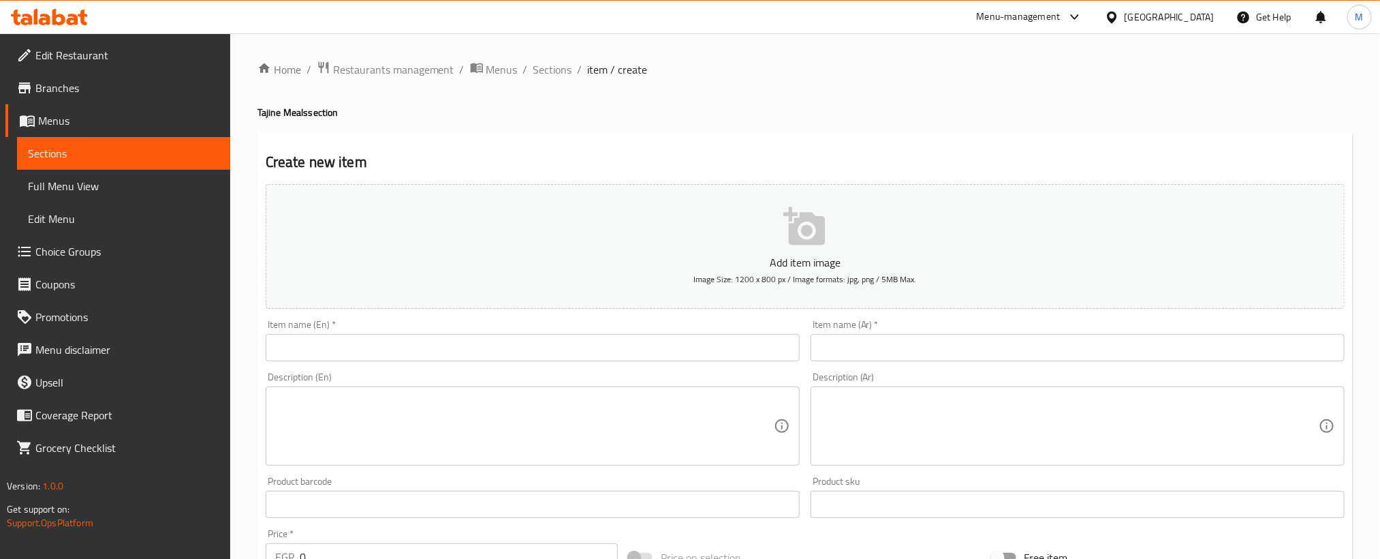
click at [1112, 352] on input "text" at bounding box center [1078, 347] width 534 height 27
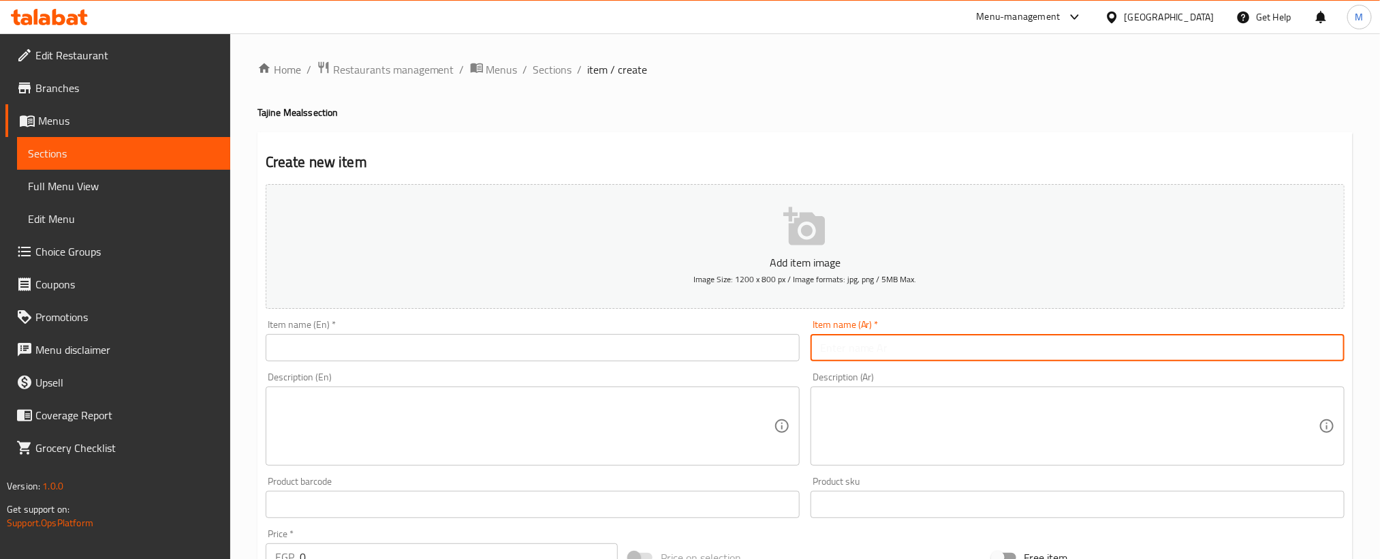
paste input "وجبة الملكة"
type input "وجبة الملكة"
click at [642, 345] on input "text" at bounding box center [533, 347] width 534 height 27
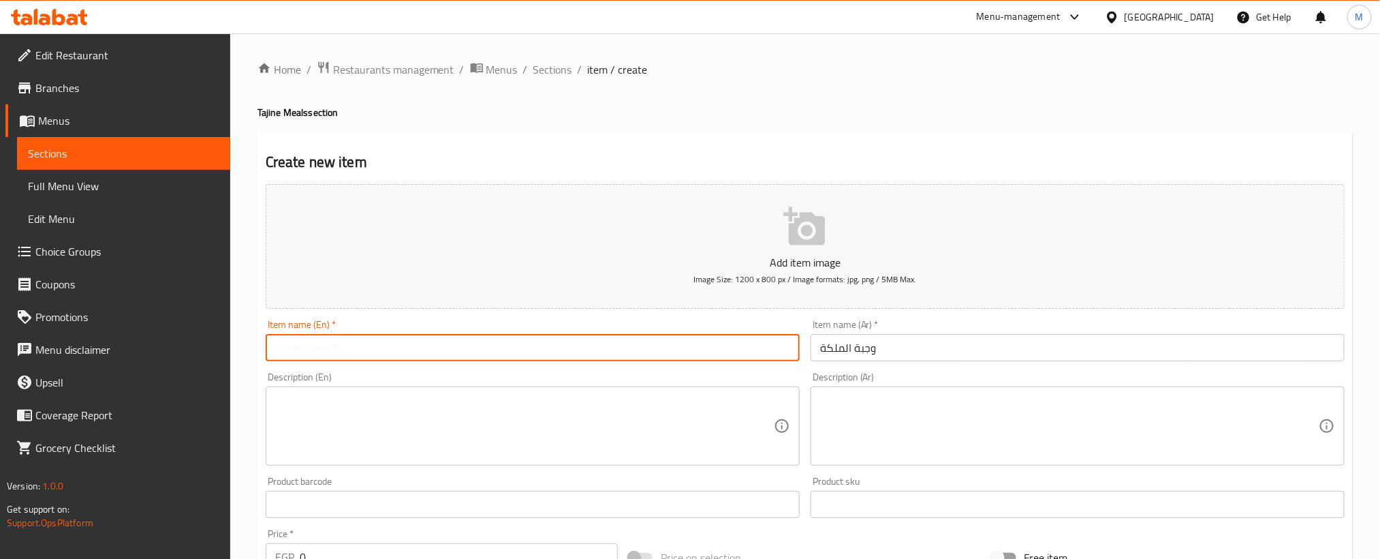
paste input "Queen's meal"
type input "Queen's meal"
click at [786, 114] on h4 "Tajine Meals section" at bounding box center [806, 113] width 1096 height 14
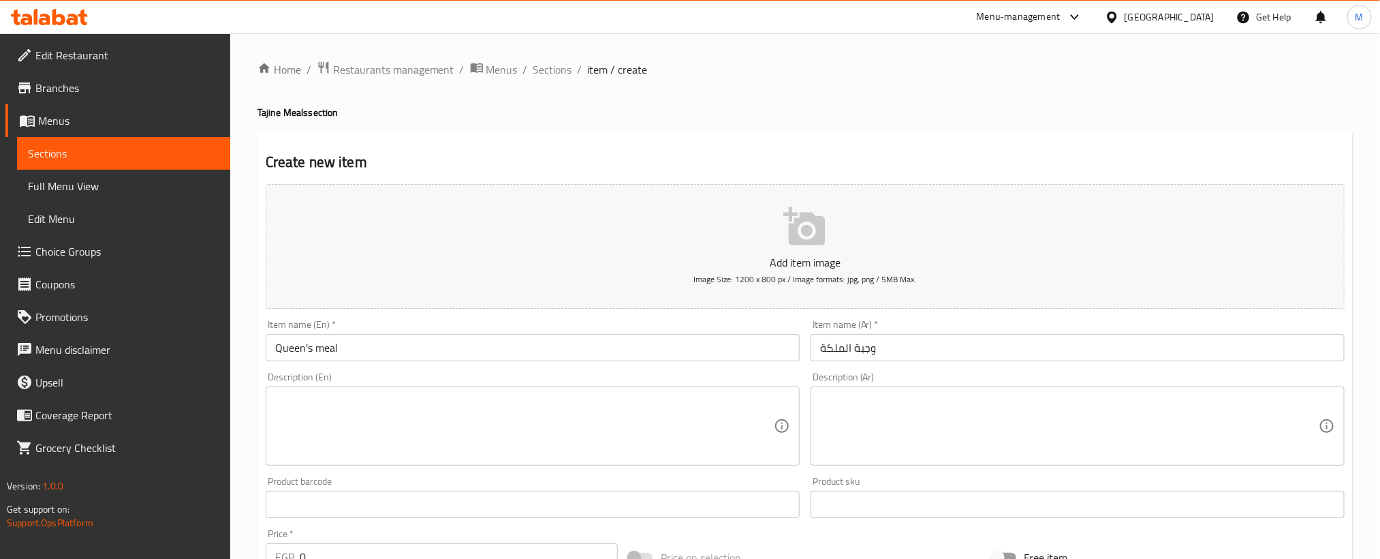
click at [1008, 437] on textarea at bounding box center [1069, 426] width 499 height 65
paste textarea "ربع بانيه او صدور مشوية + مكرونة اسباجيتي+ بوم فريت"
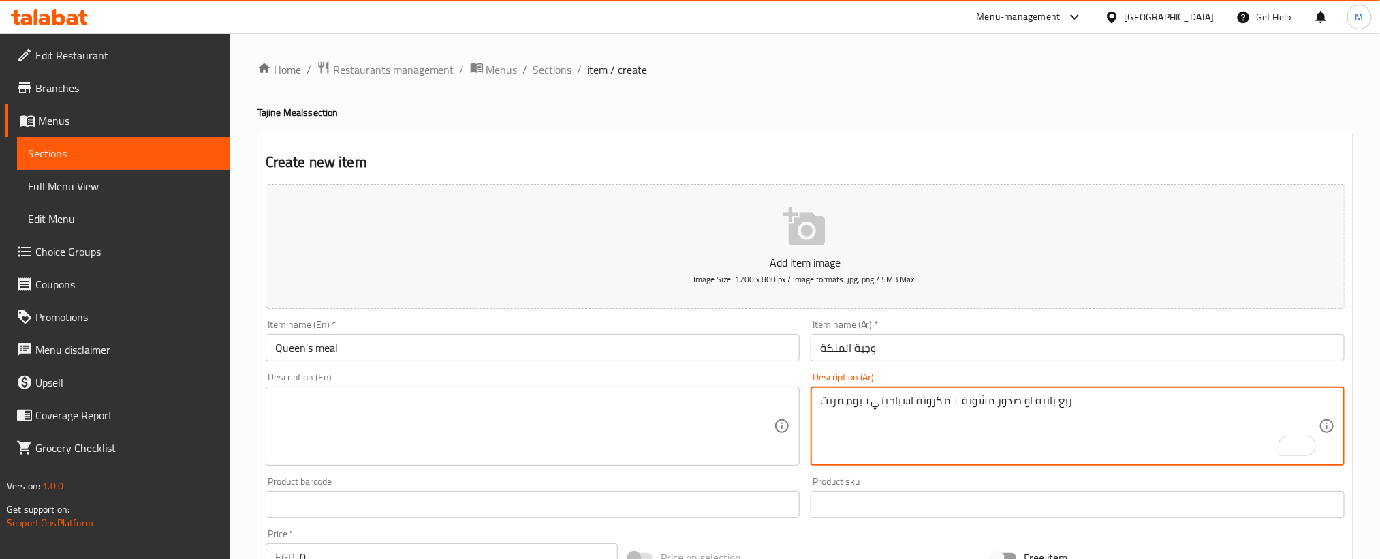
type textarea "ربع بانيه او صدور مشوية + مكرونة اسباجيتي+ بوم فريت"
click at [632, 428] on textarea at bounding box center [524, 426] width 499 height 65
paste textarea "Quarter chicken breast or grilled chicken breast + spaghetti + pommes frites"
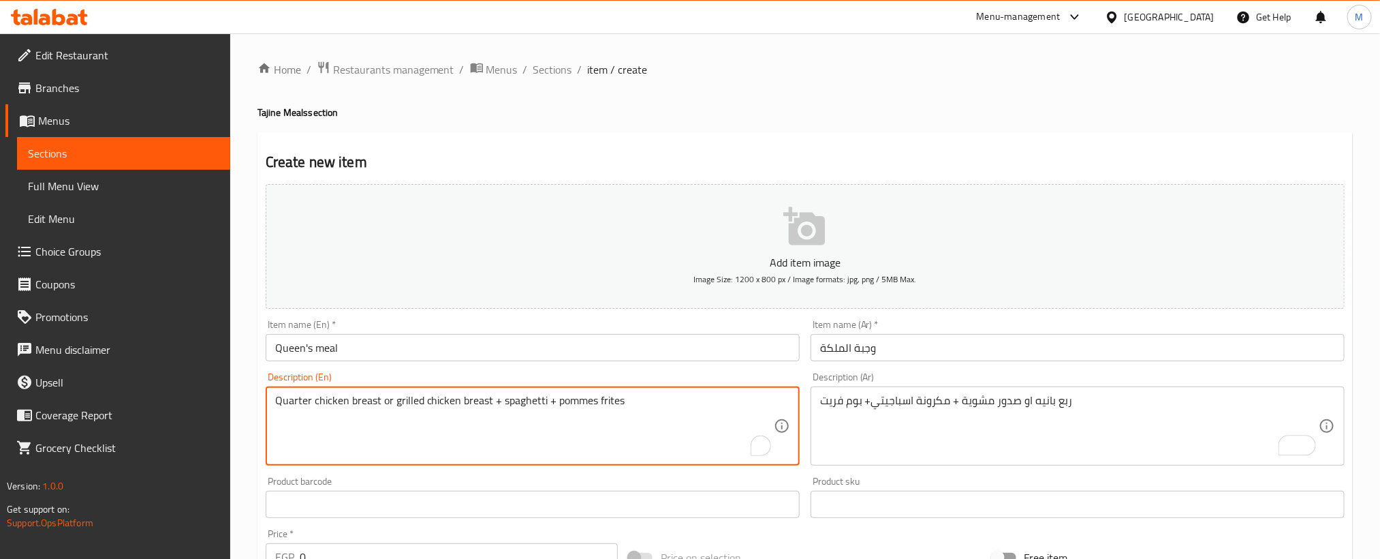
type textarea "Quarter chicken breast or grilled chicken breast + spaghetti + pommes frites"
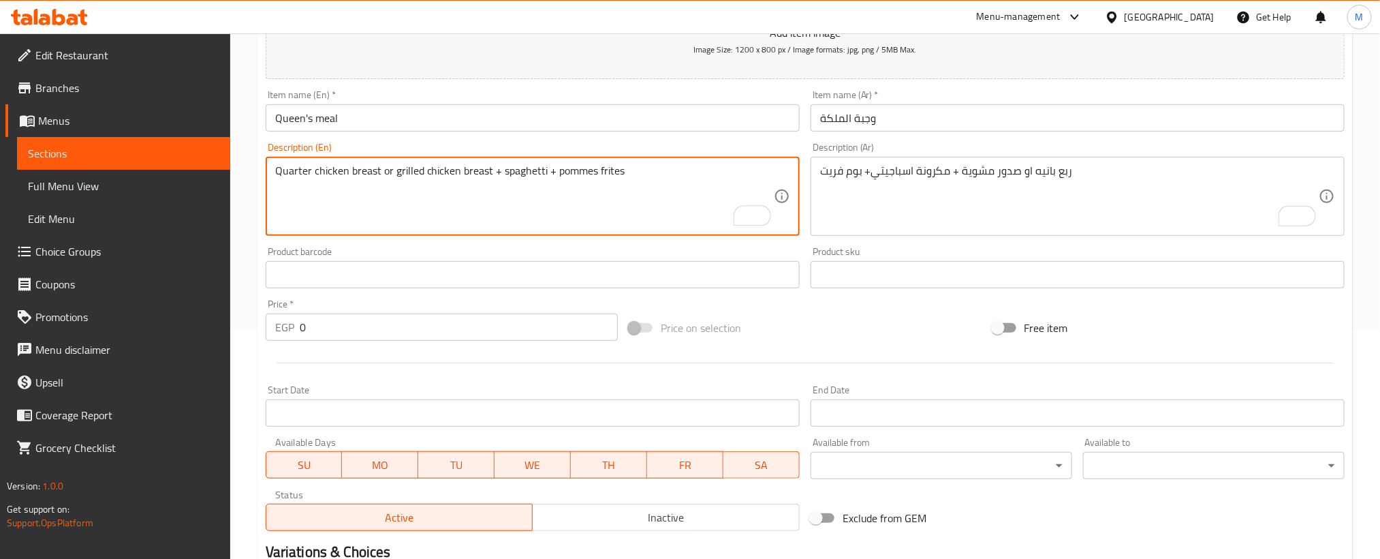
scroll to position [307, 0]
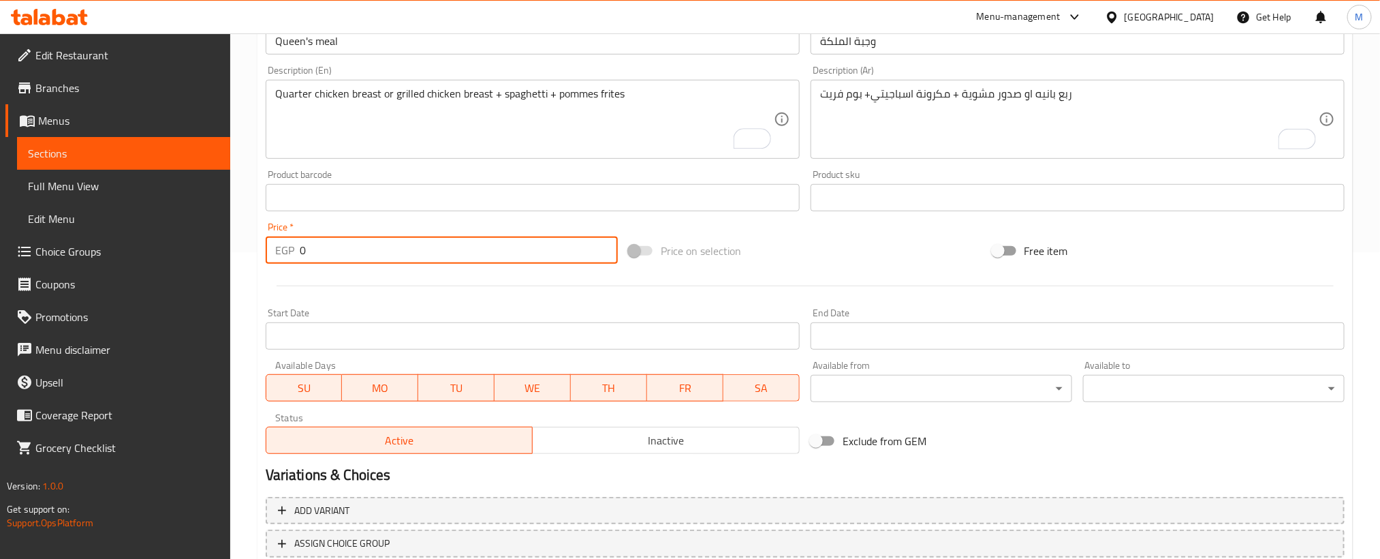
click at [538, 256] on input "0" at bounding box center [459, 249] width 318 height 27
paste input "23"
type input "230"
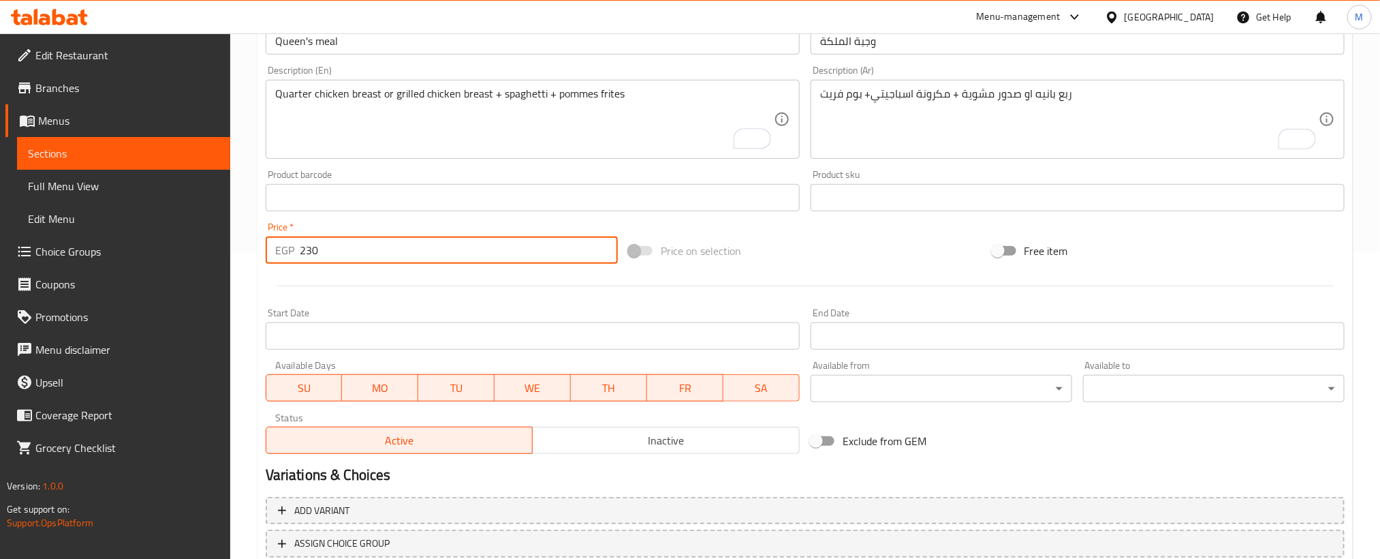
click at [515, 311] on div "Start Date Start Date" at bounding box center [533, 329] width 534 height 42
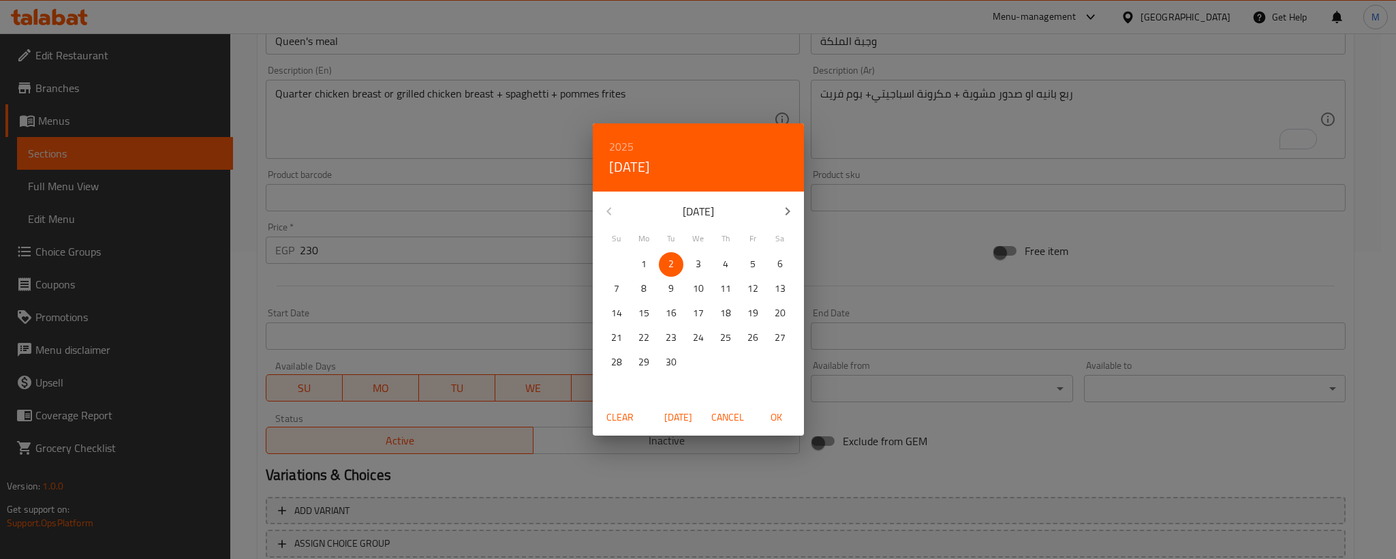
click at [506, 309] on div "2025 Tue, Sep [DATE] Mo Tu We Th Fr Sa 31 1 2 3 4 5 6 7 8 9 10 11 12 13 14 15 1…" at bounding box center [698, 279] width 1396 height 559
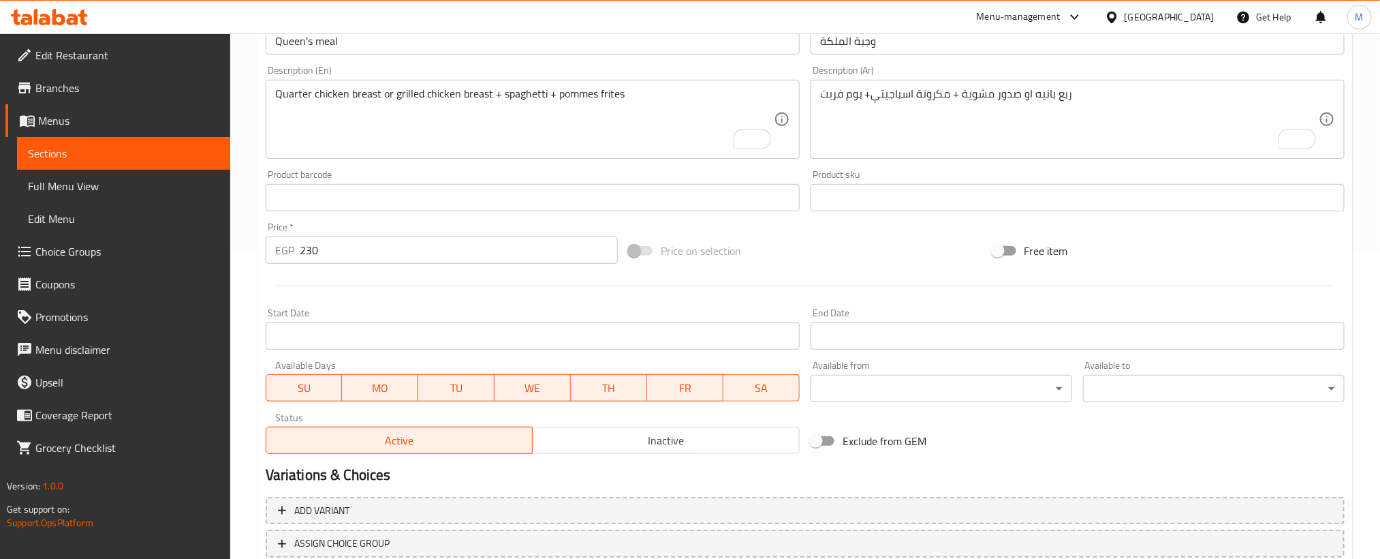
click at [499, 287] on div at bounding box center [805, 285] width 1090 height 33
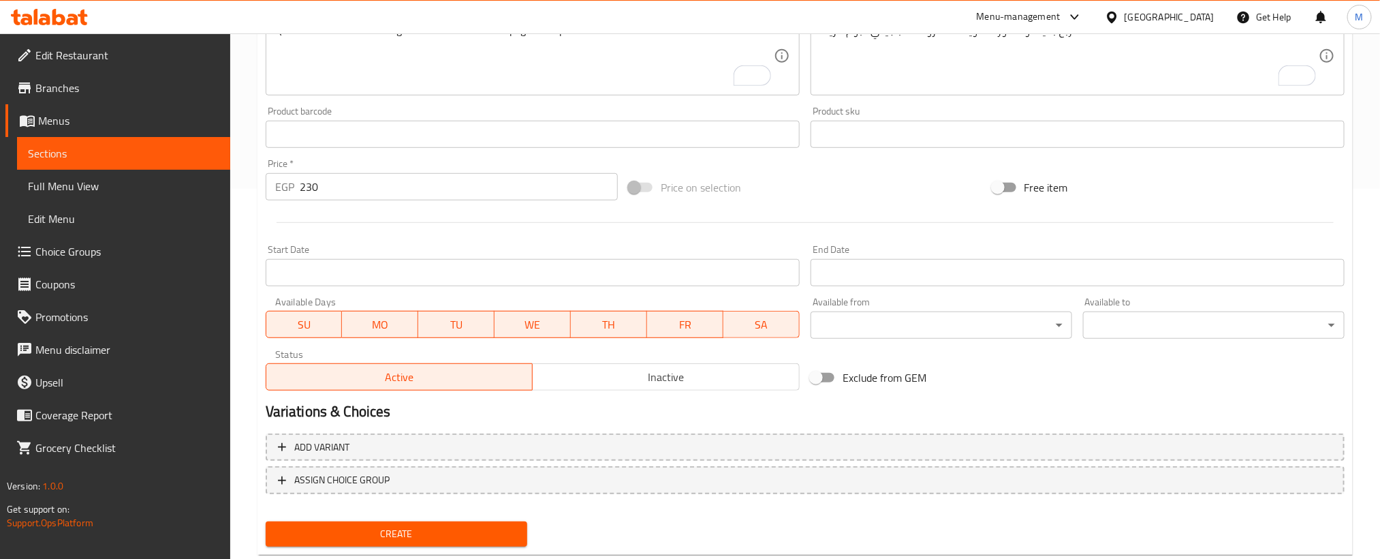
scroll to position [403, 0]
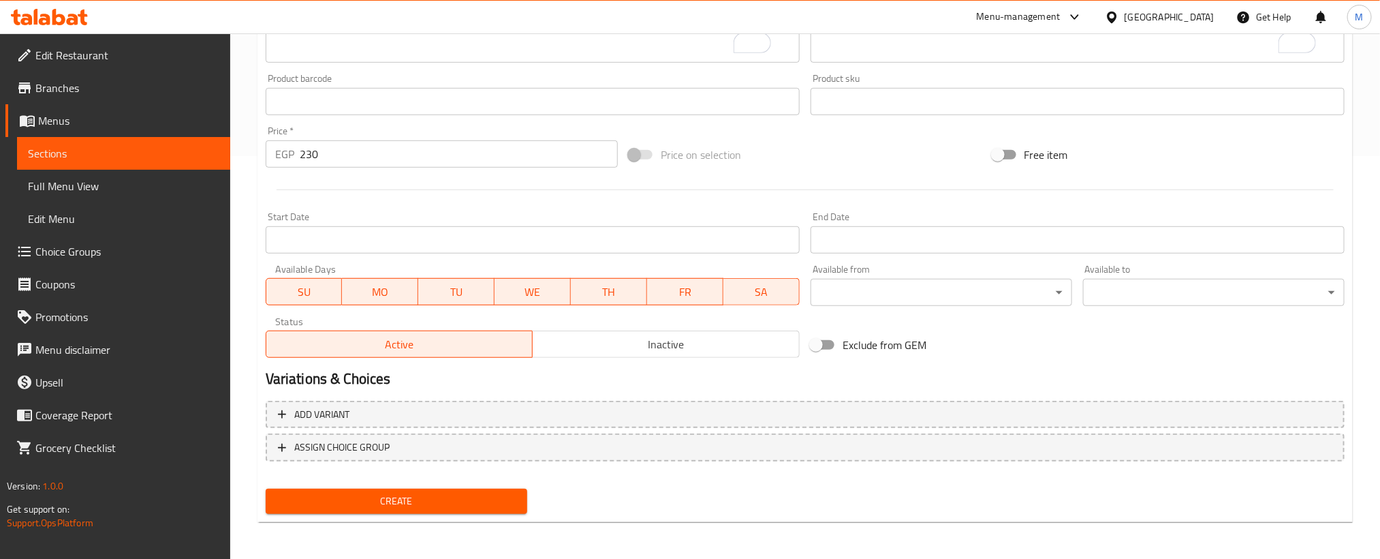
click at [429, 491] on button "Create" at bounding box center [397, 500] width 262 height 25
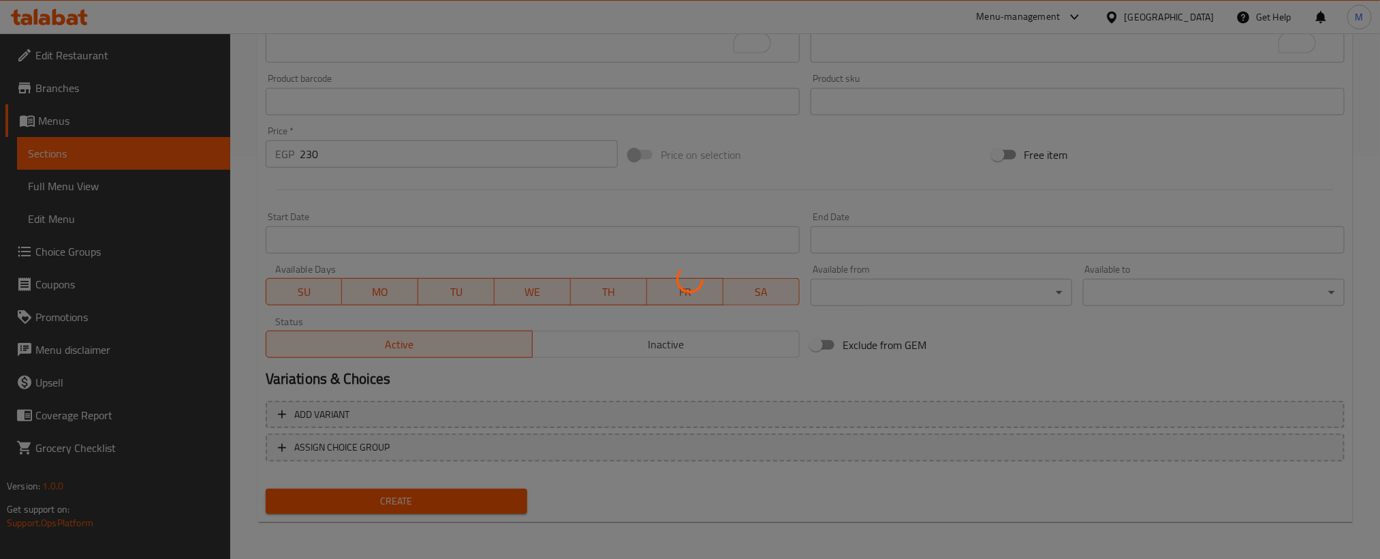
type input "0"
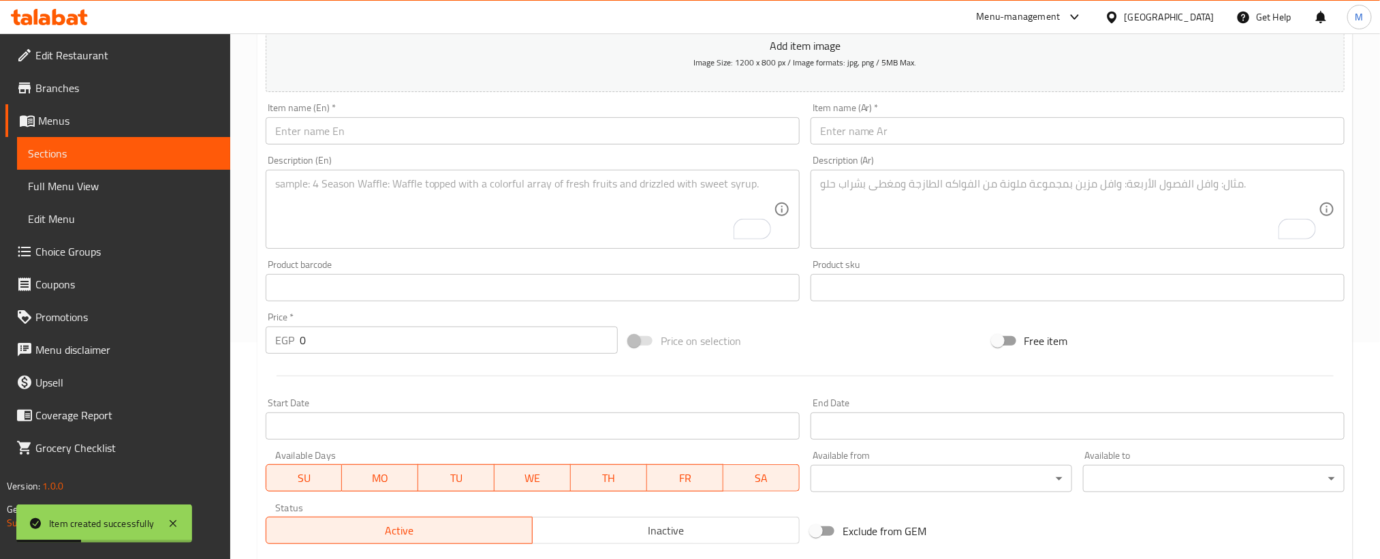
scroll to position [198, 0]
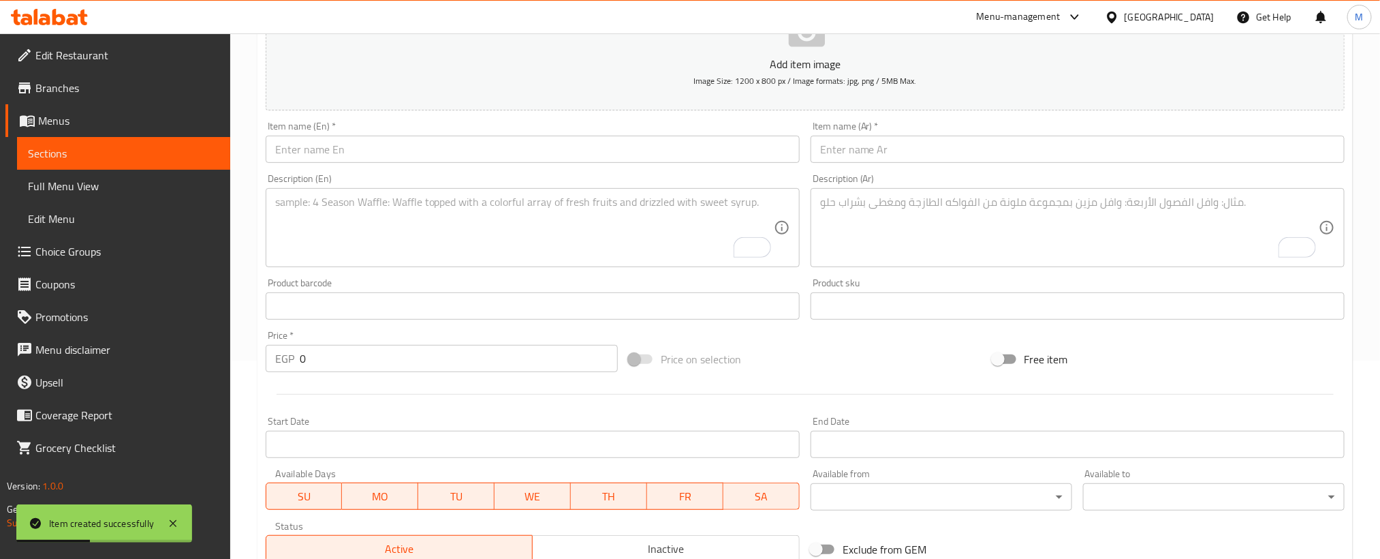
click at [1012, 137] on input "text" at bounding box center [1078, 149] width 534 height 27
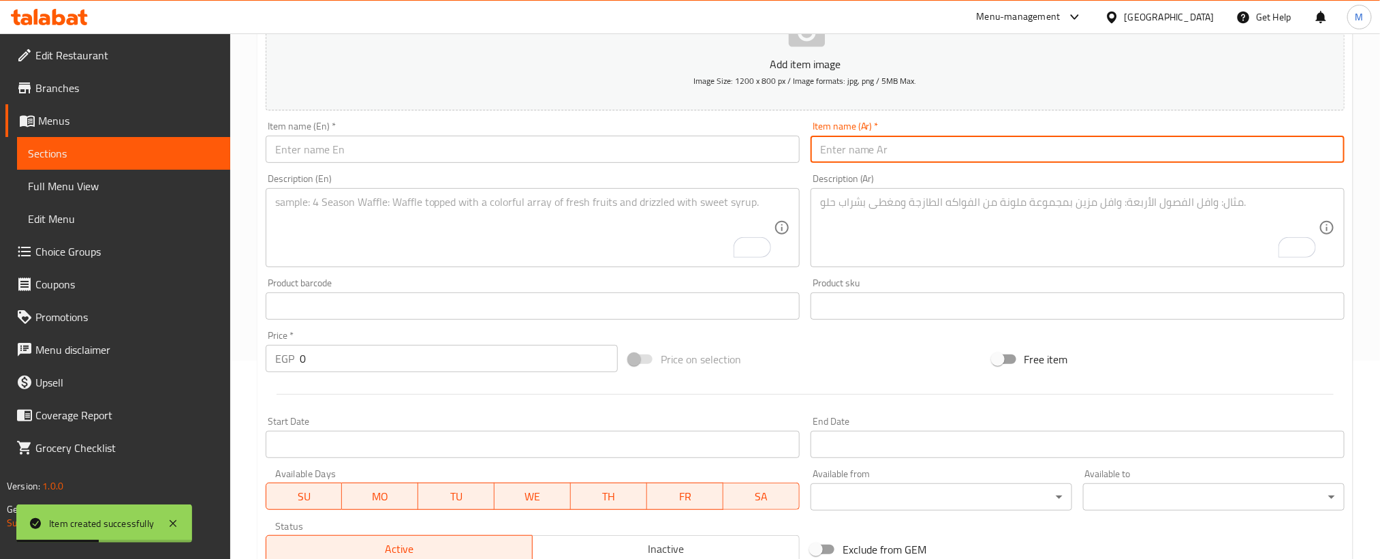
paste input "وجبة السلطان"
type input "وجبة السلطان"
click at [602, 152] on input "text" at bounding box center [533, 149] width 534 height 27
paste input "Sultan's meal"
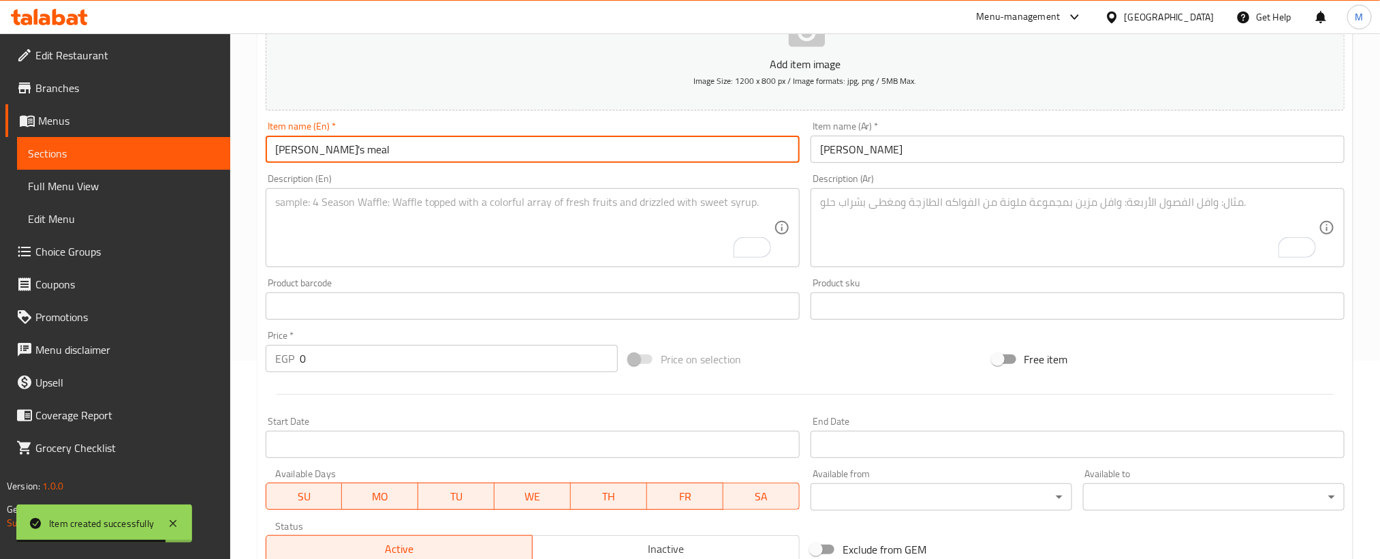
type input "Sultan's meal"
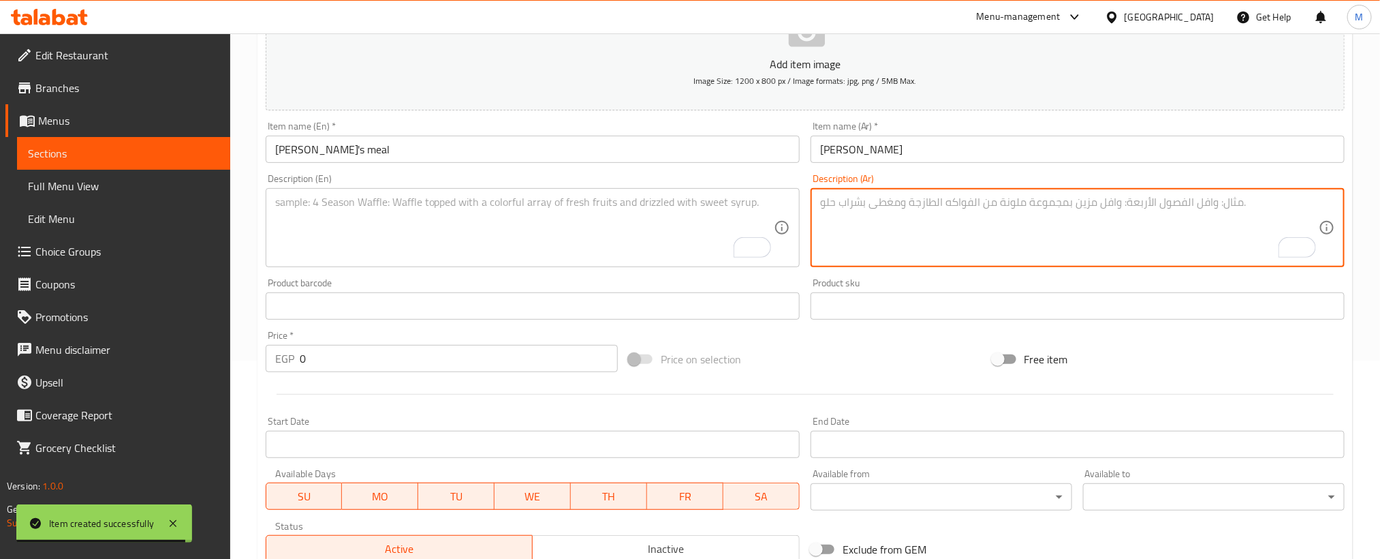
click at [1051, 234] on textarea "To enrich screen reader interactions, please activate Accessibility in Grammarl…" at bounding box center [1069, 228] width 499 height 65
paste textarea "حمام محشي + طبق محشي مشكل + طاجن ملوخية"
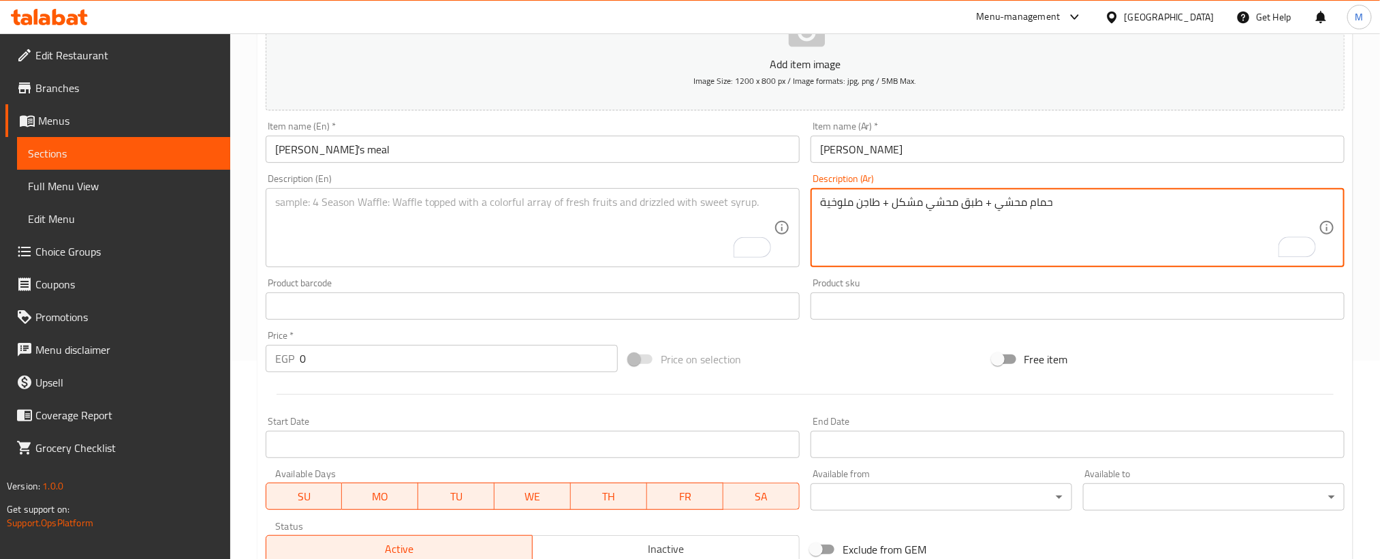
type textarea "حمام محشي + طبق محشي مشكل + طاجن ملوخية"
click at [644, 211] on textarea "To enrich screen reader interactions, please activate Accessibility in Grammarl…" at bounding box center [524, 228] width 499 height 65
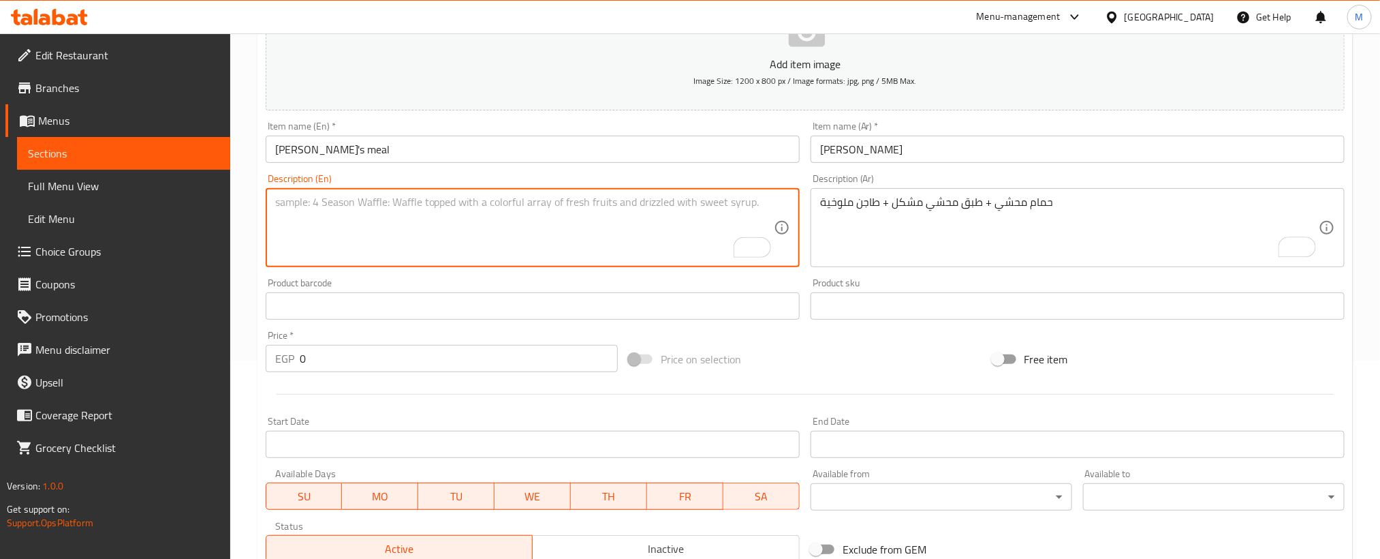
paste textarea "Stuffed pigeon + mixed stuffed dish + molokhia casserole"
type textarea "Stuffed pigeon + mixed stuffed dish + molokhia casserole"
click at [508, 364] on input "0" at bounding box center [459, 358] width 318 height 27
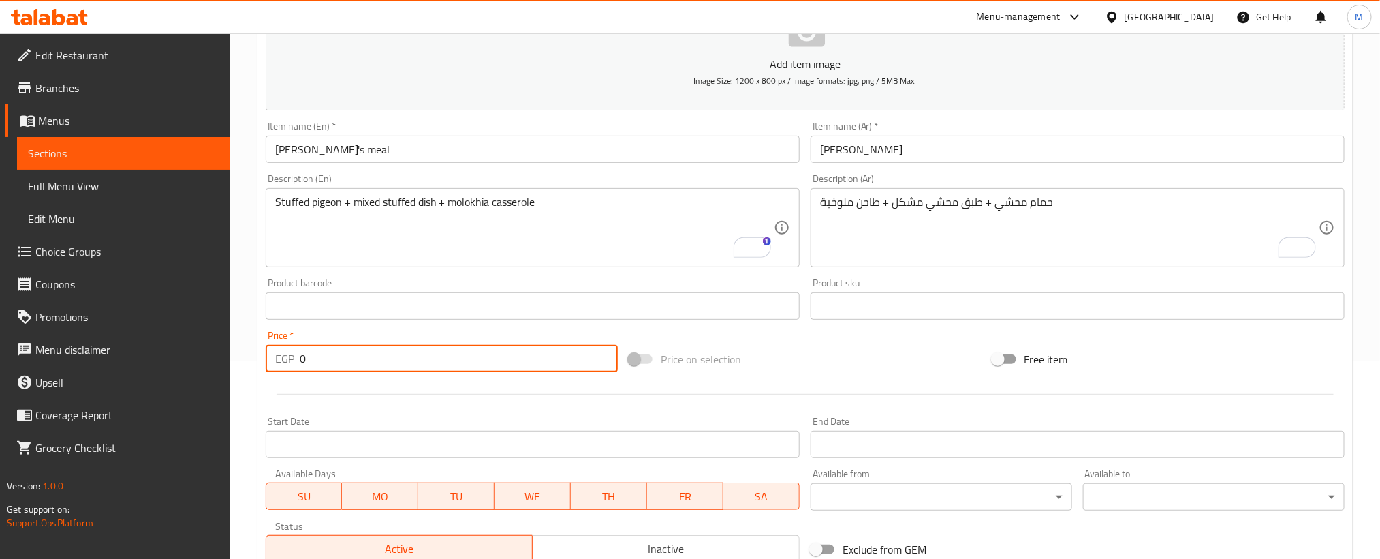
click at [508, 364] on input "0" at bounding box center [459, 358] width 318 height 27
paste input "30"
type input "300"
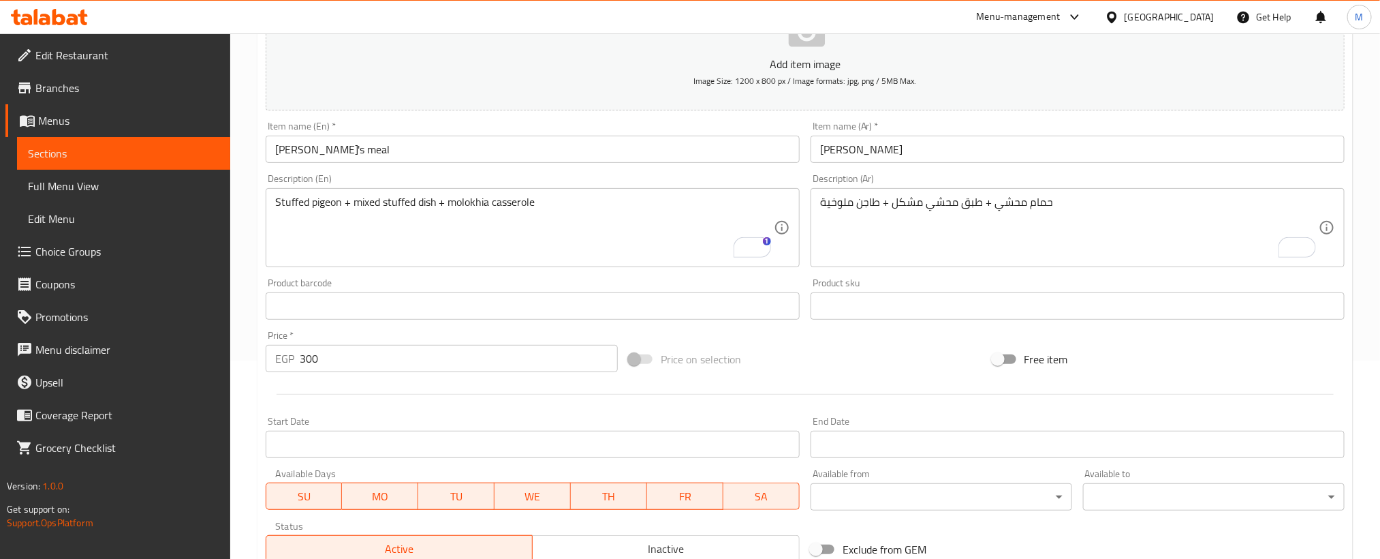
click at [491, 397] on div at bounding box center [805, 393] width 1090 height 33
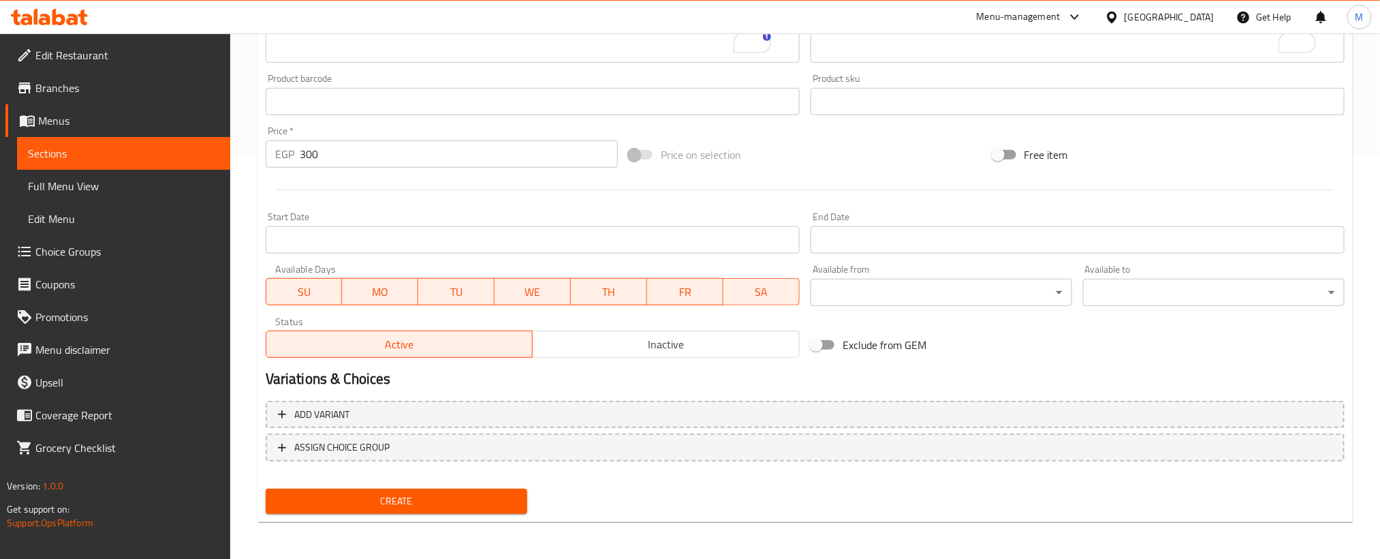
click at [476, 501] on span "Create" at bounding box center [397, 501] width 240 height 17
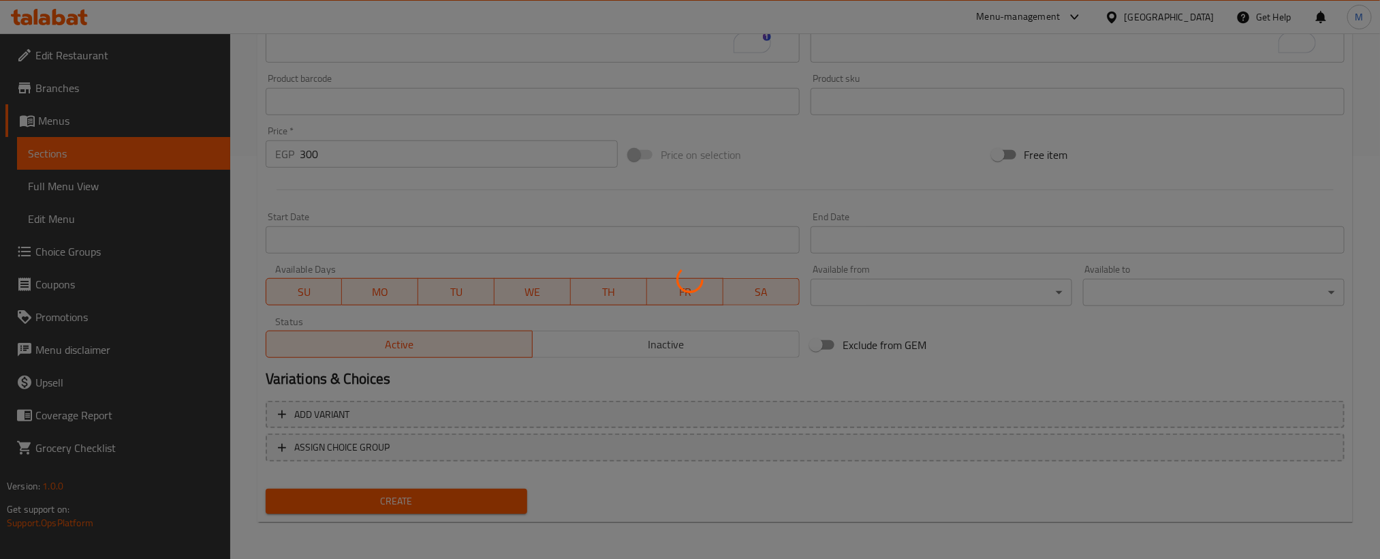
type input "0"
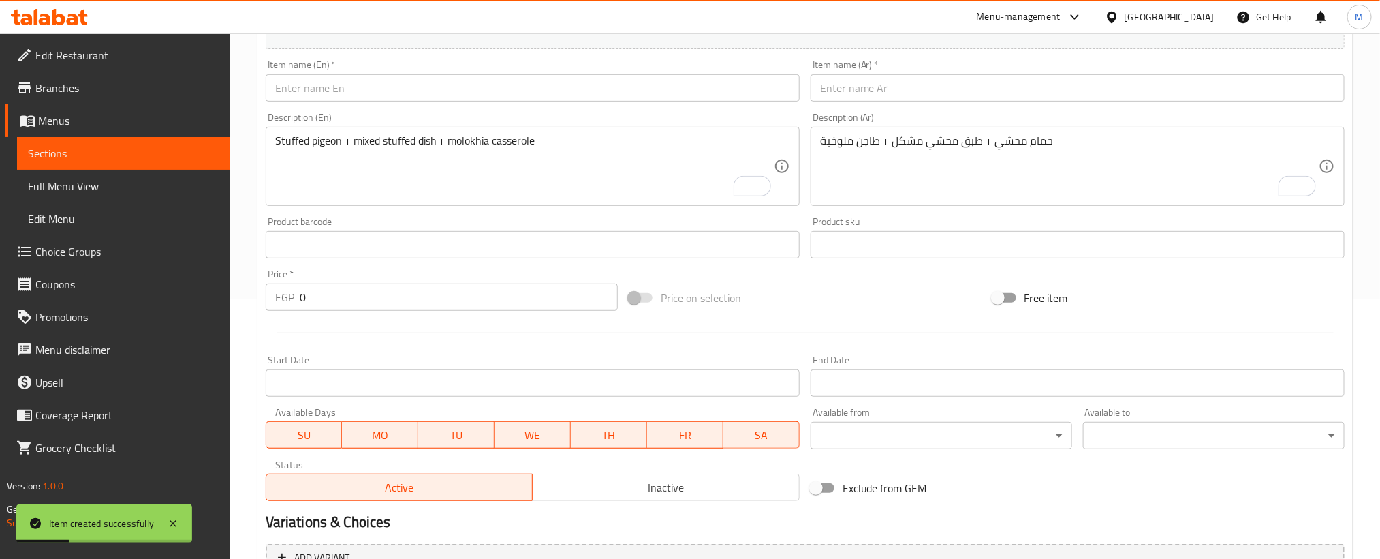
scroll to position [96, 0]
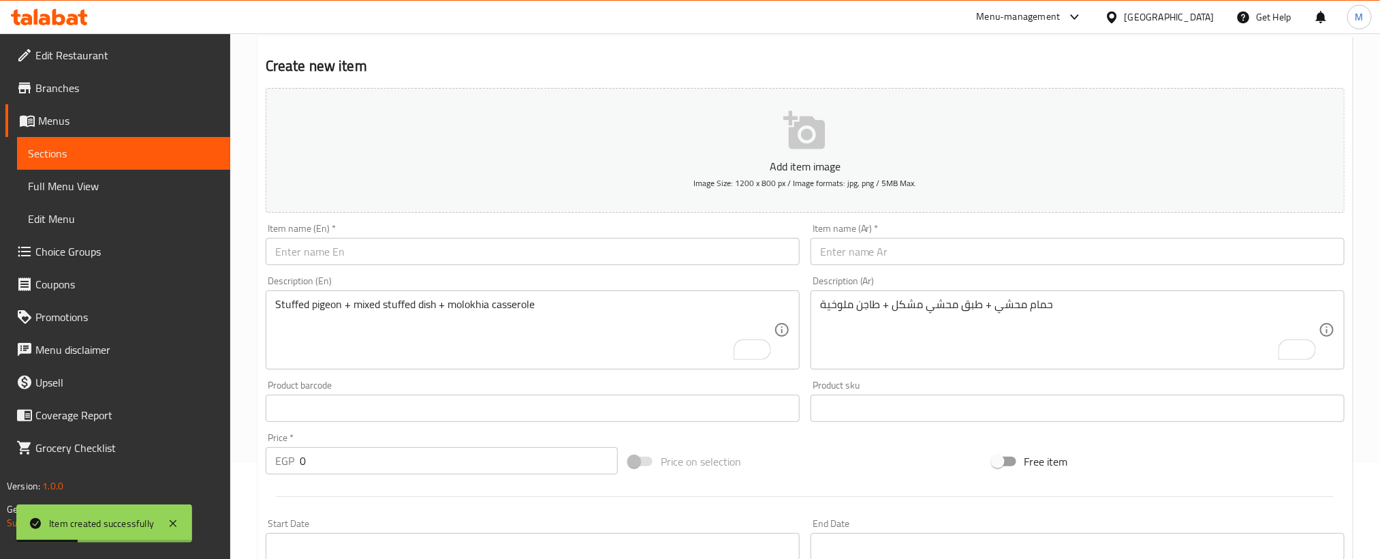
click at [987, 279] on div "Description (Ar) حمام محشي + طبق محشي مشكل + طاجن ملوخية Description (Ar)" at bounding box center [1078, 322] width 534 height 93
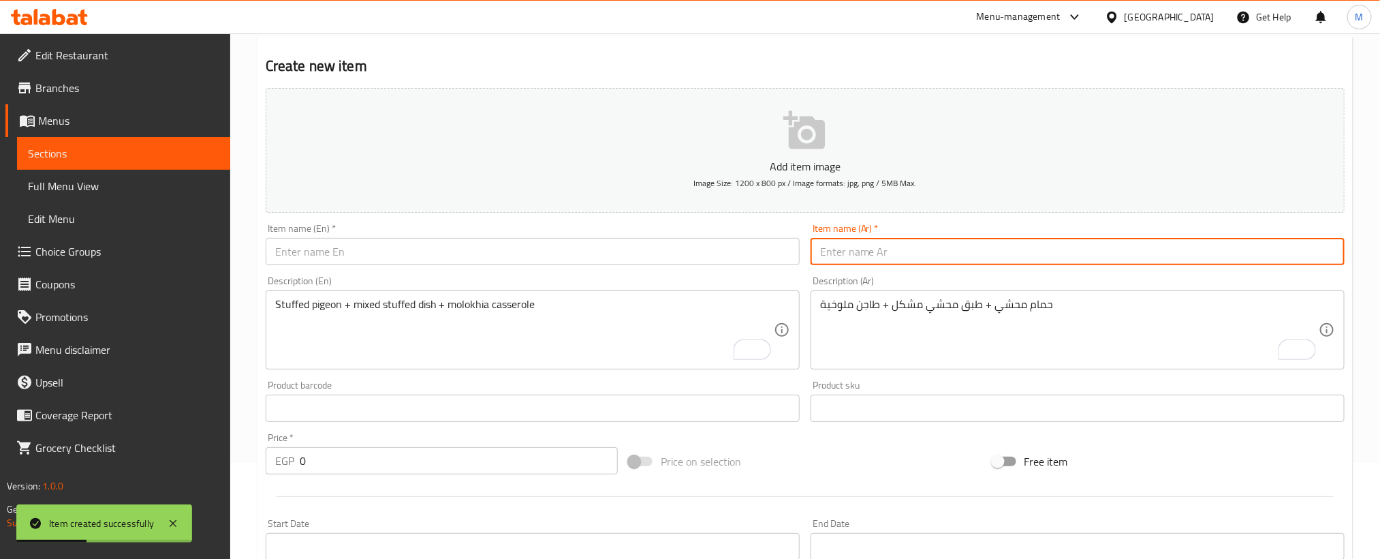
click at [992, 256] on input "text" at bounding box center [1078, 251] width 534 height 27
paste input "وجبة السكالانس"
type input "وجبة السكالانس"
click at [572, 258] on input "text" at bounding box center [533, 251] width 534 height 27
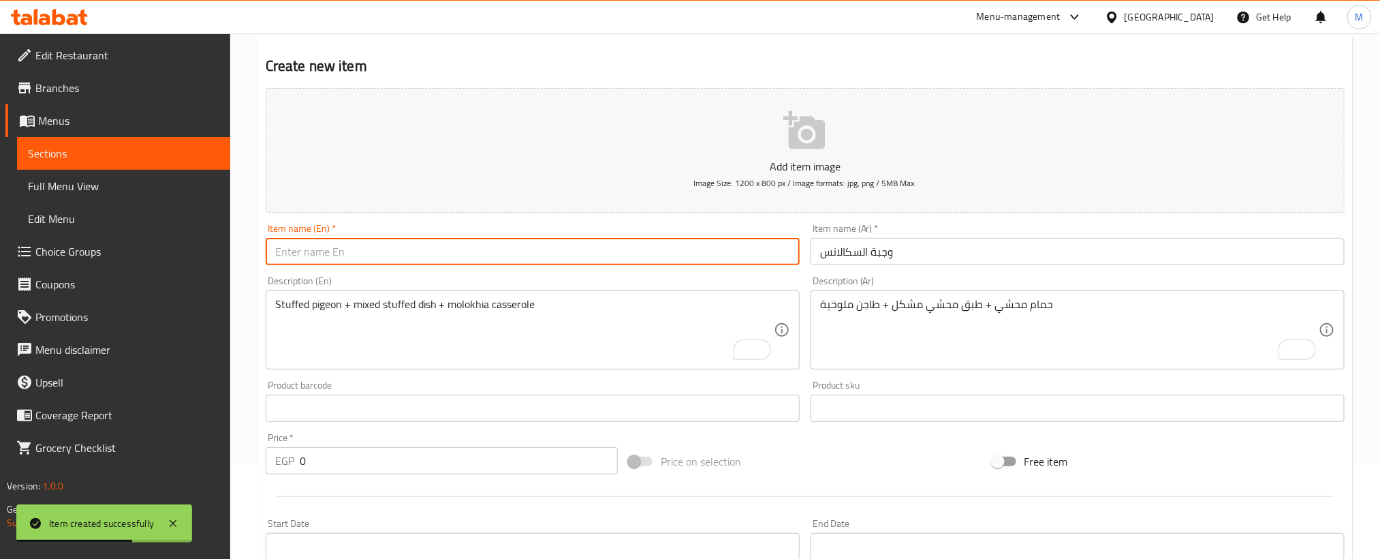
paste input "Scalance meal"
click at [572, 258] on input "Scalance meal" at bounding box center [533, 251] width 534 height 27
type input "Scalance Meal"
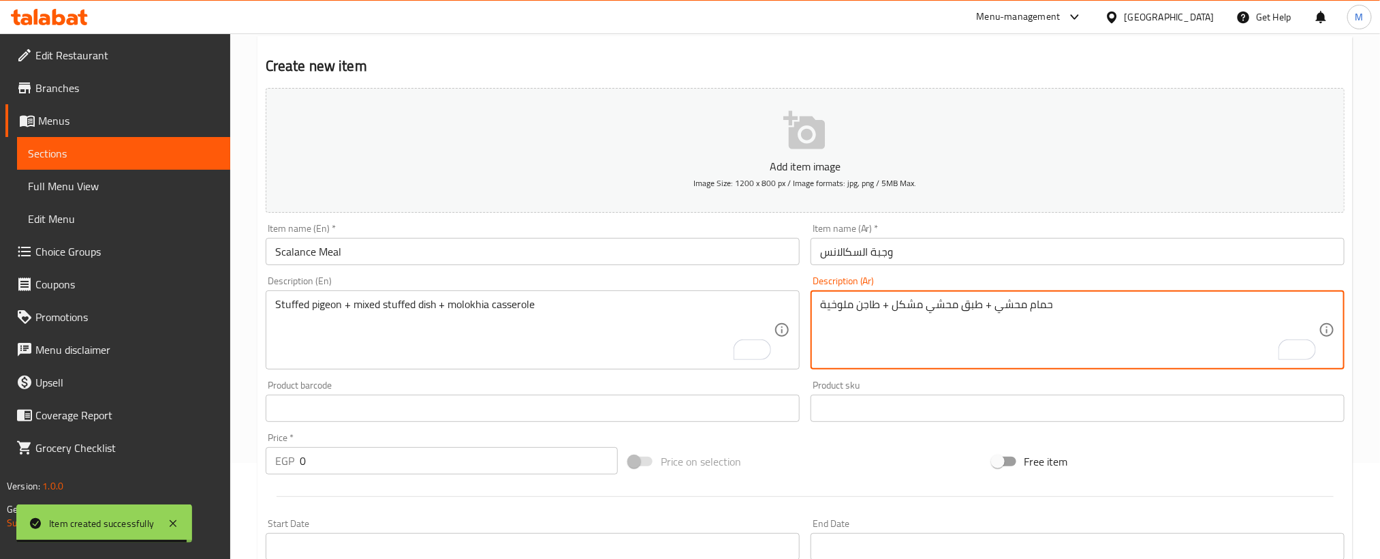
click at [1042, 326] on textarea "حمام محشي + طبق محشي مشكل + طاجن ملوخية" at bounding box center [1069, 330] width 499 height 65
paste textarea "ربع بانيه+ مكرونة بشاميل"
type textarea "ربع بانيه+ مكرونة بشاميل"
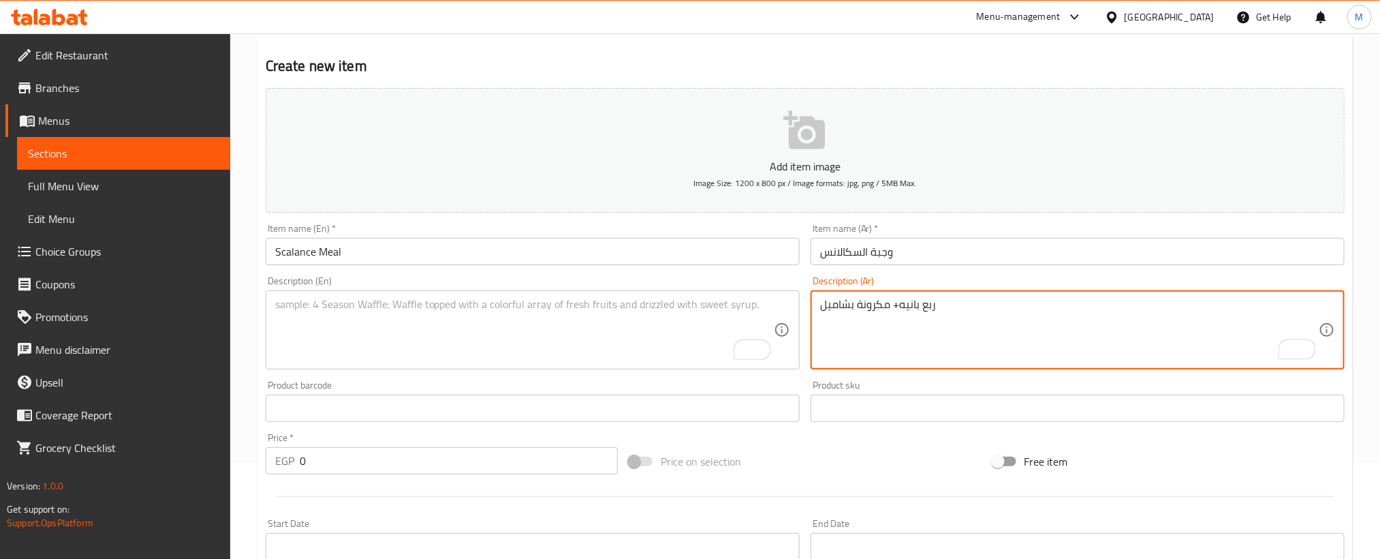
click at [528, 337] on textarea "To enrich screen reader interactions, please activate Accessibility in Grammarl…" at bounding box center [524, 330] width 499 height 65
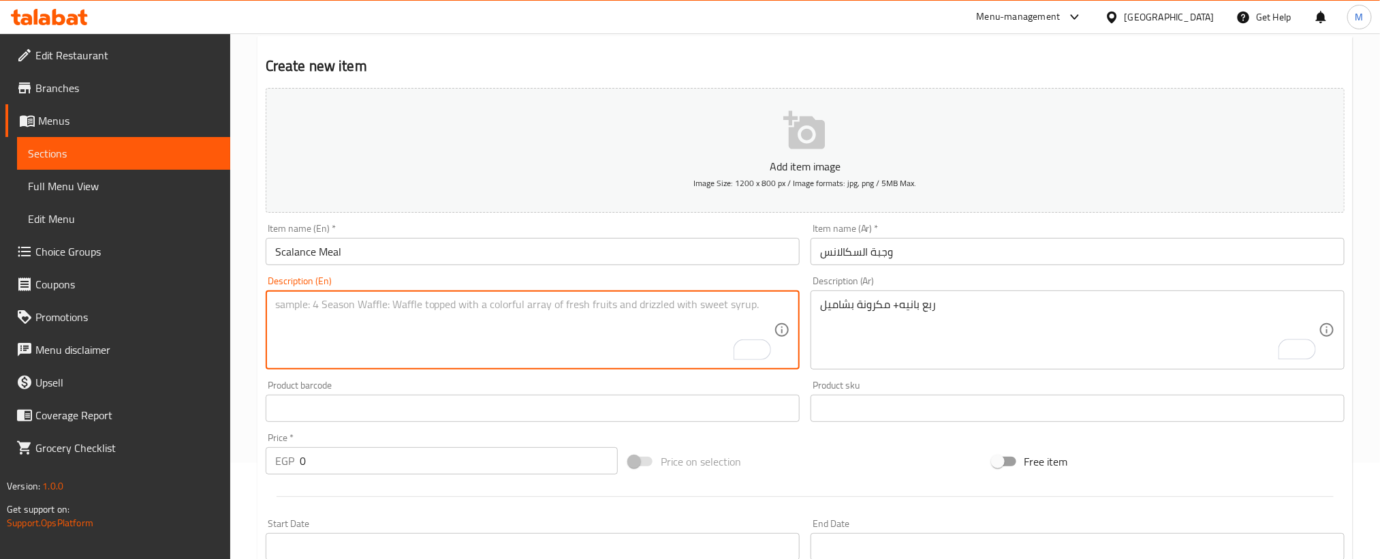
paste textarea "Quarter chicken + macaroni with béchamel"
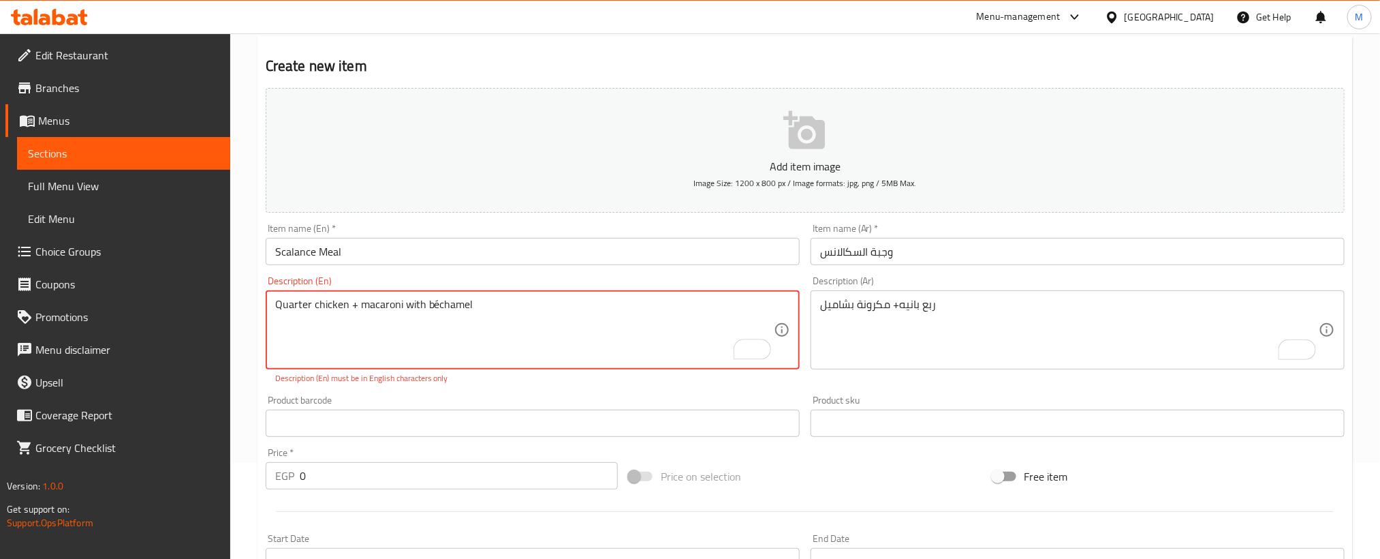
type textarea "Quarter chicken + macaroni with béchamel"
click at [438, 474] on input "0" at bounding box center [459, 475] width 318 height 27
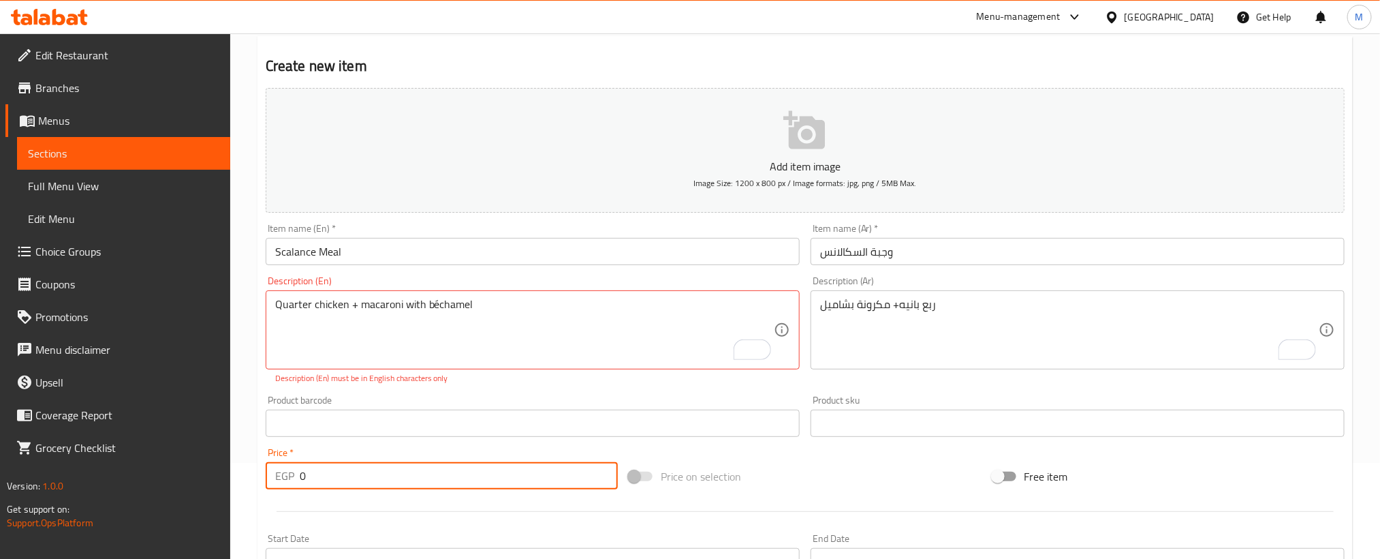
click at [438, 474] on input "0" at bounding box center [459, 475] width 318 height 27
paste input "22"
type input "220"
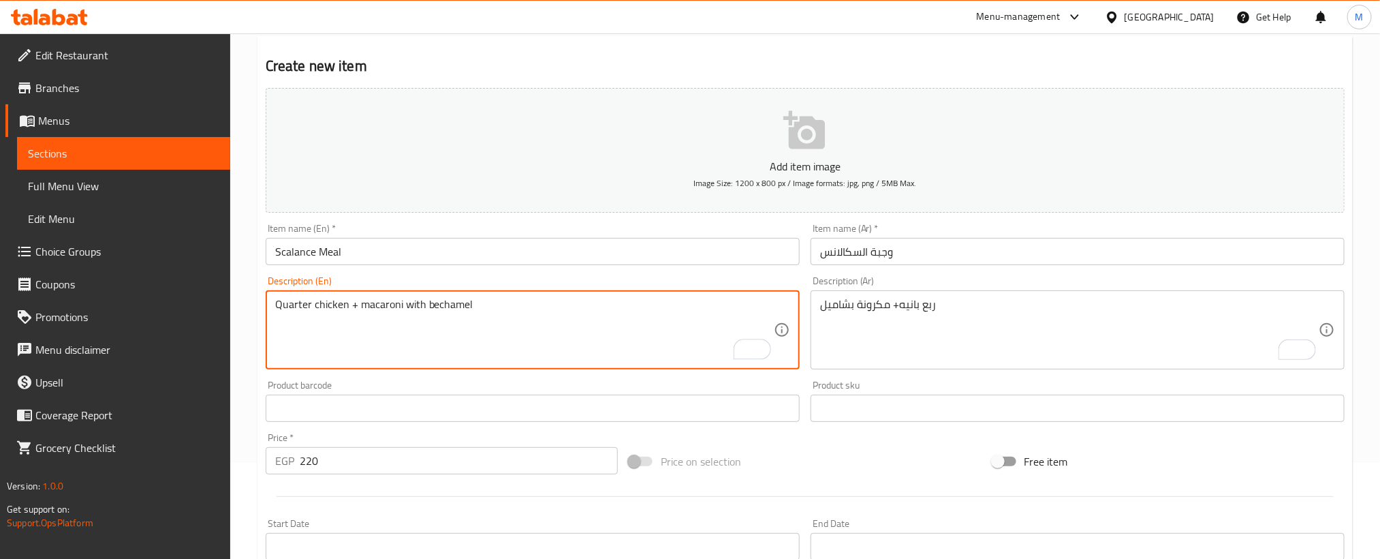
type textarea "Quarter chicken + macaroni with bechamel"
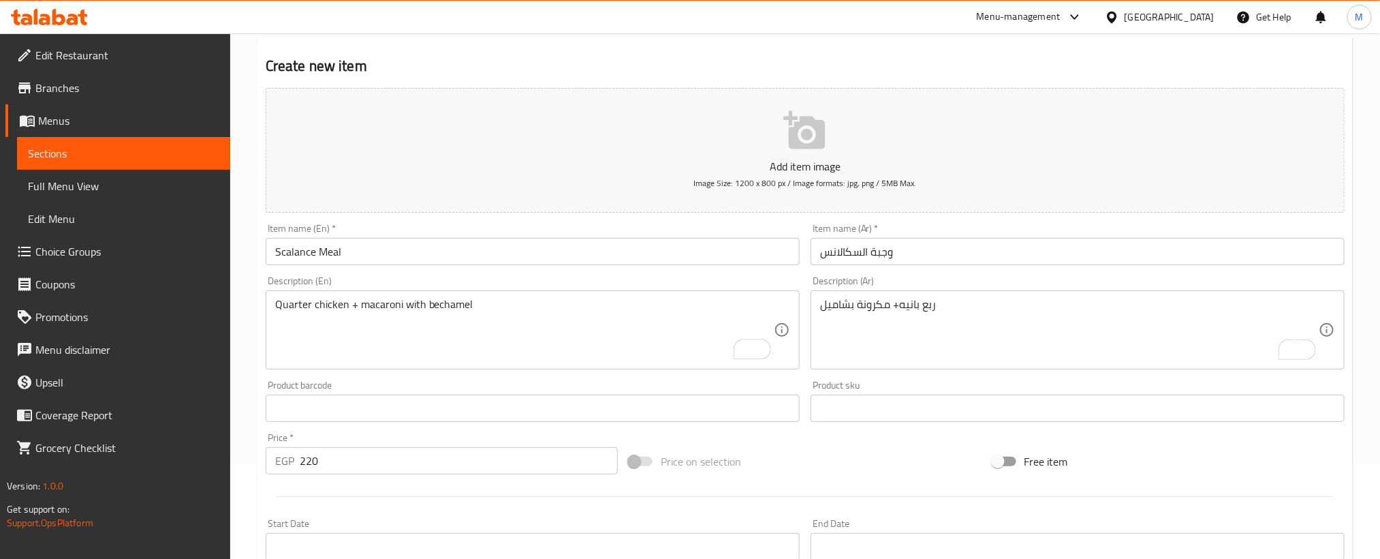
click at [914, 460] on div "Price on selection" at bounding box center [804, 461] width 363 height 37
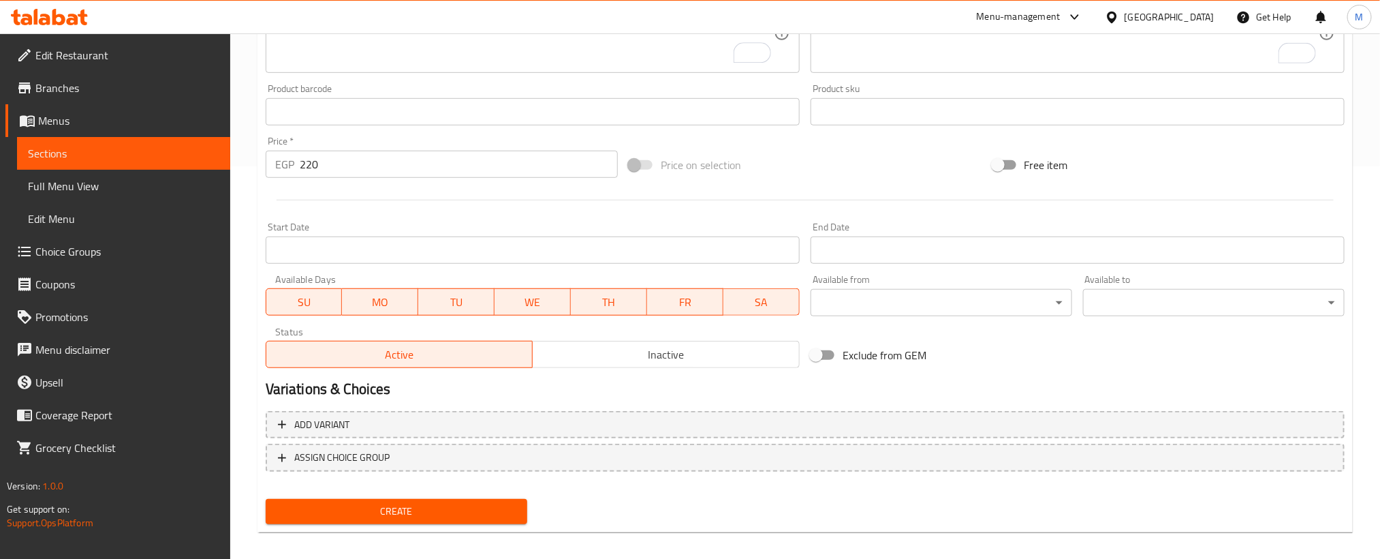
scroll to position [403, 0]
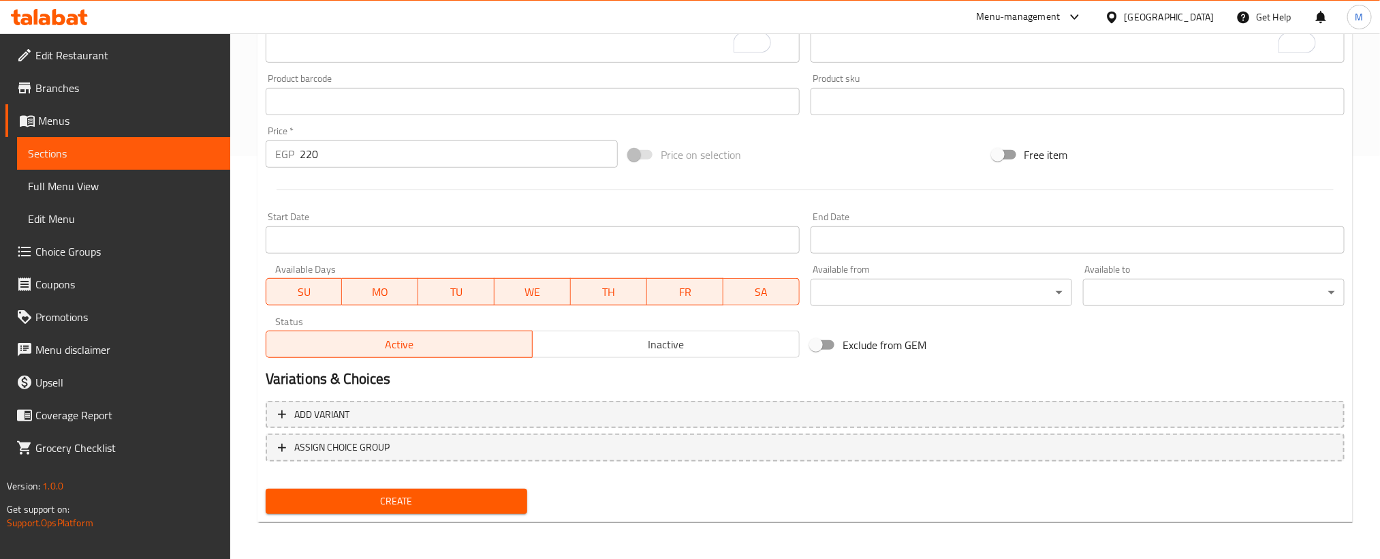
click at [450, 503] on span "Create" at bounding box center [397, 501] width 240 height 17
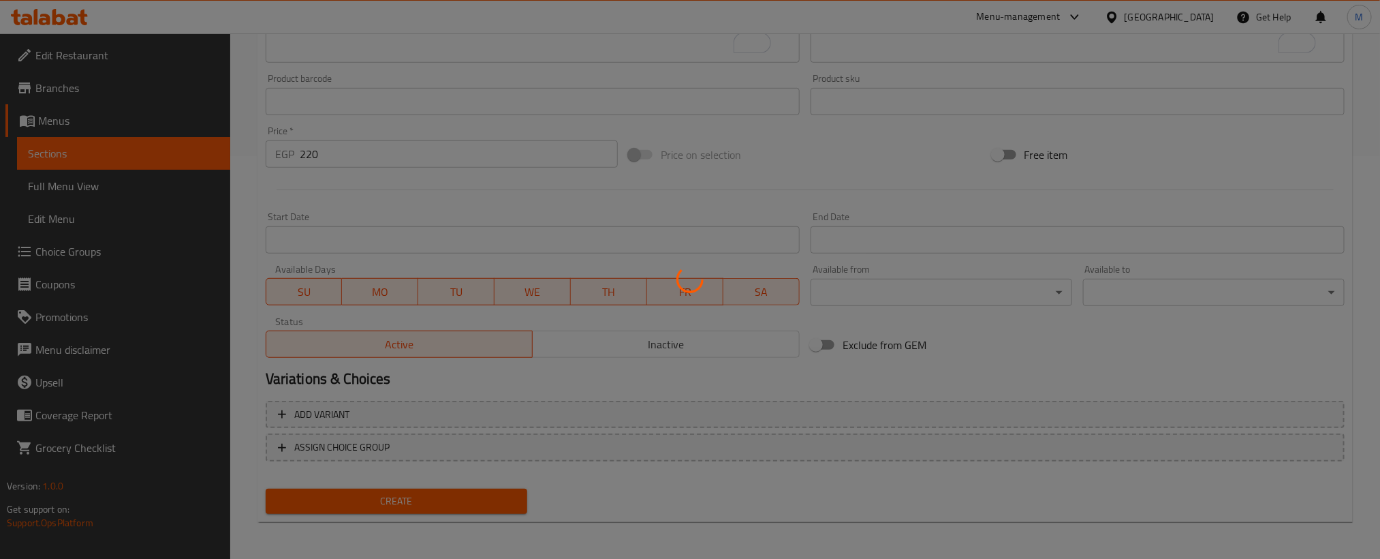
scroll to position [3, 0]
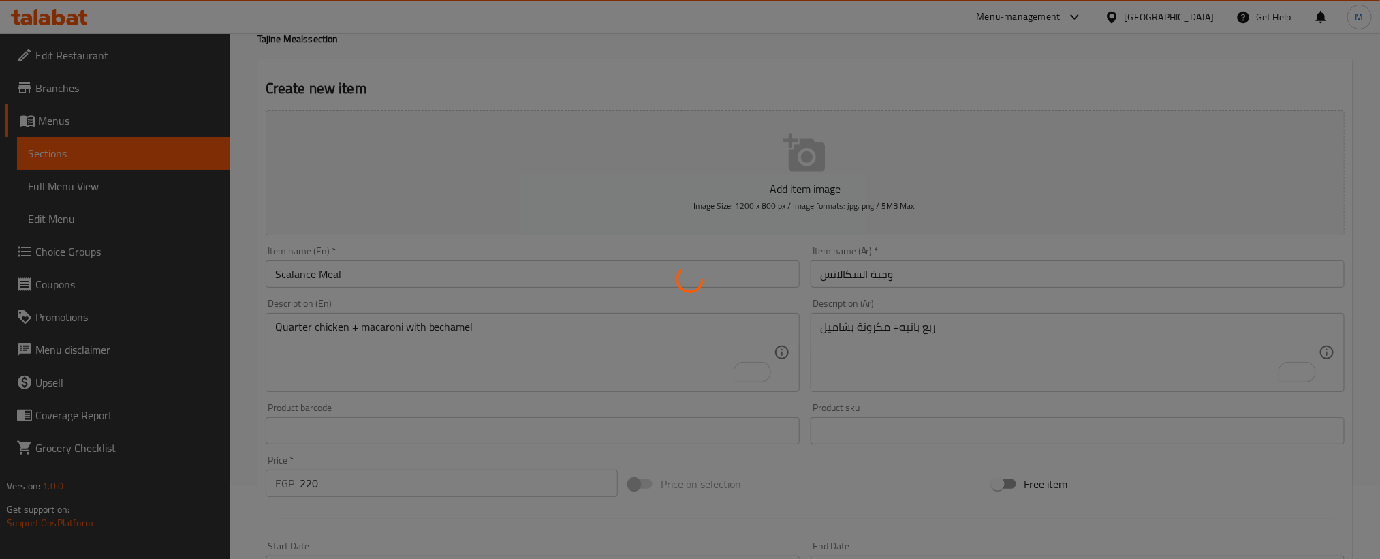
type input "0"
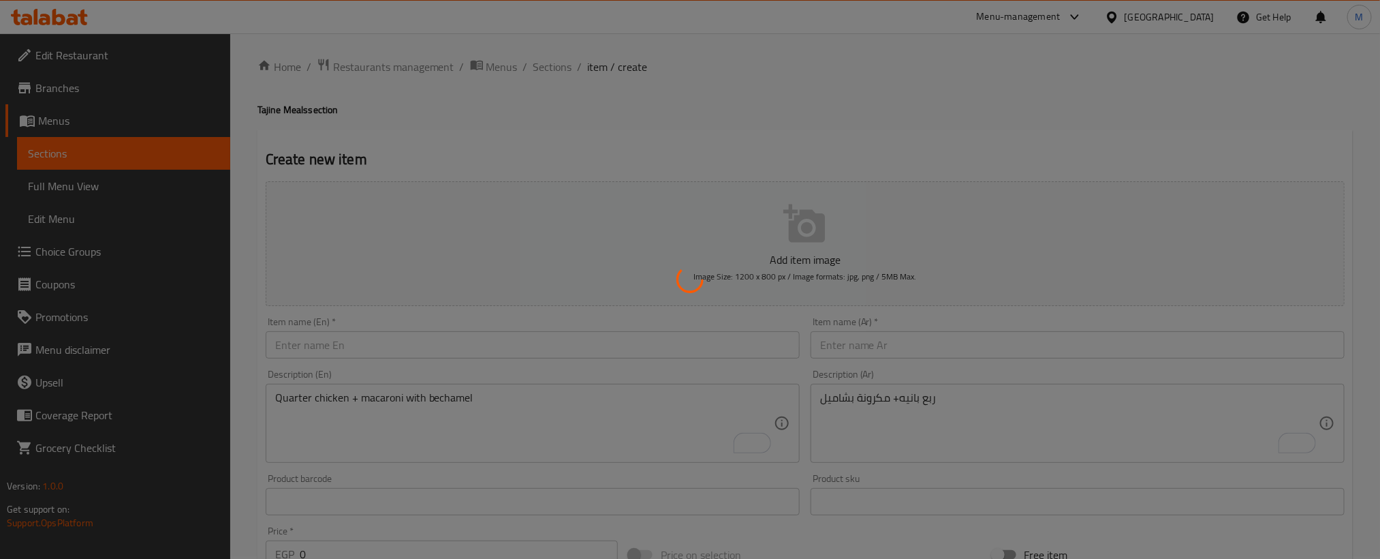
scroll to position [0, 0]
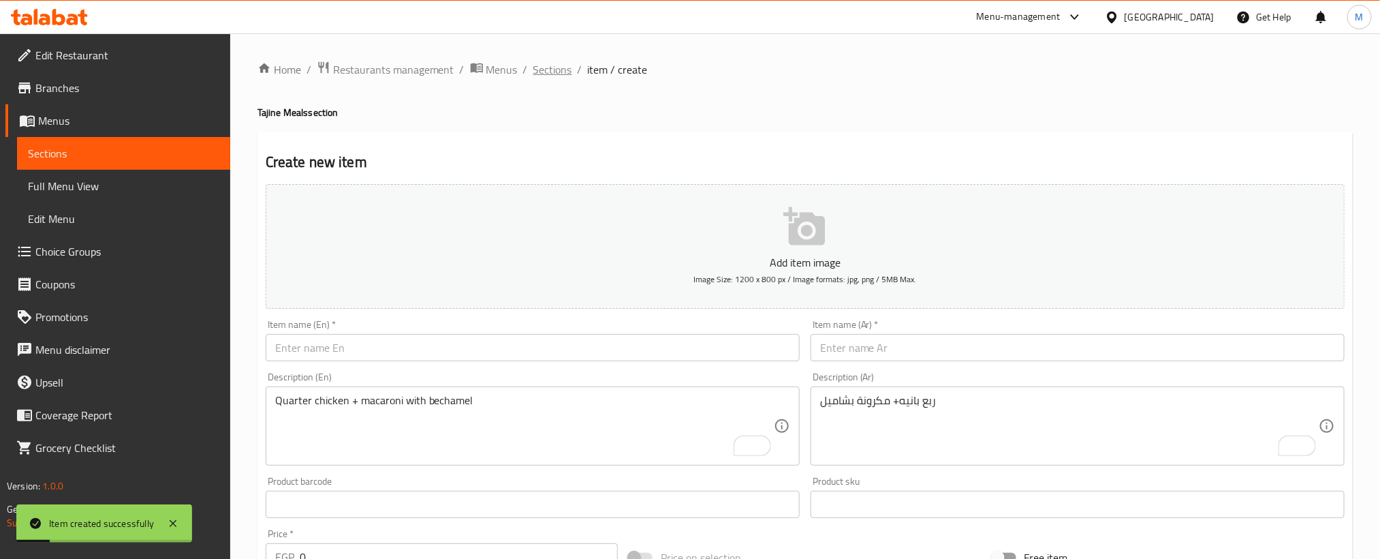
click at [569, 74] on span "Sections" at bounding box center [552, 69] width 39 height 16
